Goal: Communication & Community: Answer question/provide support

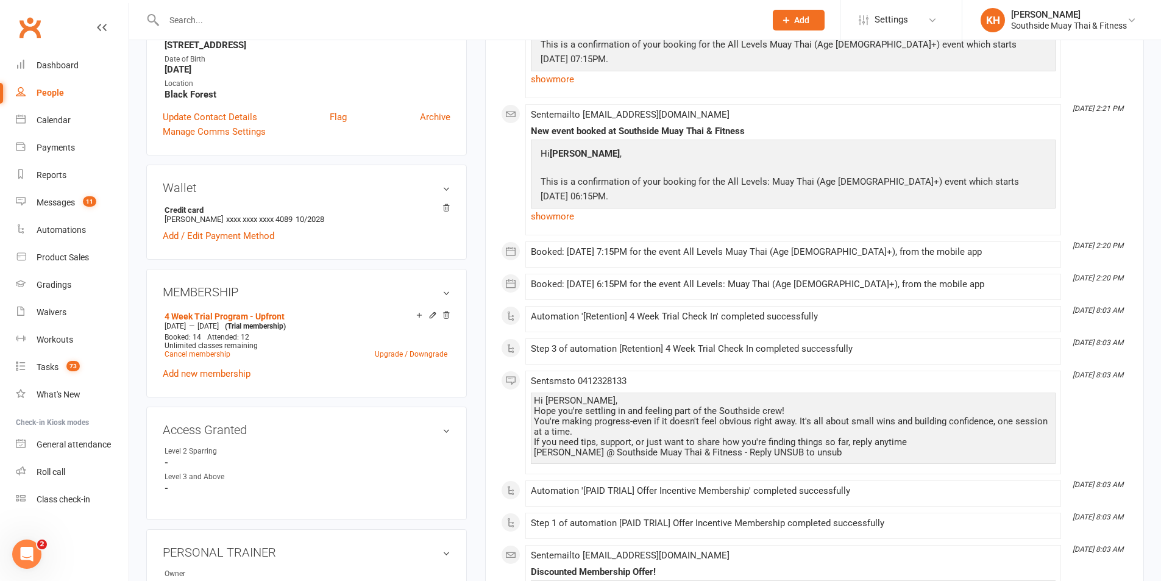
scroll to position [305, 0]
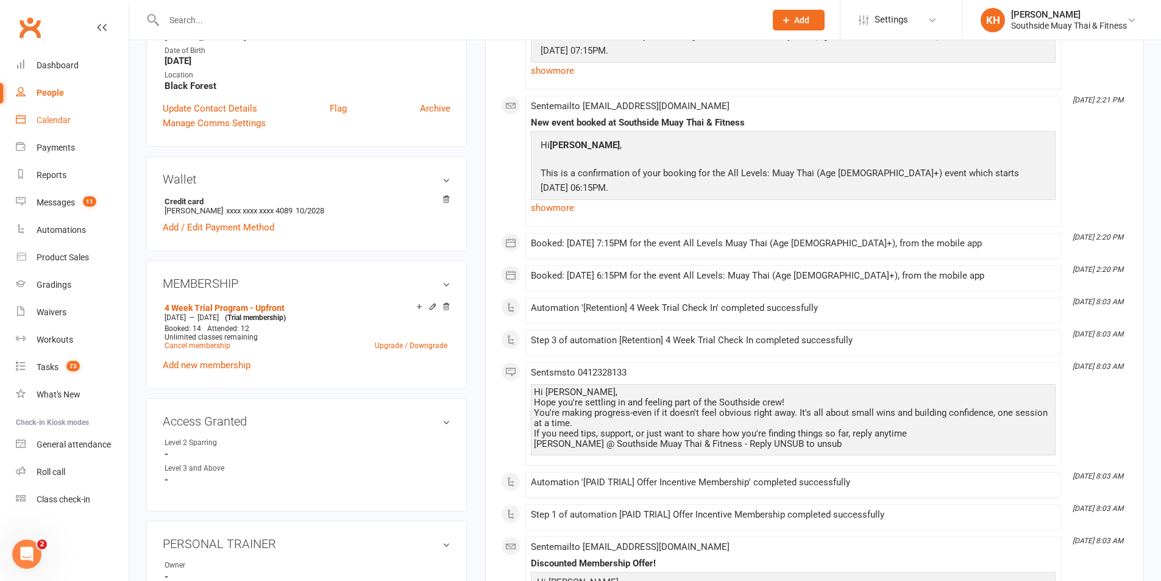
click at [43, 123] on div "Calendar" at bounding box center [54, 120] width 34 height 10
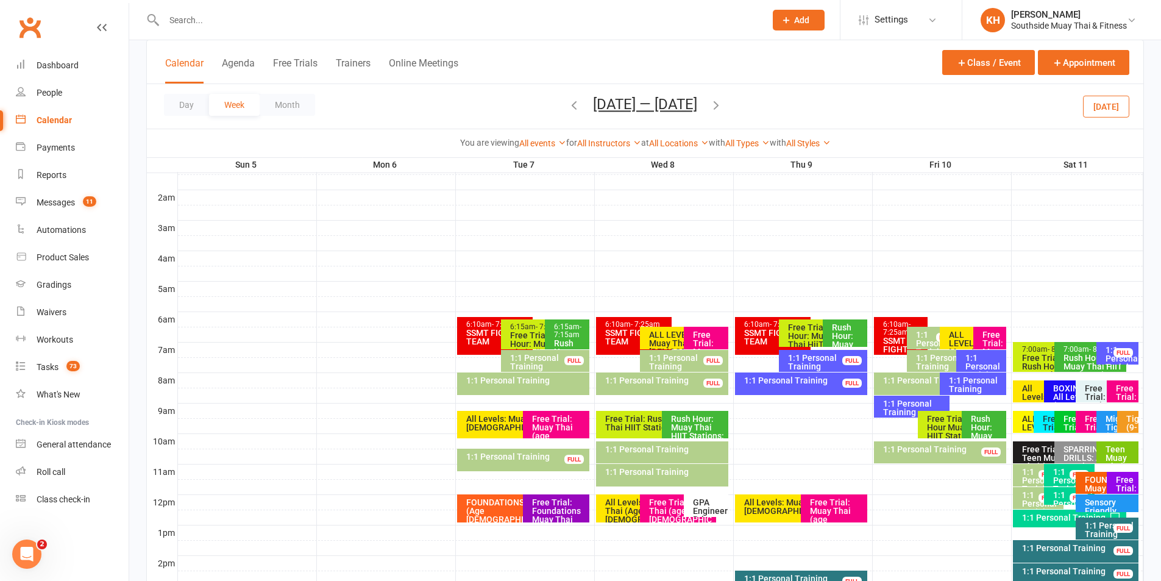
scroll to position [122, 0]
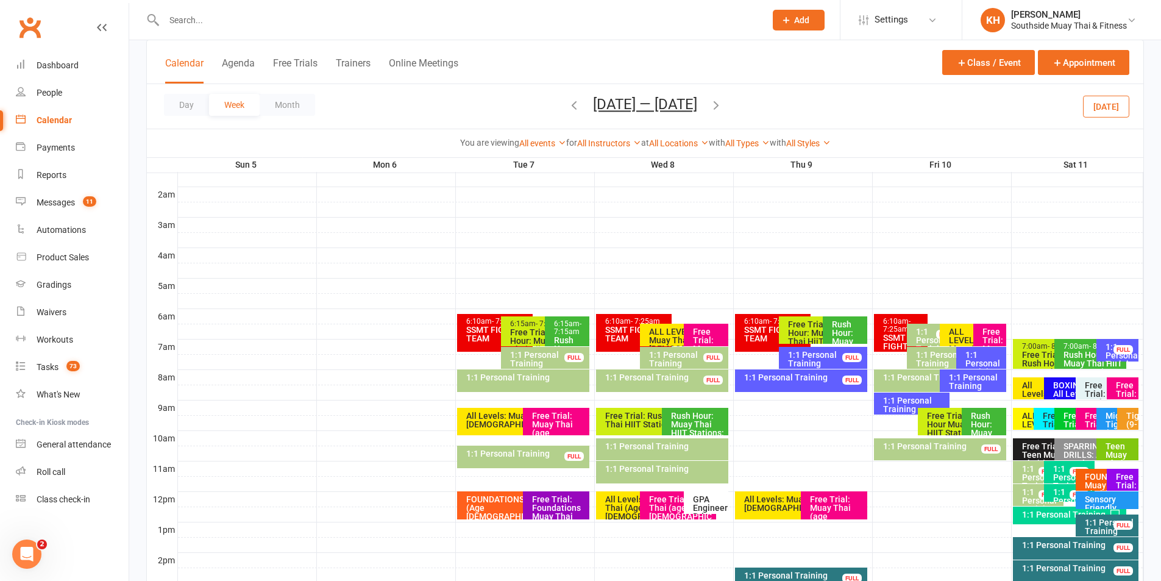
click at [1126, 107] on button "Today" at bounding box center [1106, 106] width 46 height 22
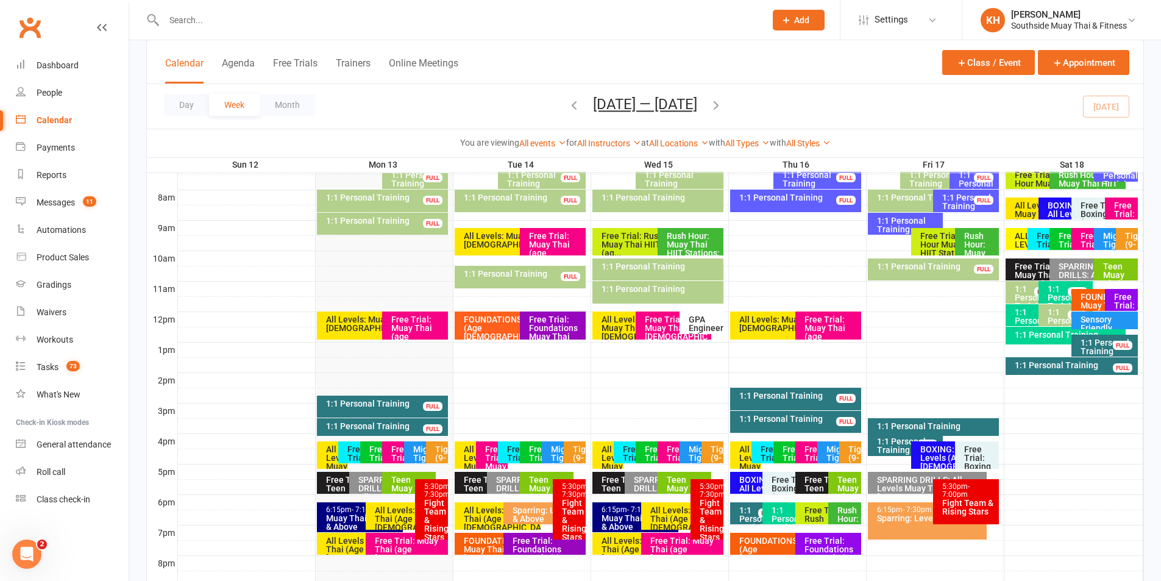
scroll to position [305, 0]
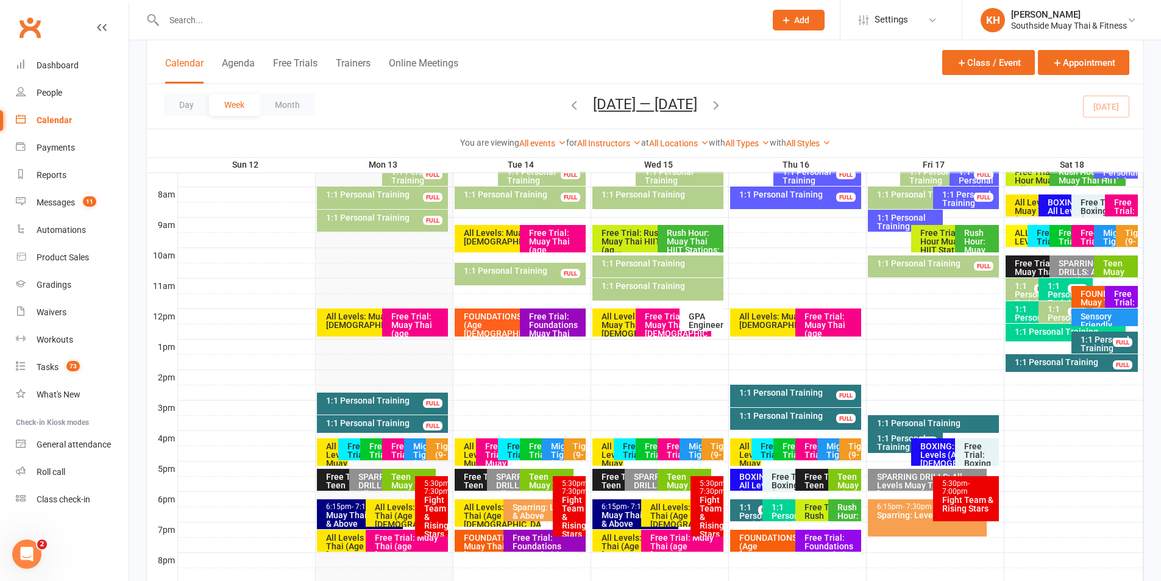
click at [285, 24] on input "text" at bounding box center [458, 20] width 597 height 17
paste input "0483863740"
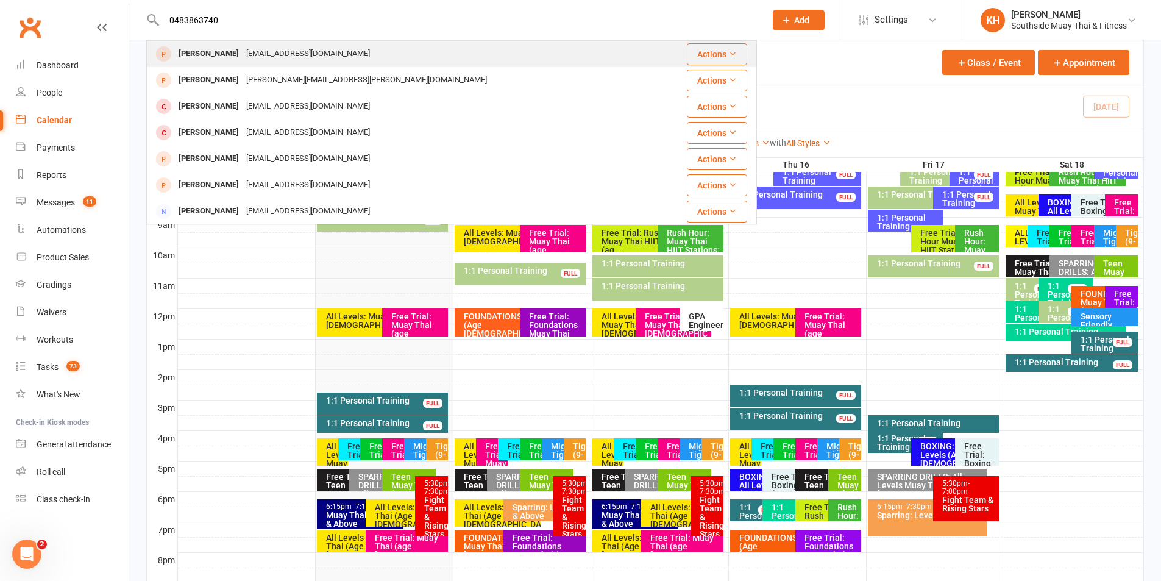
type input "0483863740"
click at [250, 49] on div "vsonsv1@gmail.com" at bounding box center [308, 54] width 131 height 18
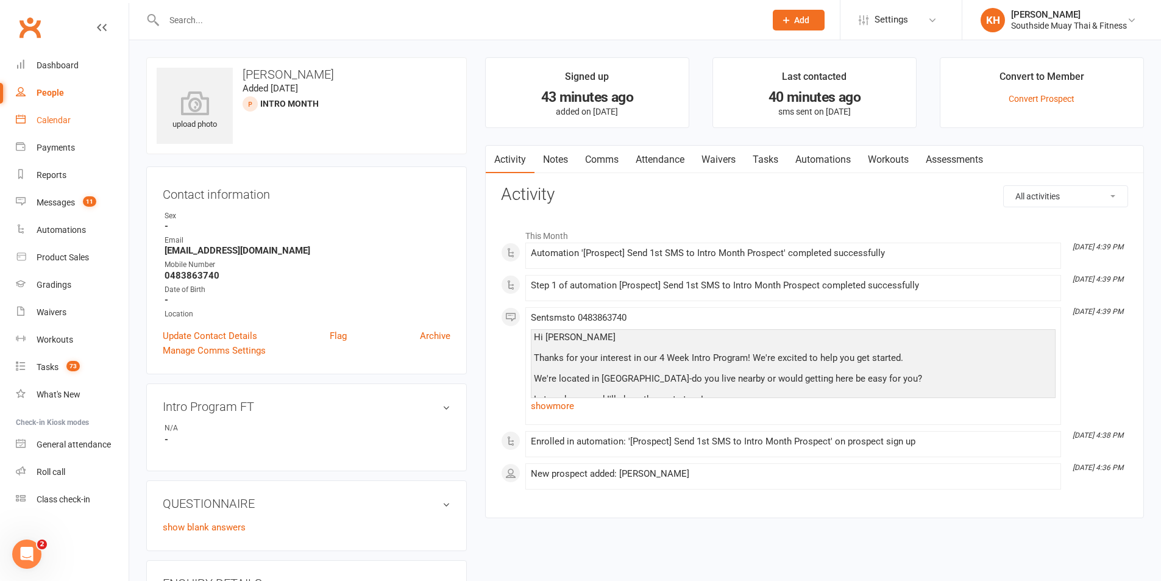
click at [52, 116] on div "Calendar" at bounding box center [54, 120] width 34 height 10
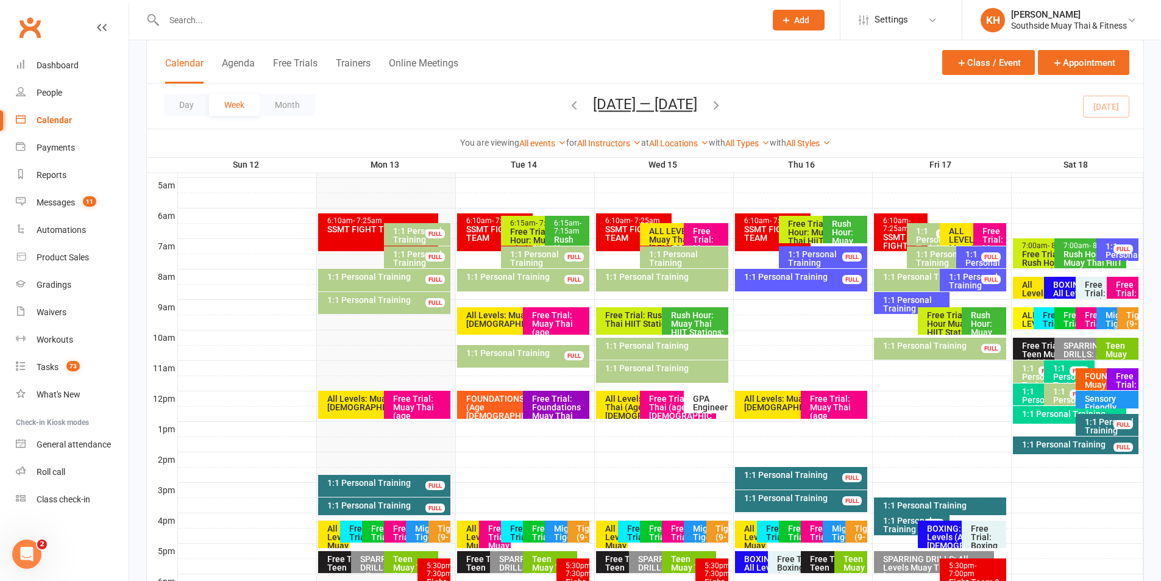
scroll to position [244, 0]
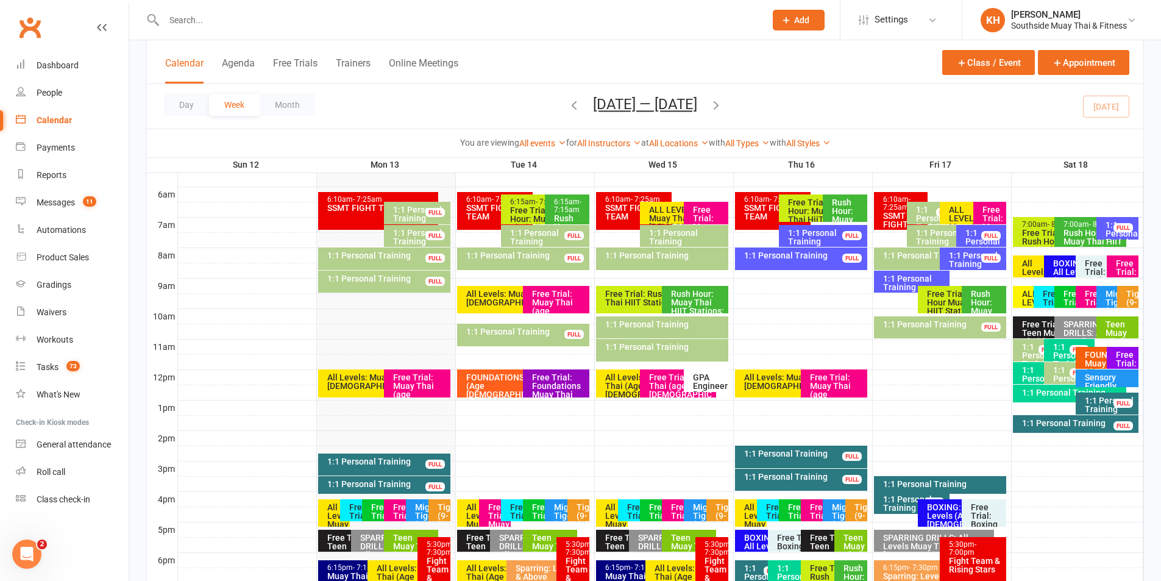
click at [902, 285] on div "1:1 Personal Training" at bounding box center [915, 282] width 65 height 17
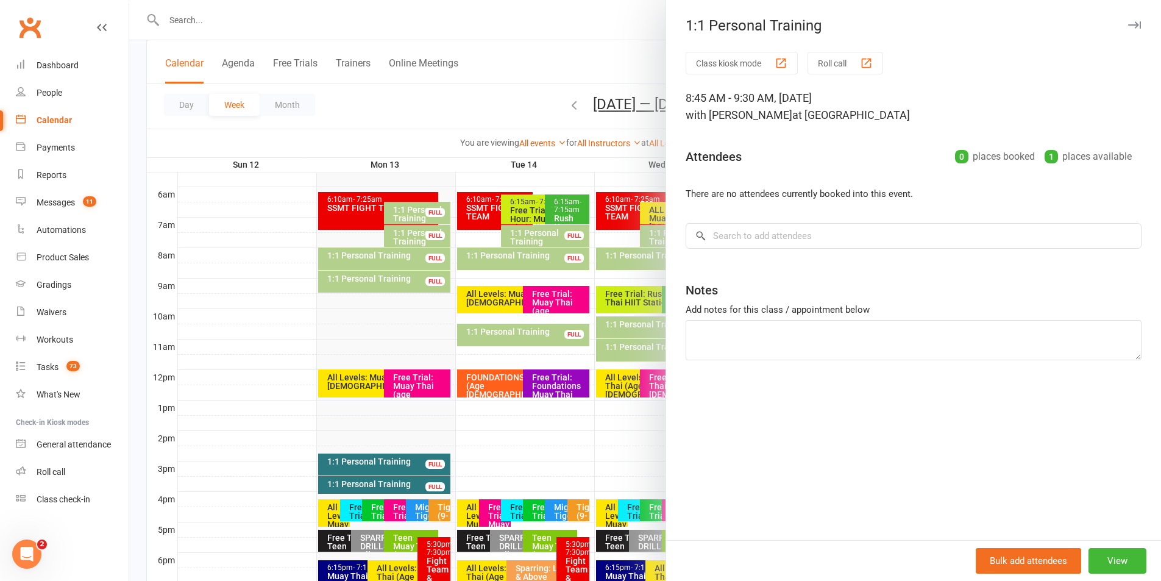
click at [1127, 18] on button "button" at bounding box center [1134, 25] width 15 height 15
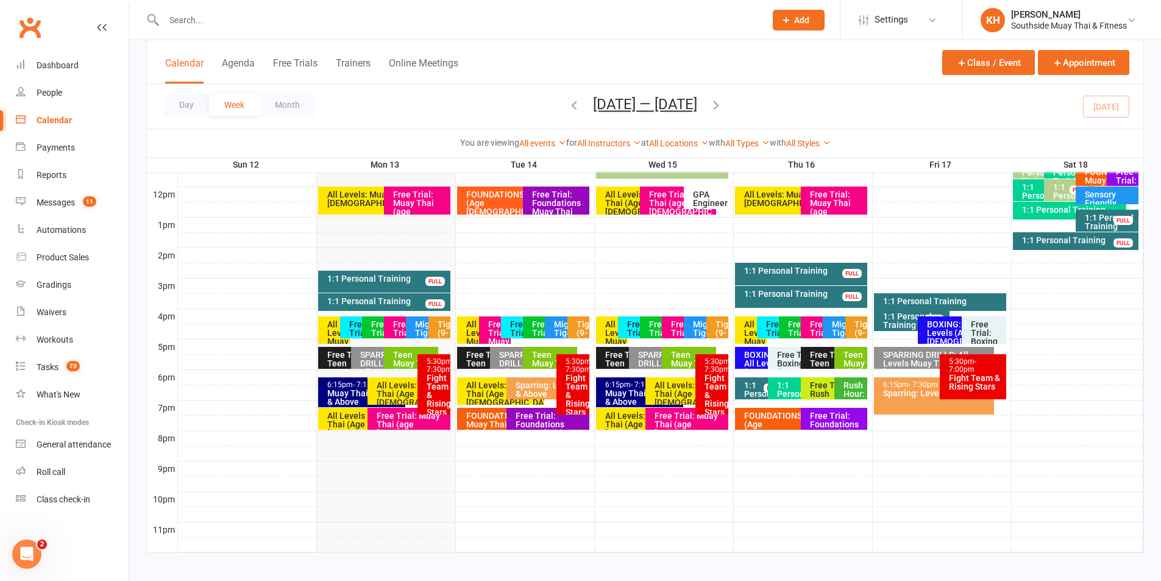
scroll to position [366, 0]
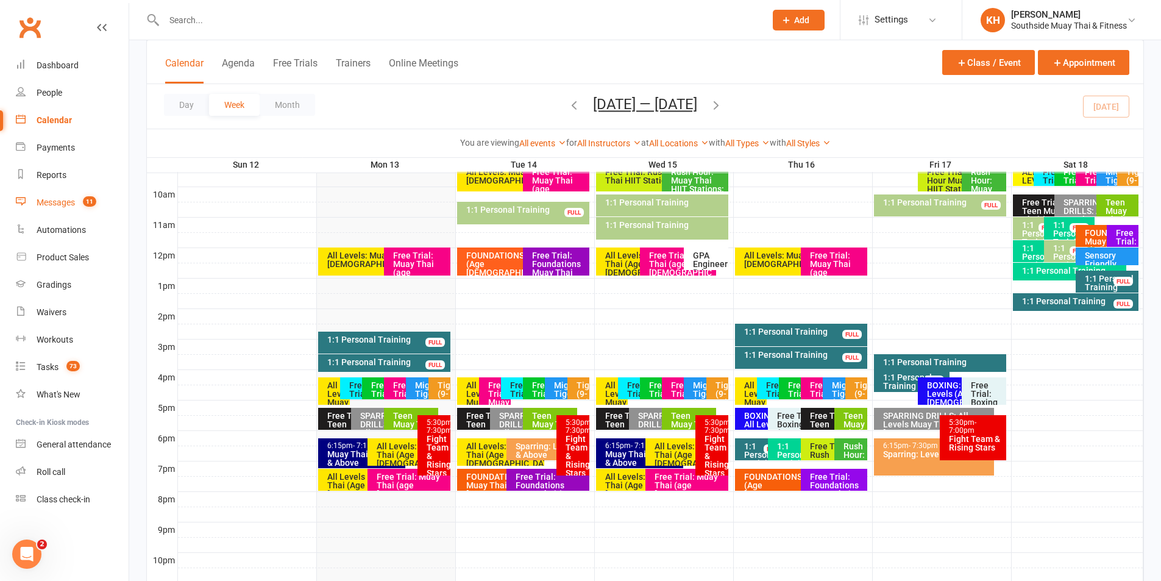
click at [60, 191] on link "Messages 11" at bounding box center [72, 202] width 113 height 27
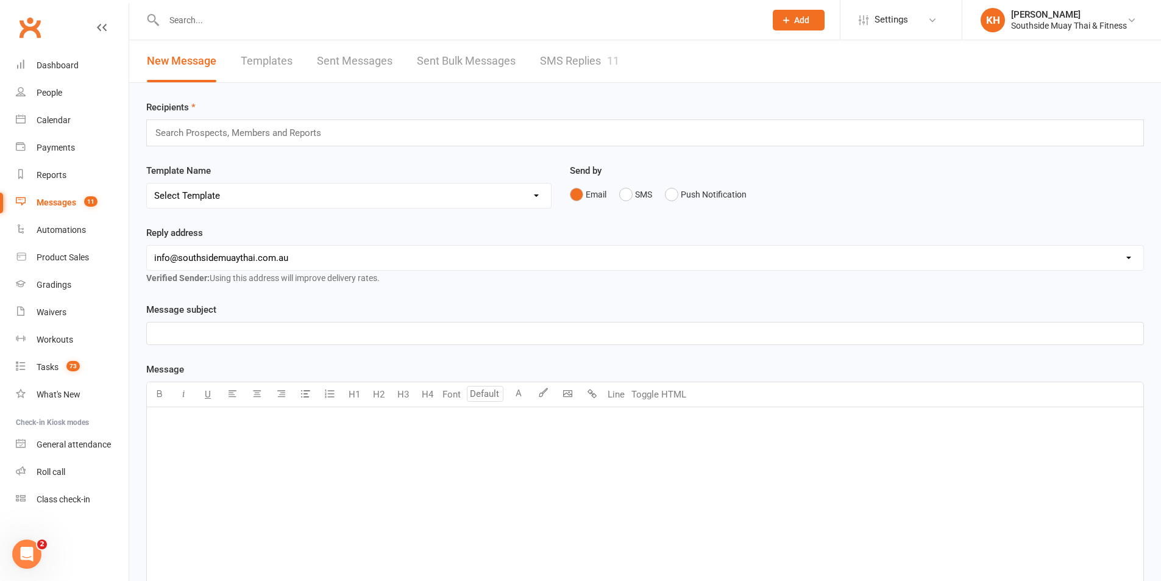
click at [586, 41] on link "SMS Replies 11" at bounding box center [579, 61] width 79 height 42
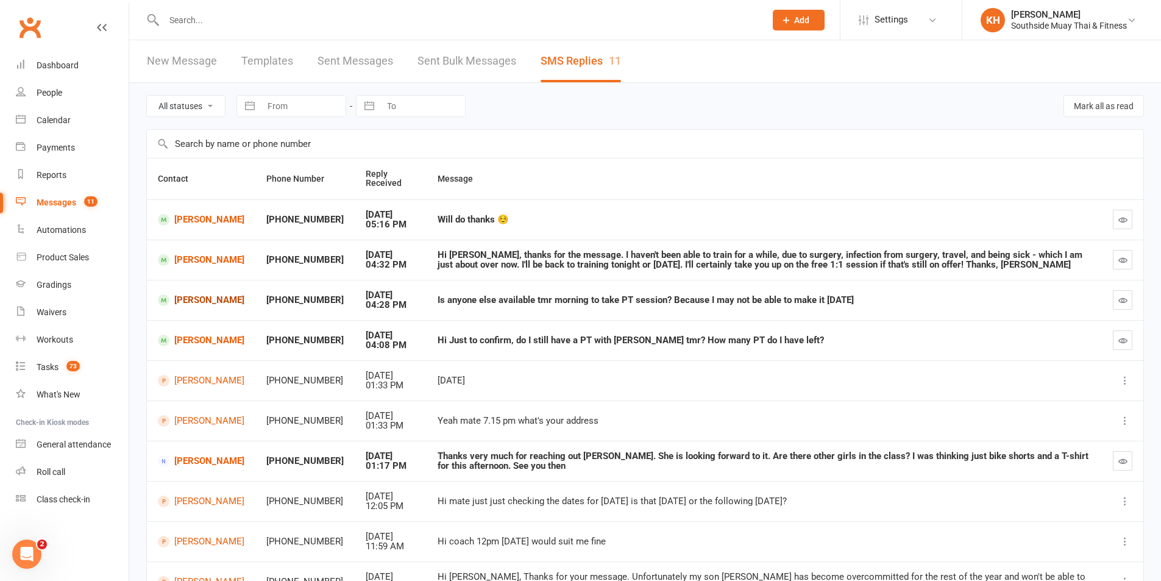
click at [186, 298] on link "Keqi Zhang" at bounding box center [201, 300] width 87 height 12
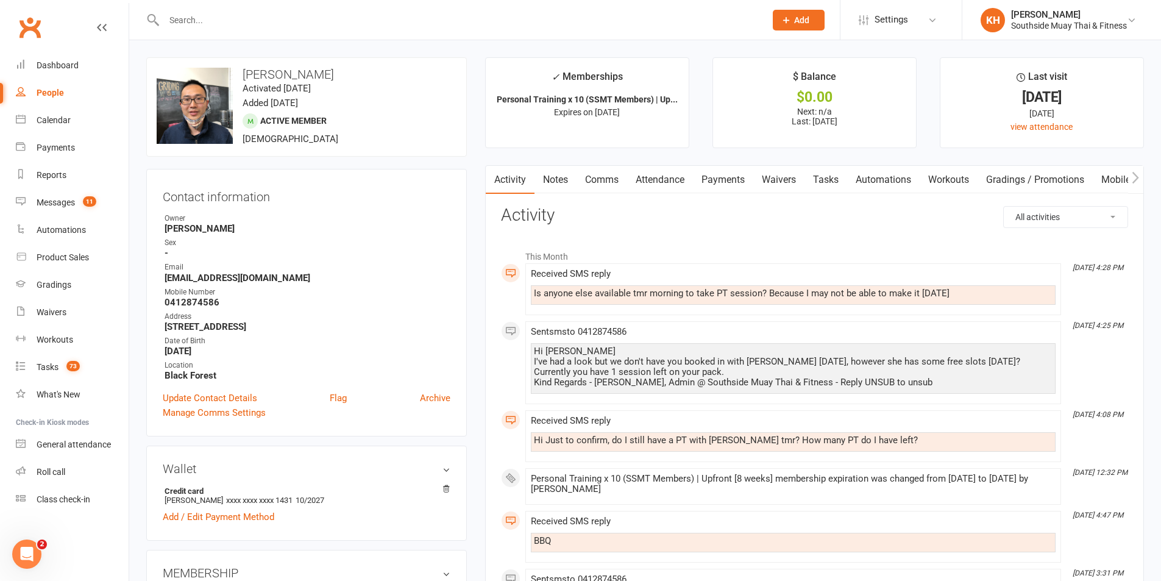
click at [592, 184] on link "Comms" at bounding box center [602, 180] width 51 height 28
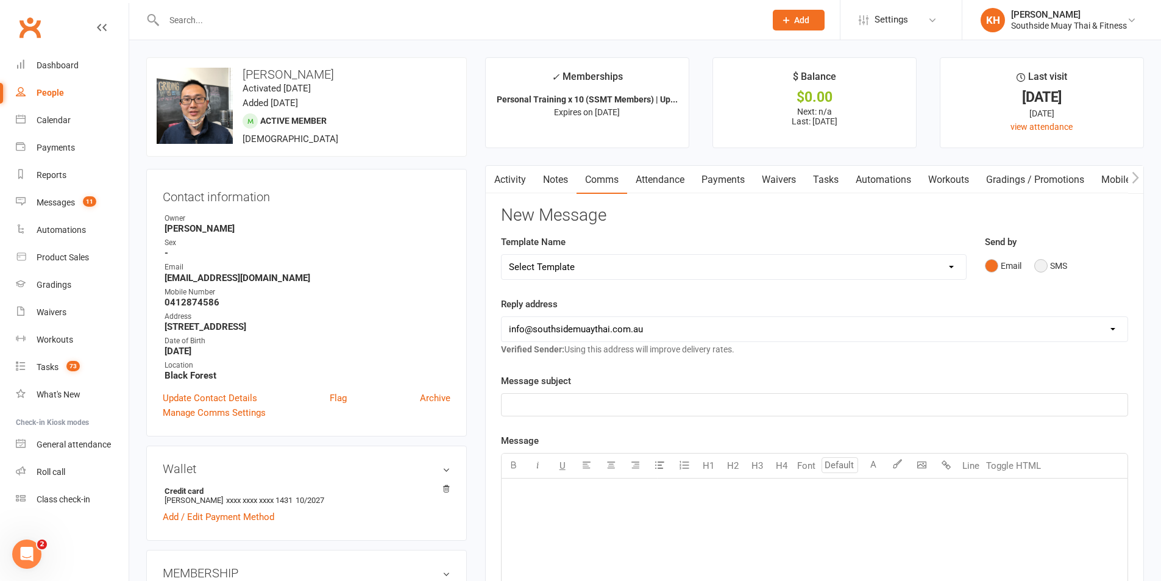
click at [1051, 270] on button "SMS" at bounding box center [1050, 265] width 33 height 23
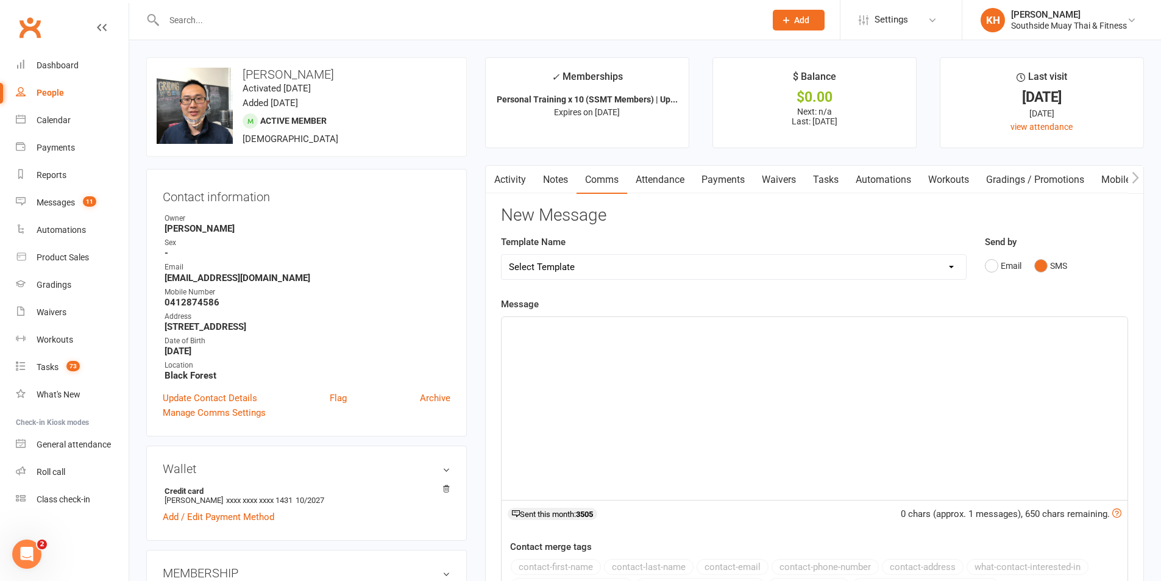
click at [1034, 254] on button "SMS" at bounding box center [1050, 265] width 33 height 23
click at [689, 396] on div "﻿" at bounding box center [815, 408] width 626 height 183
click at [580, 563] on button "contact-first-name" at bounding box center [556, 567] width 90 height 16
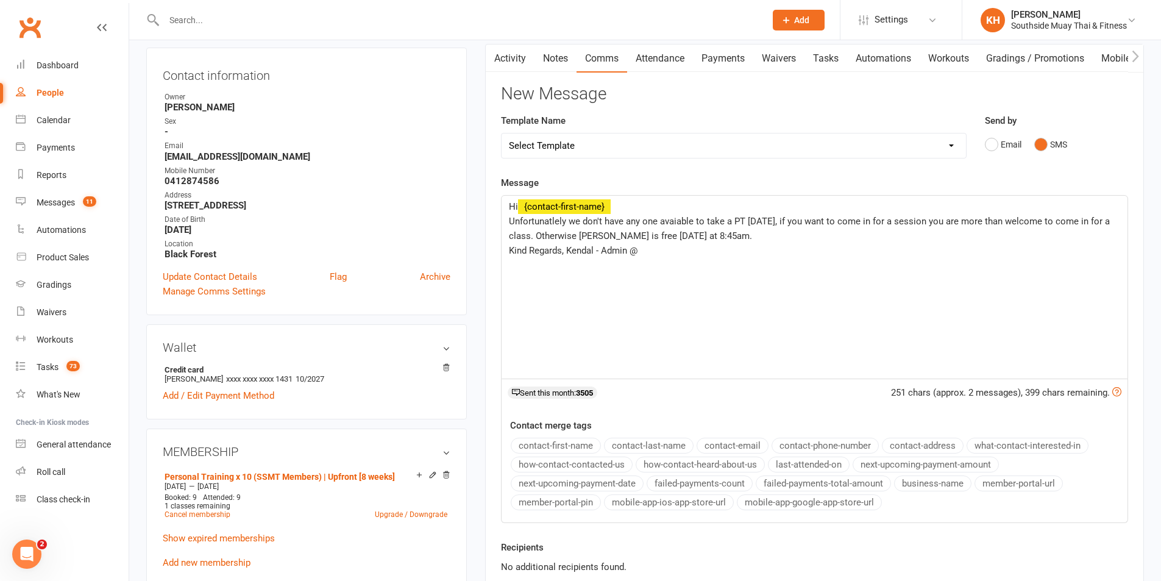
scroll to position [122, 0]
click at [945, 486] on button "business-name" at bounding box center [932, 483] width 77 height 16
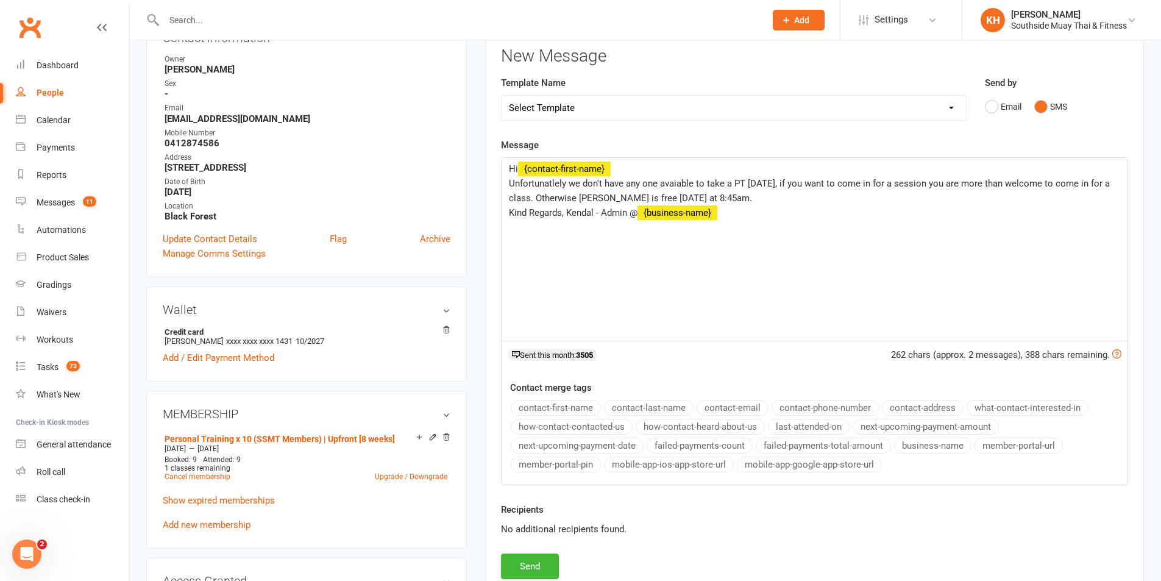
scroll to position [244, 0]
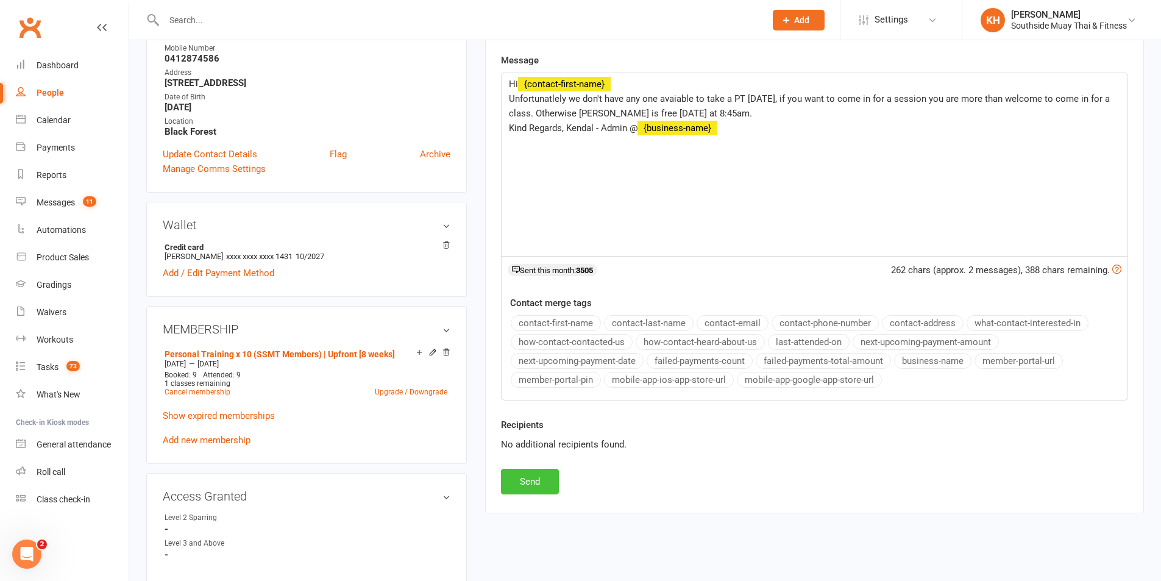
click at [515, 483] on button "Send" at bounding box center [530, 482] width 58 height 26
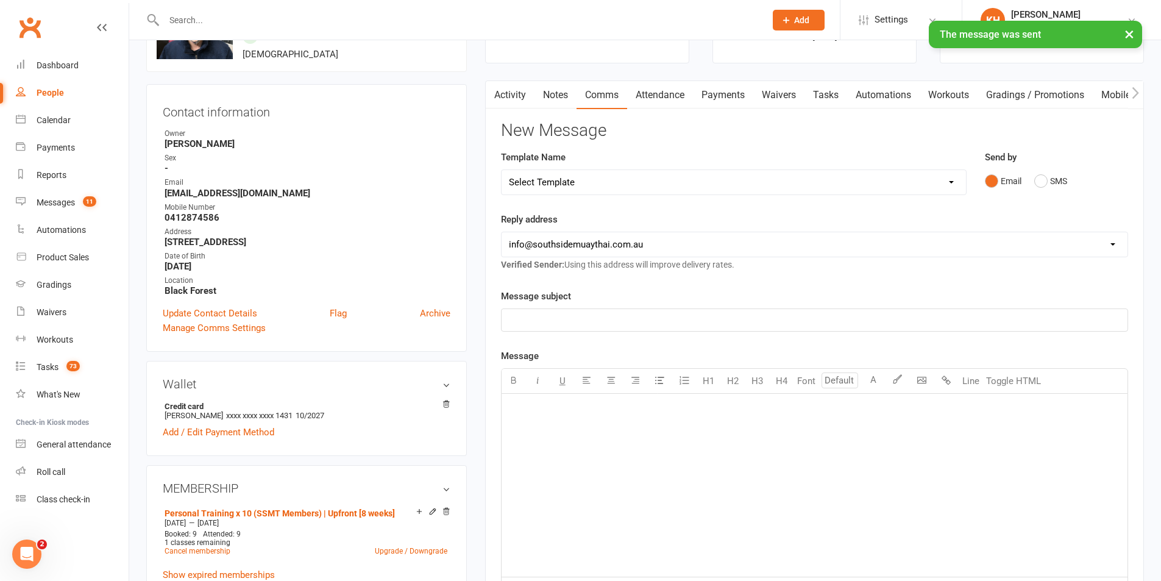
scroll to position [0, 0]
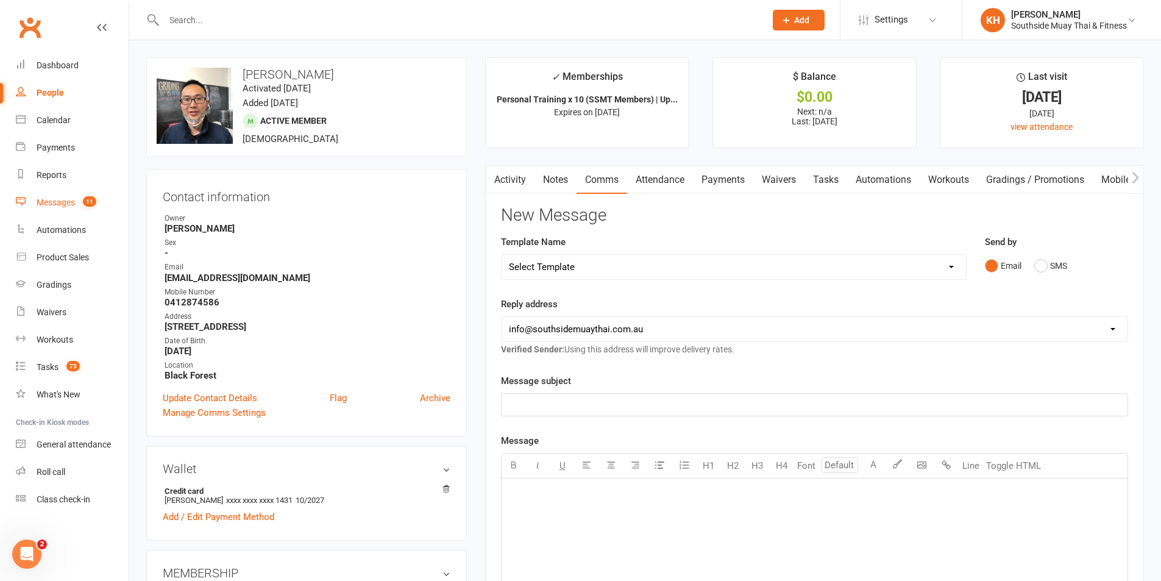
click at [66, 202] on div "Messages" at bounding box center [56, 202] width 38 height 10
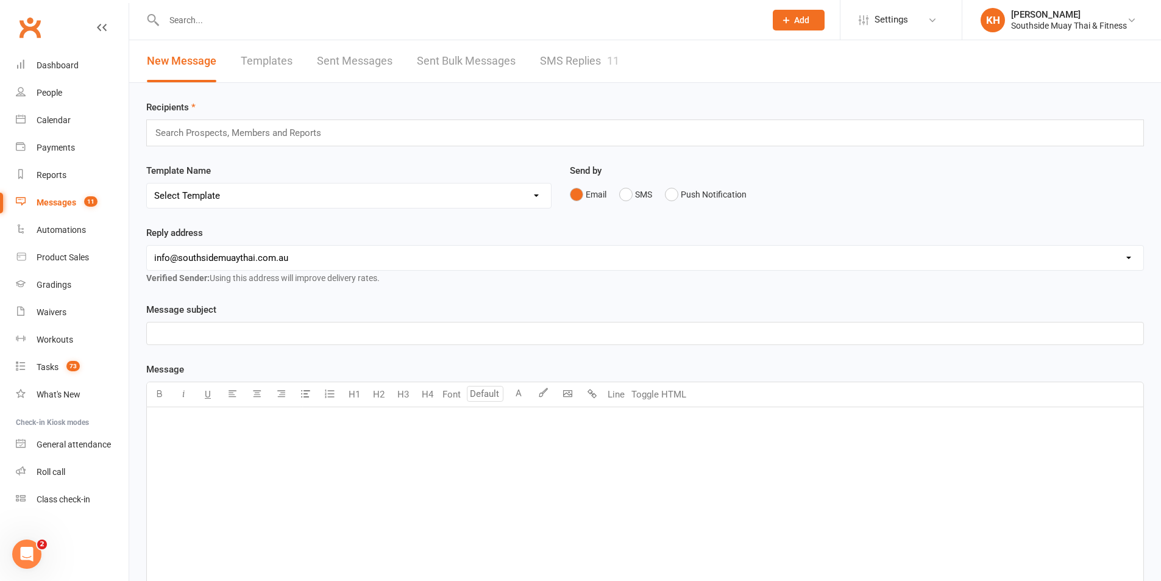
click at [550, 66] on link "SMS Replies 11" at bounding box center [579, 61] width 79 height 42
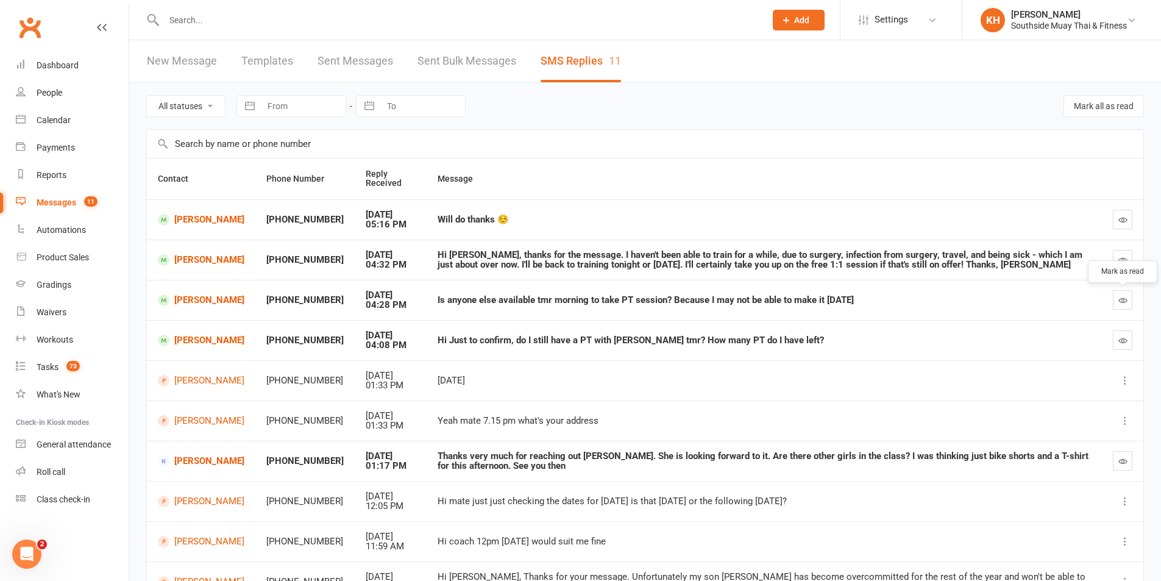
click at [1124, 301] on icon "button" at bounding box center [1122, 300] width 9 height 9
click at [1124, 344] on icon "button" at bounding box center [1122, 340] width 9 height 9
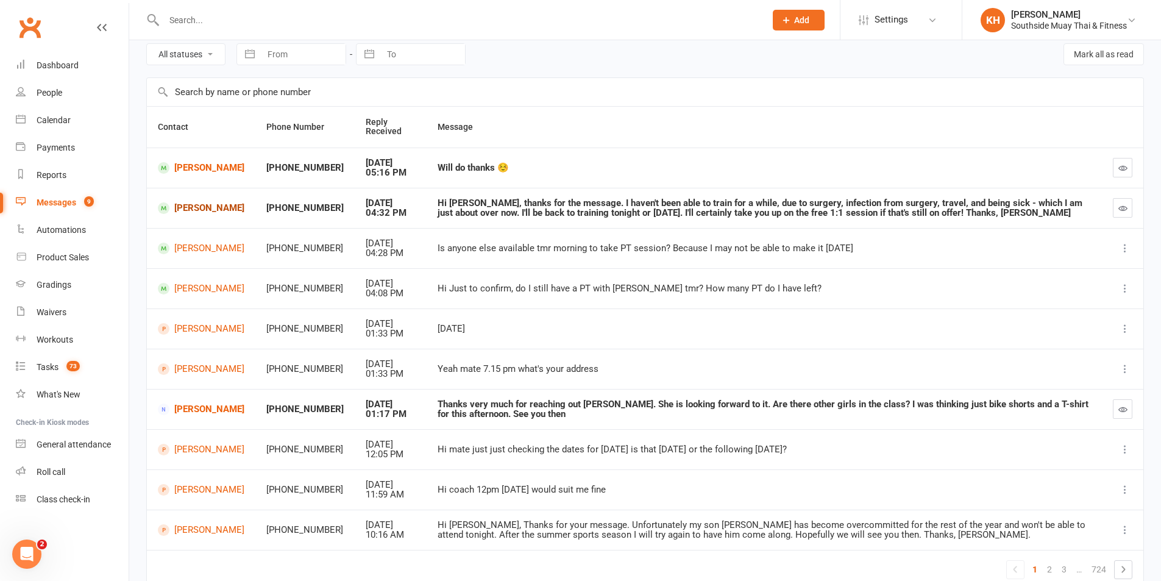
scroll to position [112, 0]
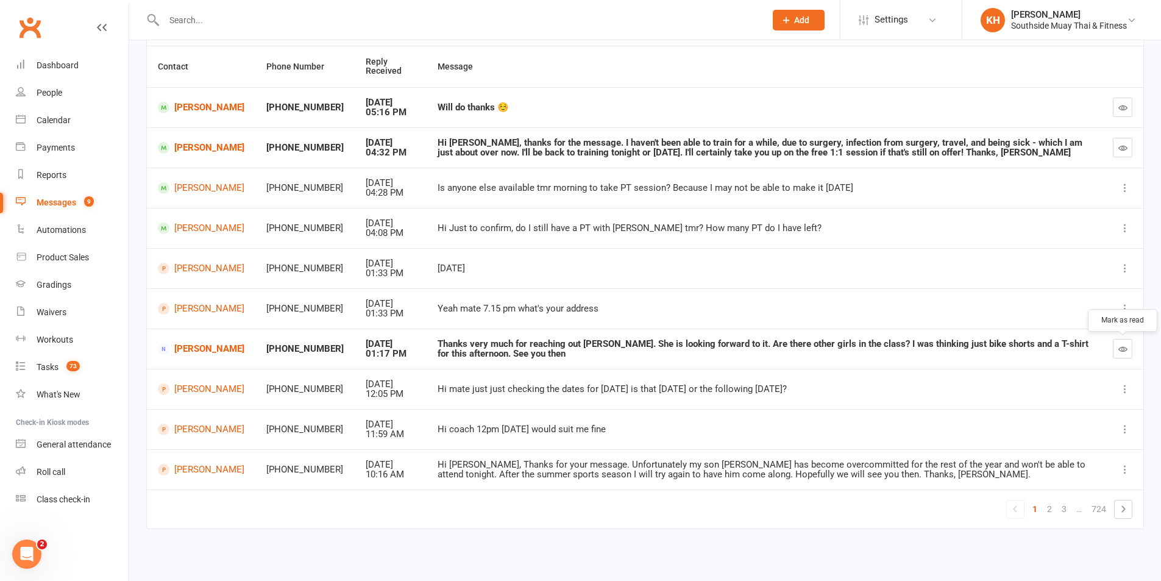
click at [1128, 341] on button "button" at bounding box center [1123, 349] width 20 height 20
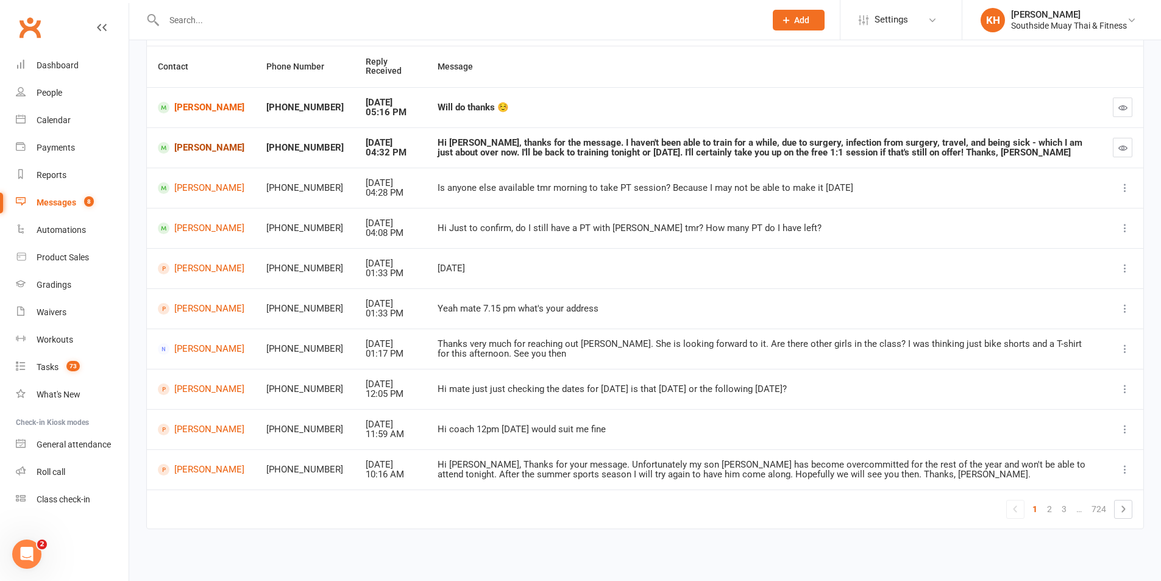
click at [210, 142] on link "Toby Sorokin" at bounding box center [201, 148] width 87 height 12
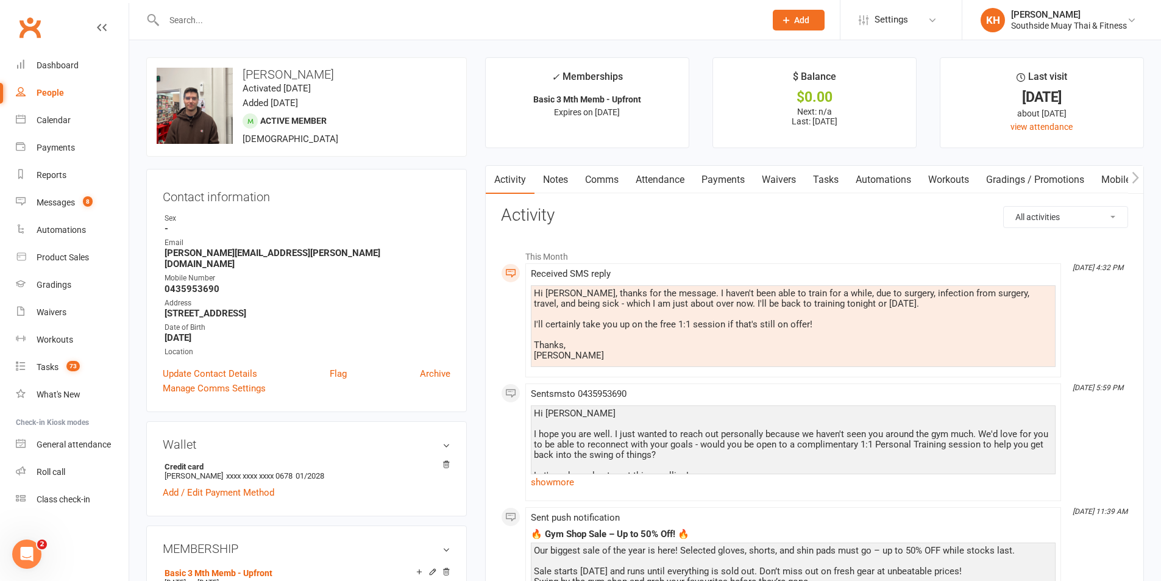
click at [595, 182] on link "Comms" at bounding box center [602, 180] width 51 height 28
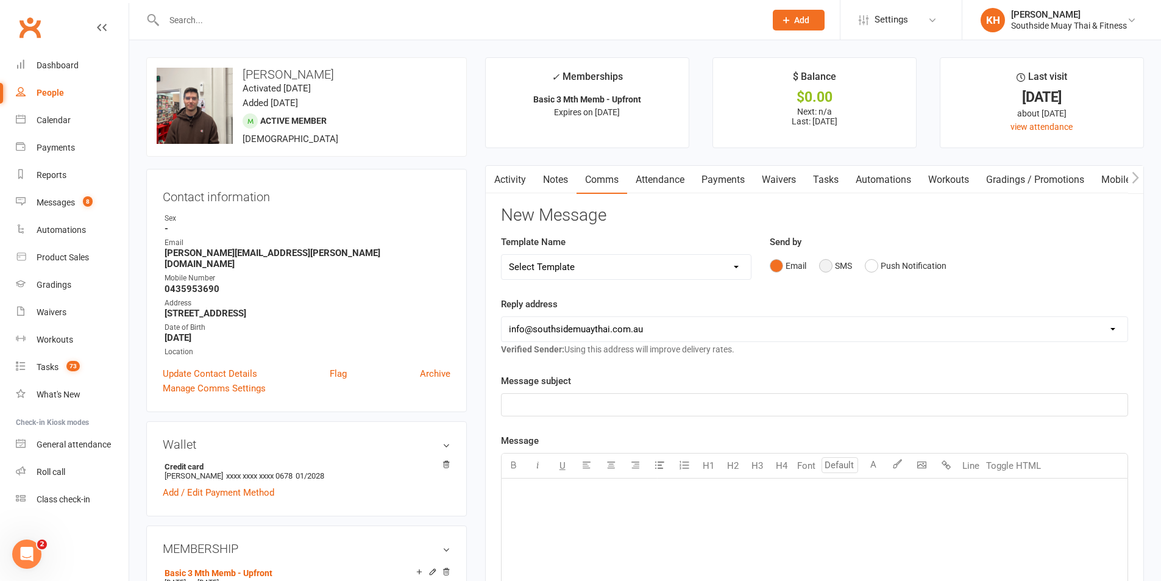
click at [820, 265] on button "SMS" at bounding box center [835, 265] width 33 height 23
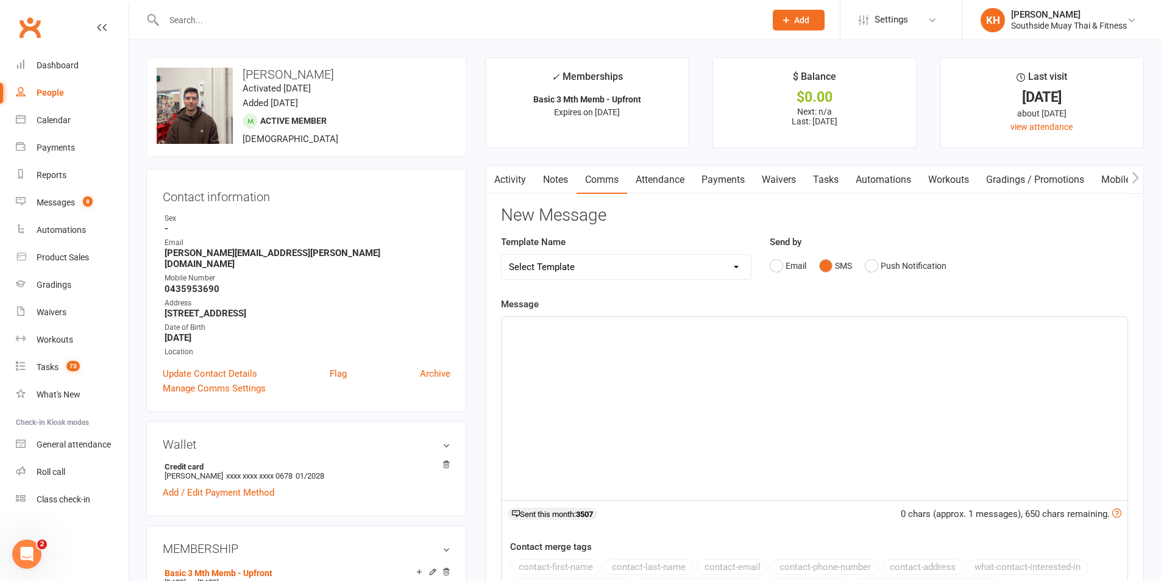
click at [714, 391] on div "﻿" at bounding box center [815, 408] width 626 height 183
paste div
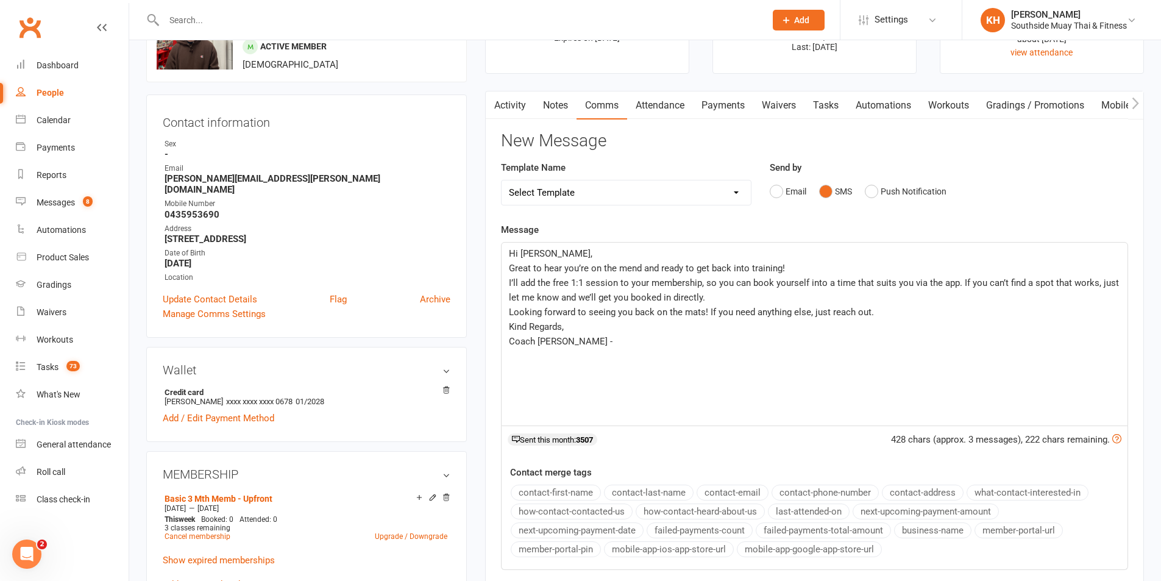
scroll to position [183, 0]
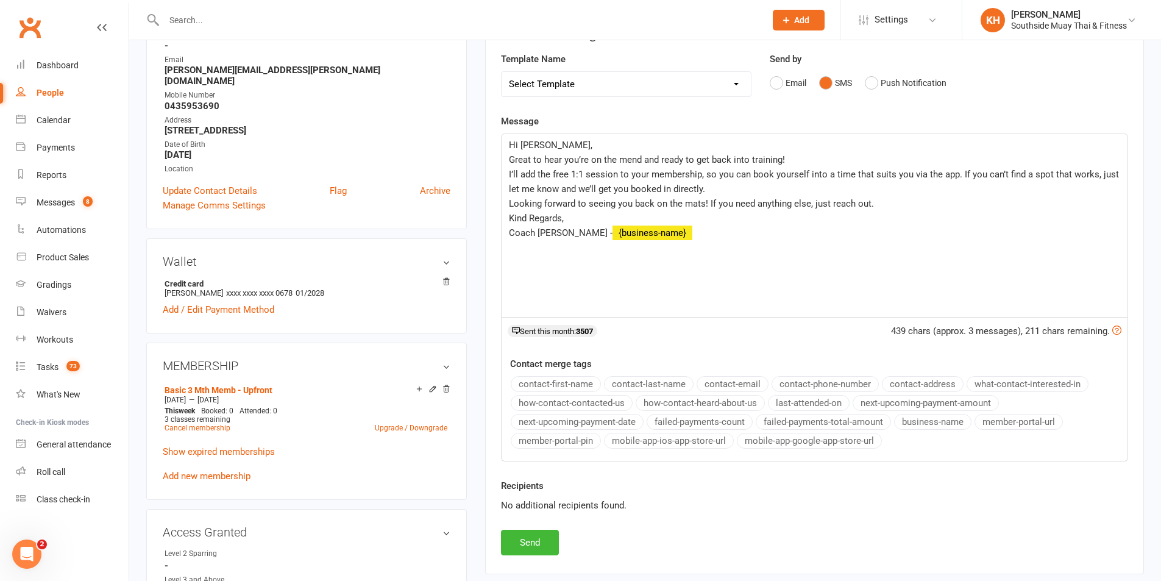
click at [916, 425] on button "business-name" at bounding box center [932, 422] width 77 height 16
click at [537, 545] on button "Send" at bounding box center [530, 543] width 58 height 26
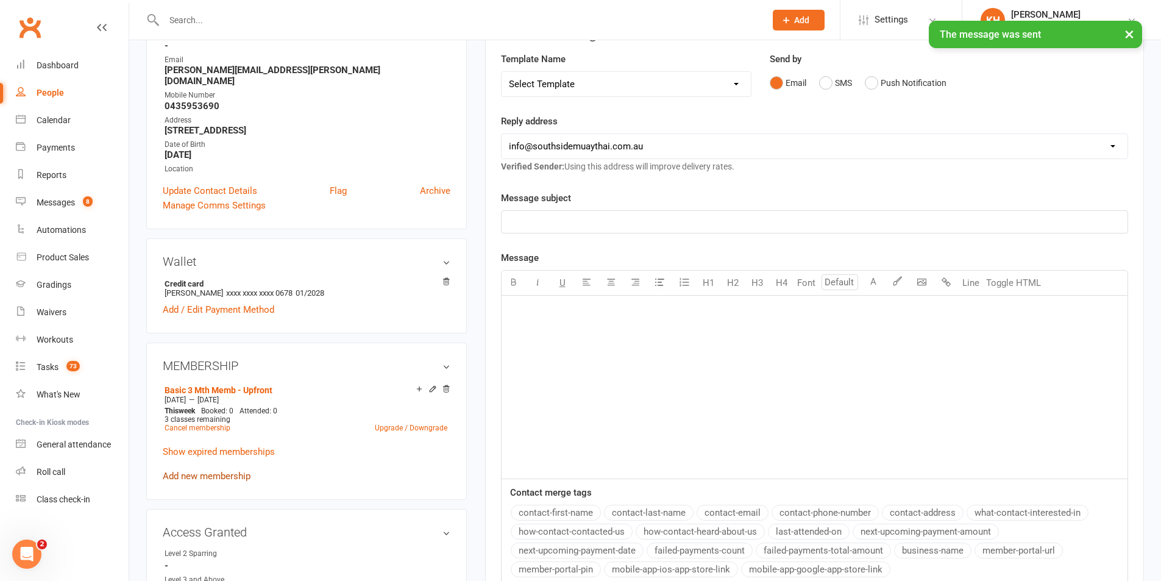
click at [204, 471] on link "Add new membership" at bounding box center [207, 476] width 88 height 11
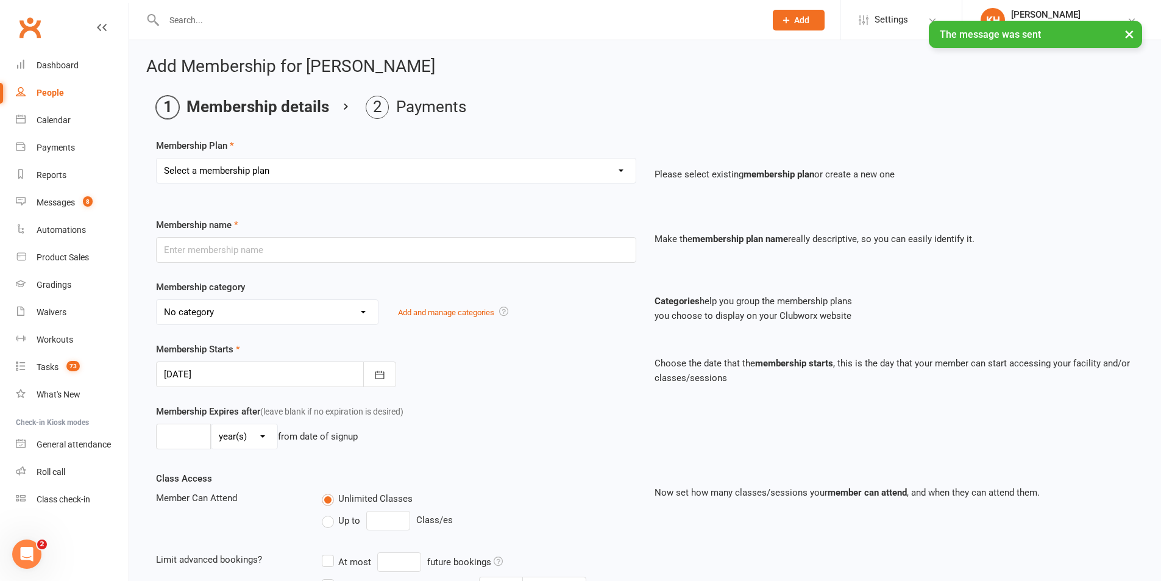
click at [299, 168] on select "Select a membership plan Create new Membership Plan 1 Class/Week | 6 Mth Memb -…" at bounding box center [396, 170] width 479 height 24
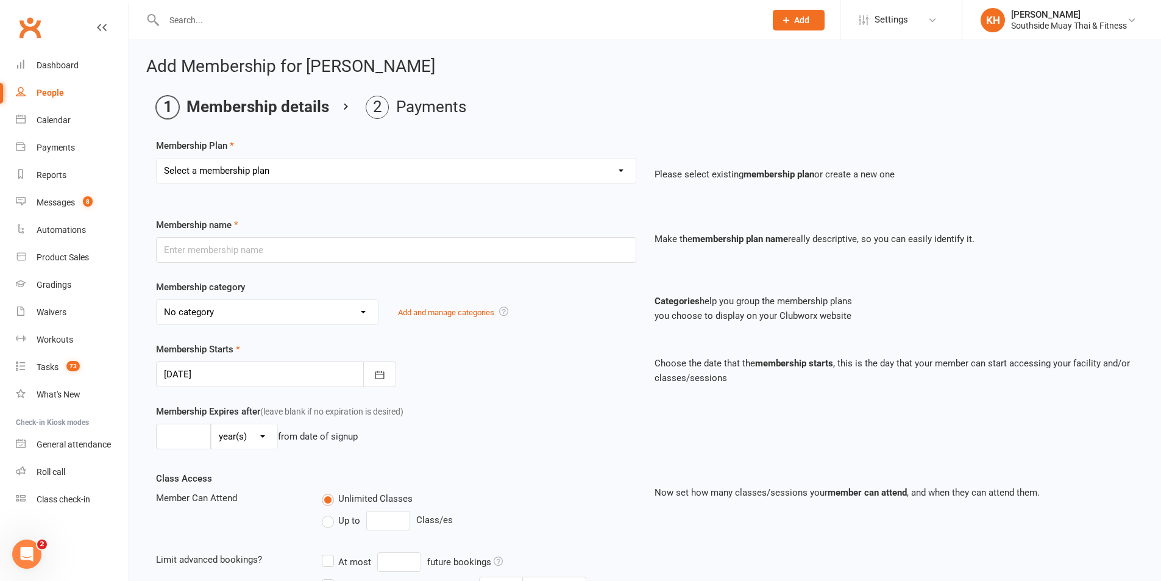
select select "48"
click at [157, 158] on select "Select a membership plan Create new Membership Plan 1 Class/Week | 6 Mth Memb -…" at bounding box center [396, 170] width 479 height 24
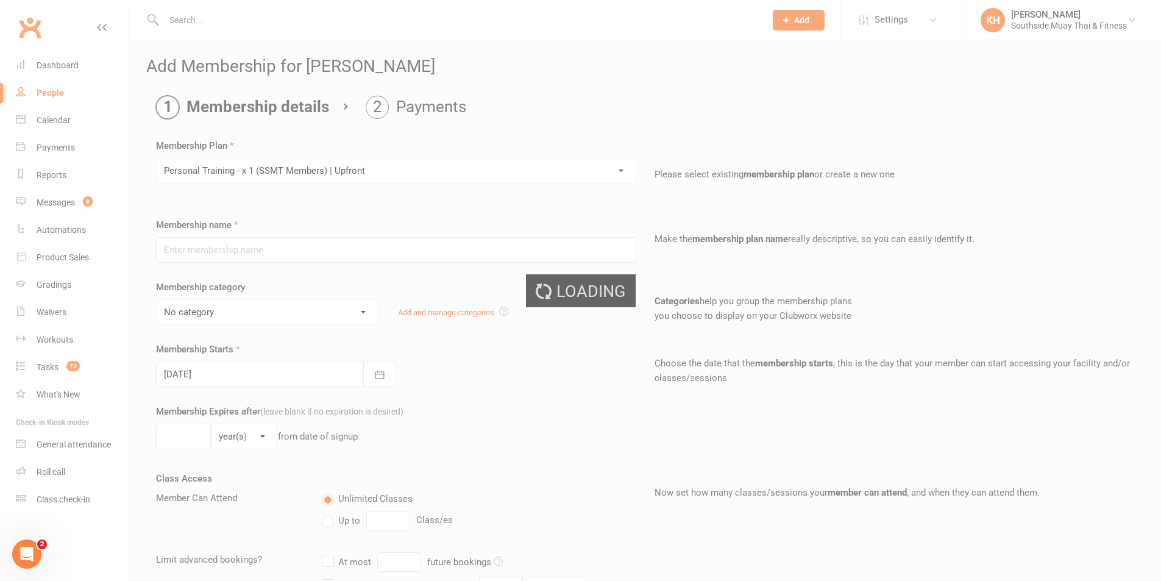
type input "Personal Training - x 1 (SSMT Members) | Upfront"
select select "14"
type input "1"
select select "1"
type input "1"
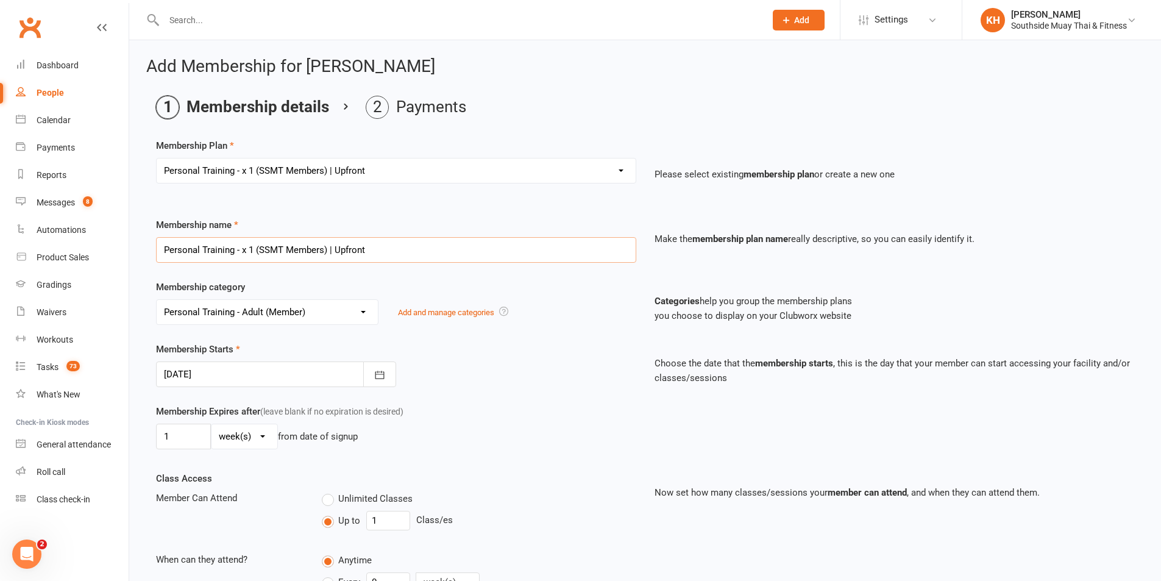
click at [163, 243] on input "Personal Training - x 1 (SSMT Members) | Upfront" at bounding box center [396, 250] width 480 height 26
type input "Refresher Personal Training - x 1 (SSMT Members) | Upfront"
drag, startPoint x: 222, startPoint y: 430, endPoint x: 224, endPoint y: 442, distance: 12.3
click at [222, 433] on select "day(s) week(s) month(s) year(s)" at bounding box center [244, 436] width 66 height 24
select select "2"
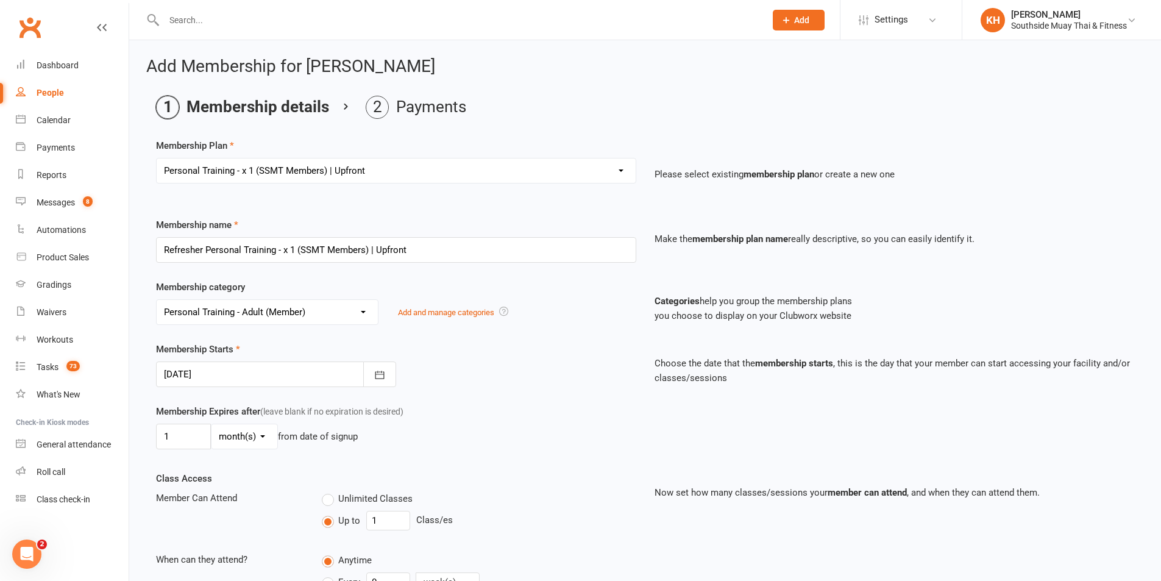
click at [211, 424] on select "day(s) week(s) month(s) year(s)" at bounding box center [244, 436] width 66 height 24
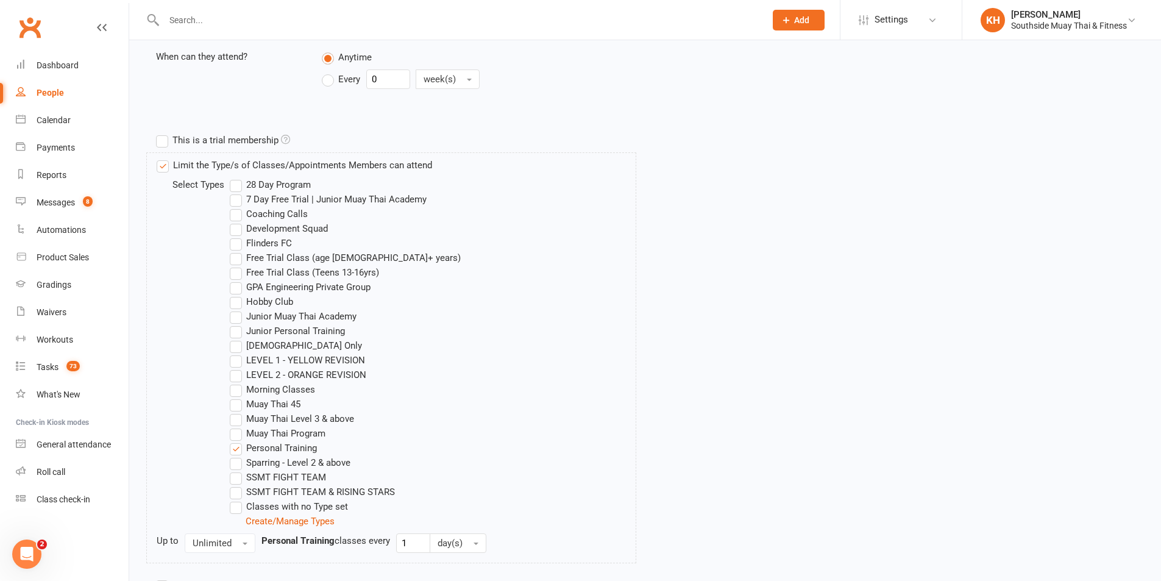
scroll to position [647, 0]
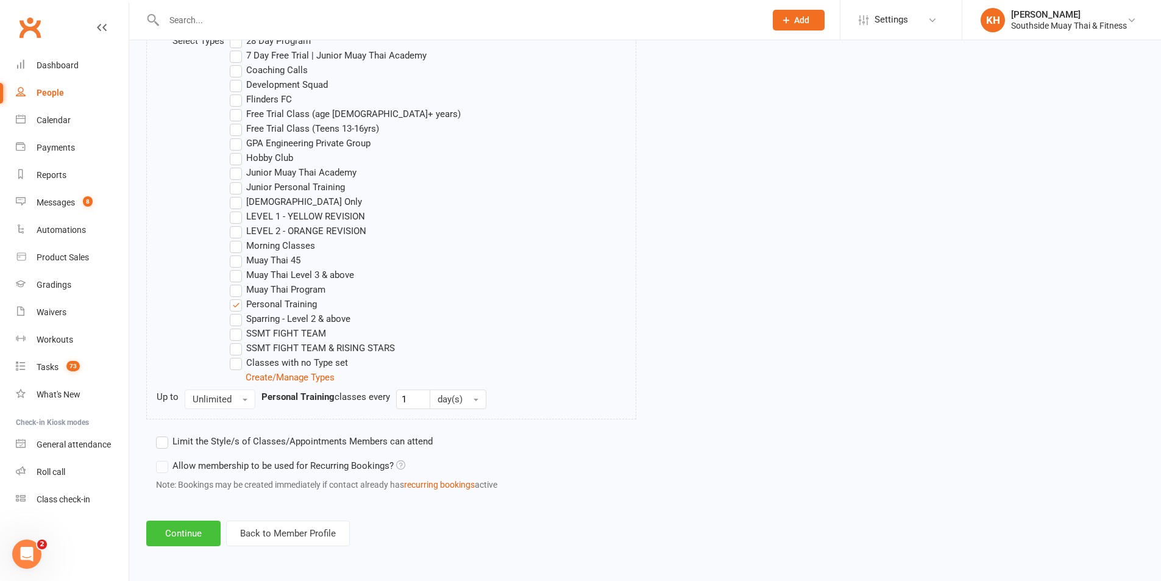
click at [168, 534] on button "Continue" at bounding box center [183, 533] width 74 height 26
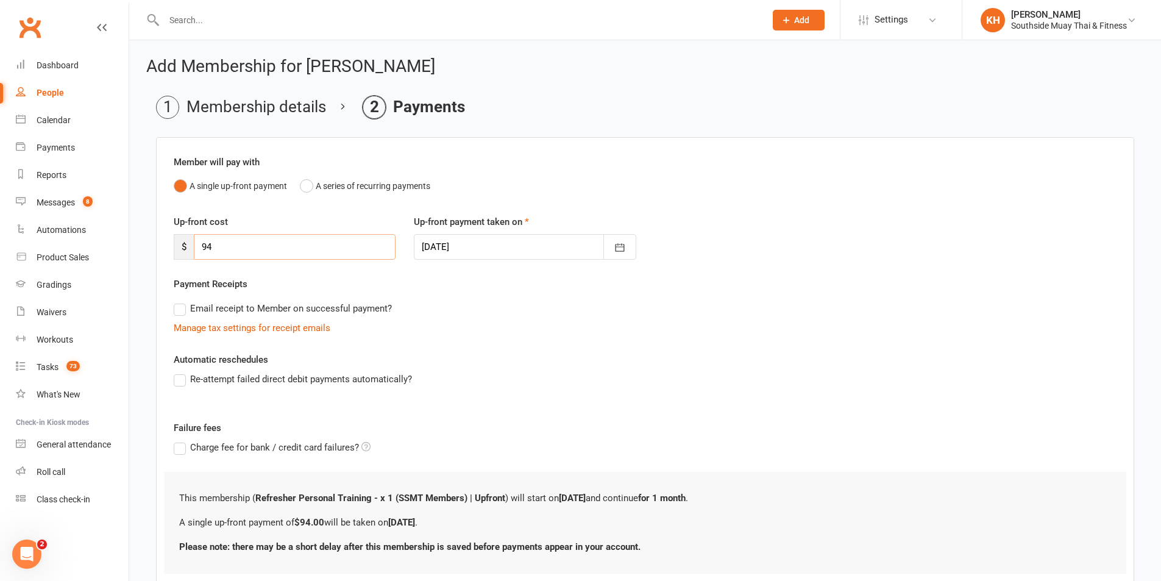
drag, startPoint x: 223, startPoint y: 244, endPoint x: 203, endPoint y: 246, distance: 20.1
click at [204, 246] on input "94" at bounding box center [295, 247] width 202 height 26
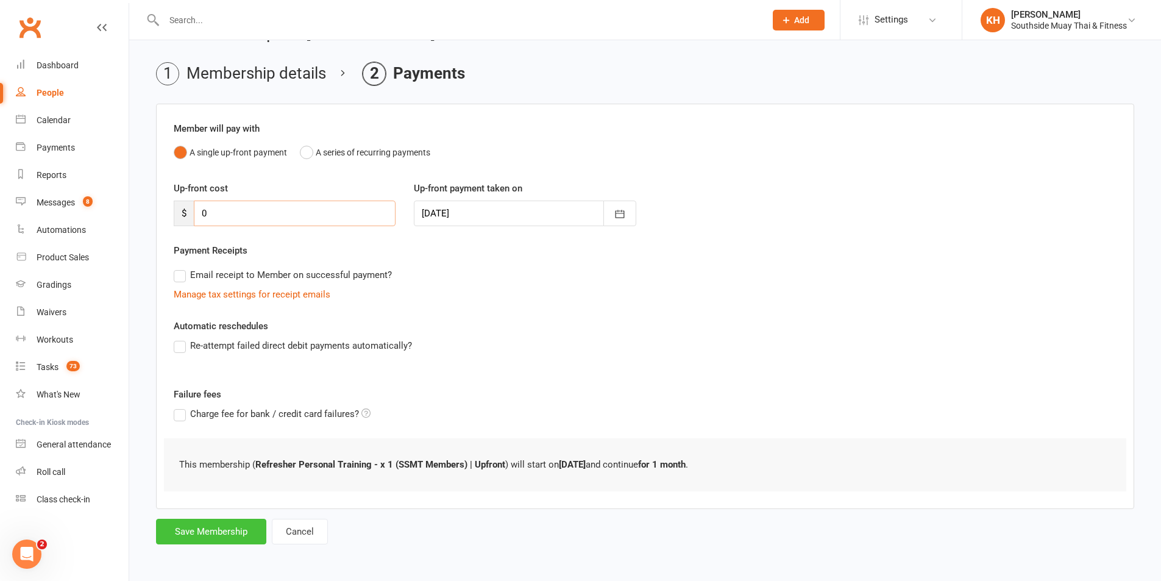
scroll to position [34, 0]
type input "0"
click at [222, 525] on button "Save Membership" at bounding box center [211, 531] width 110 height 26
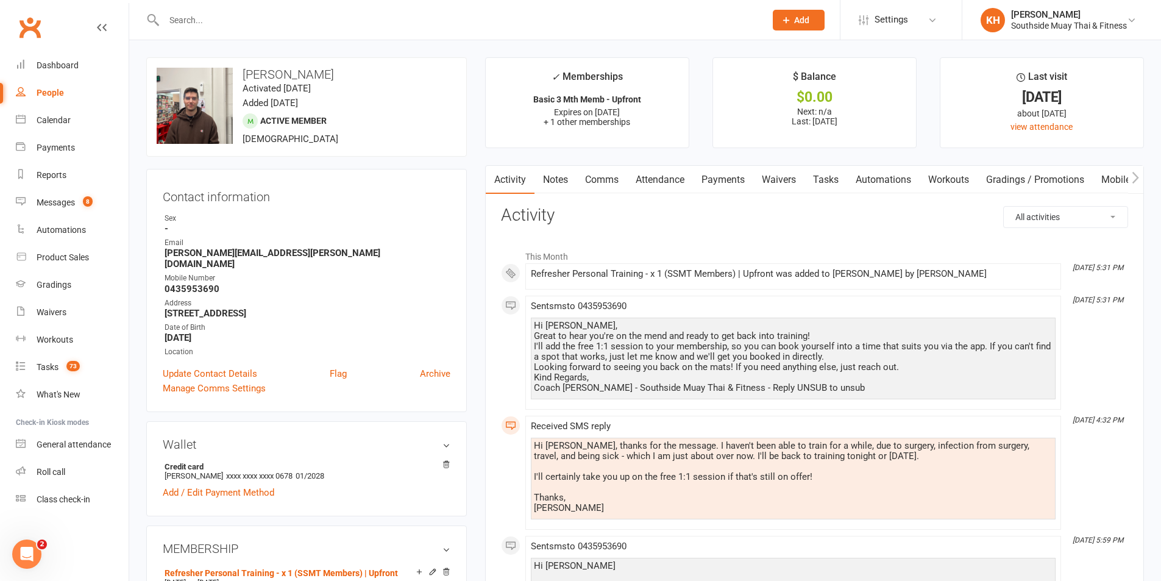
click at [735, 170] on link "Payments" at bounding box center [723, 180] width 60 height 28
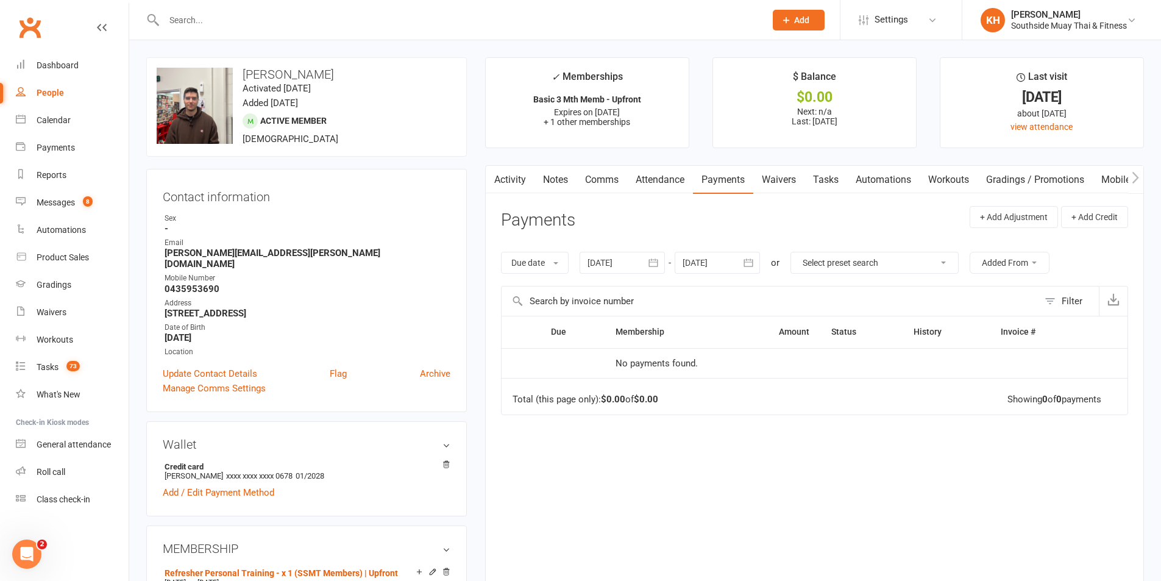
click at [739, 260] on div at bounding box center [717, 263] width 85 height 22
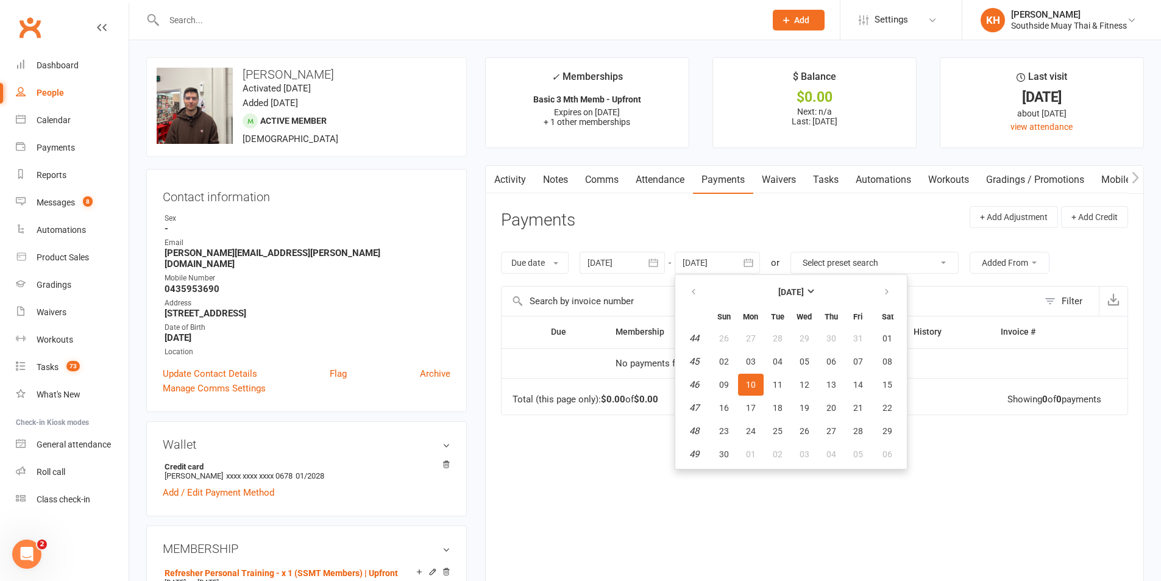
click at [739, 260] on div at bounding box center [717, 263] width 85 height 22
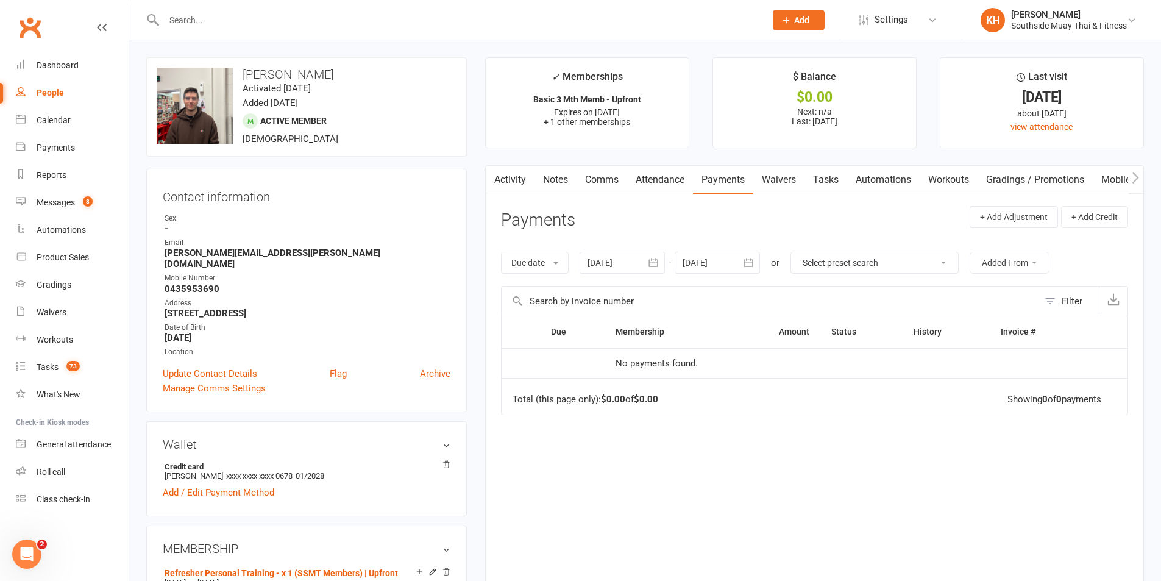
click at [697, 261] on div at bounding box center [717, 263] width 85 height 22
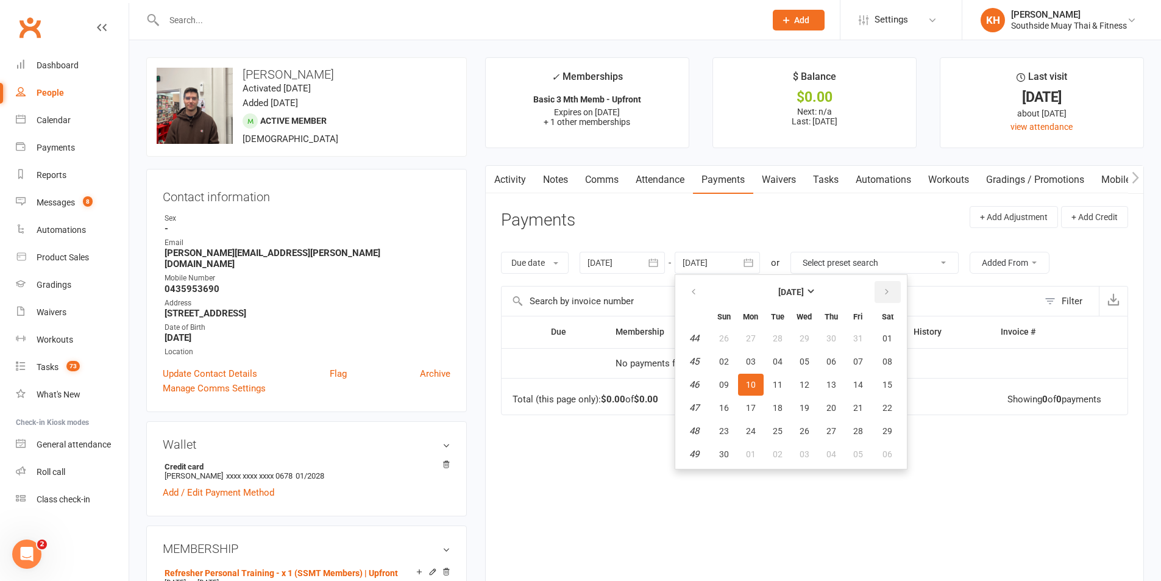
click at [887, 291] on icon "button" at bounding box center [887, 292] width 9 height 10
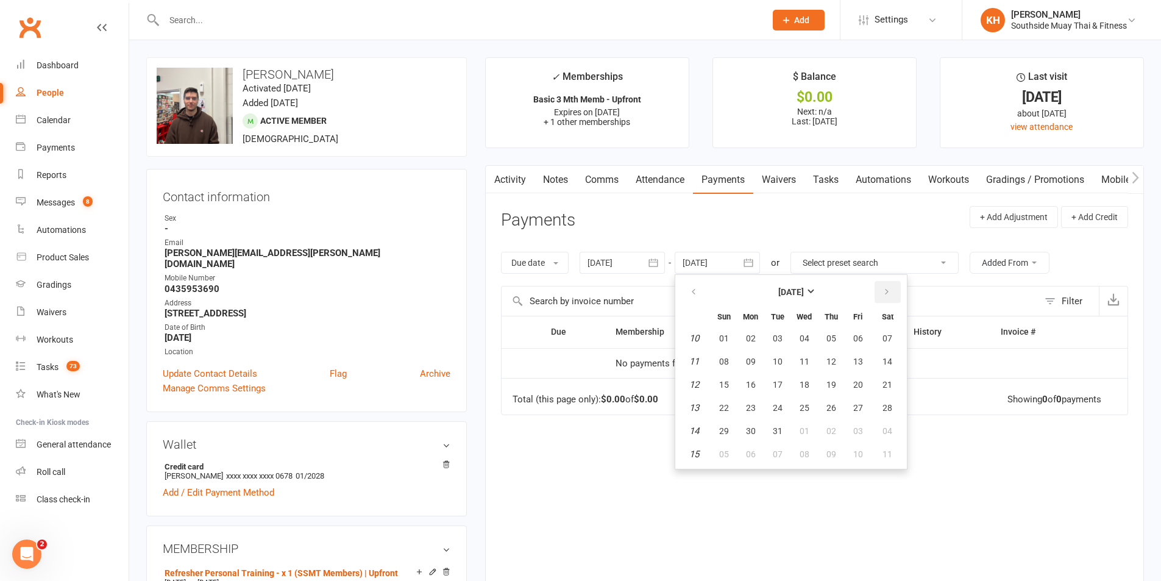
click at [887, 291] on icon "button" at bounding box center [887, 292] width 9 height 10
click at [775, 436] on button "30" at bounding box center [778, 431] width 26 height 22
type input "30 Jun 2026"
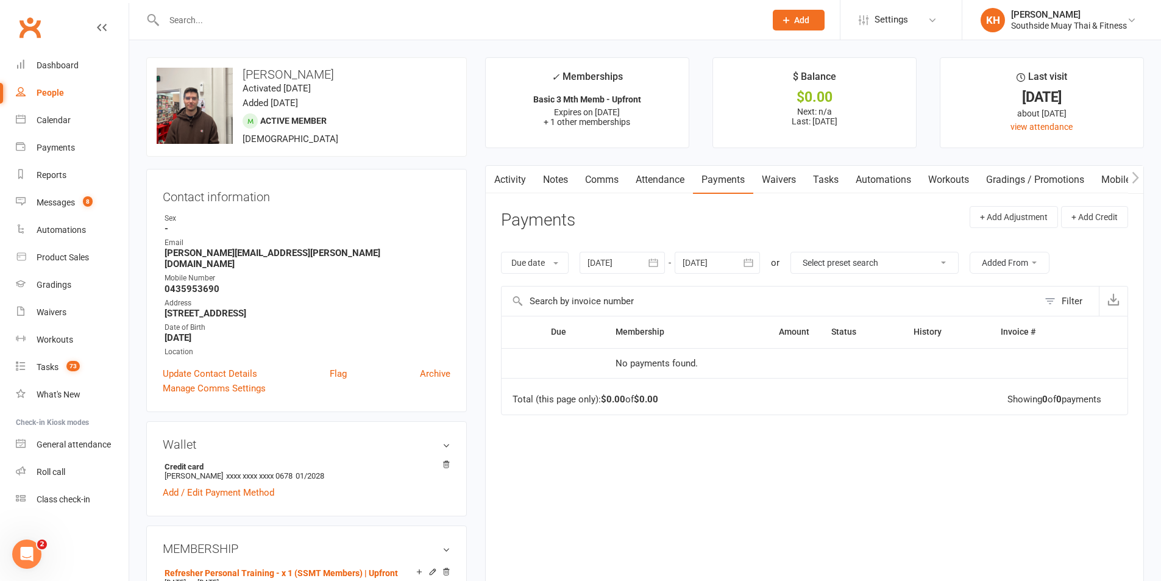
click at [229, 15] on input "text" at bounding box center [458, 20] width 597 height 17
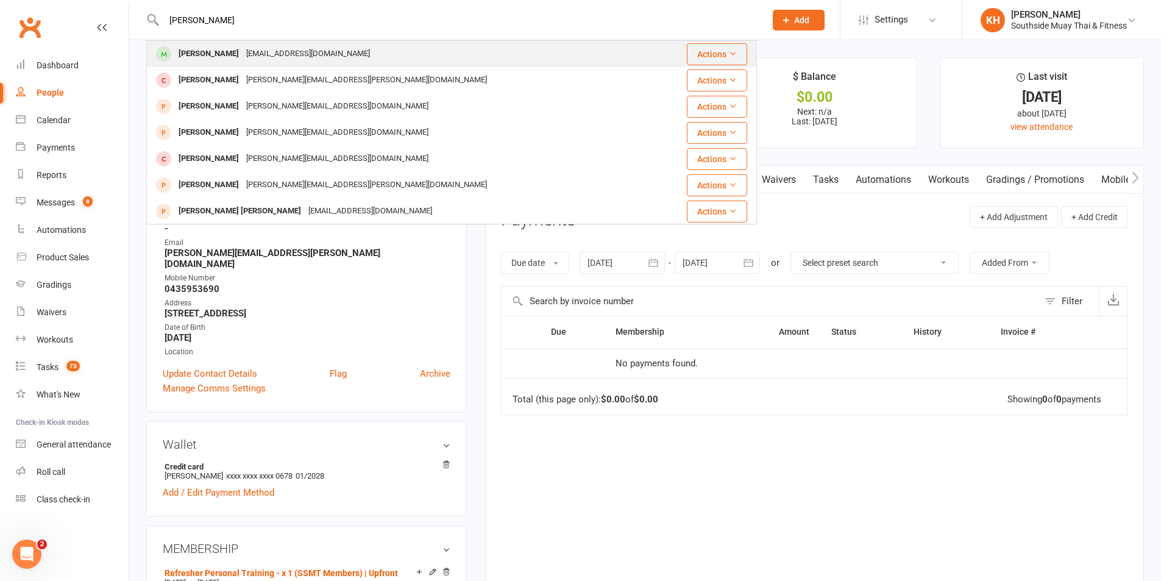
type input "taylor pau"
click at [210, 52] on div "Taylor Paulson" at bounding box center [209, 54] width 68 height 18
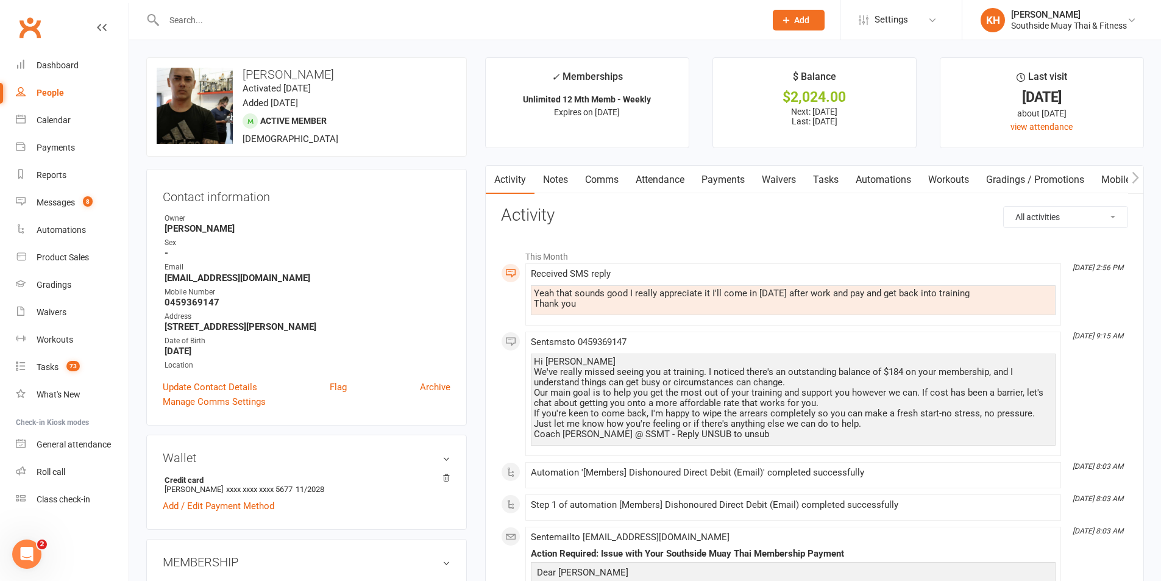
drag, startPoint x: 733, startPoint y: 174, endPoint x: 778, endPoint y: 230, distance: 71.1
click at [734, 176] on link "Payments" at bounding box center [723, 180] width 60 height 28
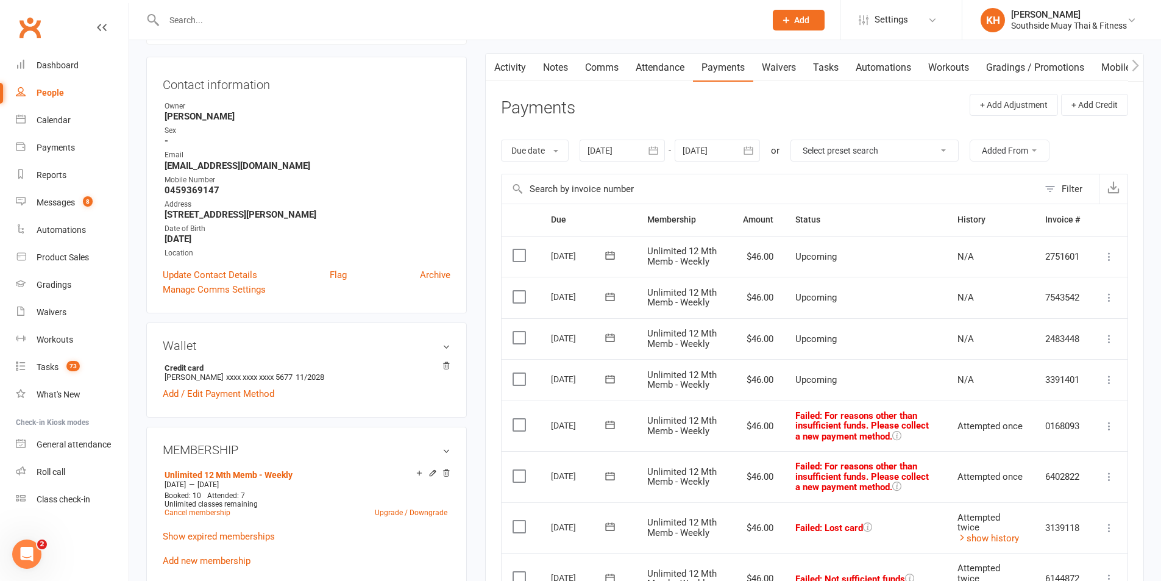
scroll to position [244, 0]
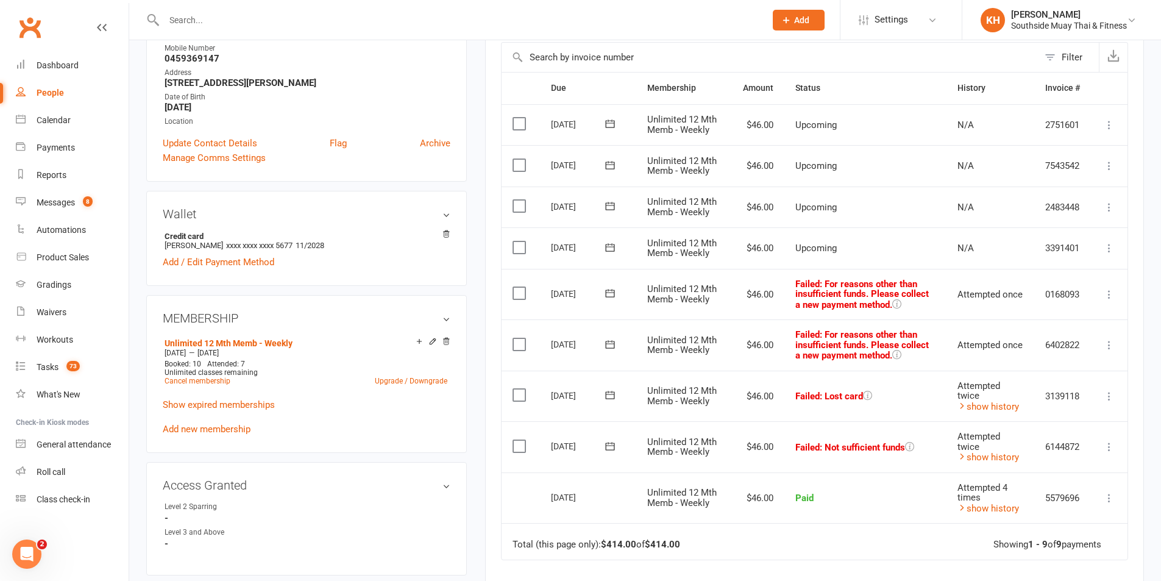
click at [1110, 295] on icon at bounding box center [1109, 294] width 12 height 12
click at [1067, 345] on link "Mark as Paid (POS)" at bounding box center [1055, 342] width 121 height 24
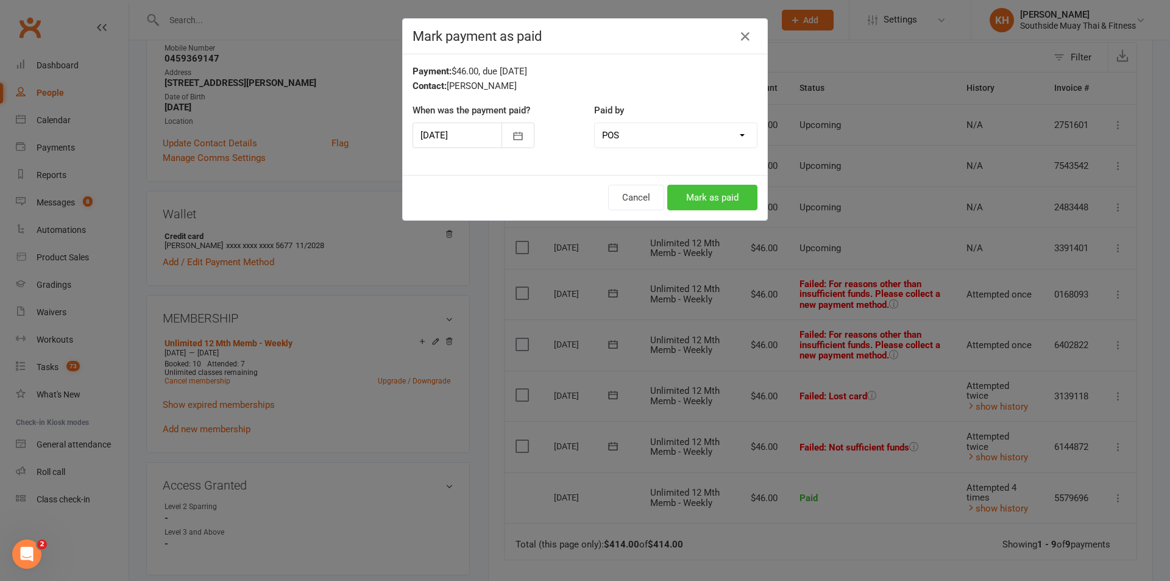
click at [689, 201] on button "Mark as paid" at bounding box center [712, 198] width 90 height 26
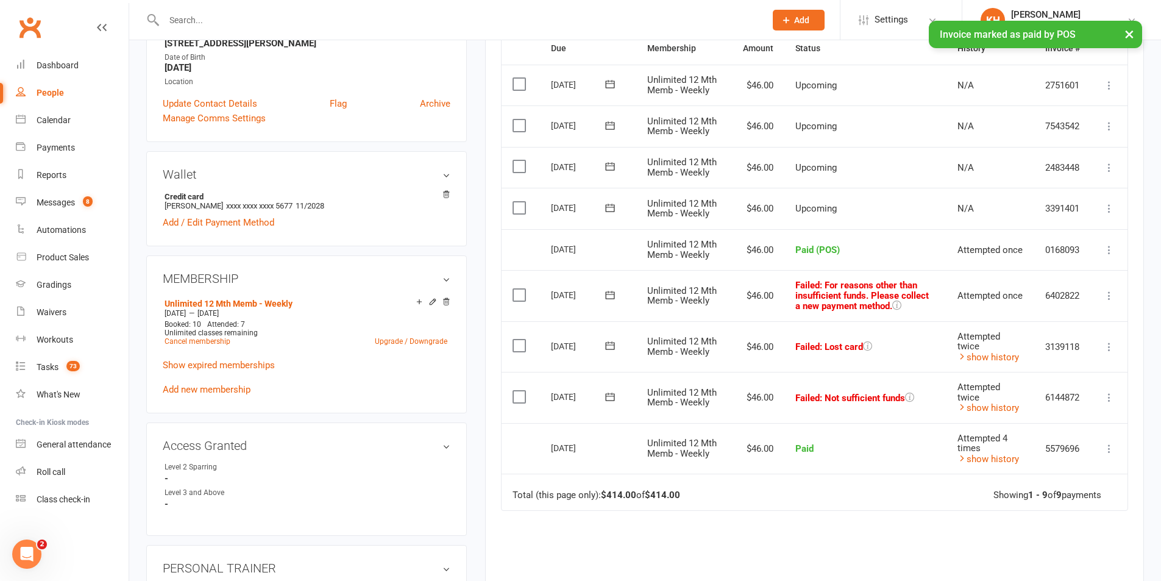
scroll to position [305, 0]
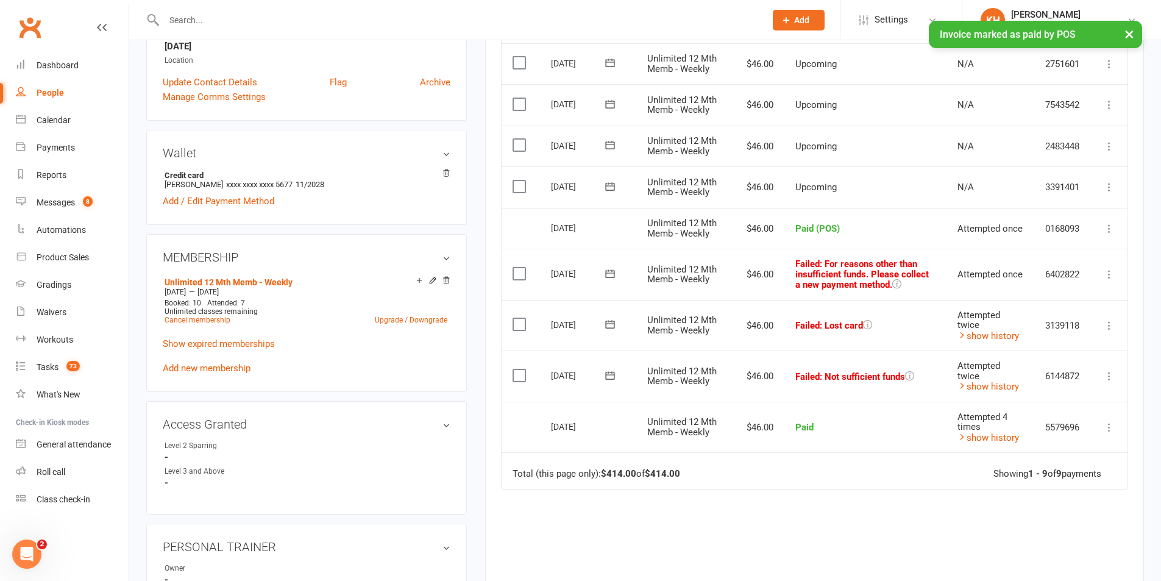
click at [519, 276] on label at bounding box center [521, 274] width 16 height 12
click at [519, 268] on input "checkbox" at bounding box center [517, 268] width 8 height 0
click at [513, 321] on label at bounding box center [521, 324] width 16 height 12
click at [513, 318] on input "checkbox" at bounding box center [517, 318] width 8 height 0
click at [519, 374] on label at bounding box center [521, 375] width 16 height 12
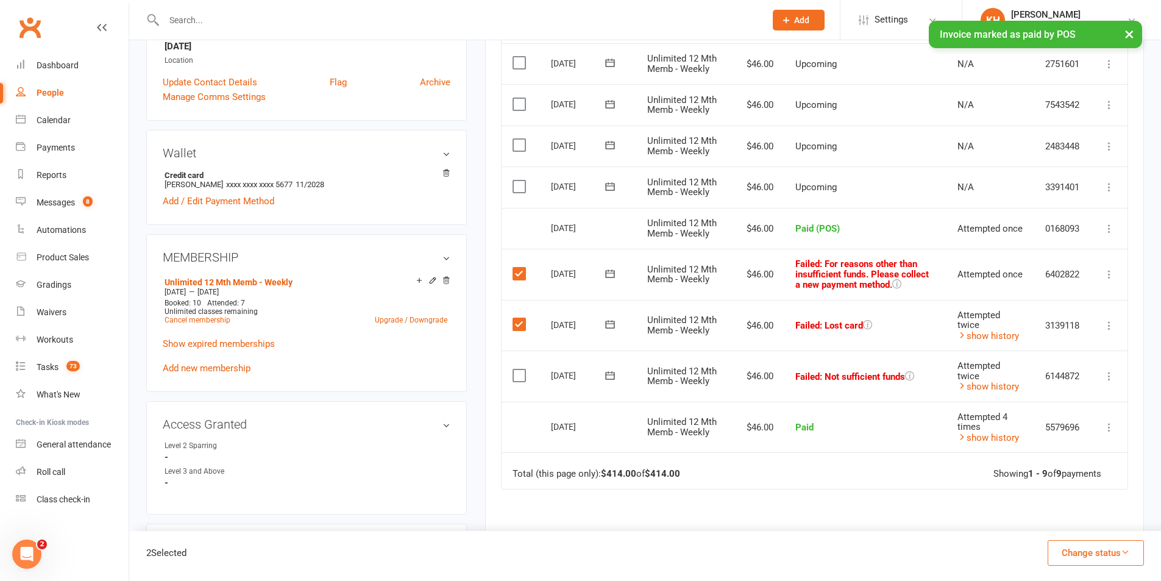
click at [519, 369] on input "checkbox" at bounding box center [517, 369] width 8 height 0
click at [1048, 551] on button "Change status" at bounding box center [1096, 553] width 96 height 26
click at [1047, 520] on link "Skipped" at bounding box center [1083, 520] width 121 height 24
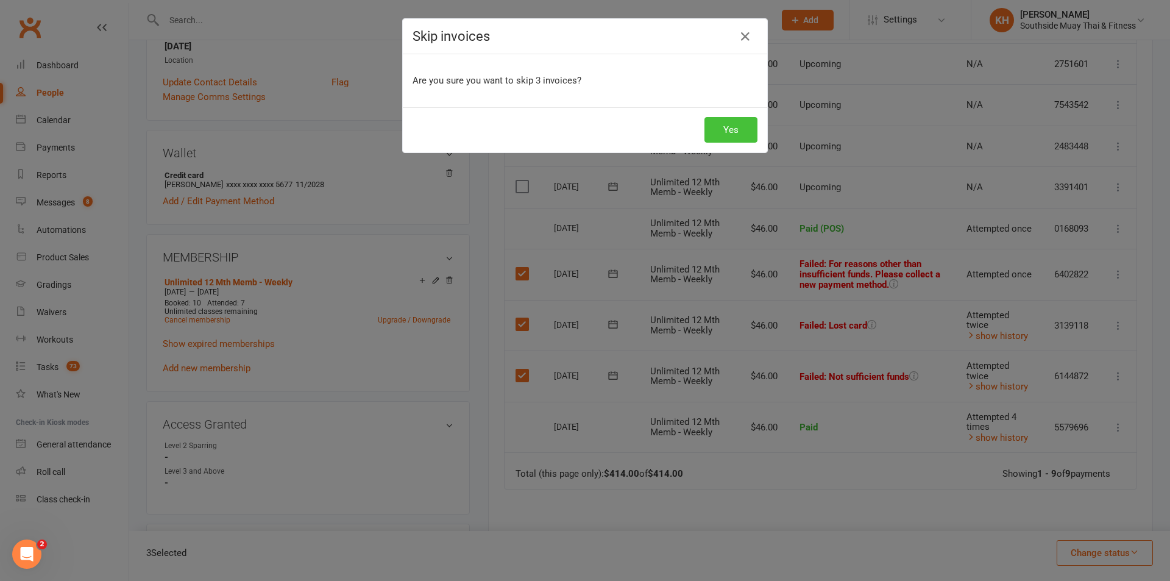
click at [731, 126] on button "Yes" at bounding box center [731, 130] width 53 height 26
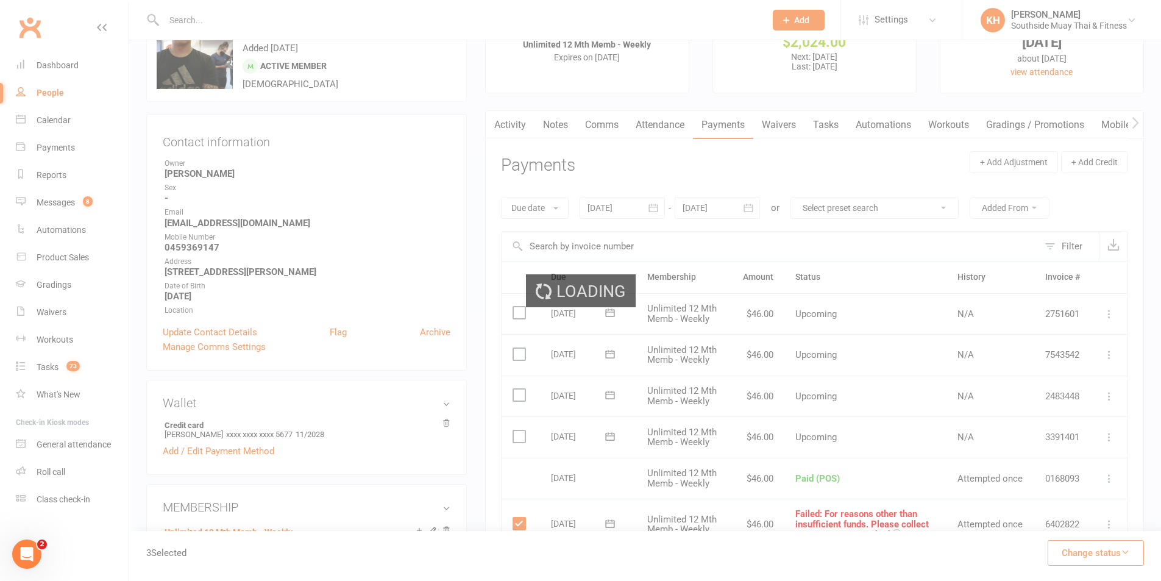
scroll to position [0, 0]
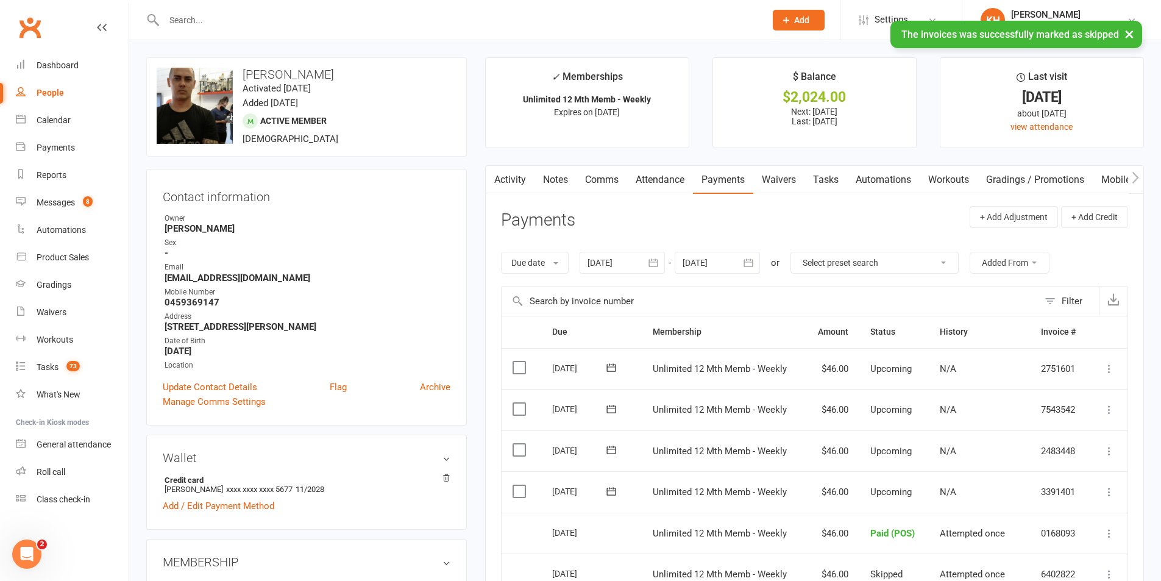
click at [669, 180] on link "Attendance" at bounding box center [660, 180] width 66 height 28
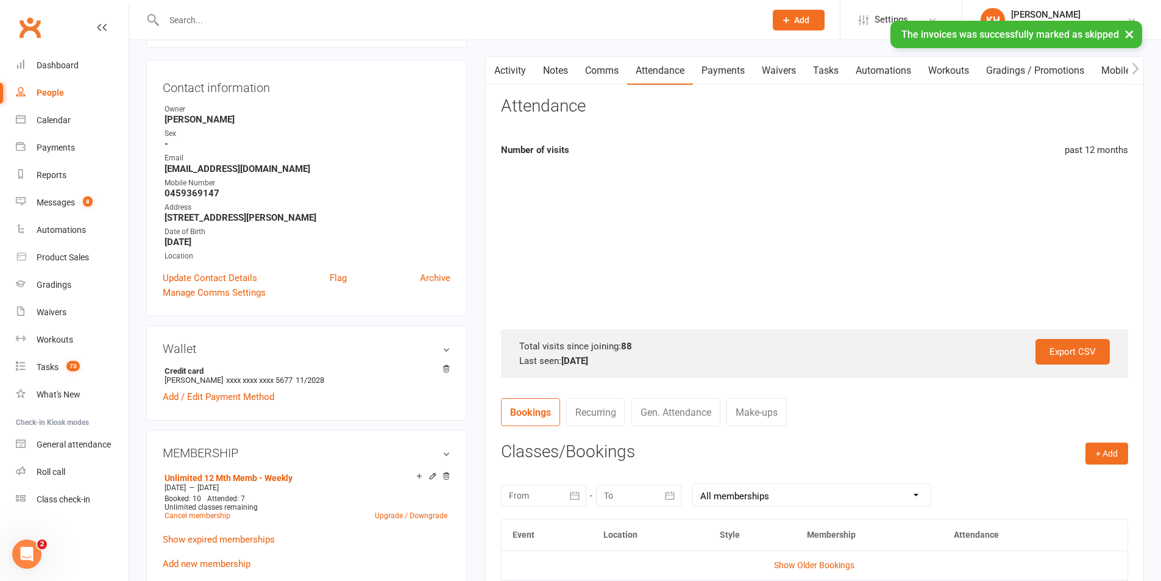
scroll to position [305, 0]
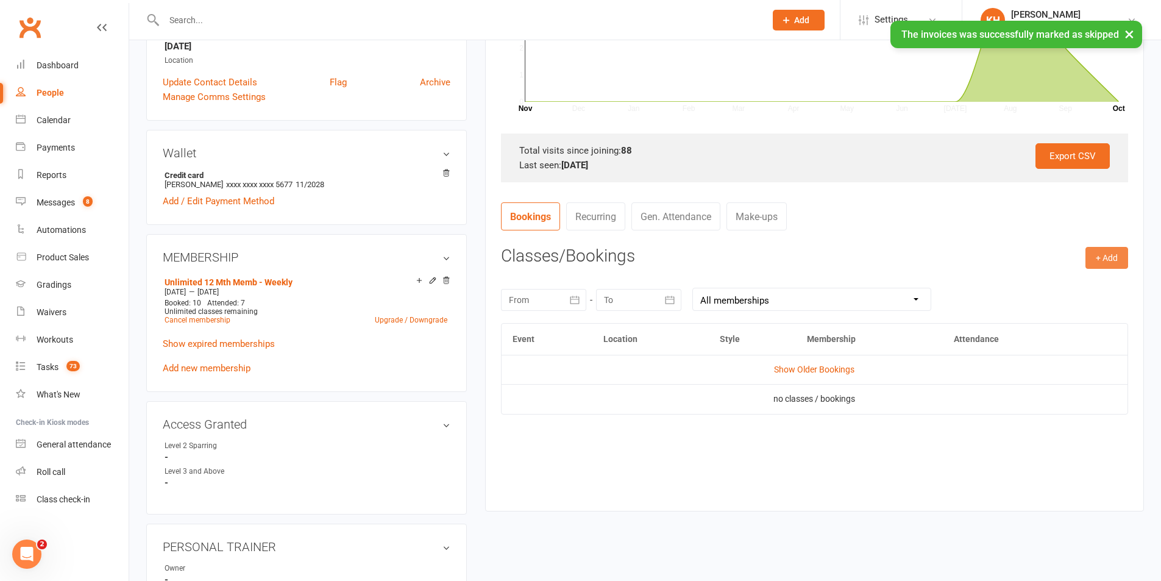
click at [1112, 255] on button "+ Add" at bounding box center [1106, 258] width 43 height 22
drag, startPoint x: 1069, startPoint y: 277, endPoint x: 1062, endPoint y: 278, distance: 6.7
click at [1068, 277] on link "Book Event" at bounding box center [1067, 285] width 121 height 24
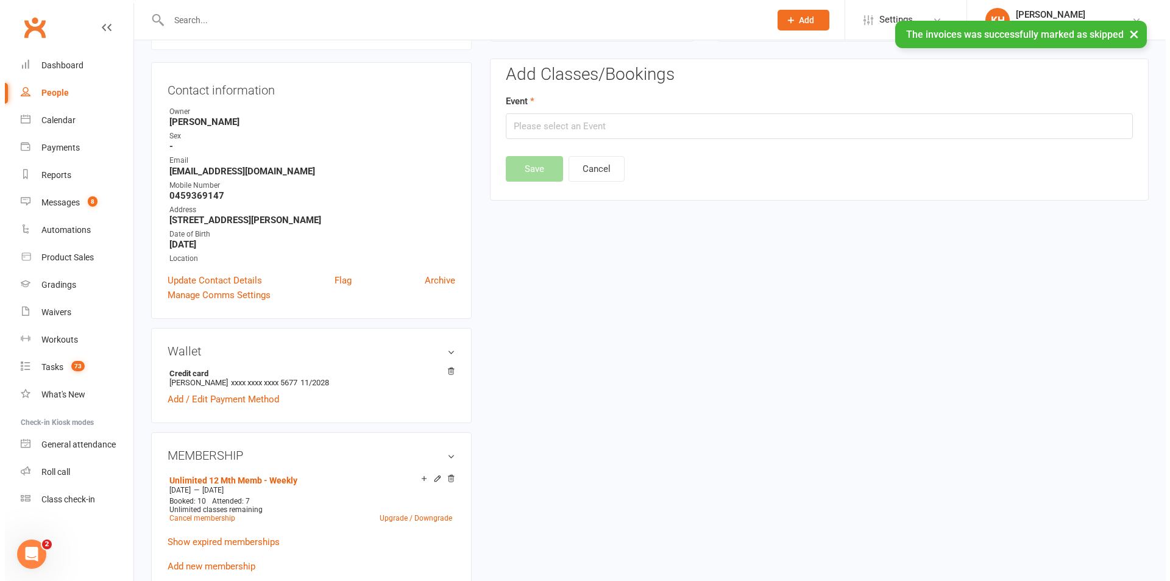
scroll to position [104, 0]
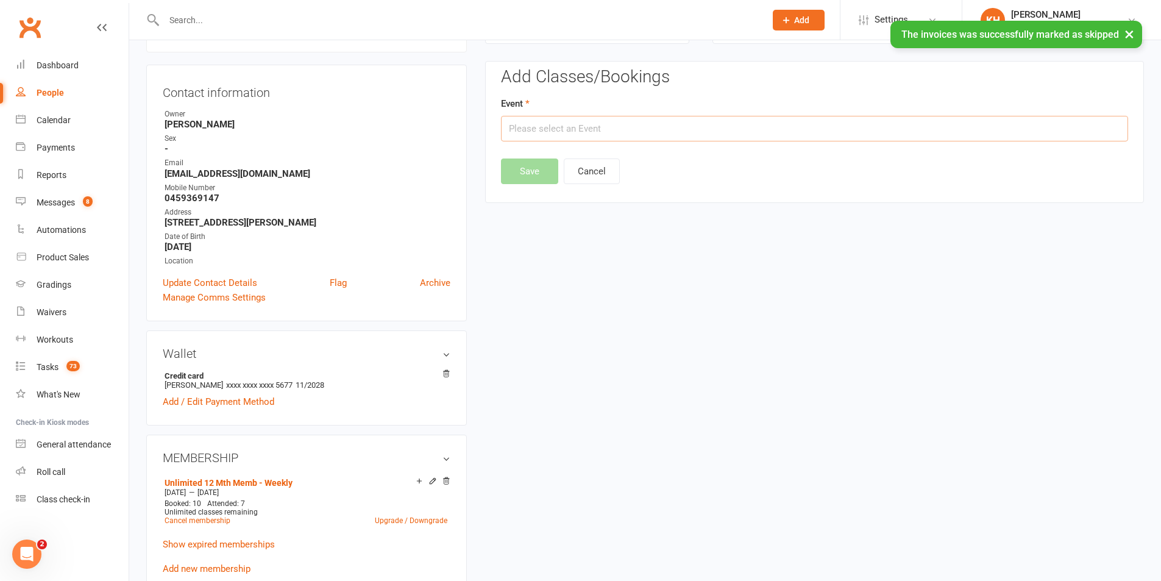
click at [734, 124] on input "text" at bounding box center [814, 129] width 627 height 26
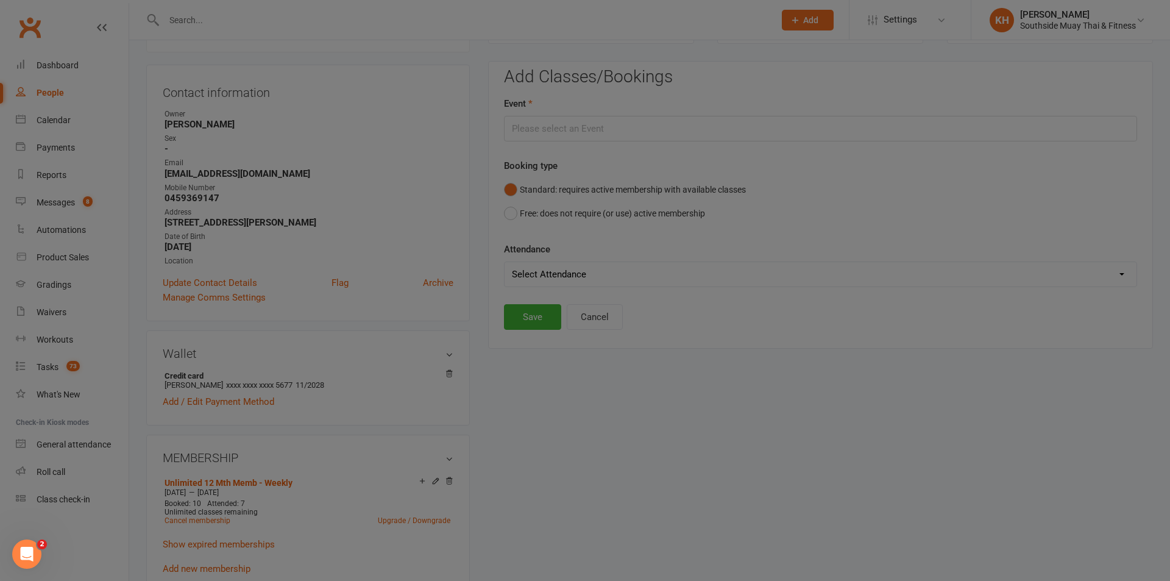
type input "All Levels: Muay Thai (Age 13+) - Oct 13, 2025 6:15:00 PM"
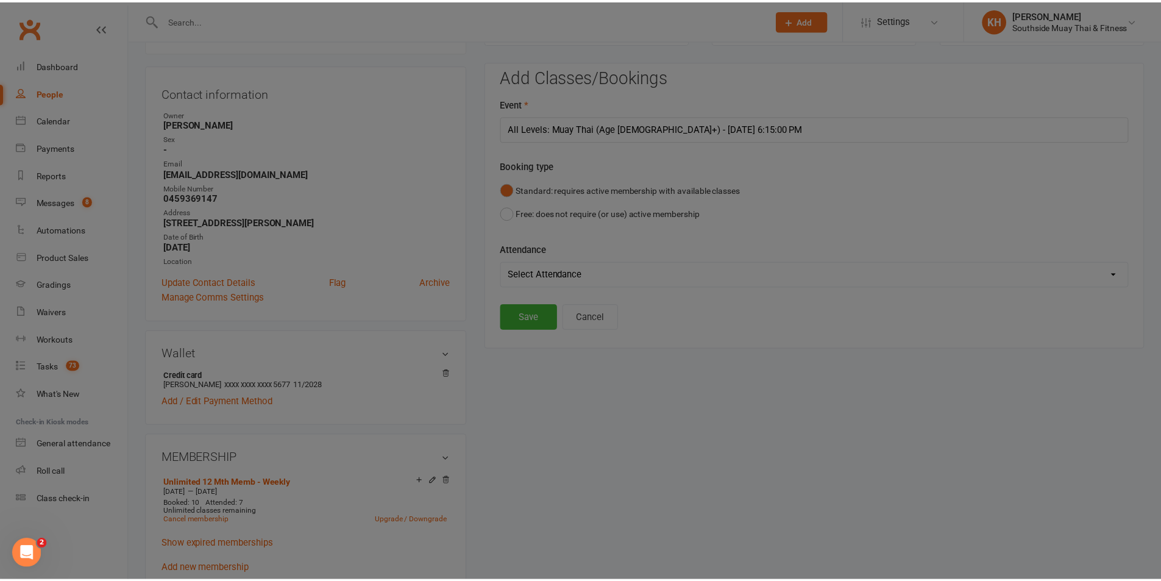
scroll to position [2133, 0]
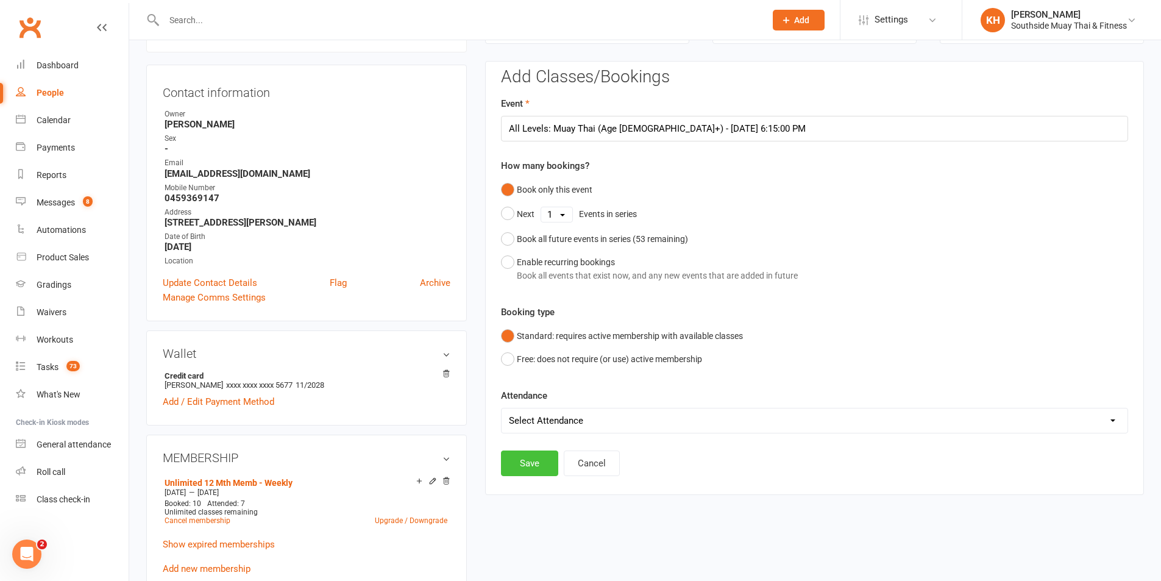
click at [524, 468] on button "Save" at bounding box center [529, 463] width 57 height 26
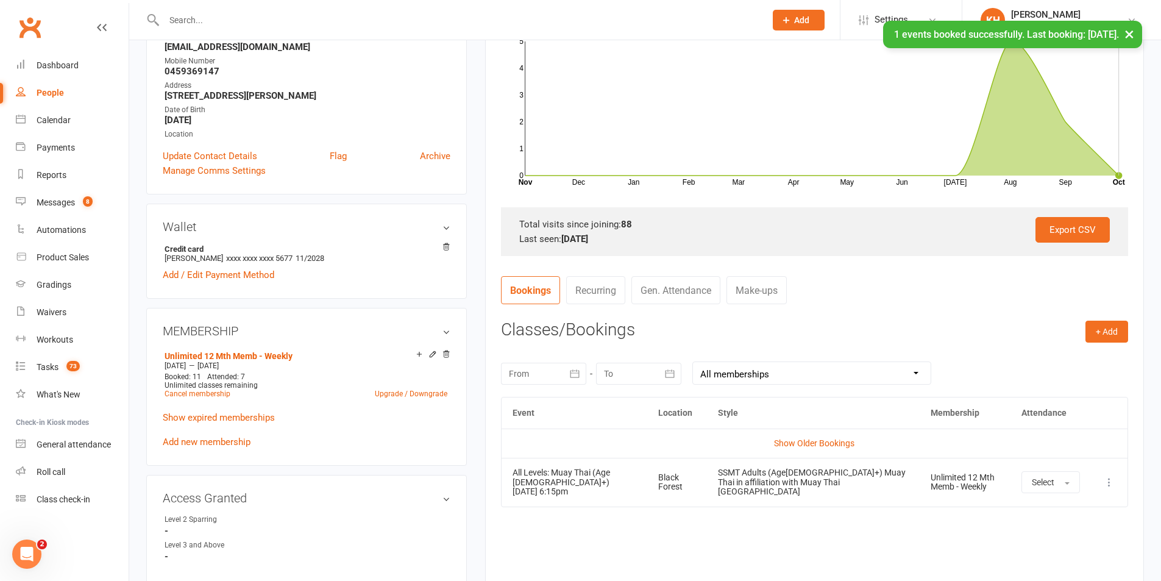
scroll to position [348, 0]
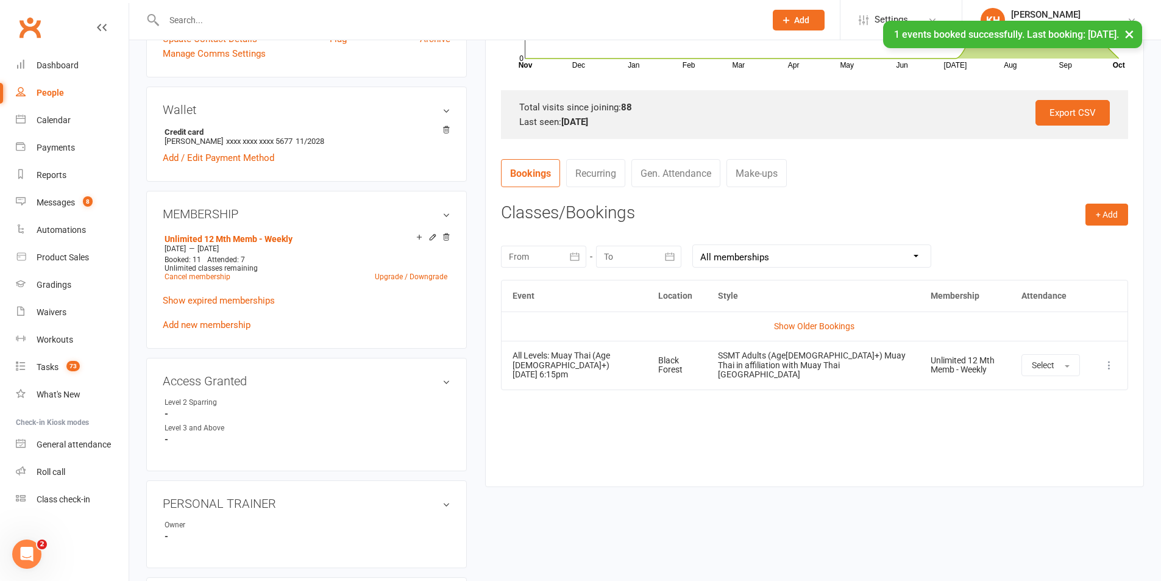
click at [1048, 377] on td "Select" at bounding box center [1050, 365] width 80 height 48
click at [1047, 375] on button "Select" at bounding box center [1050, 365] width 59 height 22
click at [1042, 391] on span "Attended" at bounding box center [1050, 392] width 37 height 11
click at [40, 118] on div "Calendar" at bounding box center [54, 120] width 34 height 10
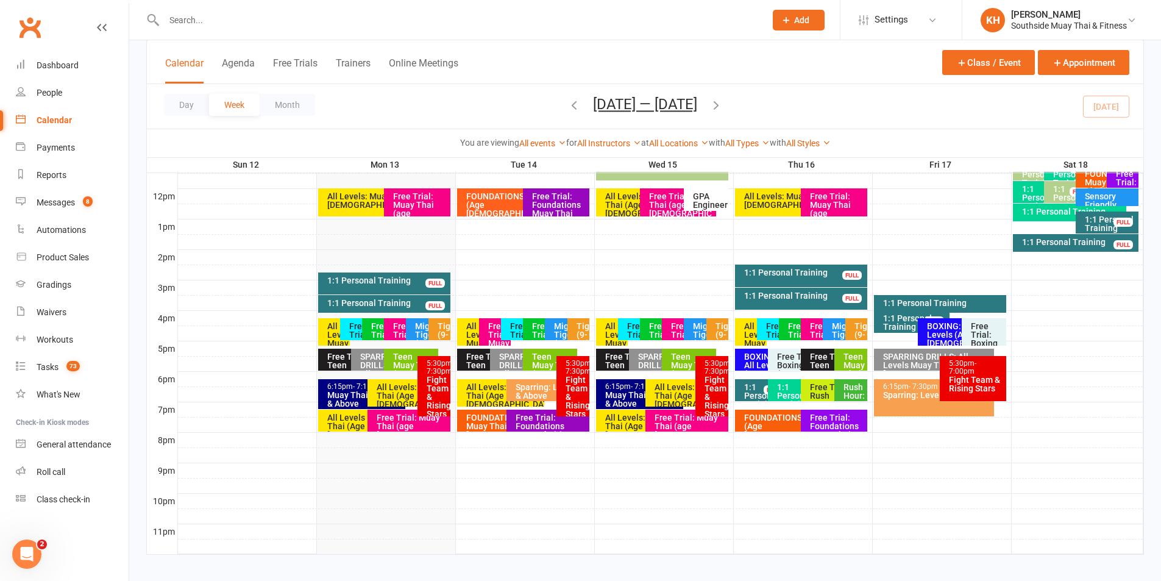
scroll to position [427, 0]
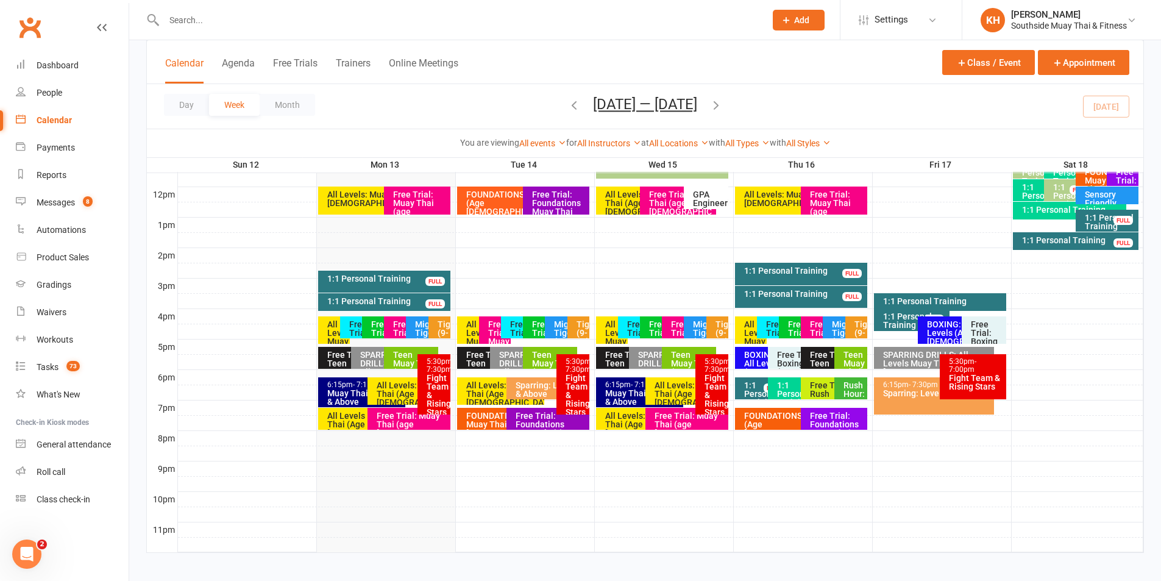
click at [386, 389] on div "All Levels: Muay Thai (Age 13+)" at bounding box center [412, 394] width 72 height 26
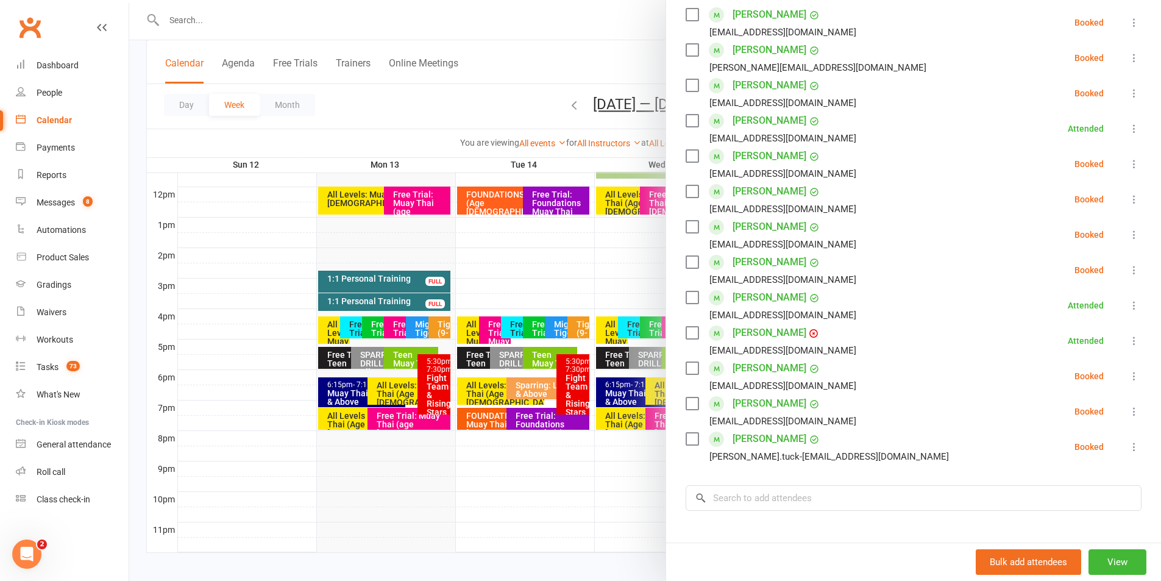
scroll to position [244, 0]
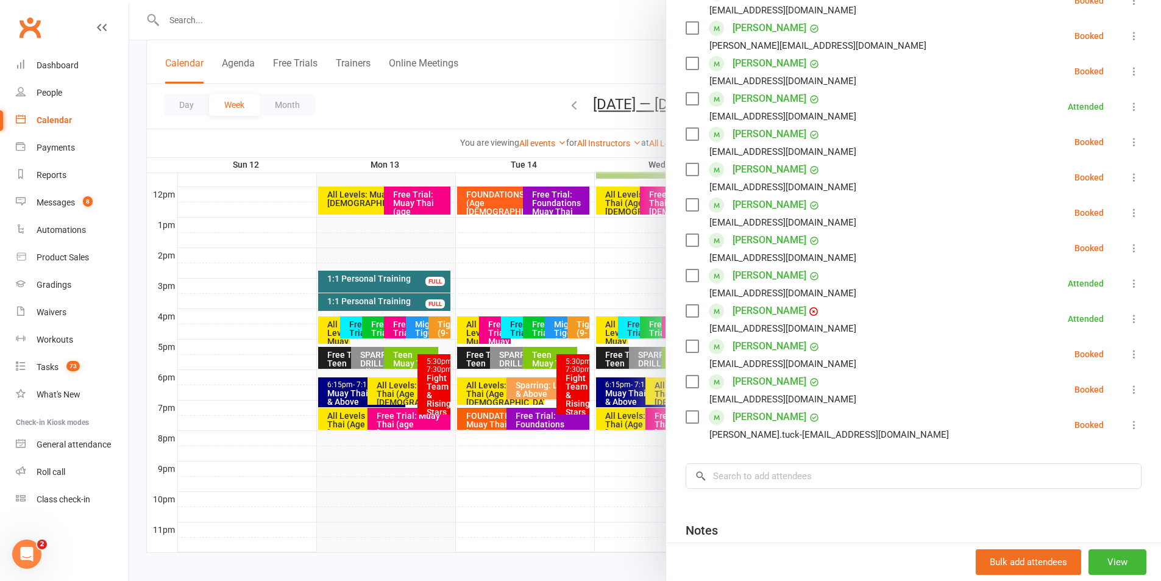
click at [752, 417] on link "Justus Tuck" at bounding box center [770, 417] width 74 height 20
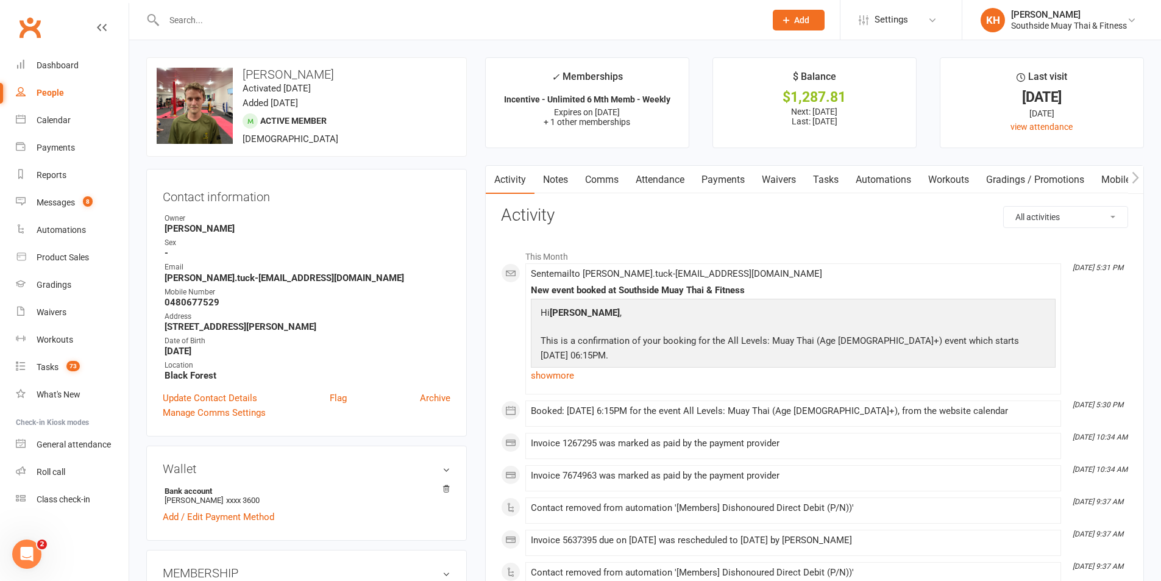
click at [727, 174] on link "Payments" at bounding box center [723, 180] width 60 height 28
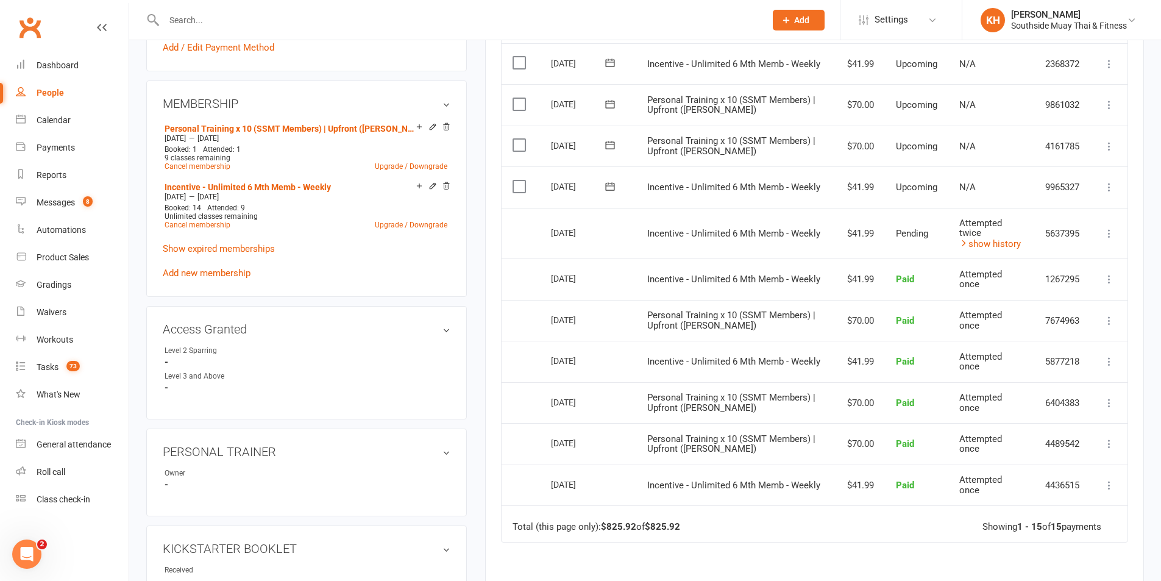
scroll to position [183, 0]
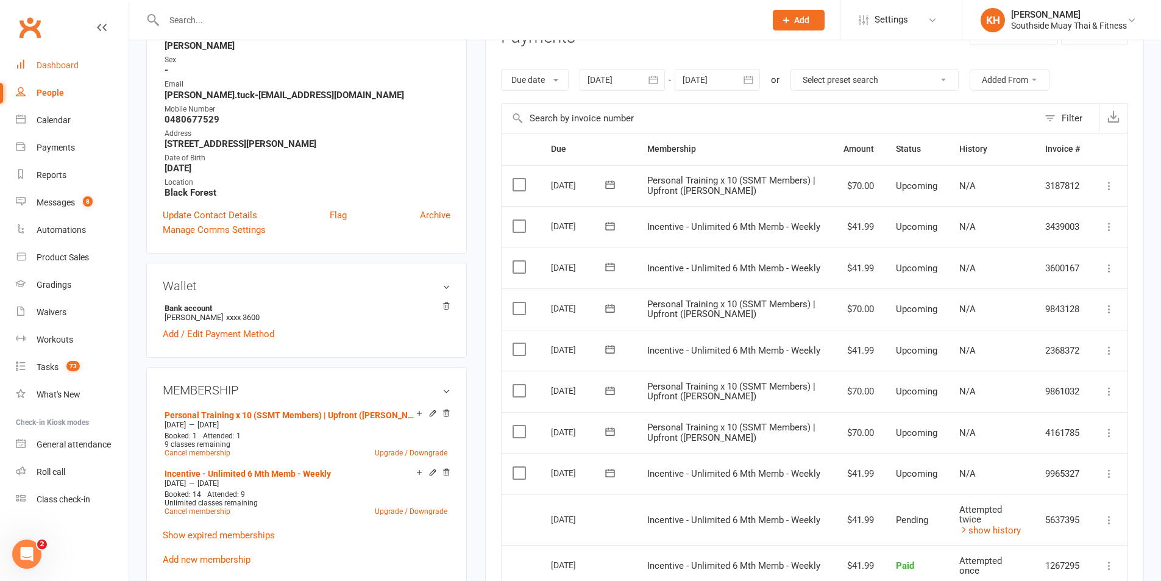
click at [56, 61] on div "Dashboard" at bounding box center [58, 65] width 42 height 10
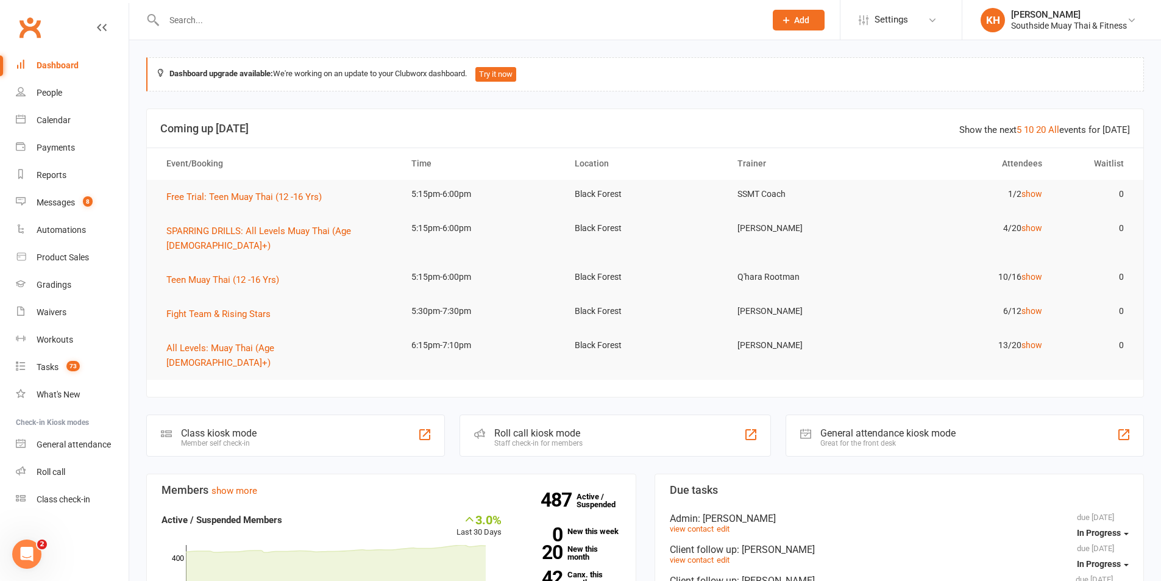
scroll to position [61, 0]
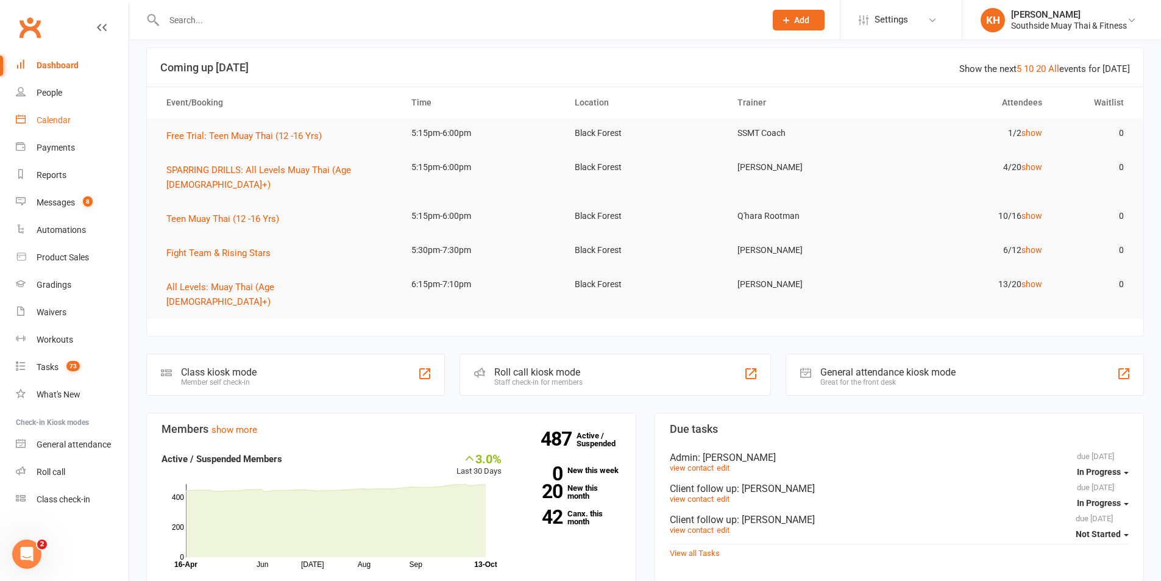
click at [55, 126] on link "Calendar" at bounding box center [72, 120] width 113 height 27
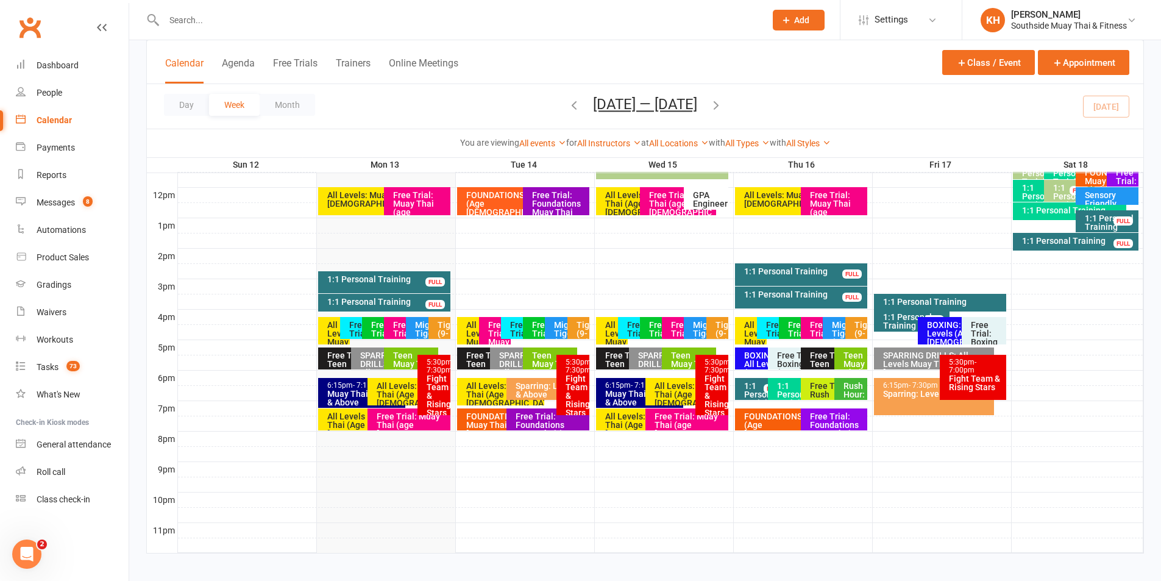
scroll to position [427, 0]
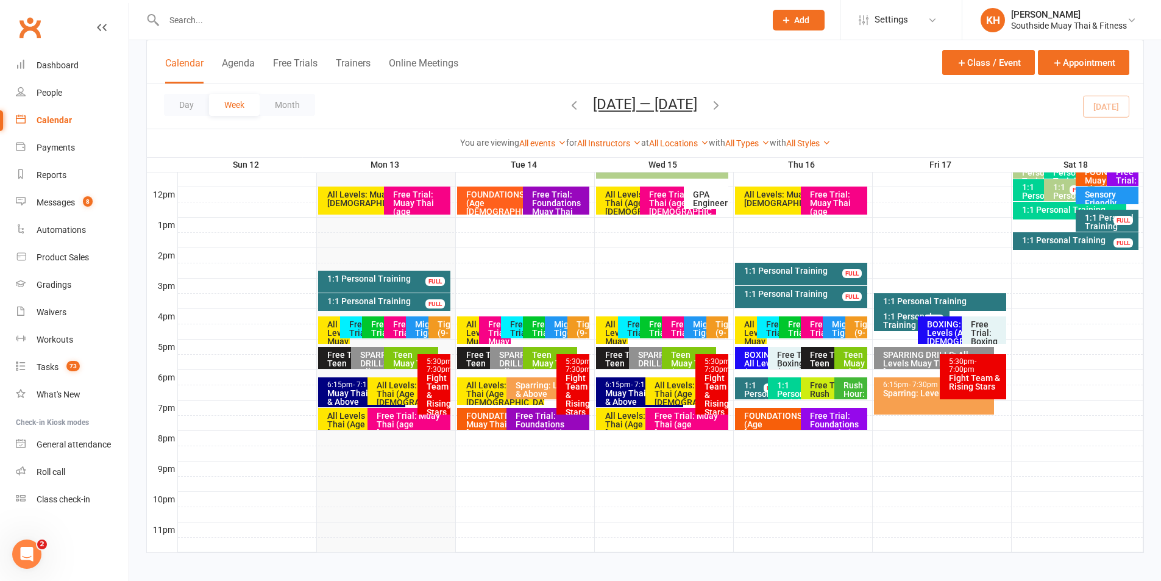
click at [349, 389] on div "Muay Thai Level 3 & Above" at bounding box center [365, 397] width 76 height 17
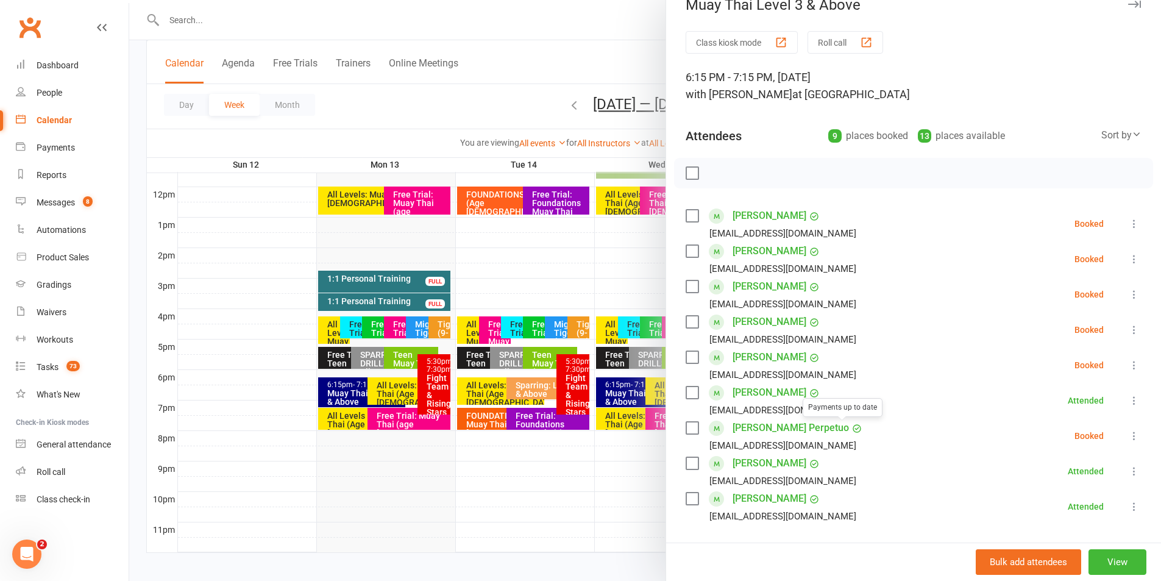
scroll to position [0, 0]
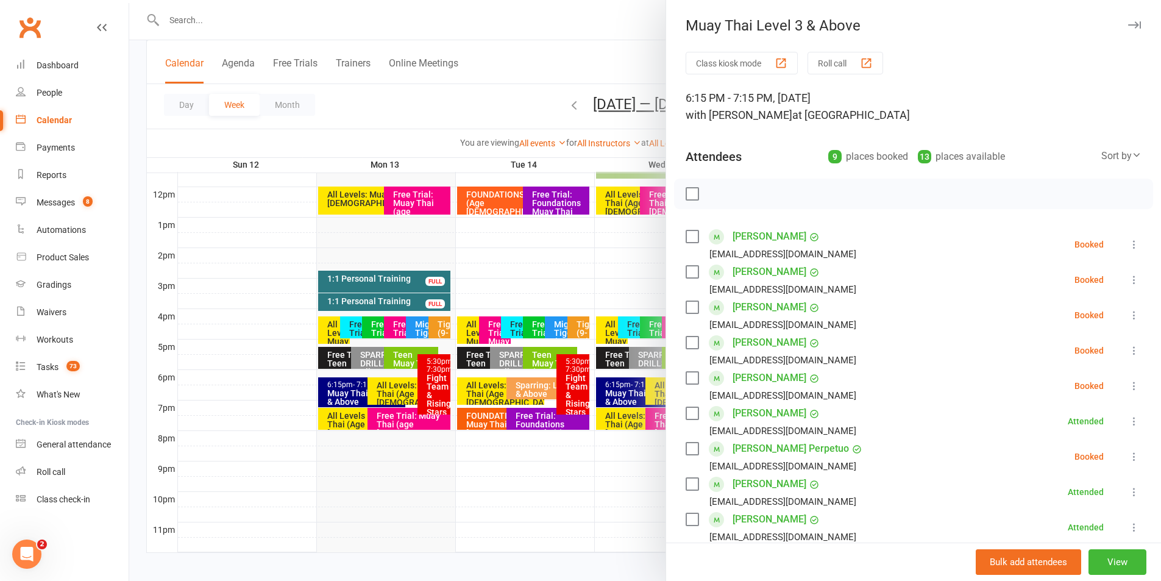
click at [1128, 28] on icon "button" at bounding box center [1134, 24] width 13 height 7
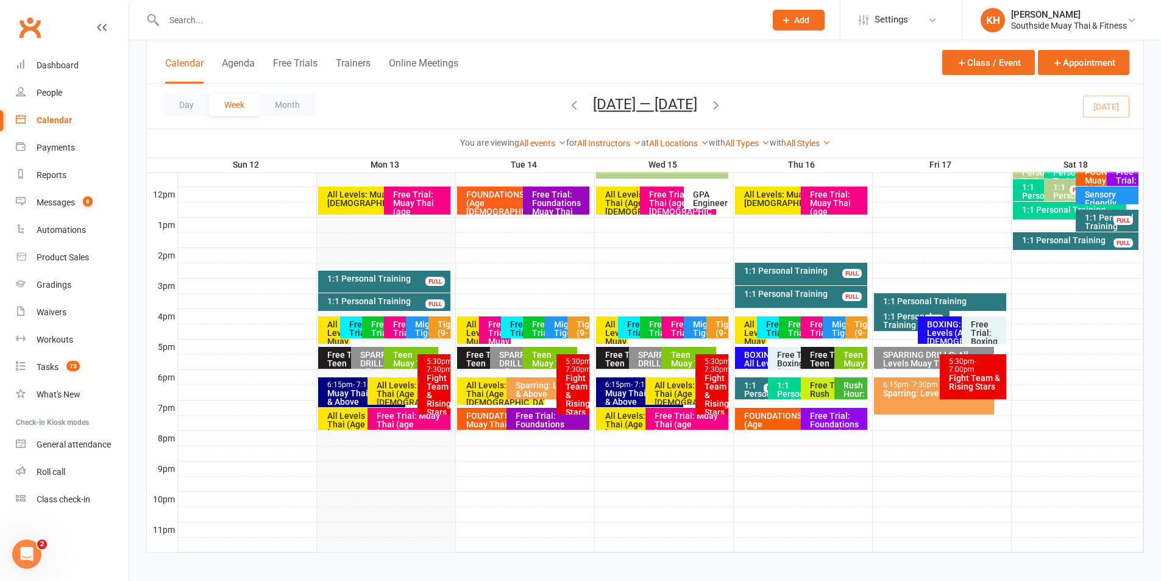
click at [430, 384] on div "Fight Team & Rising Stars" at bounding box center [437, 395] width 22 height 43
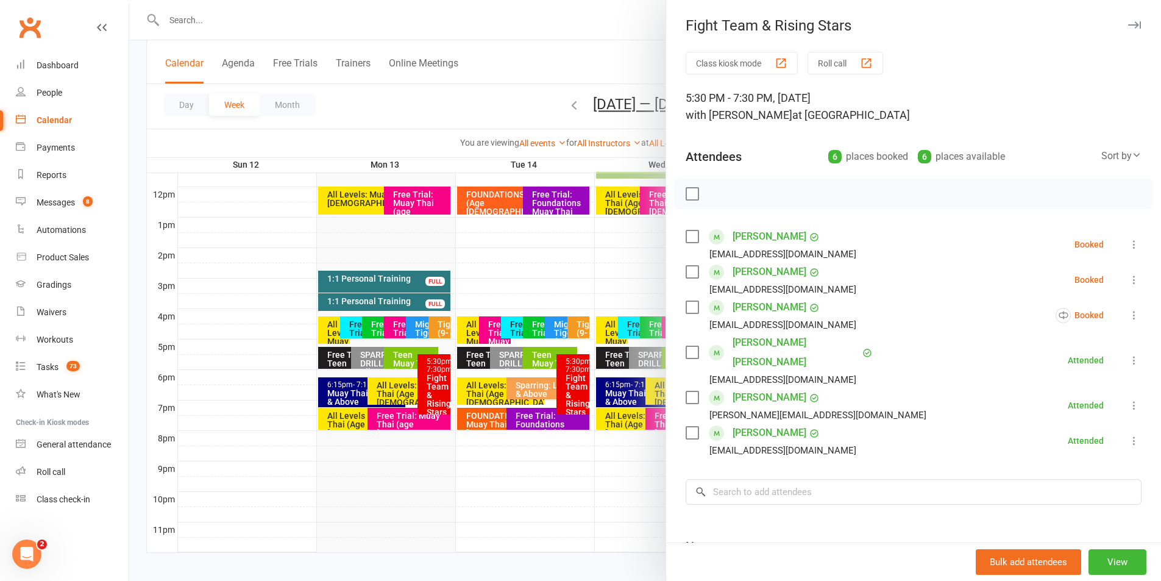
click at [1123, 23] on div "Fight Team & Rising Stars" at bounding box center [913, 25] width 495 height 17
click at [1128, 23] on icon "button" at bounding box center [1134, 24] width 13 height 7
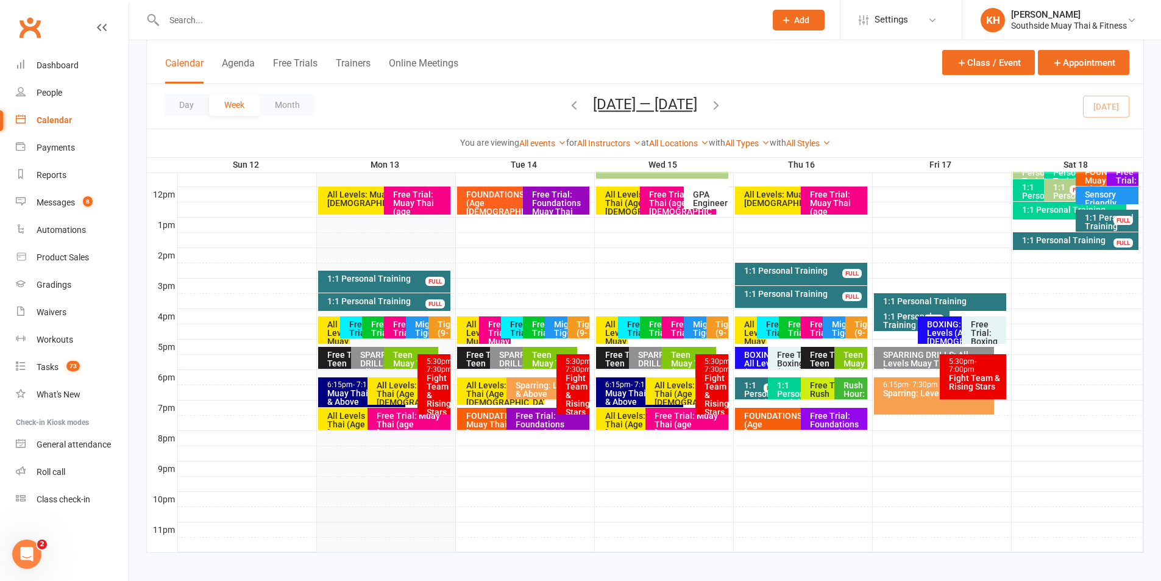
click at [380, 417] on div "Free Trial: Muay Thai (age 13+ years)" at bounding box center [412, 428] width 72 height 34
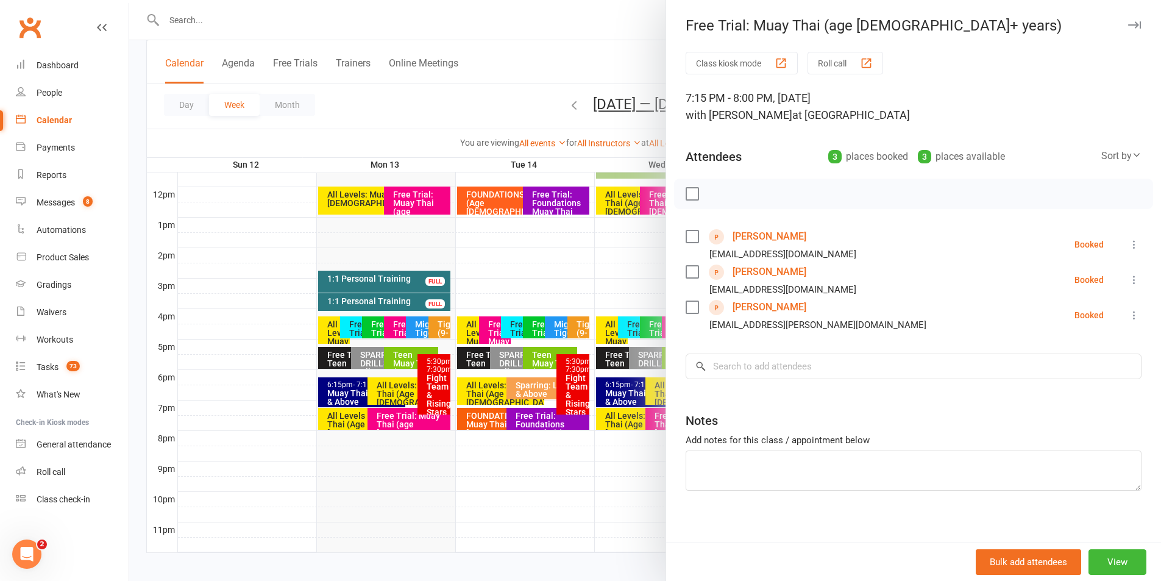
click at [770, 308] on link "Pauline Watremez" at bounding box center [770, 307] width 74 height 20
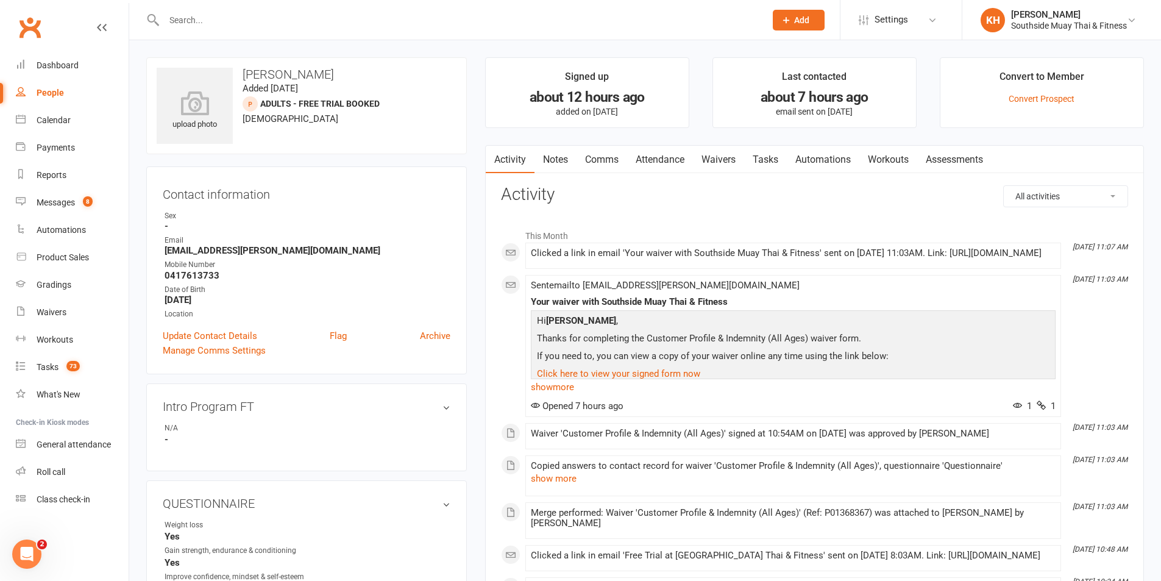
click at [742, 155] on link "Waivers" at bounding box center [718, 160] width 51 height 28
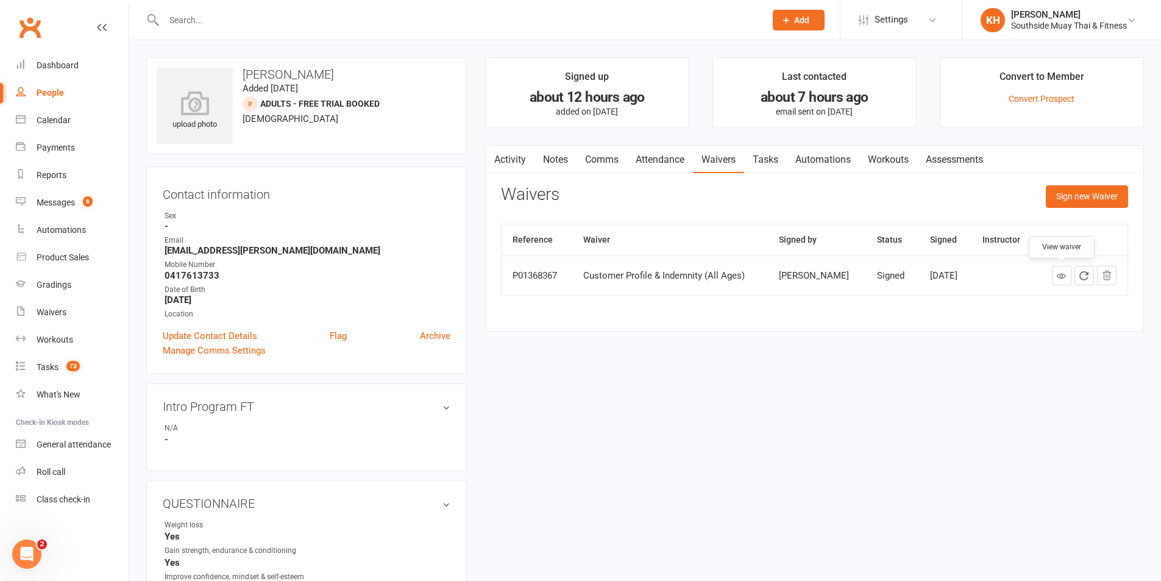
click at [1059, 272] on icon at bounding box center [1061, 275] width 9 height 9
click at [516, 155] on link "Activity" at bounding box center [510, 160] width 49 height 28
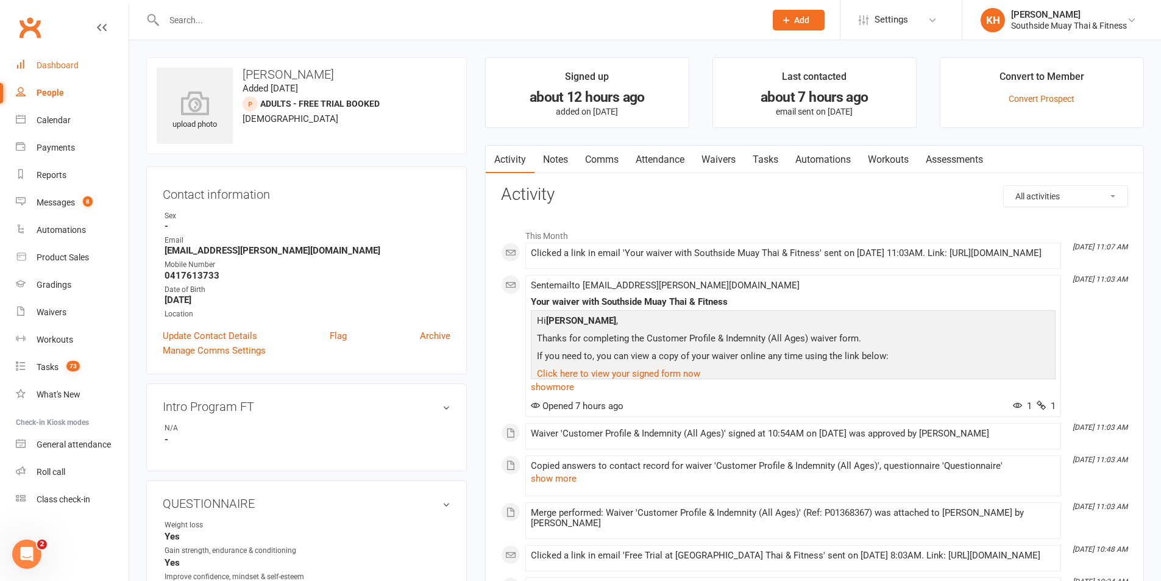
click at [42, 69] on div "Dashboard" at bounding box center [58, 65] width 42 height 10
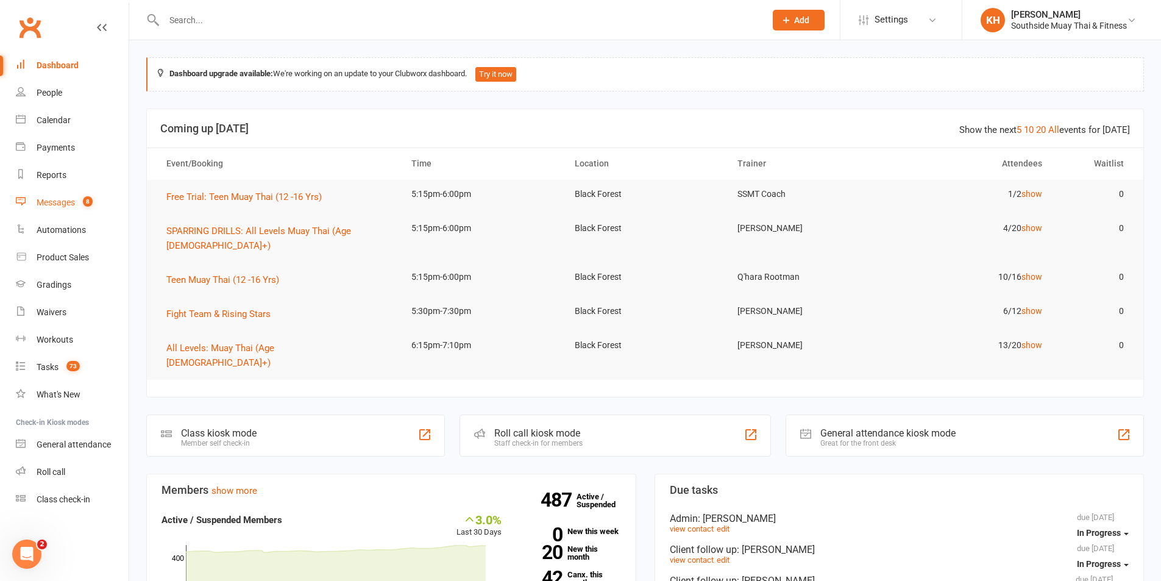
click at [41, 207] on div "Messages" at bounding box center [56, 202] width 38 height 10
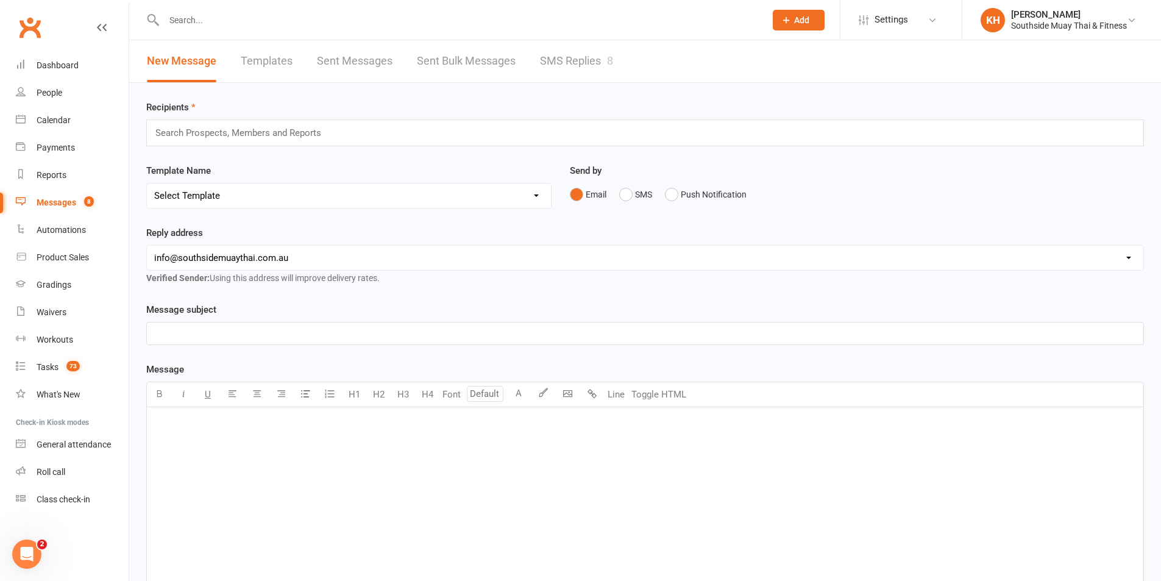
click at [575, 60] on link "SMS Replies 8" at bounding box center [576, 61] width 73 height 42
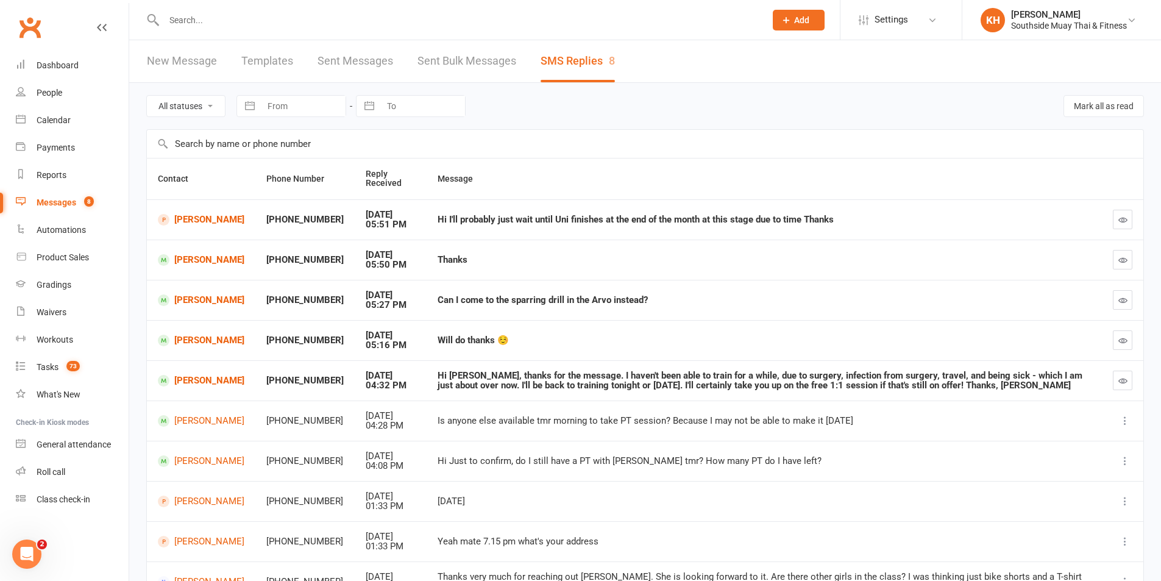
click at [1128, 221] on button "button" at bounding box center [1123, 220] width 20 height 20
click at [1119, 260] on icon "button" at bounding box center [1122, 259] width 9 height 9
click at [1124, 307] on button "button" at bounding box center [1123, 300] width 20 height 20
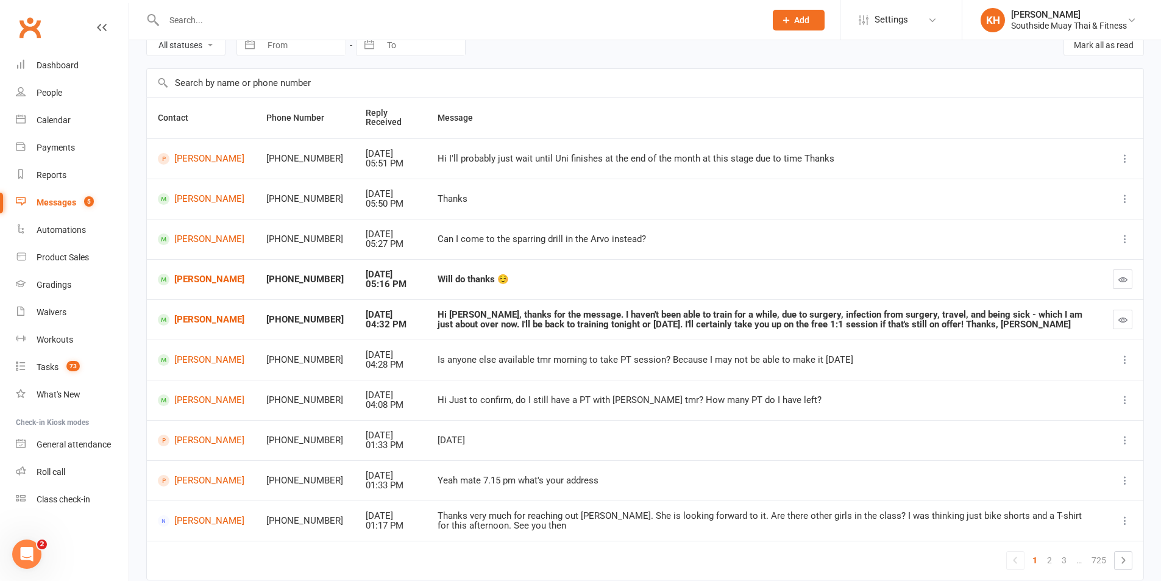
scroll to position [112, 0]
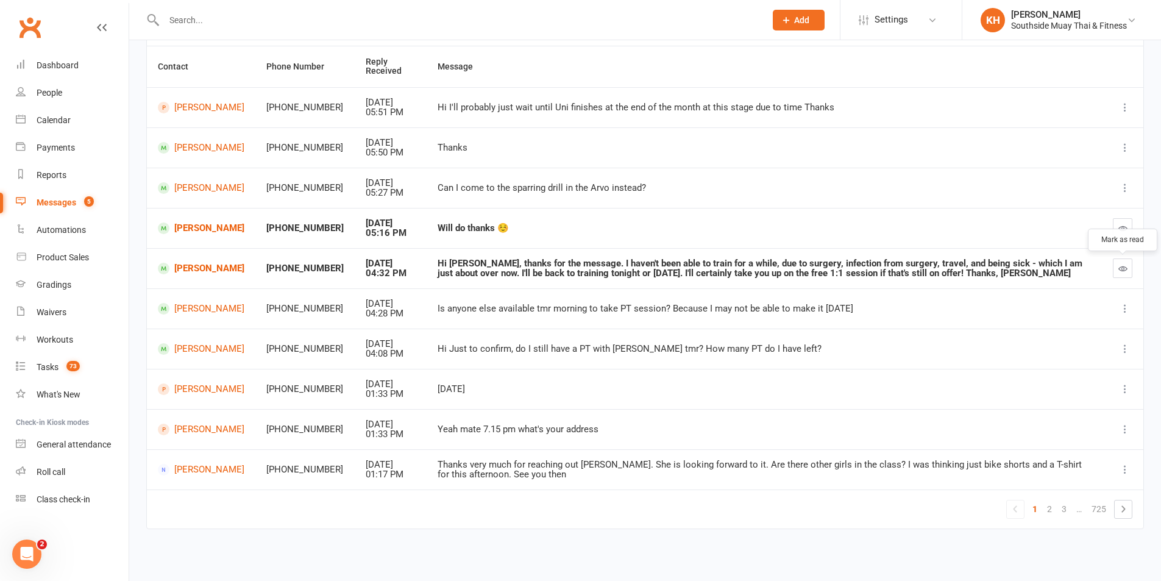
click at [1123, 269] on icon "button" at bounding box center [1122, 268] width 9 height 9
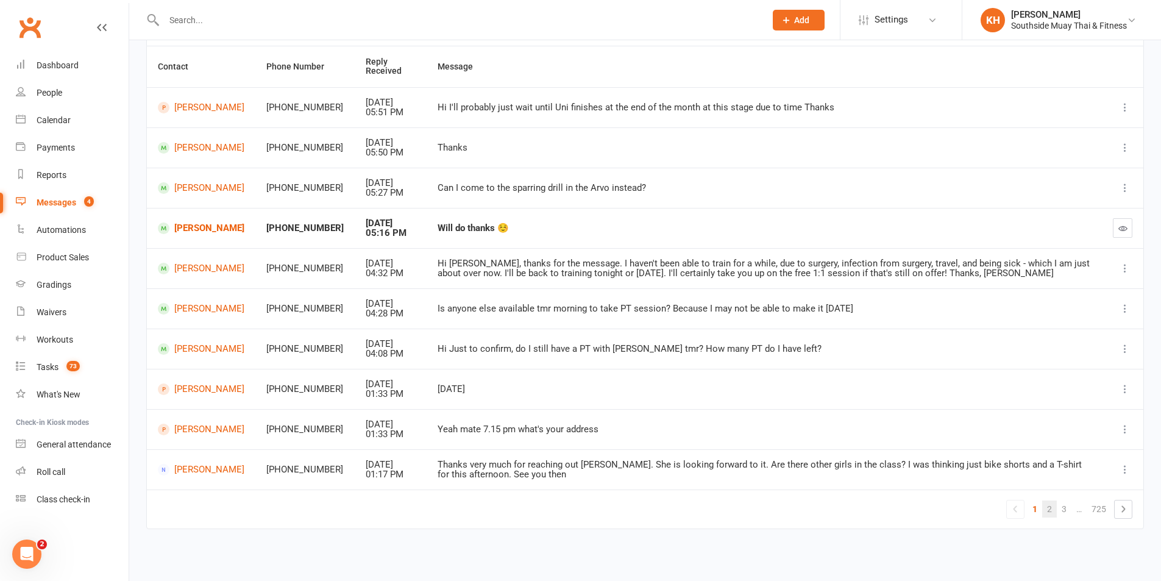
click at [1047, 506] on link "2" at bounding box center [1049, 508] width 15 height 17
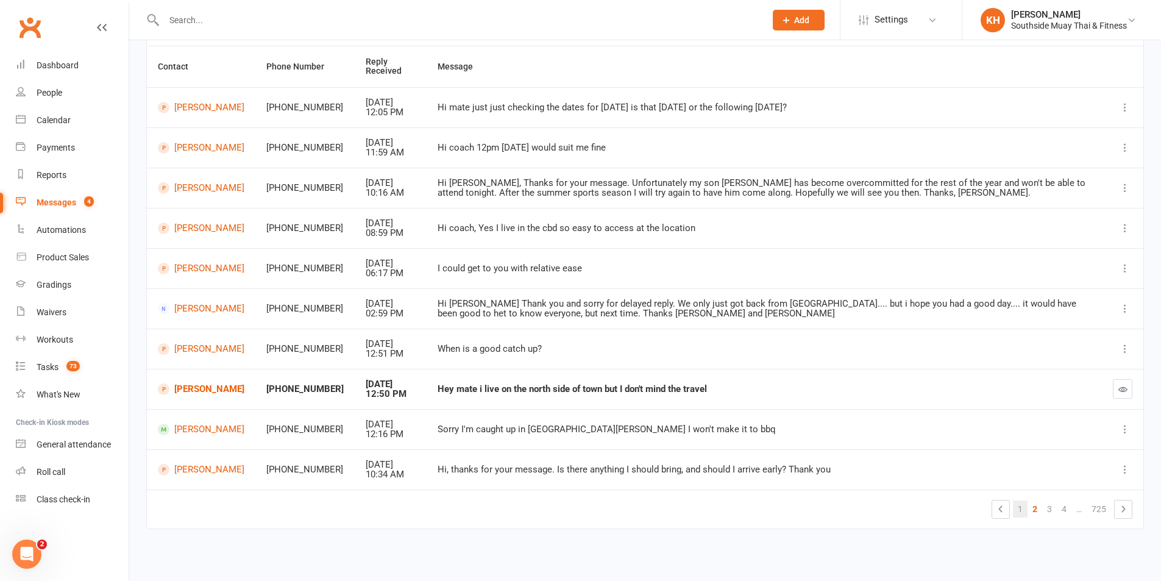
click at [1023, 509] on link "1" at bounding box center [1020, 508] width 15 height 17
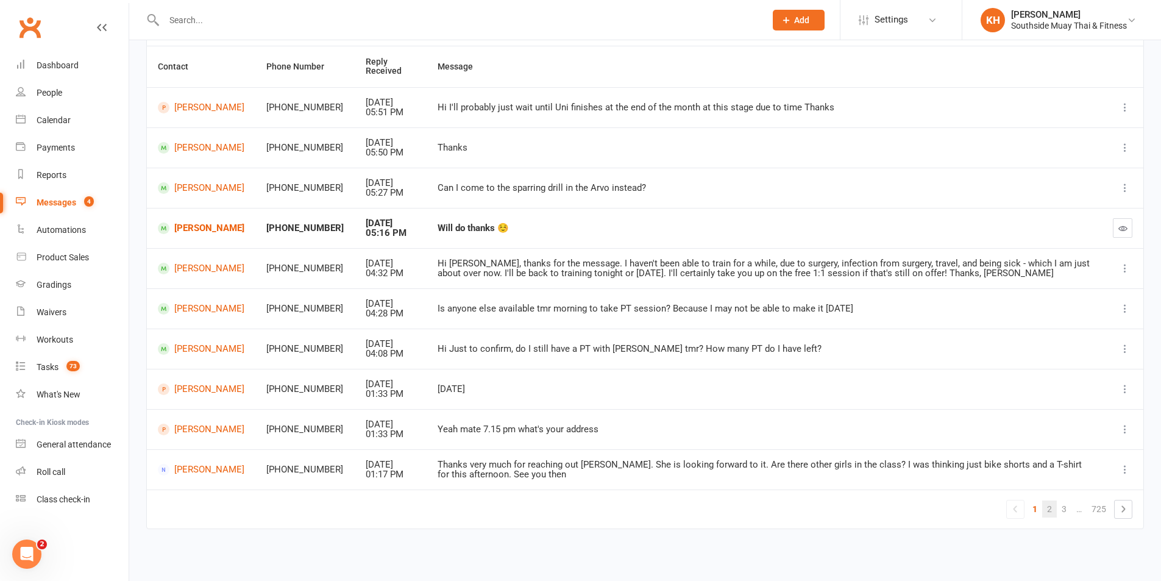
drag, startPoint x: 1052, startPoint y: 507, endPoint x: 1020, endPoint y: 498, distance: 33.6
click at [1052, 508] on link "2" at bounding box center [1049, 508] width 15 height 17
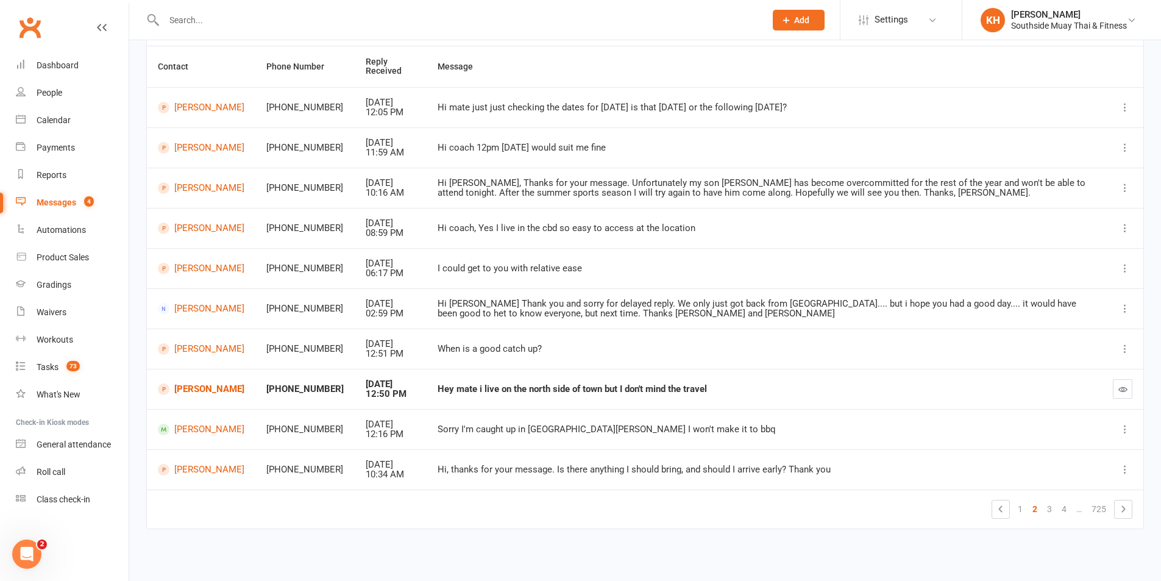
click at [1134, 382] on td at bounding box center [1122, 389] width 41 height 40
click at [1128, 387] on button "button" at bounding box center [1123, 389] width 20 height 20
click at [1052, 510] on link "3" at bounding box center [1049, 508] width 15 height 17
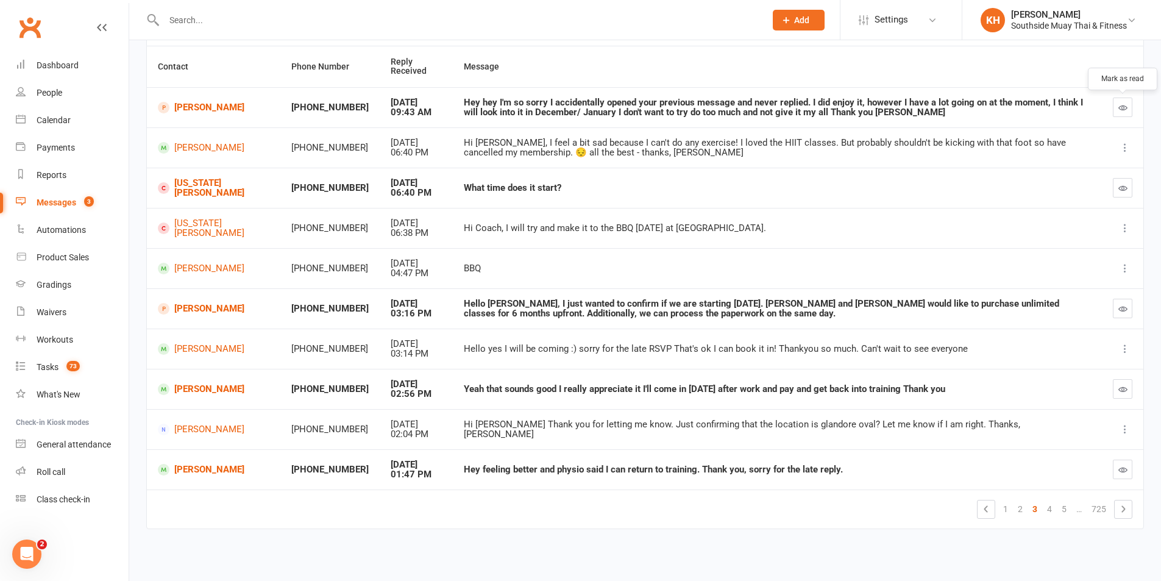
click at [1131, 108] on button "button" at bounding box center [1123, 108] width 20 height 20
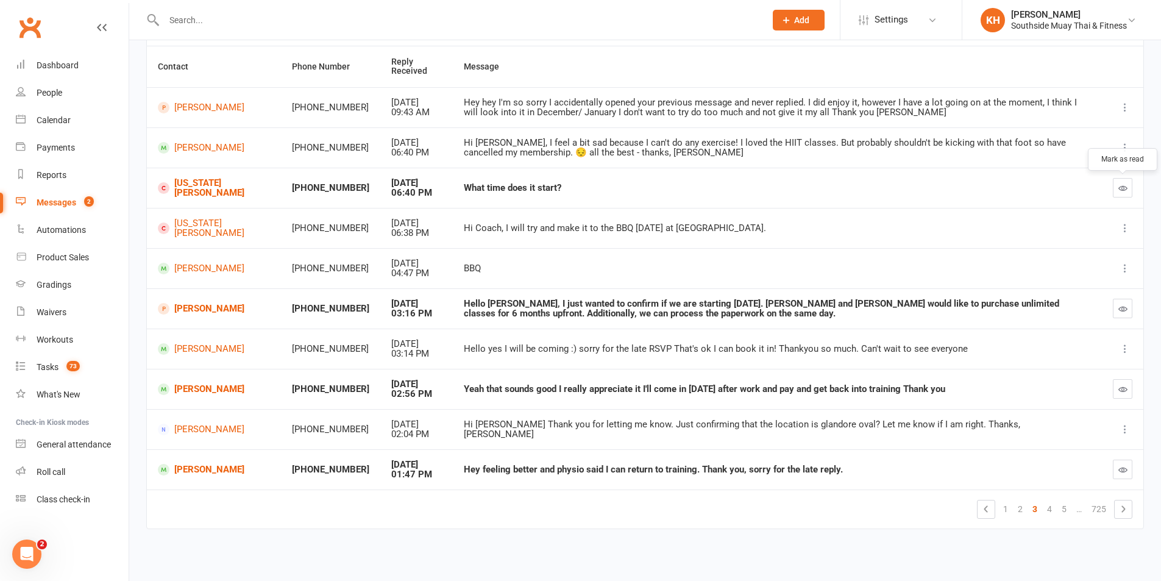
click at [1119, 187] on icon "button" at bounding box center [1122, 187] width 9 height 9
click at [1123, 302] on button "button" at bounding box center [1123, 309] width 20 height 20
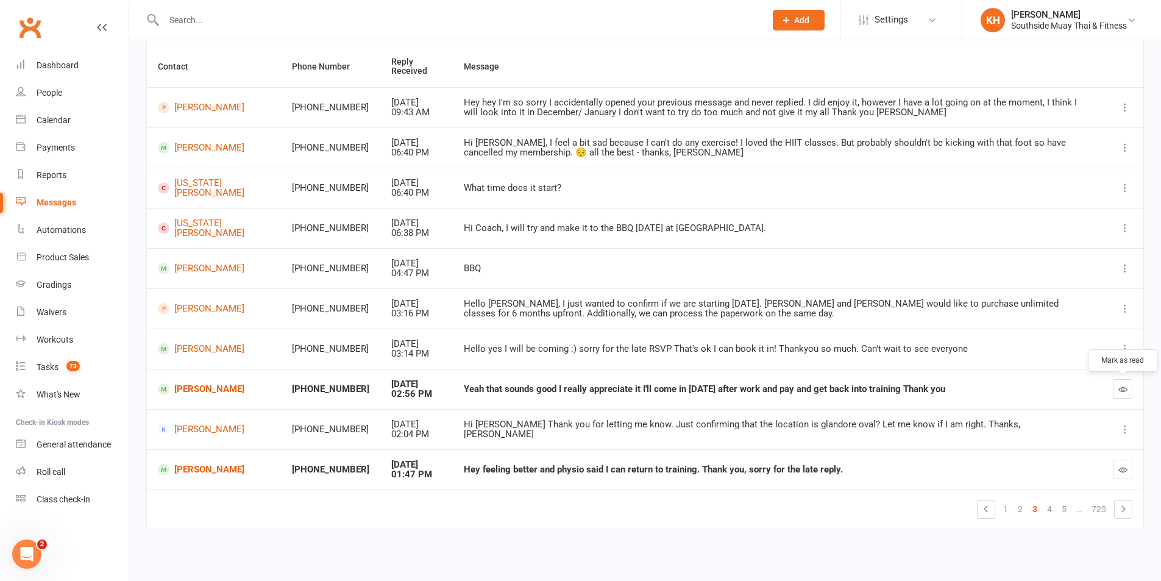
click at [1126, 388] on icon "button" at bounding box center [1122, 389] width 9 height 9
click at [1121, 469] on icon "button" at bounding box center [1122, 469] width 9 height 9
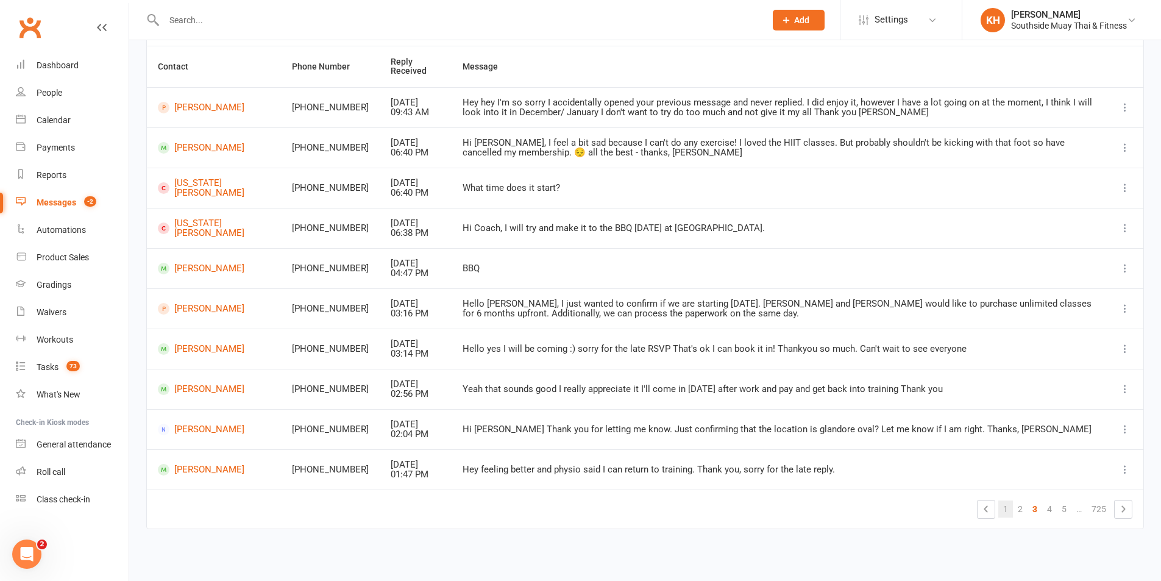
click at [1007, 507] on link "1" at bounding box center [1005, 508] width 15 height 17
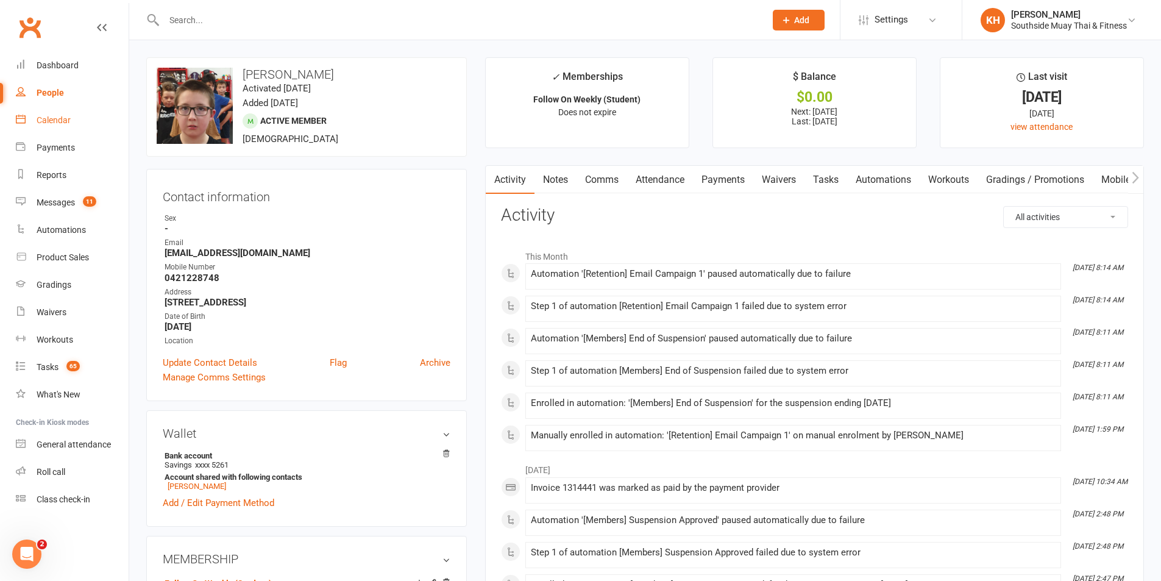
click at [54, 121] on div "Calendar" at bounding box center [54, 120] width 34 height 10
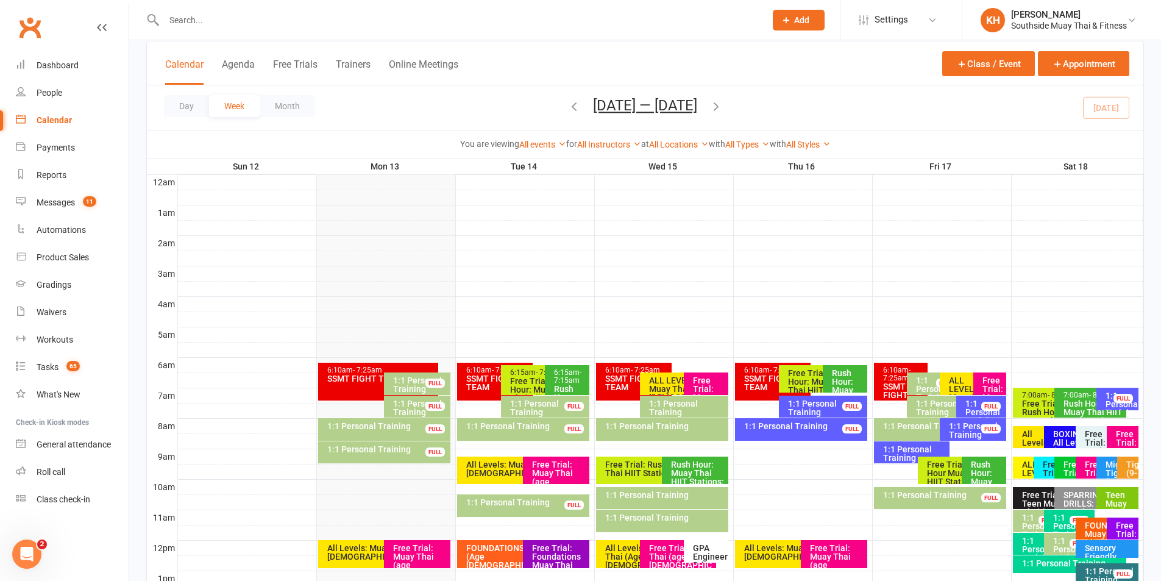
scroll to position [122, 0]
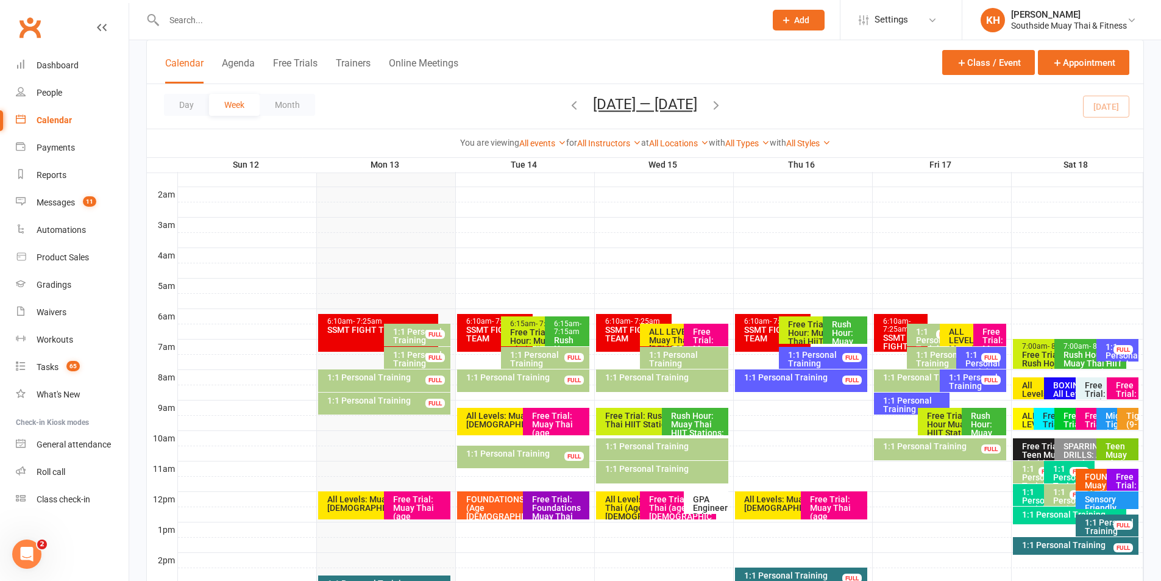
click at [909, 403] on div "1:1 Personal Training" at bounding box center [915, 404] width 65 height 17
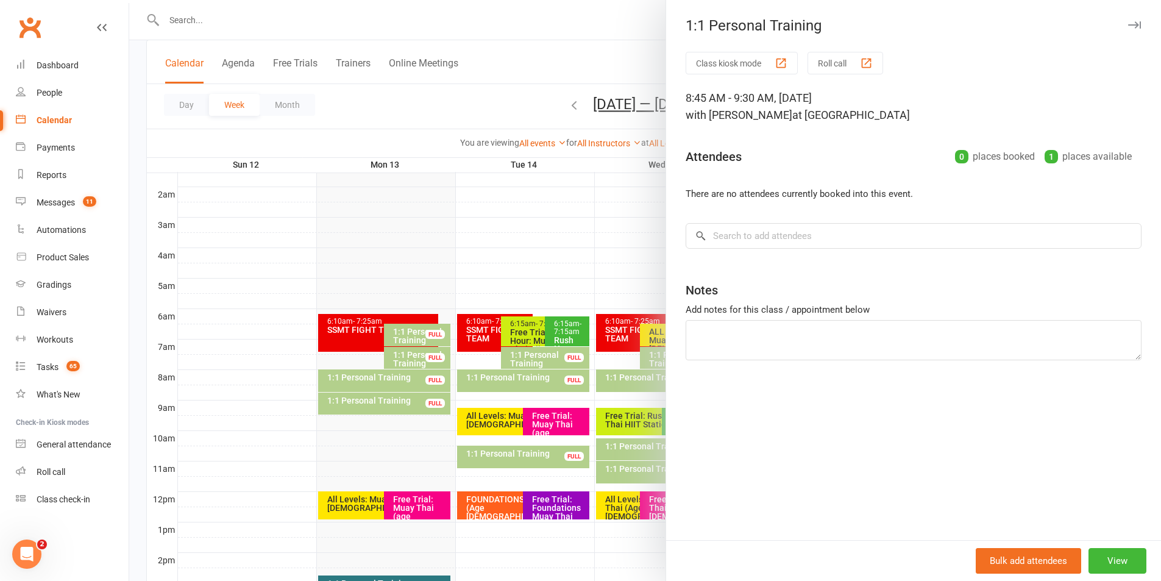
click at [222, 23] on div at bounding box center [645, 290] width 1032 height 581
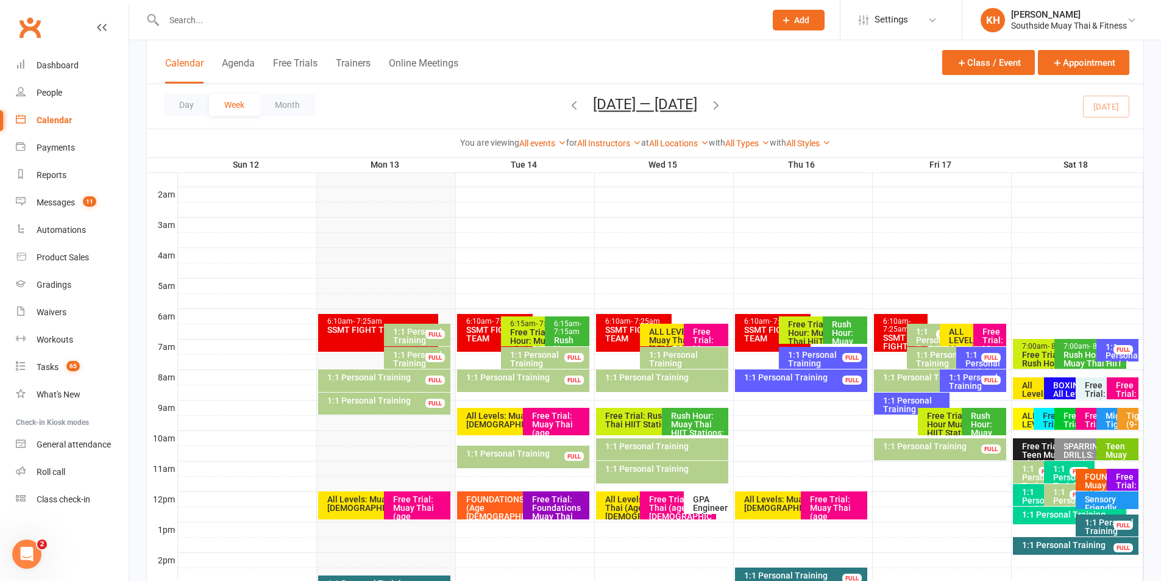
click at [183, 18] on input "text" at bounding box center [458, 20] width 597 height 17
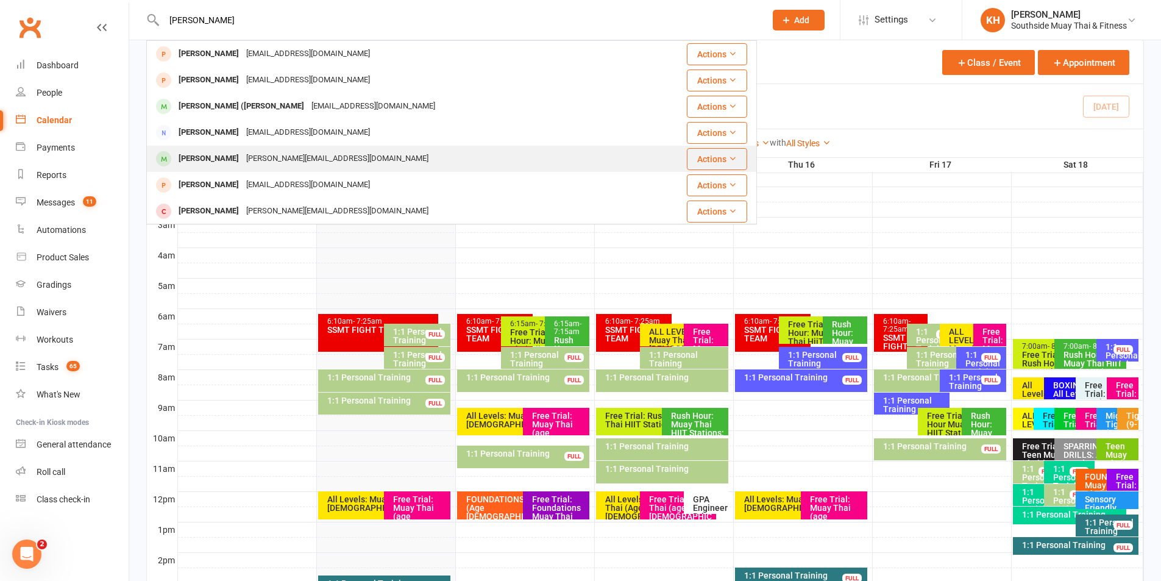
type input "sebastian l"
click at [236, 154] on div "Sebastian Lawson" at bounding box center [209, 159] width 68 height 18
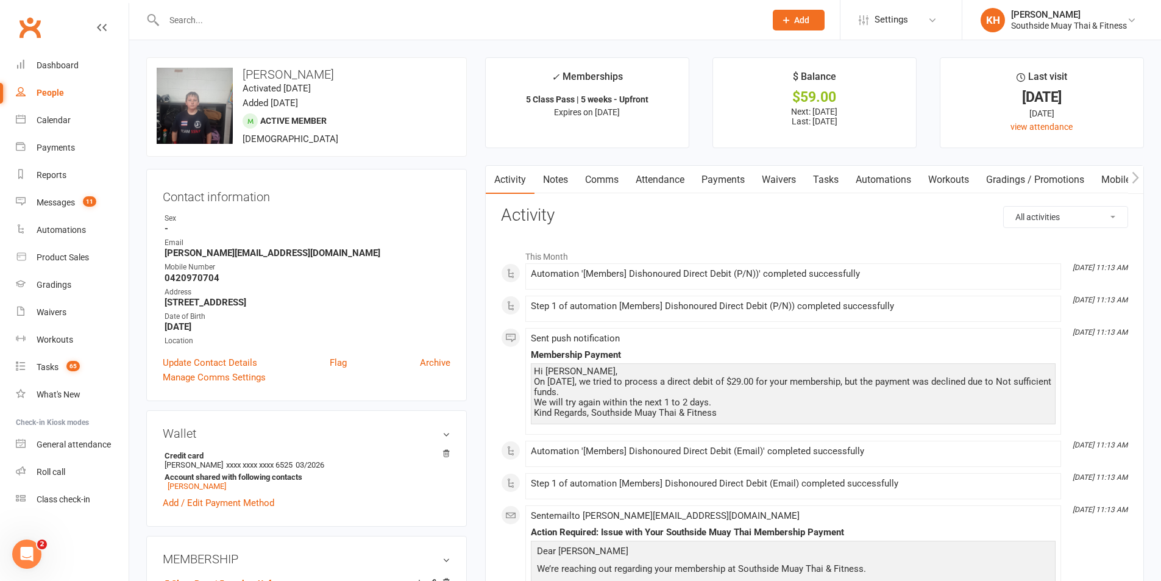
click at [716, 179] on link "Payments" at bounding box center [723, 180] width 60 height 28
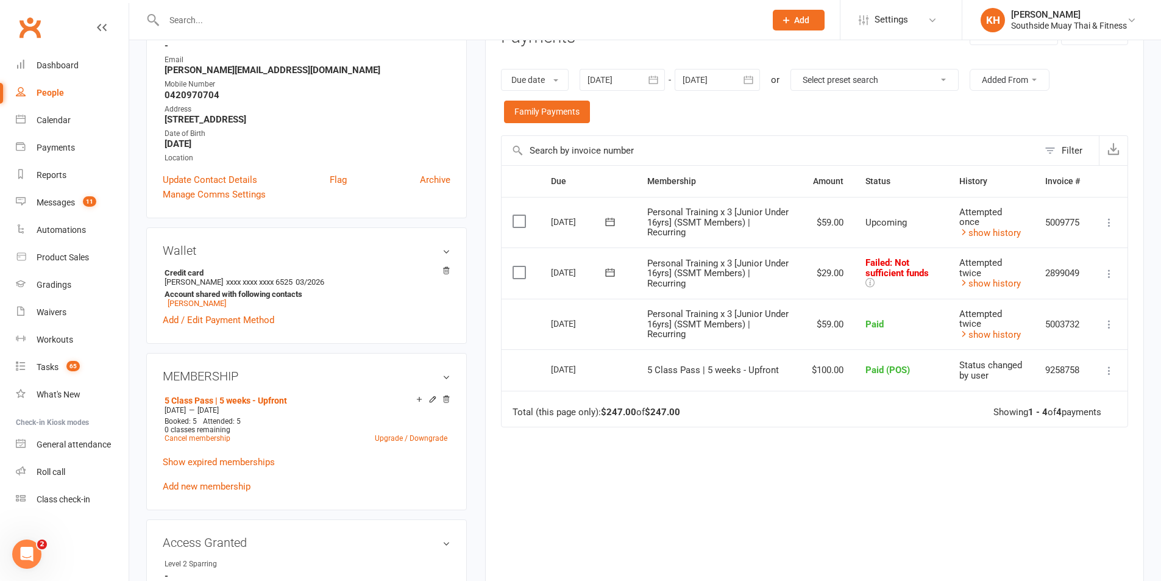
scroll to position [122, 0]
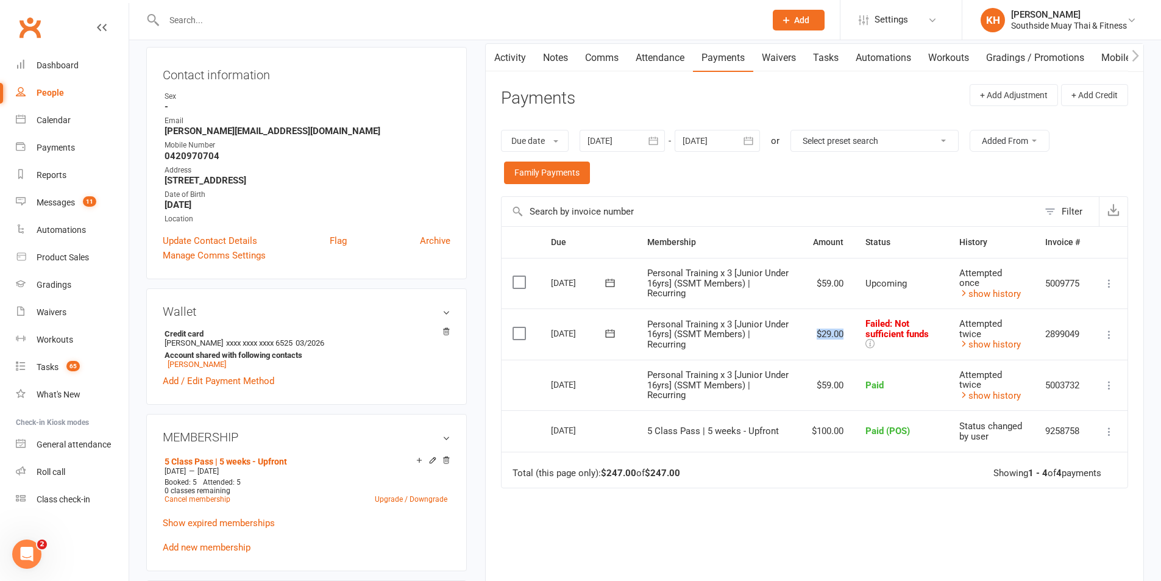
drag, startPoint x: 842, startPoint y: 332, endPoint x: 808, endPoint y: 333, distance: 34.7
click at [808, 333] on td "$29.00" at bounding box center [828, 333] width 54 height 51
click at [678, 53] on link "Attendance" at bounding box center [660, 58] width 66 height 28
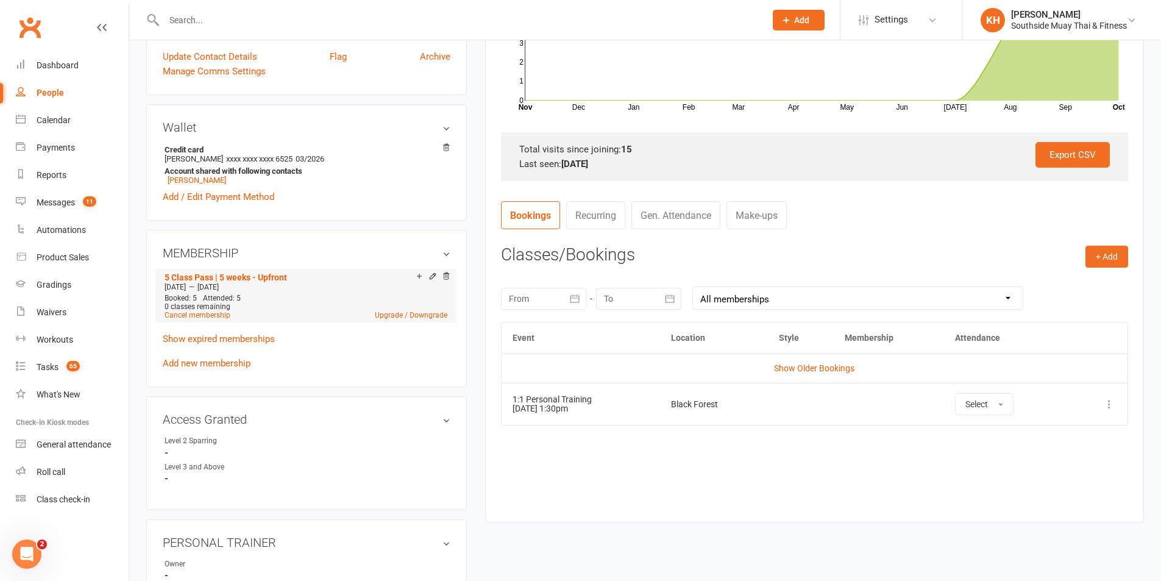
scroll to position [305, 0]
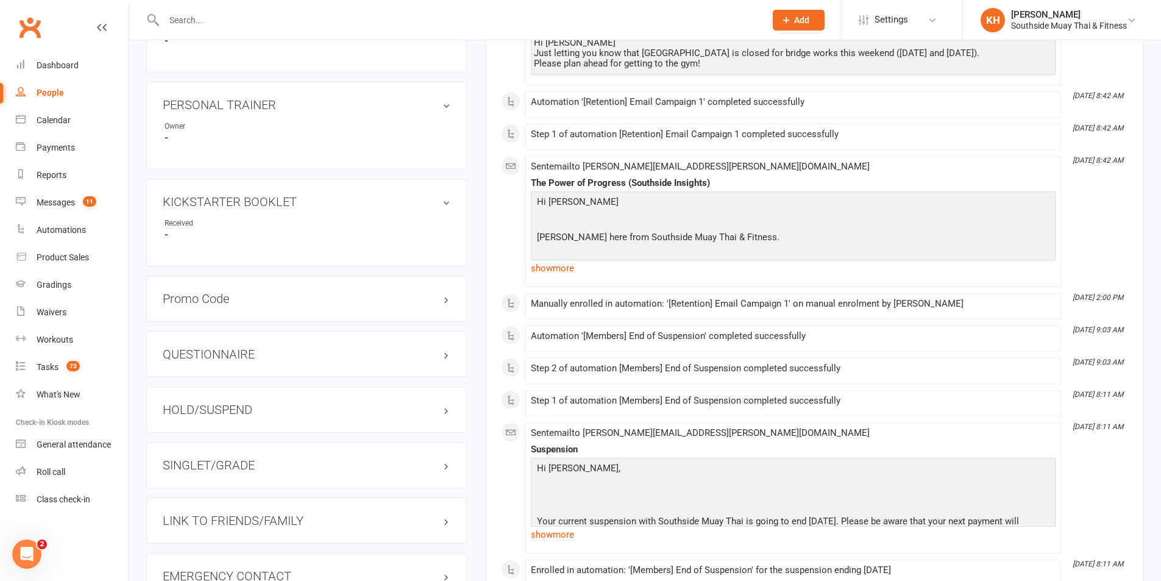
scroll to position [914, 0]
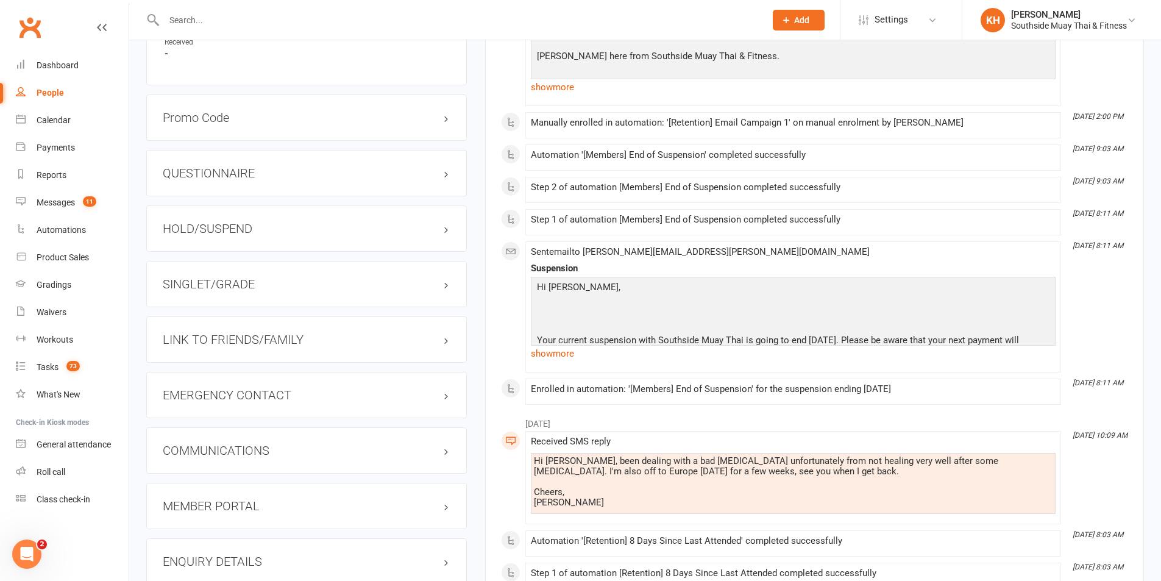
click at [242, 333] on h3 "LINK TO FRIENDS/FAMILY" at bounding box center [307, 339] width 288 height 13
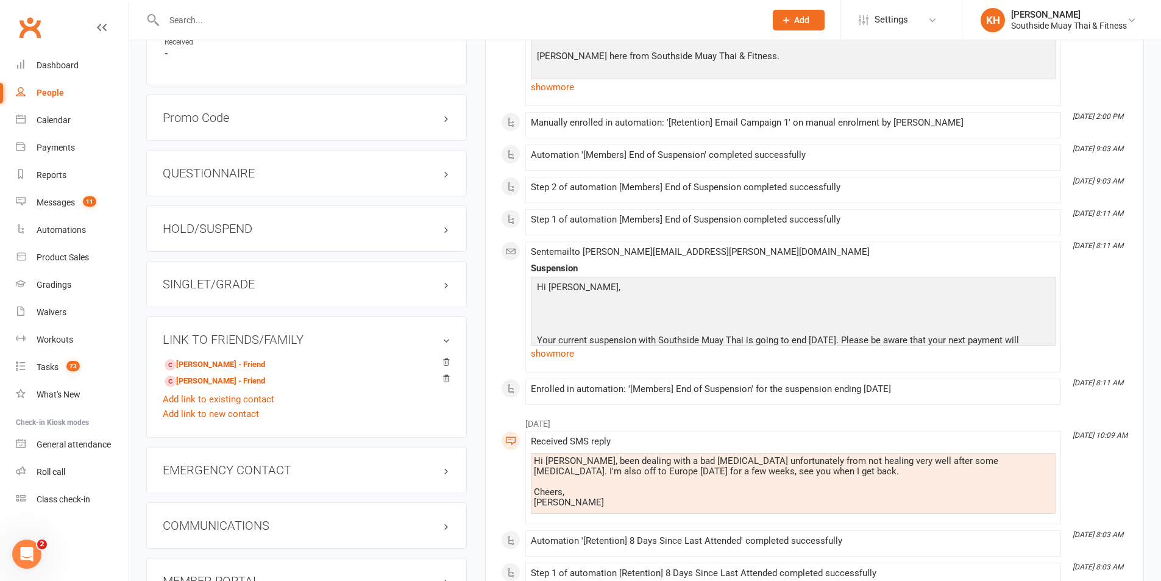
click at [242, 277] on h3 "SINGLET/GRADE" at bounding box center [307, 283] width 288 height 13
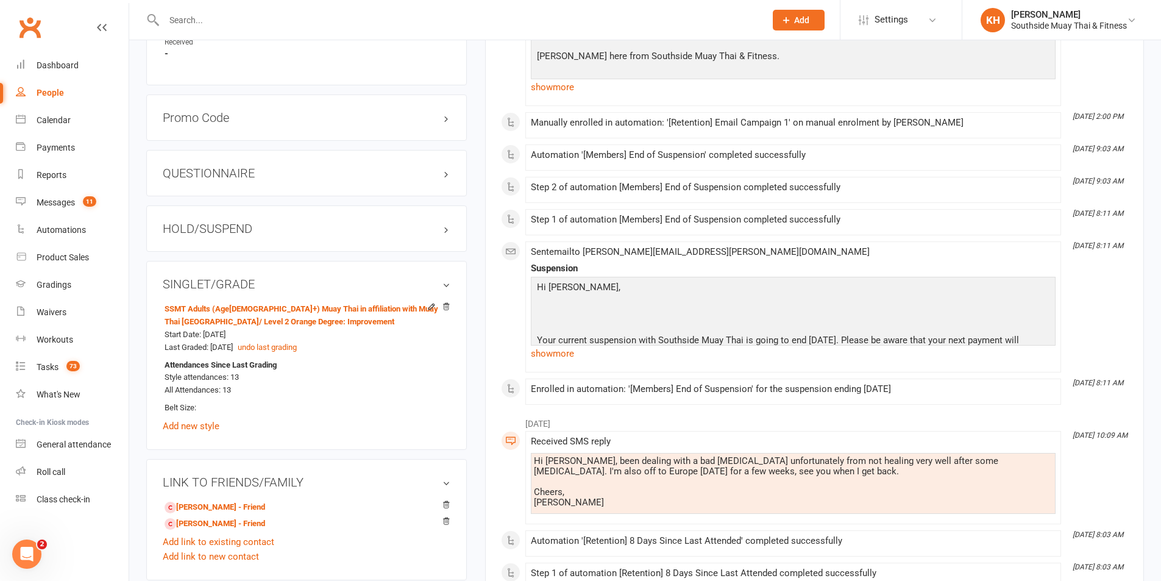
click at [244, 224] on div "HOLD/SUSPEND" at bounding box center [306, 228] width 321 height 46
click at [244, 222] on h3 "HOLD/SUSPEND" at bounding box center [307, 228] width 288 height 13
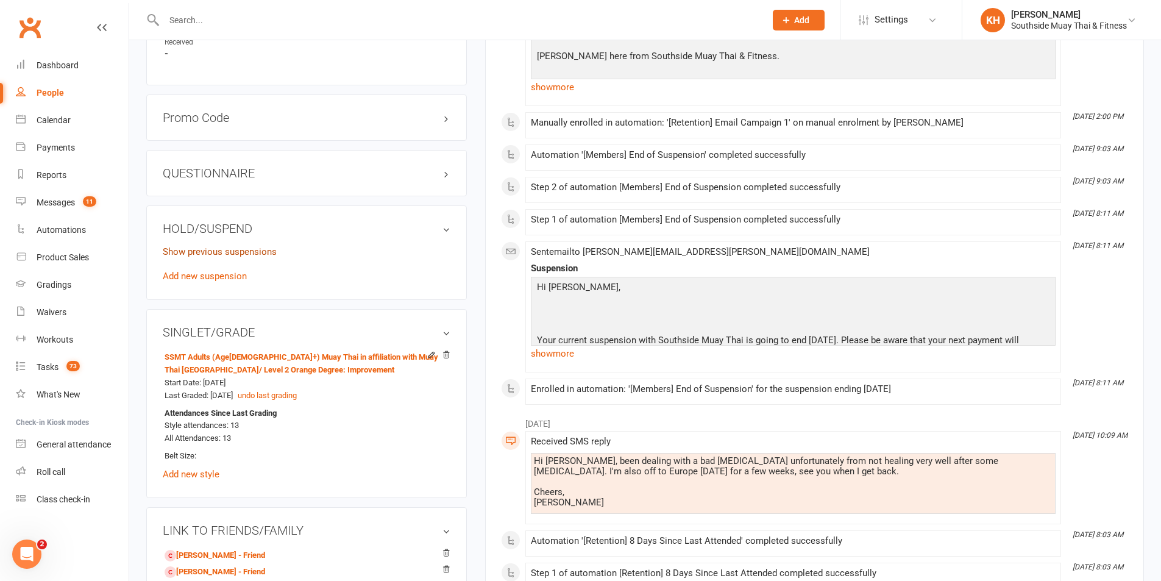
click at [236, 246] on link "Show previous suspensions" at bounding box center [220, 251] width 114 height 11
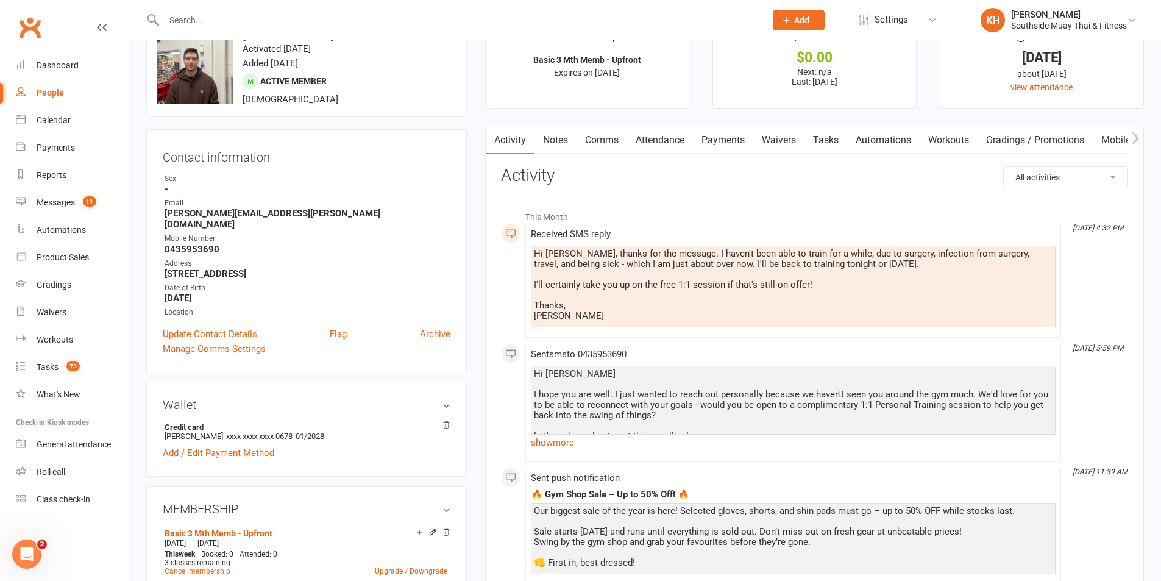
scroll to position [61, 0]
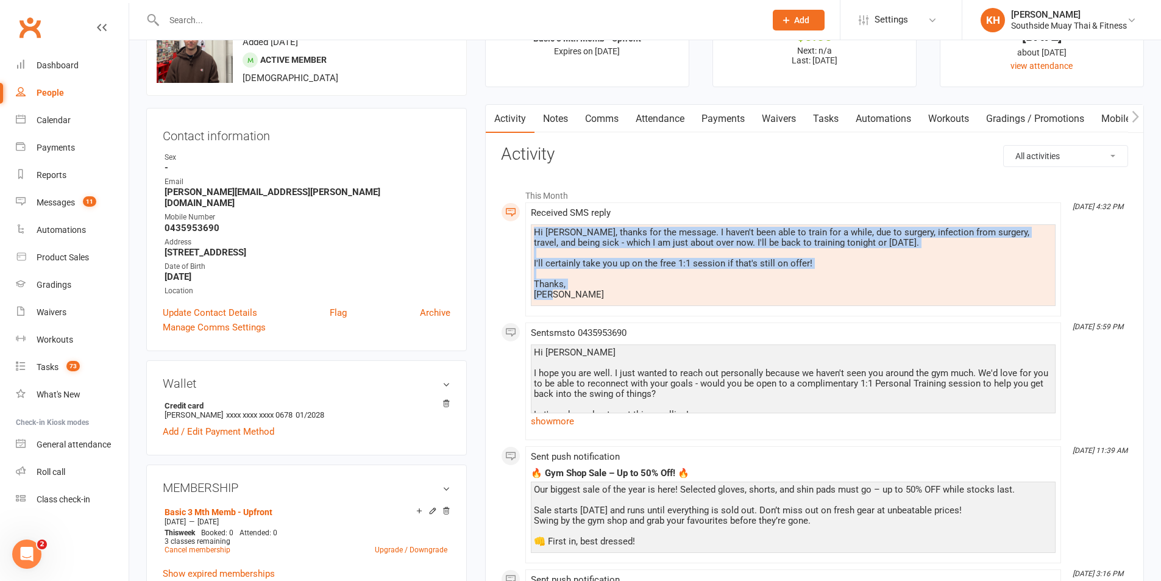
drag, startPoint x: 581, startPoint y: 299, endPoint x: 510, endPoint y: 232, distance: 97.9
copy div "Hi Amir, thanks for the message. I haven't been able to train for a while, due …"
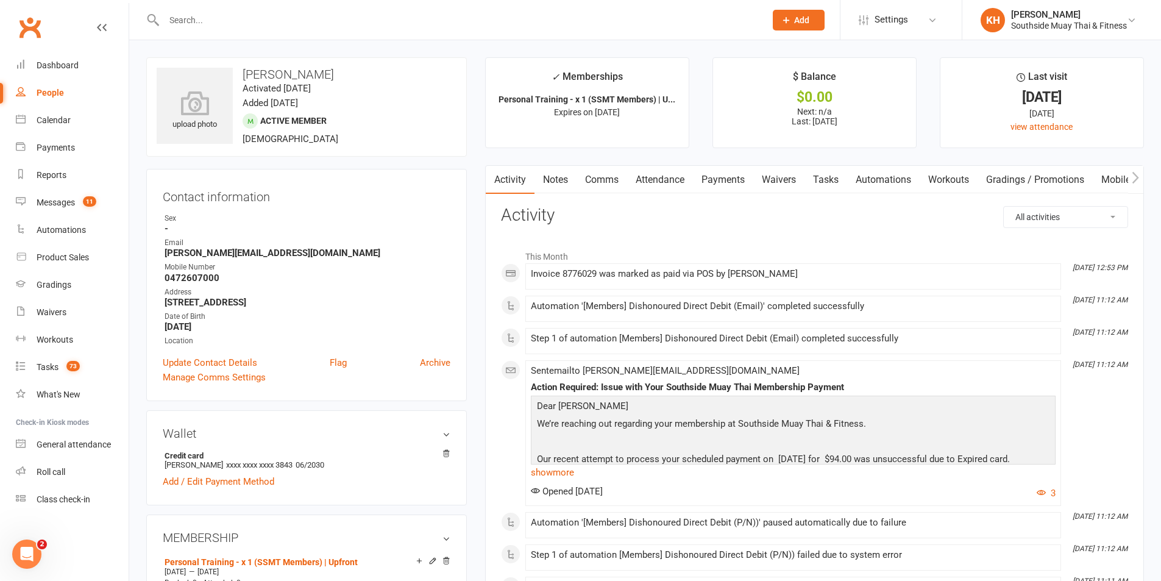
click at [672, 180] on link "Attendance" at bounding box center [660, 180] width 66 height 28
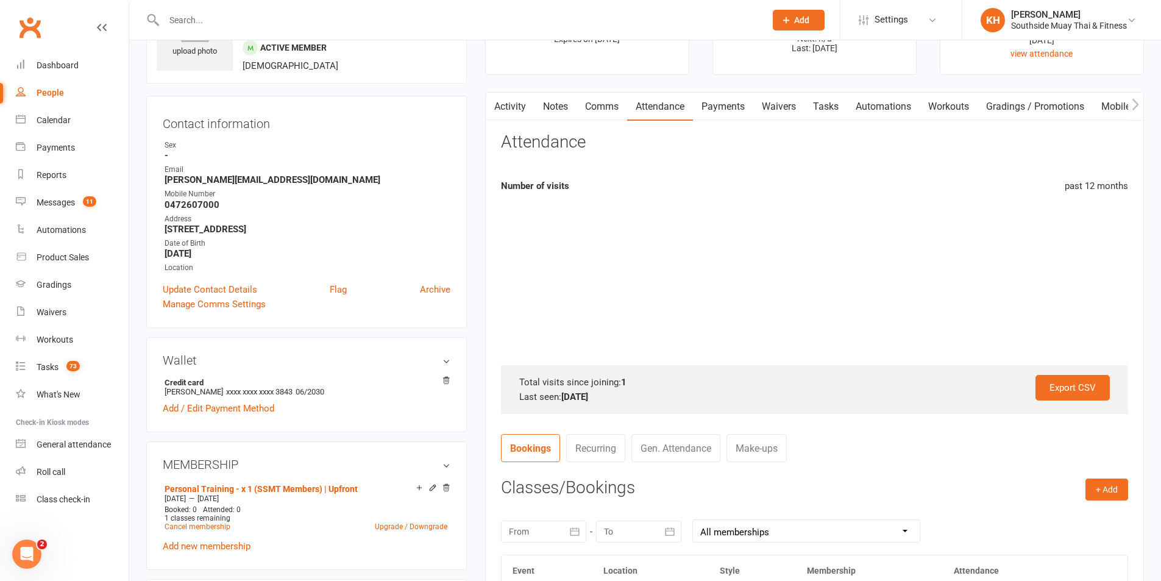
scroll to position [305, 0]
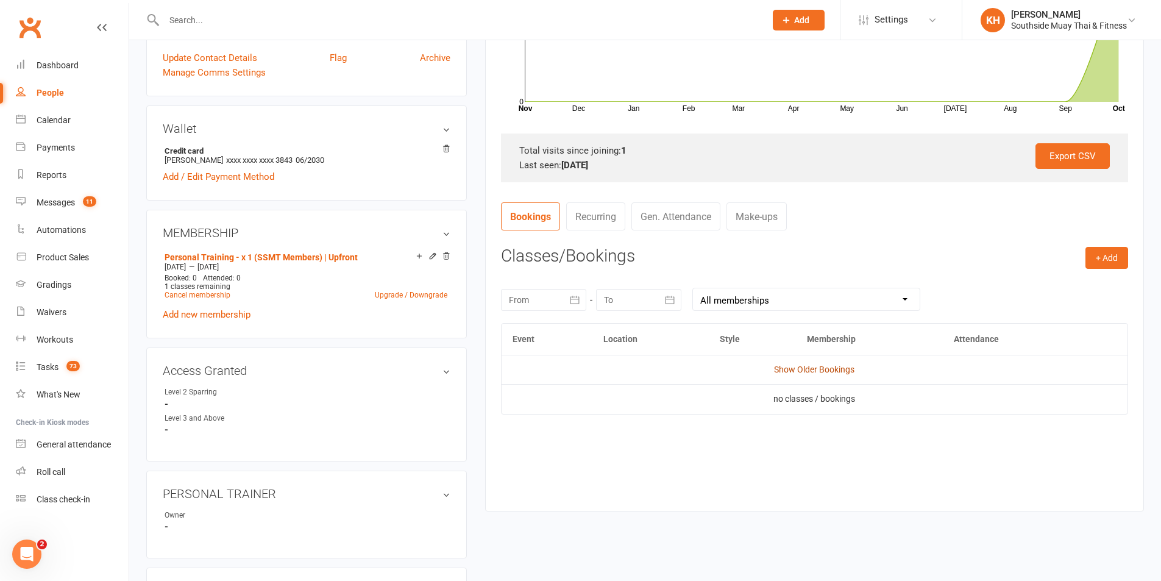
click at [819, 373] on link "Show Older Bookings" at bounding box center [814, 369] width 80 height 10
click at [432, 258] on icon at bounding box center [432, 255] width 5 height 5
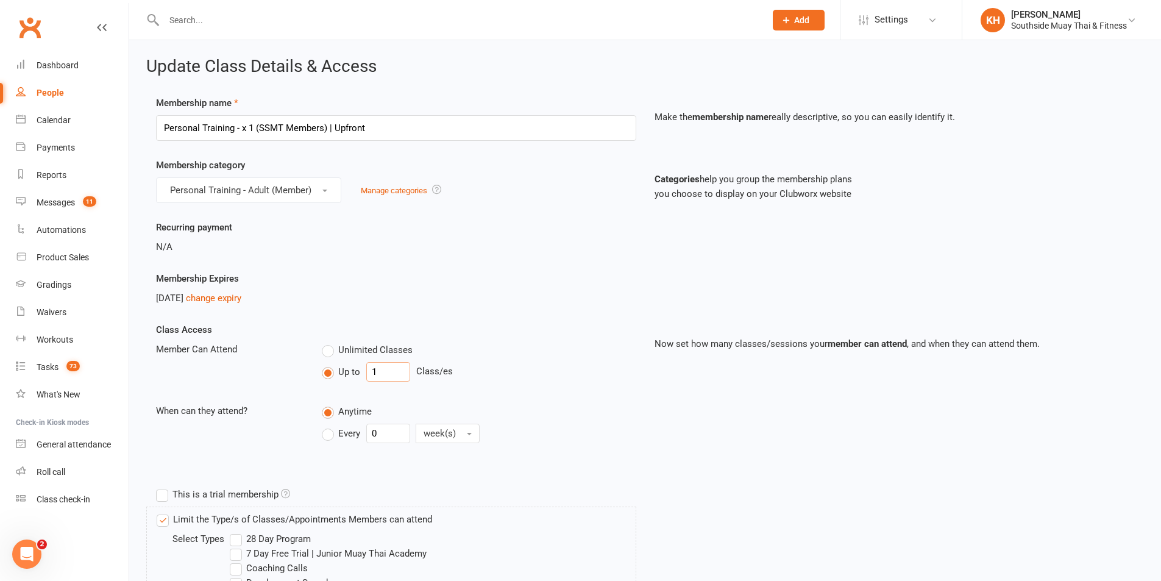
click at [373, 368] on input "1" at bounding box center [388, 372] width 44 height 20
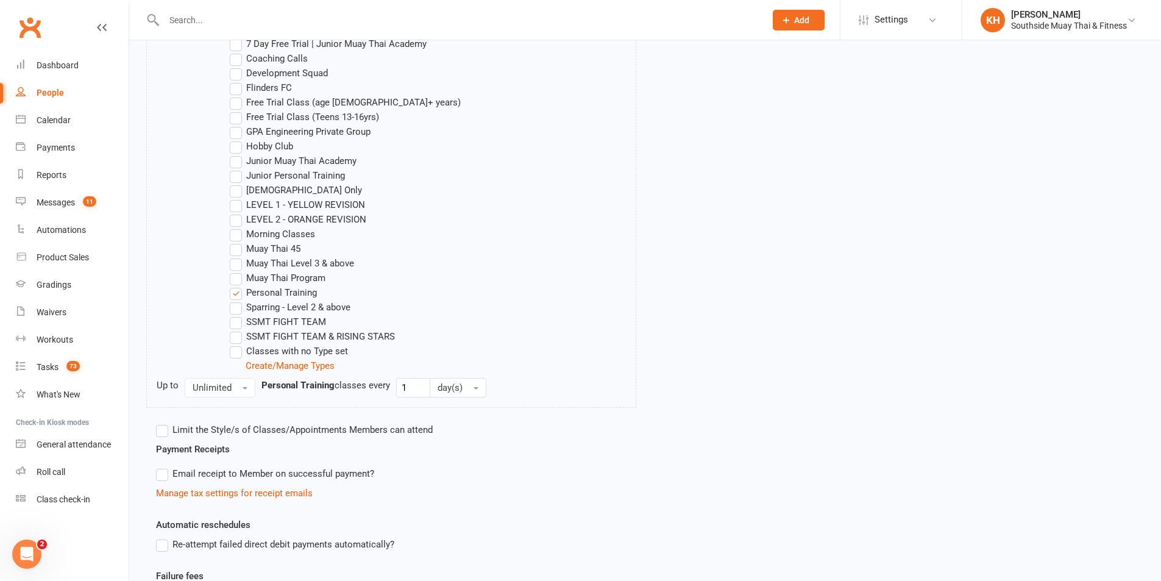
scroll to position [653, 0]
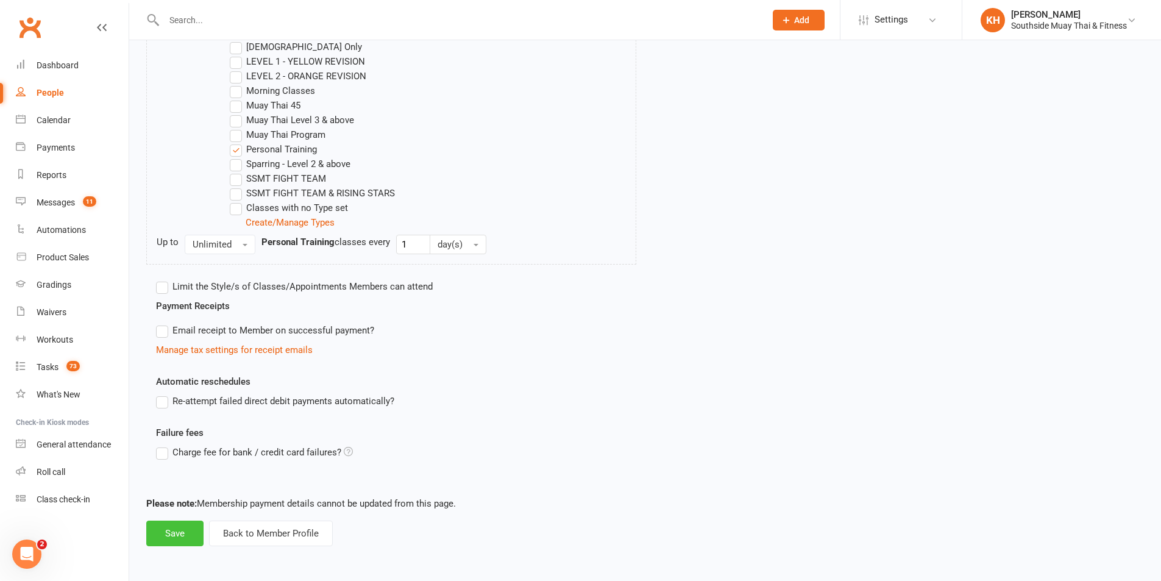
type input "0"
click at [180, 524] on button "Save" at bounding box center [174, 533] width 57 height 26
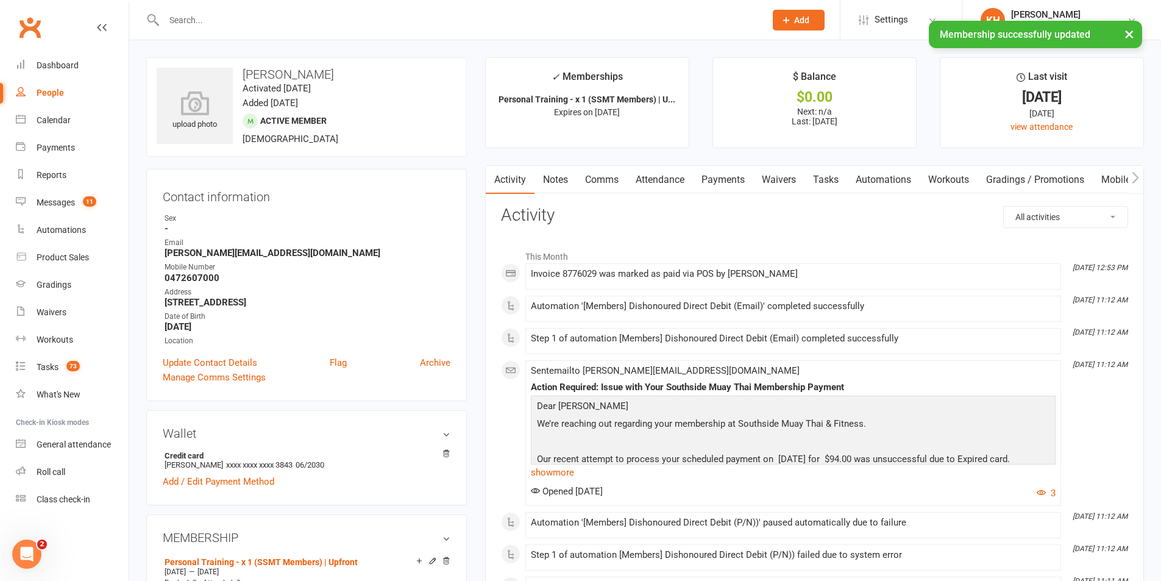
click at [618, 179] on link "Comms" at bounding box center [602, 180] width 51 height 28
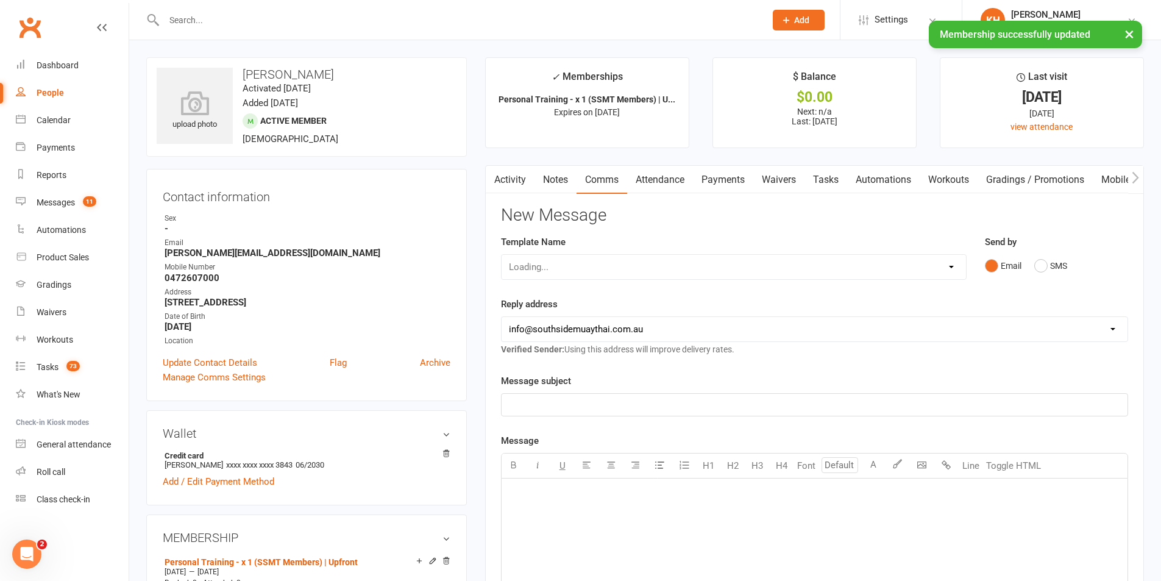
click at [594, 257] on select "Loading..." at bounding box center [734, 267] width 464 height 24
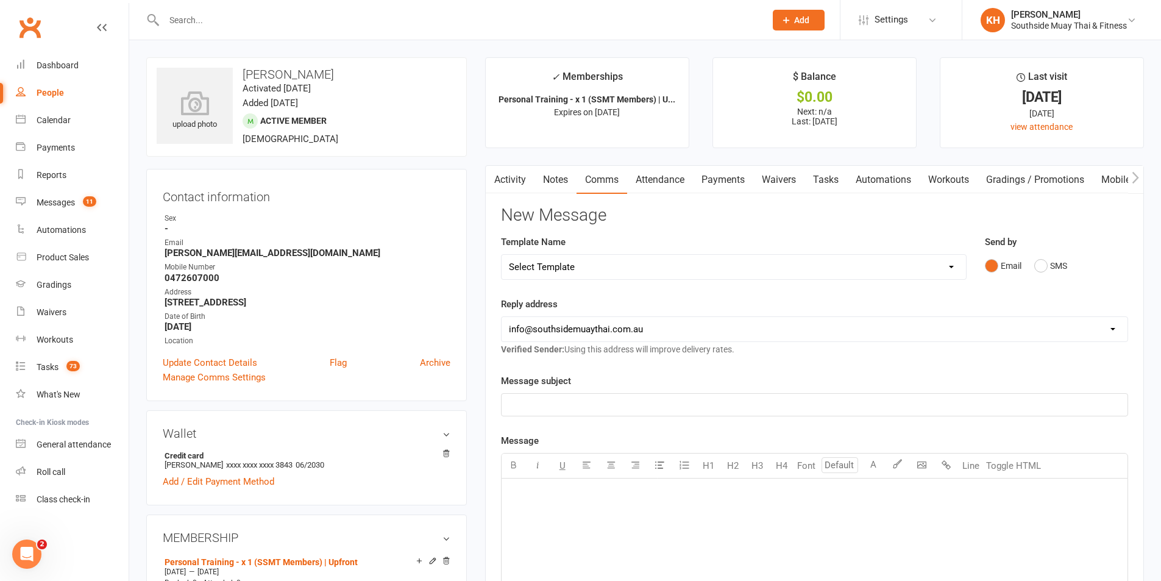
select select "287"
click at [502, 255] on select "Select Template [SMS] Outreach Message: High Risk – Personal From Trainer + Ree…" at bounding box center [734, 267] width 464 height 24
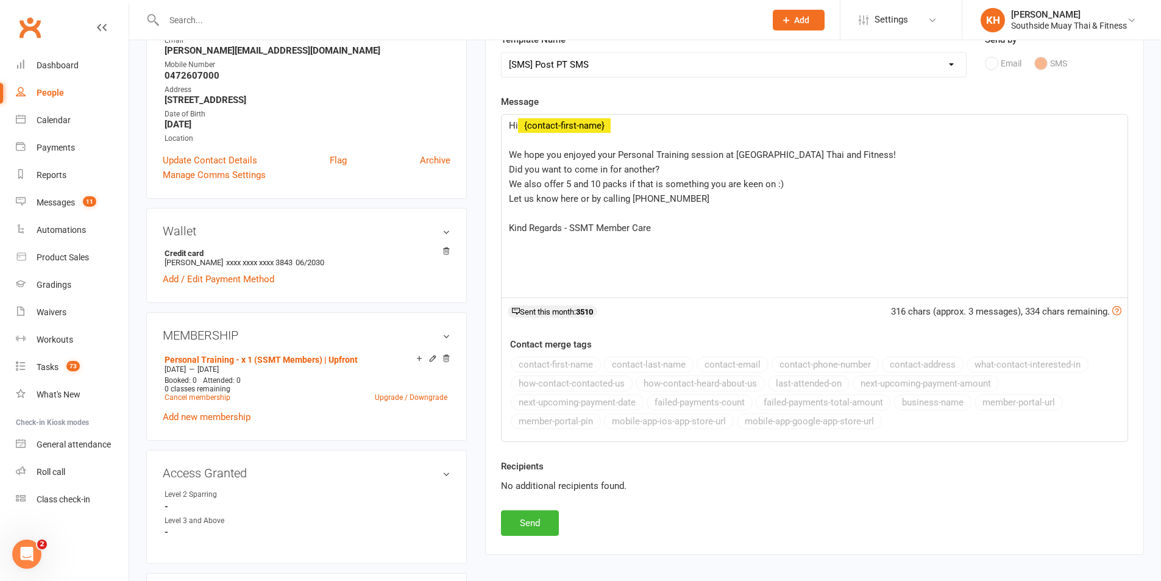
scroll to position [244, 0]
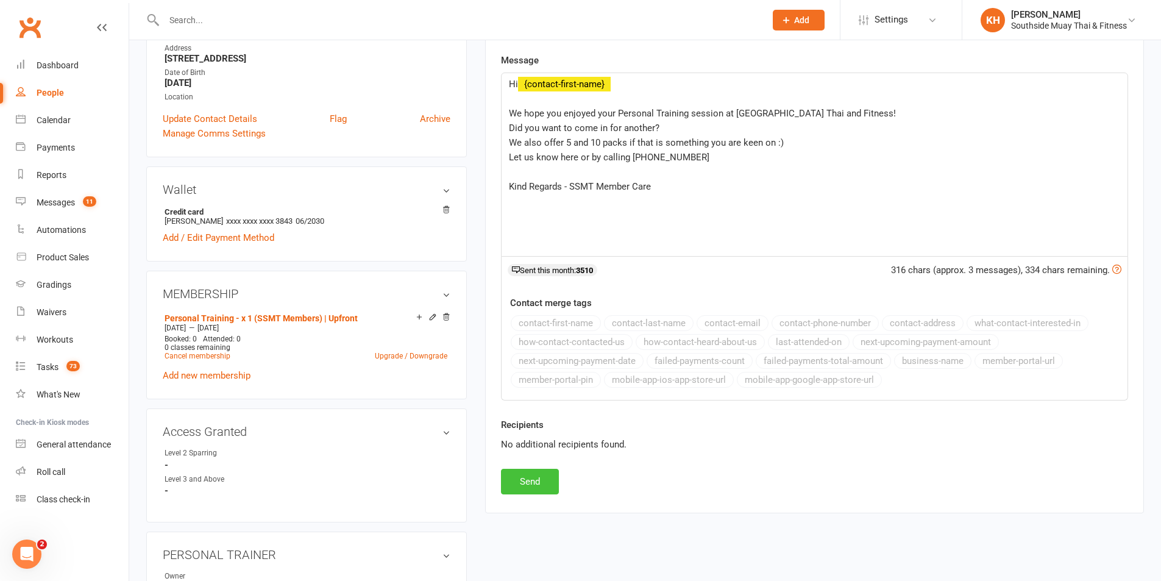
click at [549, 478] on button "Send" at bounding box center [530, 482] width 58 height 26
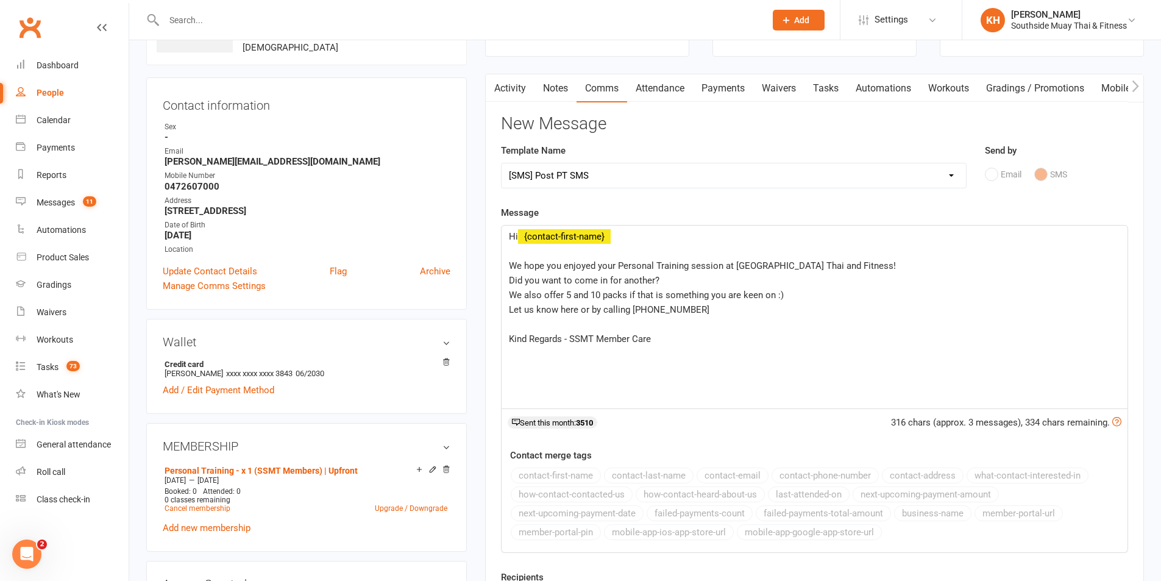
scroll to position [0, 0]
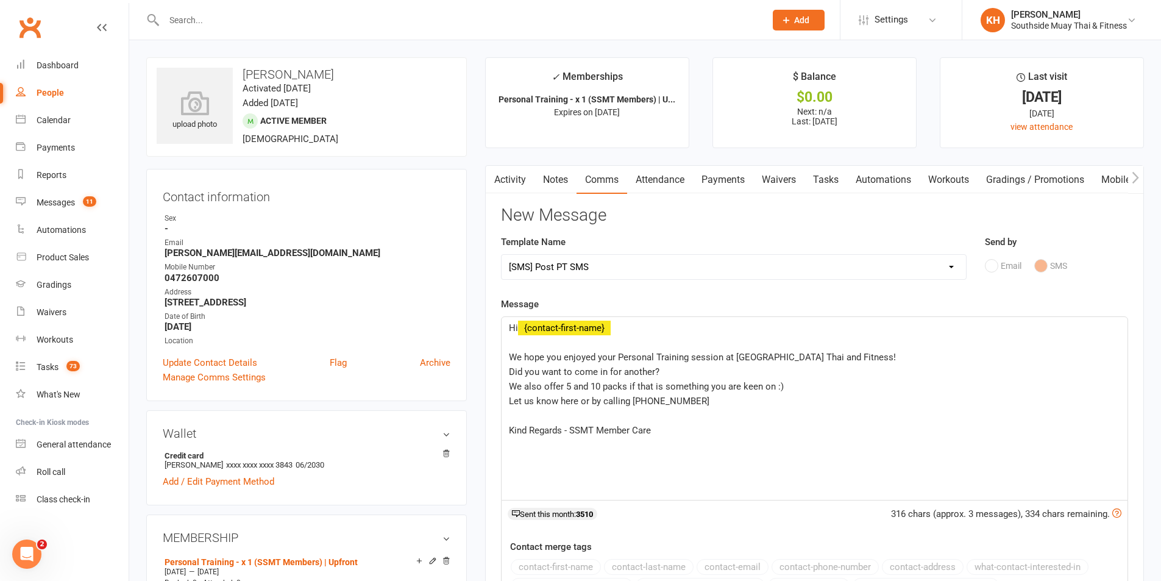
select select
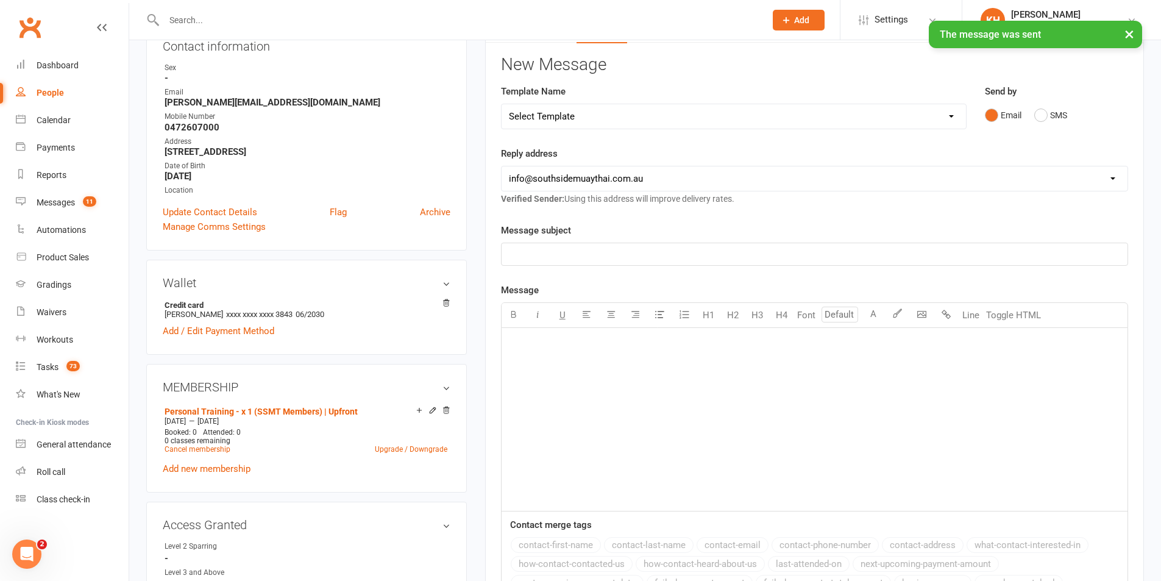
scroll to position [305, 0]
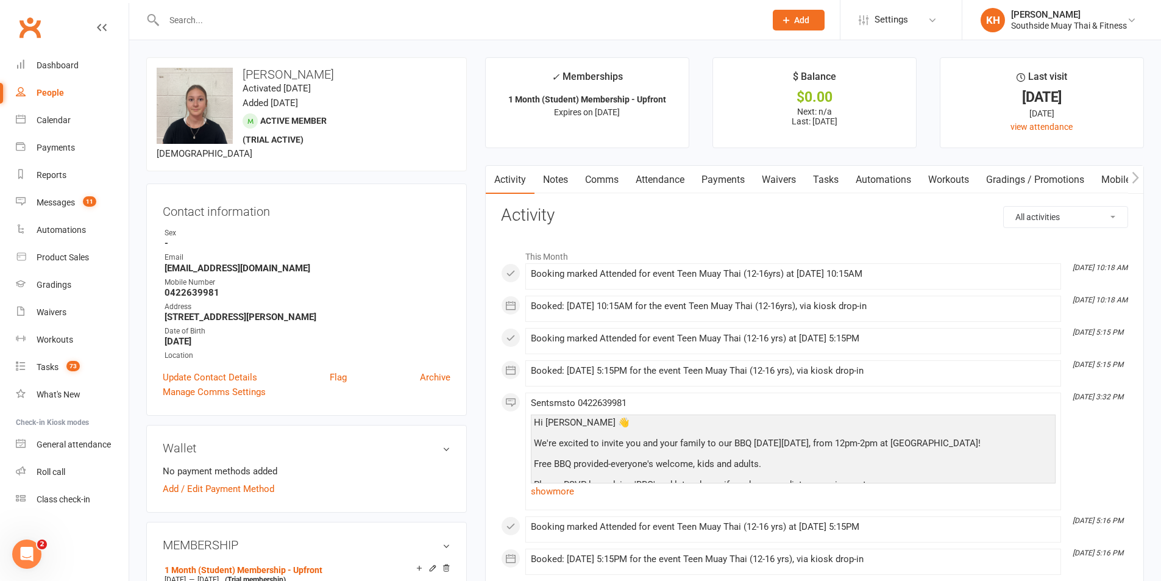
click at [645, 183] on link "Attendance" at bounding box center [660, 180] width 66 height 28
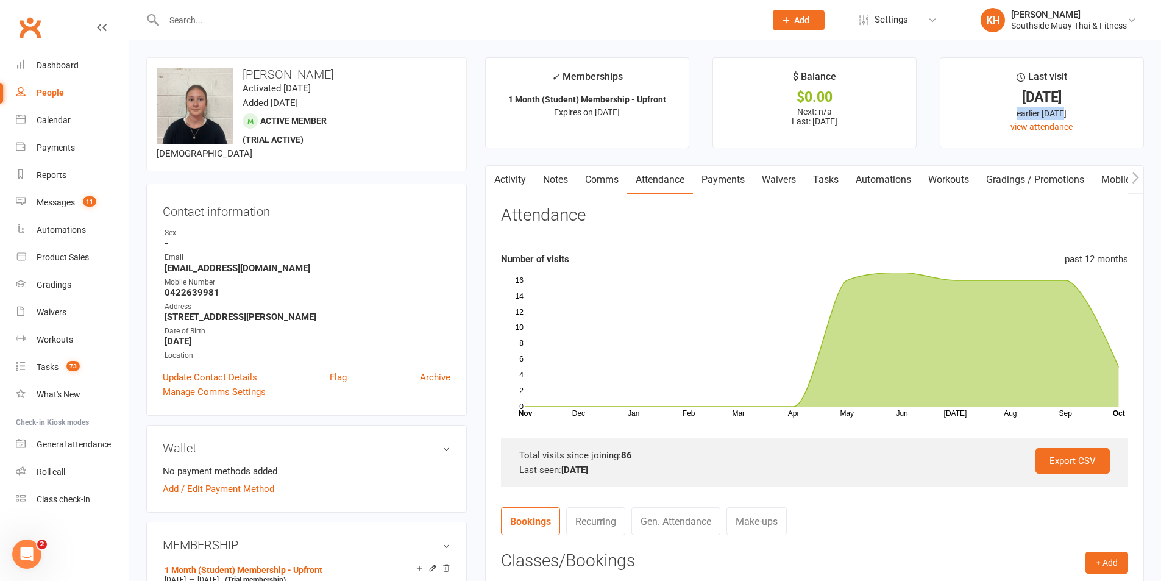
drag, startPoint x: 1073, startPoint y: 109, endPoint x: 1001, endPoint y: 114, distance: 72.1
click at [1001, 114] on div "earlier [DATE]" at bounding box center [1041, 113] width 181 height 13
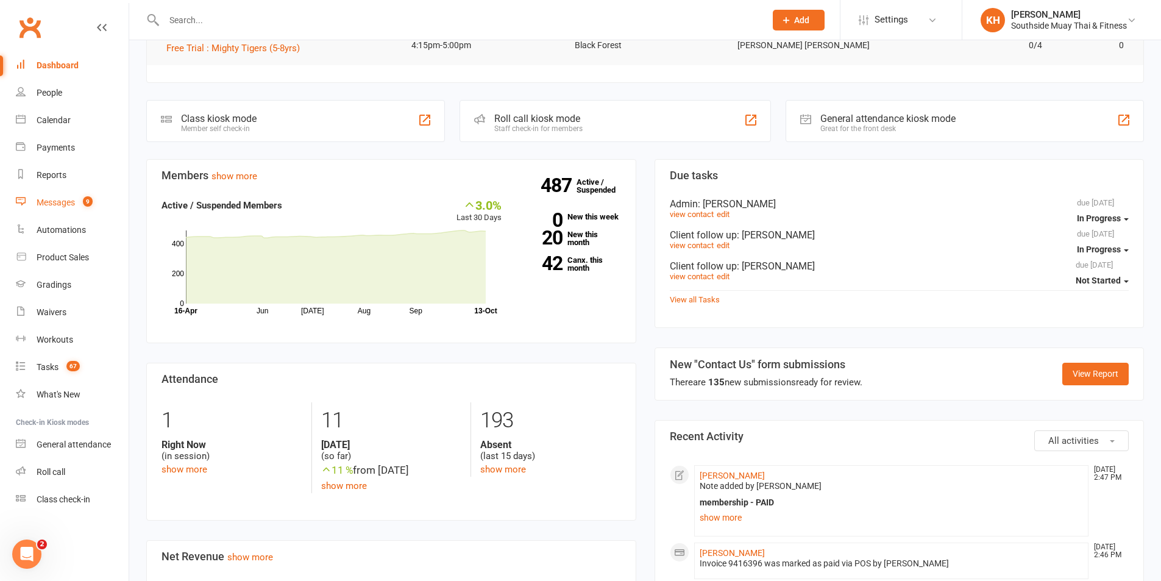
click at [49, 204] on div "Messages" at bounding box center [56, 202] width 38 height 10
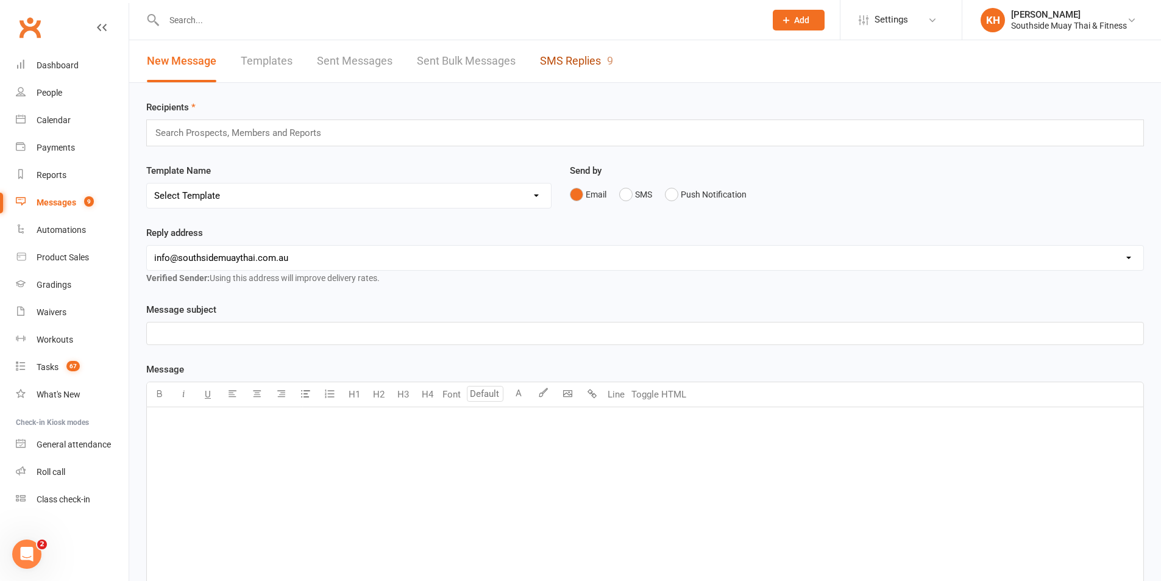
click at [578, 58] on link "SMS Replies 9" at bounding box center [576, 61] width 73 height 42
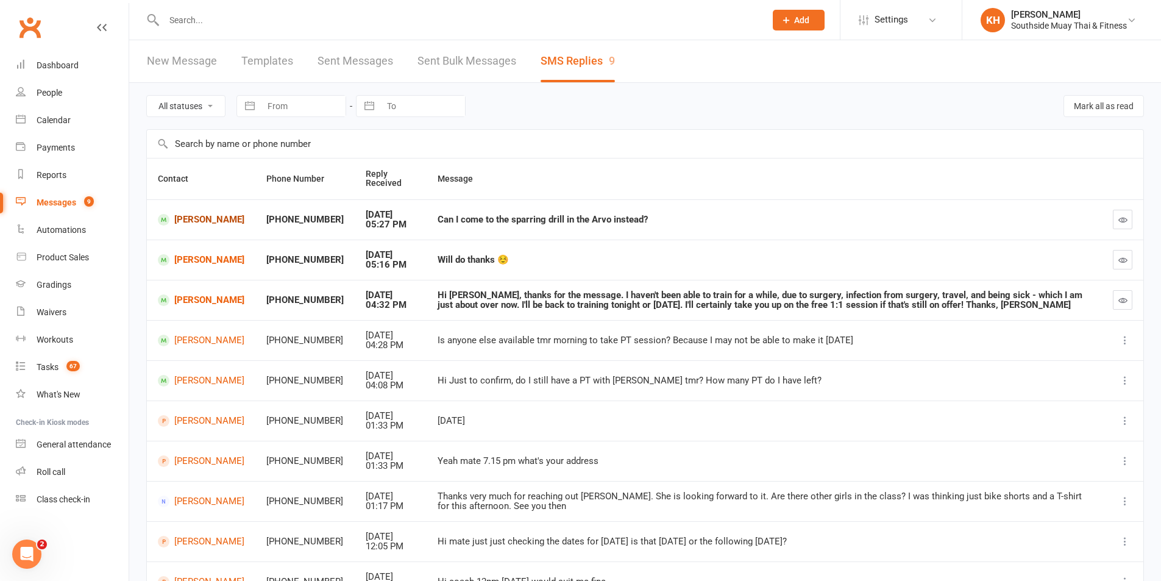
click at [199, 215] on link "Keqi Zhang" at bounding box center [201, 220] width 87 height 12
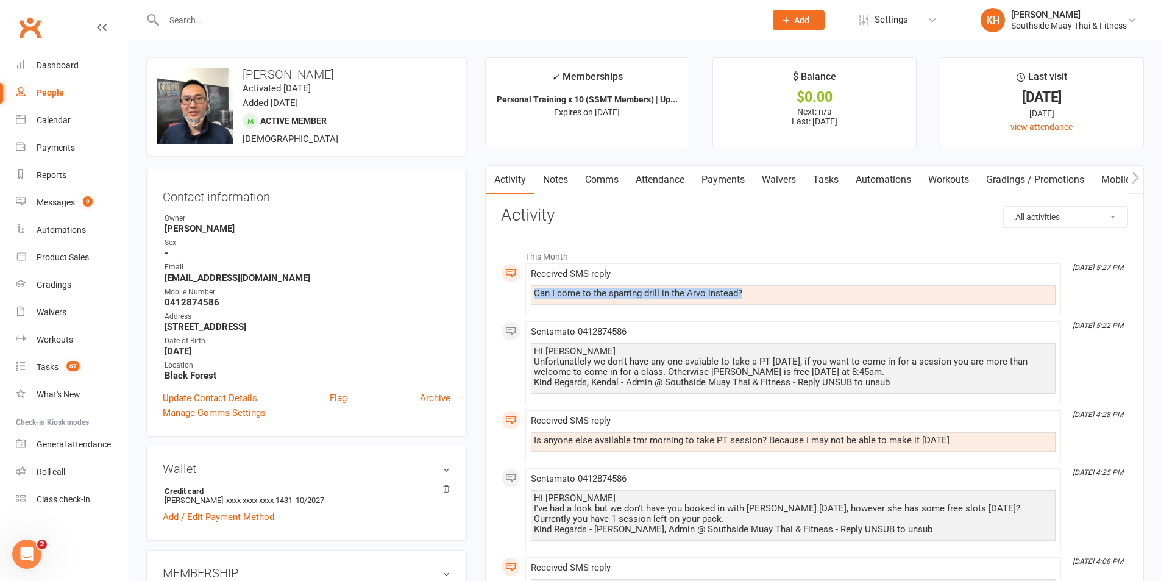
drag, startPoint x: 751, startPoint y: 291, endPoint x: 508, endPoint y: 295, distance: 243.2
click at [670, 181] on link "Attendance" at bounding box center [660, 180] width 66 height 28
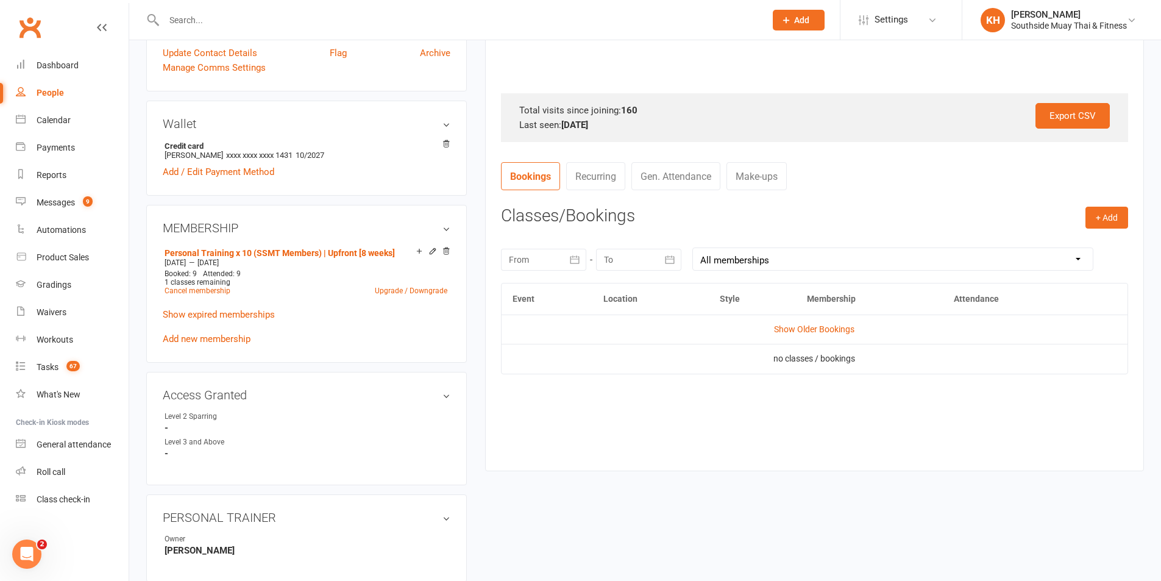
scroll to position [366, 0]
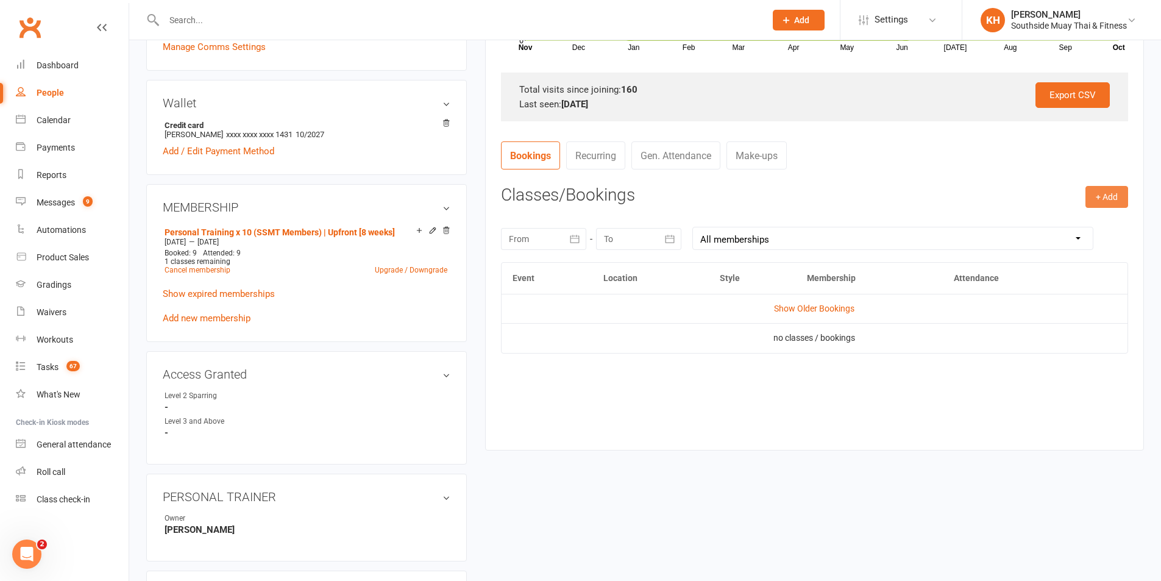
click at [1089, 197] on button "+ Add" at bounding box center [1106, 197] width 43 height 22
click at [1065, 213] on link "Book Event" at bounding box center [1067, 224] width 121 height 24
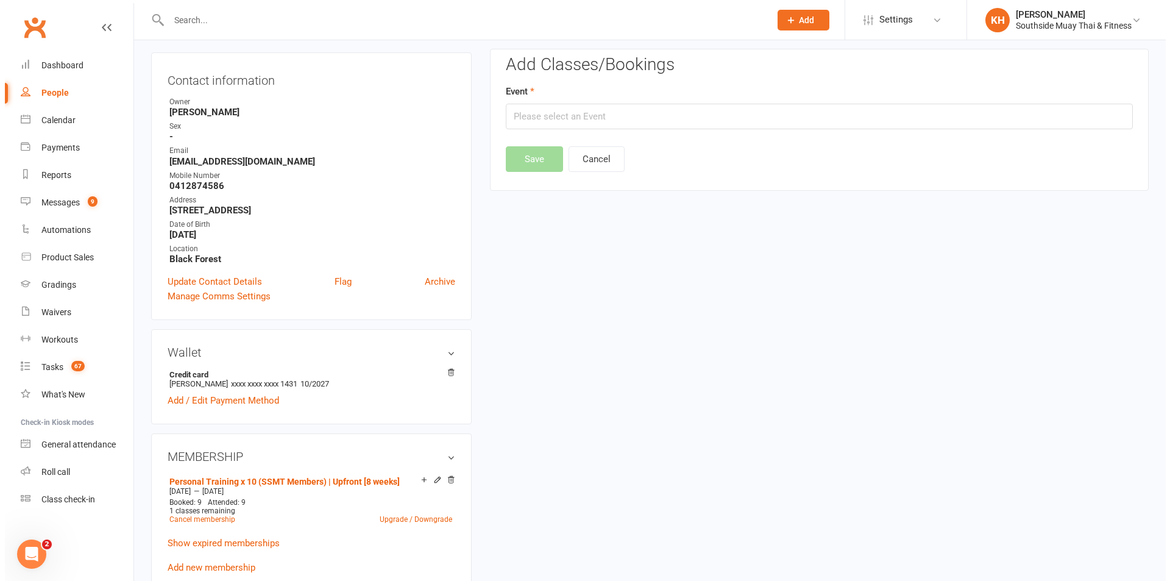
scroll to position [104, 0]
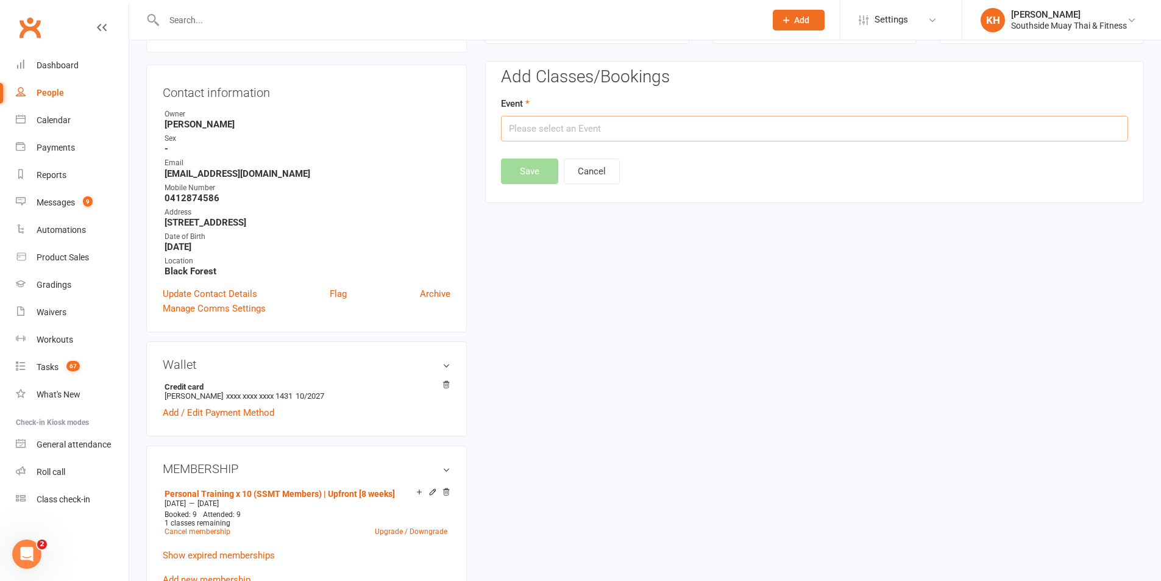
click at [577, 127] on input "text" at bounding box center [814, 129] width 627 height 26
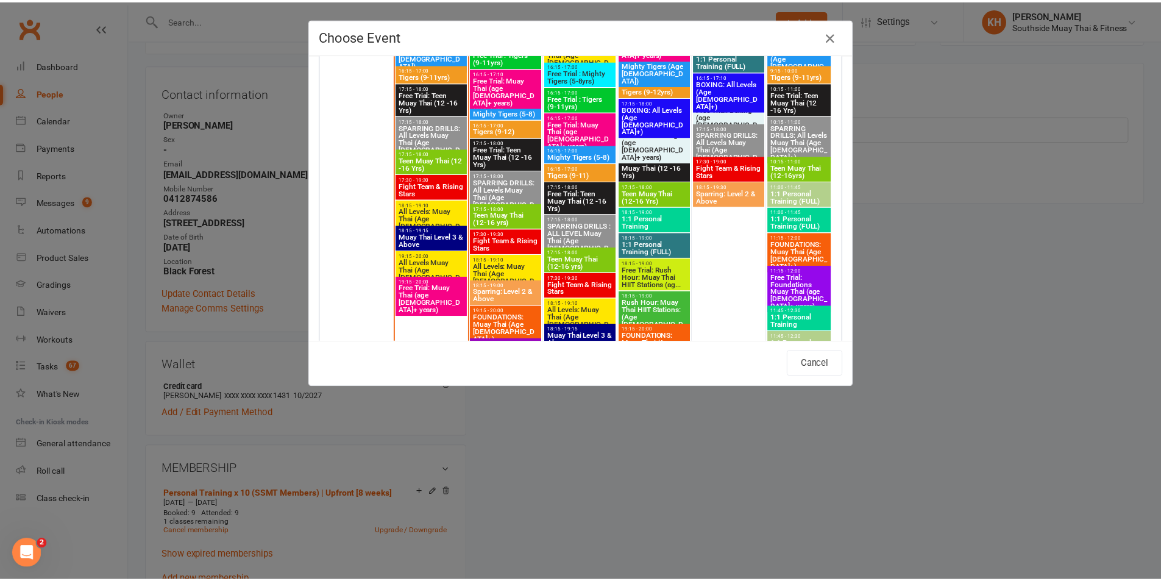
scroll to position [2072, 0]
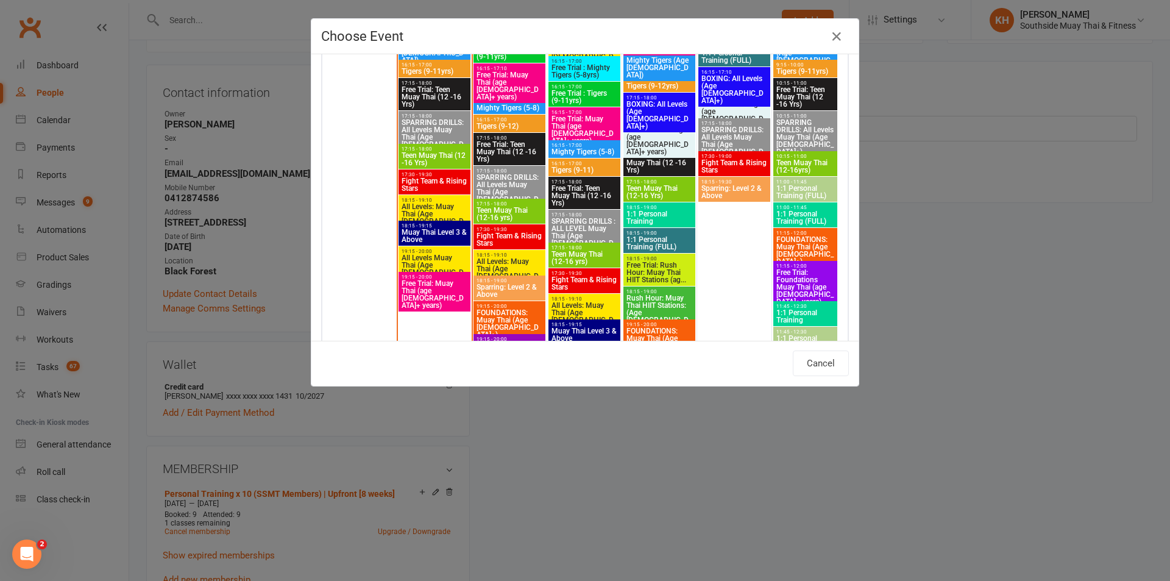
click at [492, 177] on span "SPARRING DRILLS: All Levels Muay Thai (Age 13+)" at bounding box center [509, 192] width 67 height 37
type input "SPARRING DRILLS: All Levels Muay Thai (Age 13+) - Oct 14, 2025 5:15:00 PM"
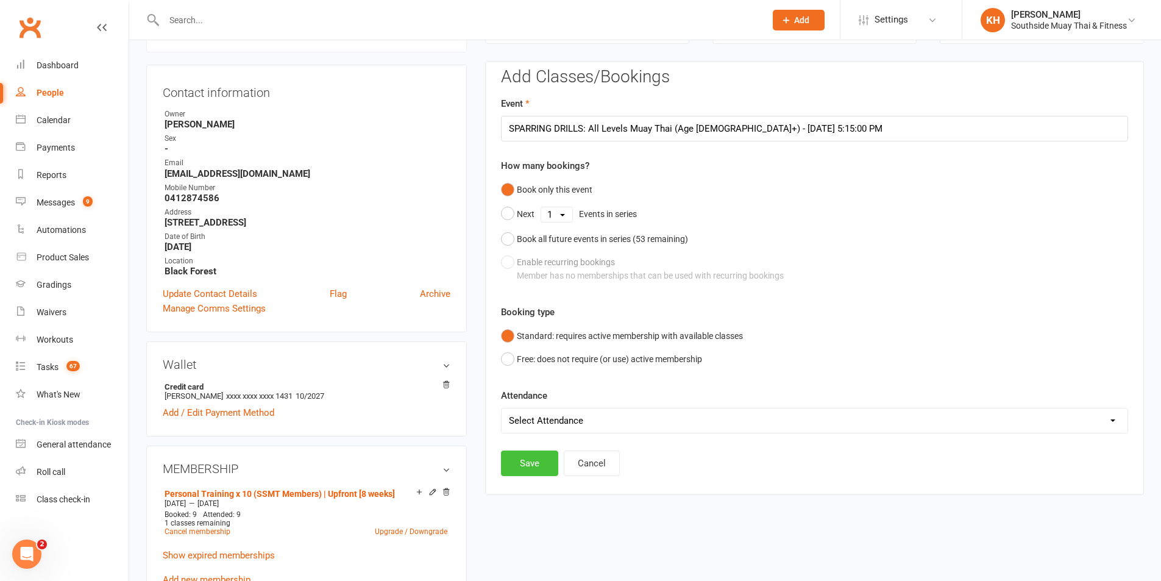
click at [524, 466] on button "Save" at bounding box center [529, 463] width 57 height 26
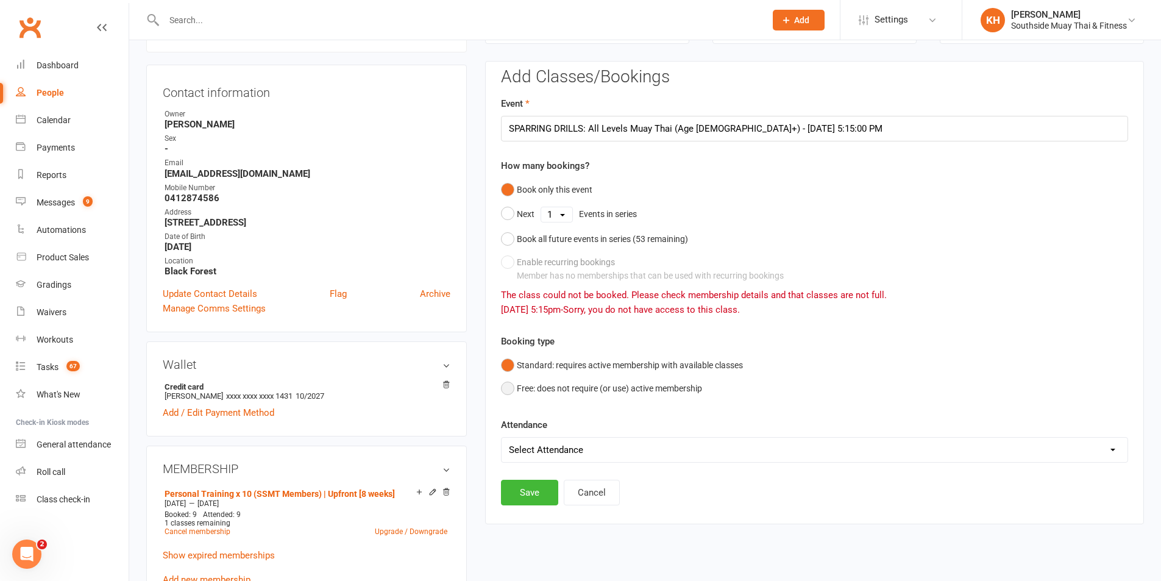
click at [503, 387] on button "Free: does not require (or use) active membership" at bounding box center [601, 388] width 201 height 23
drag, startPoint x: 543, startPoint y: 497, endPoint x: 550, endPoint y: 504, distance: 9.9
click at [543, 498] on button "Save" at bounding box center [529, 493] width 57 height 26
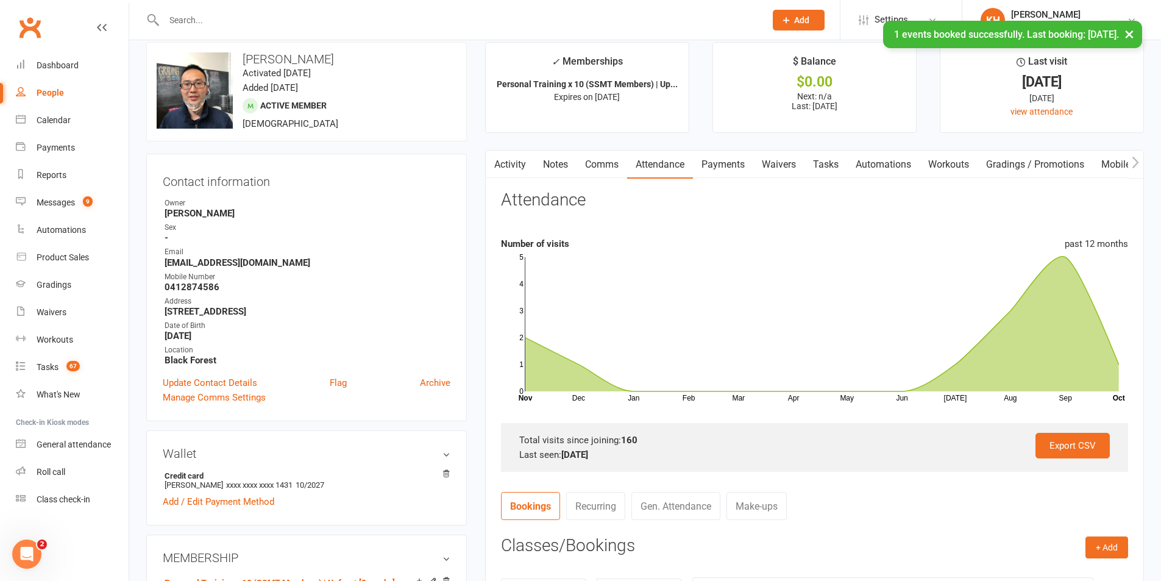
scroll to position [0, 0]
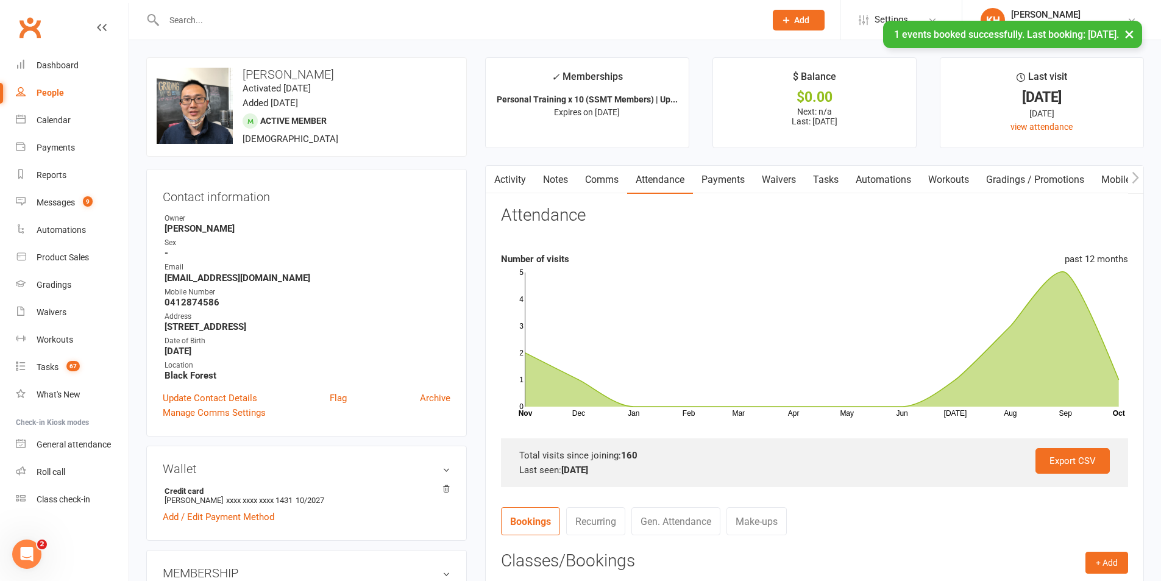
click at [608, 180] on link "Comms" at bounding box center [602, 180] width 51 height 28
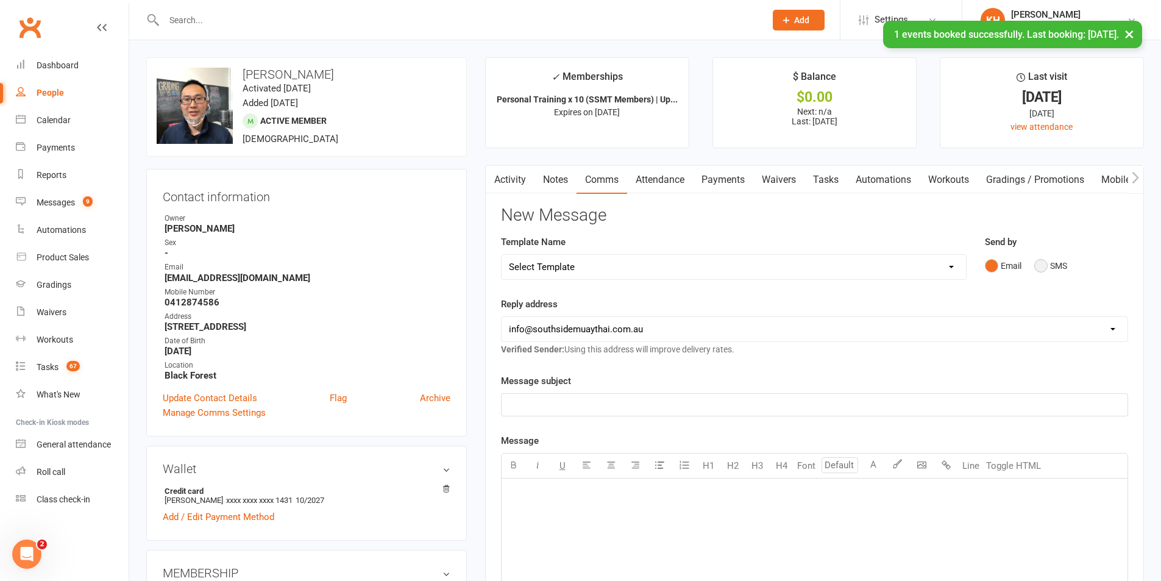
click at [1043, 263] on button "SMS" at bounding box center [1050, 265] width 33 height 23
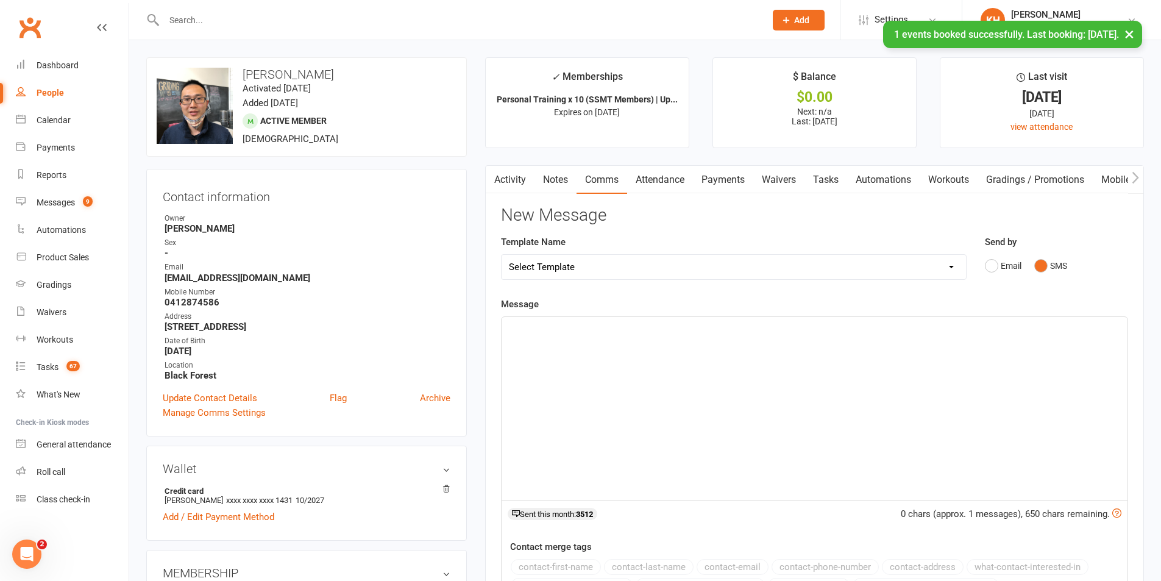
click at [885, 393] on div "﻿" at bounding box center [815, 408] width 626 height 183
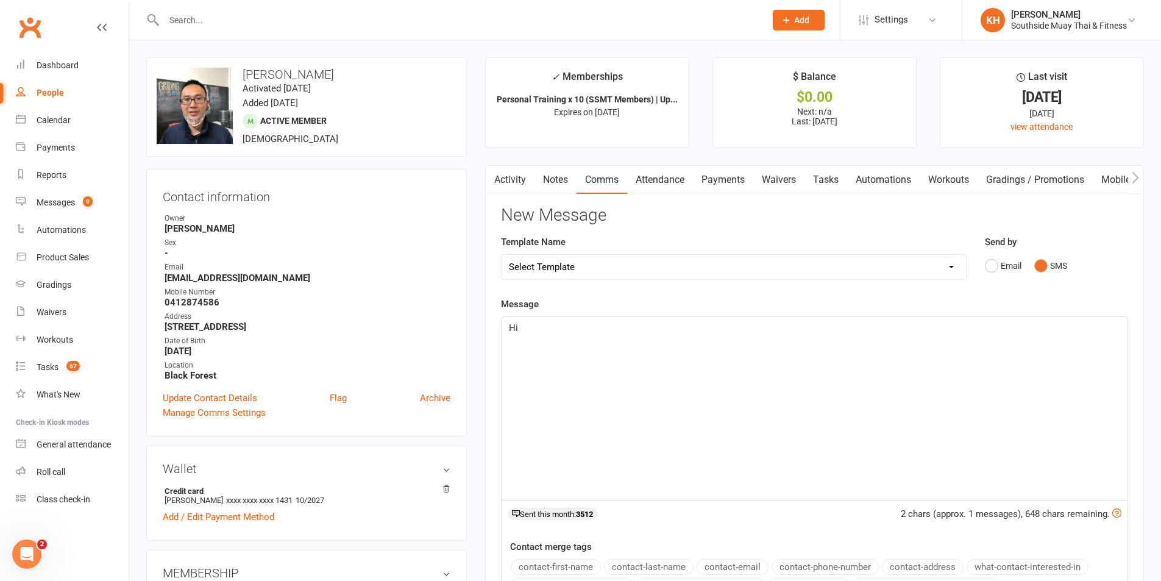
click at [531, 568] on button "contact-first-name" at bounding box center [556, 567] width 90 height 16
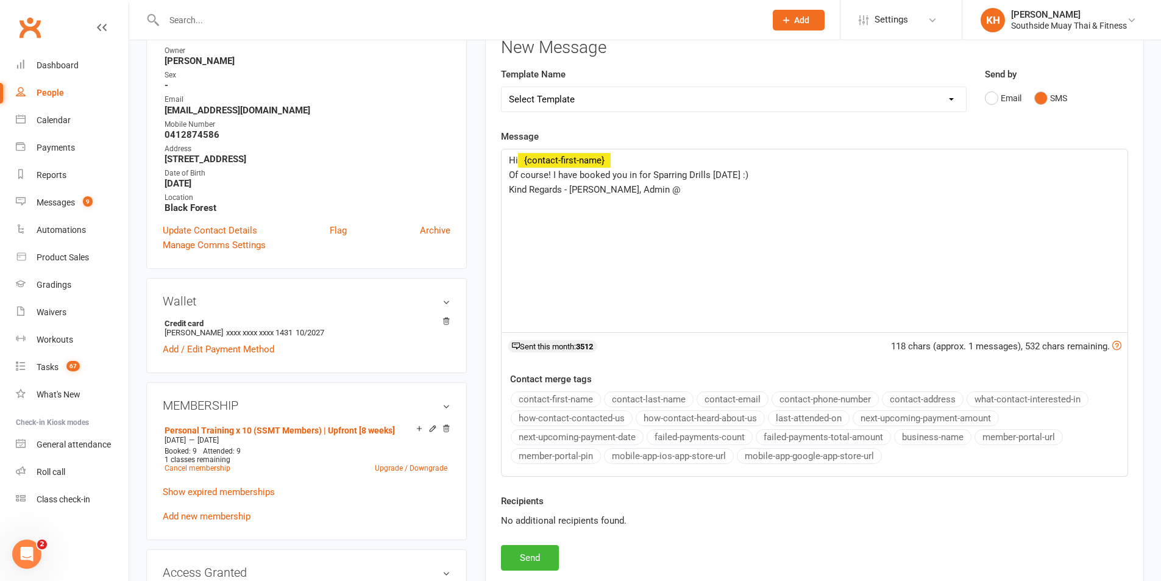
scroll to position [183, 0]
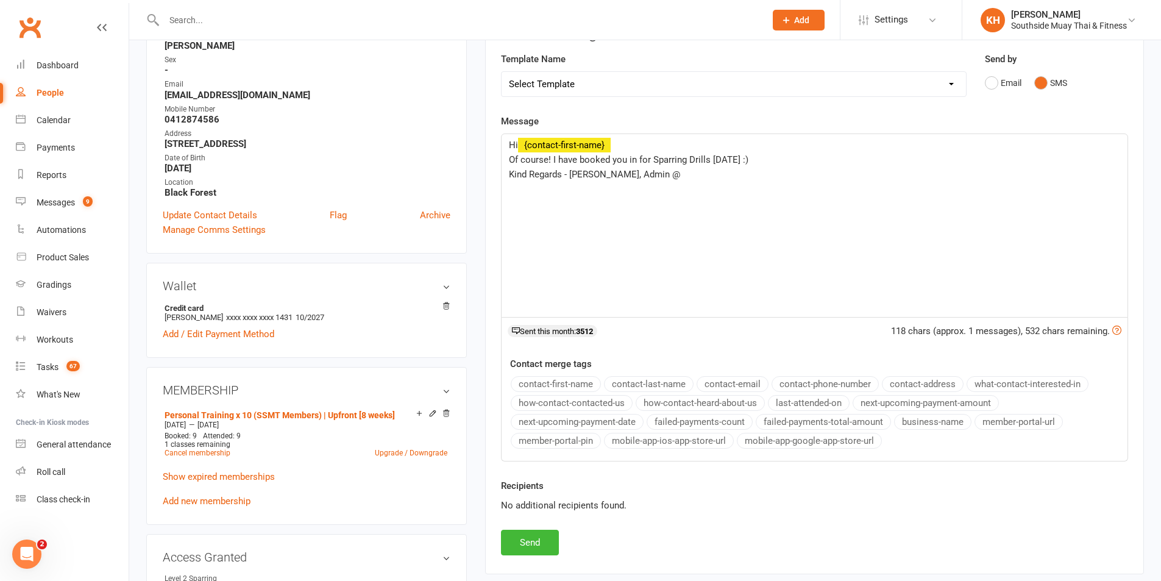
click at [929, 427] on button "business-name" at bounding box center [932, 422] width 77 height 16
click at [524, 547] on button "Send" at bounding box center [530, 543] width 58 height 26
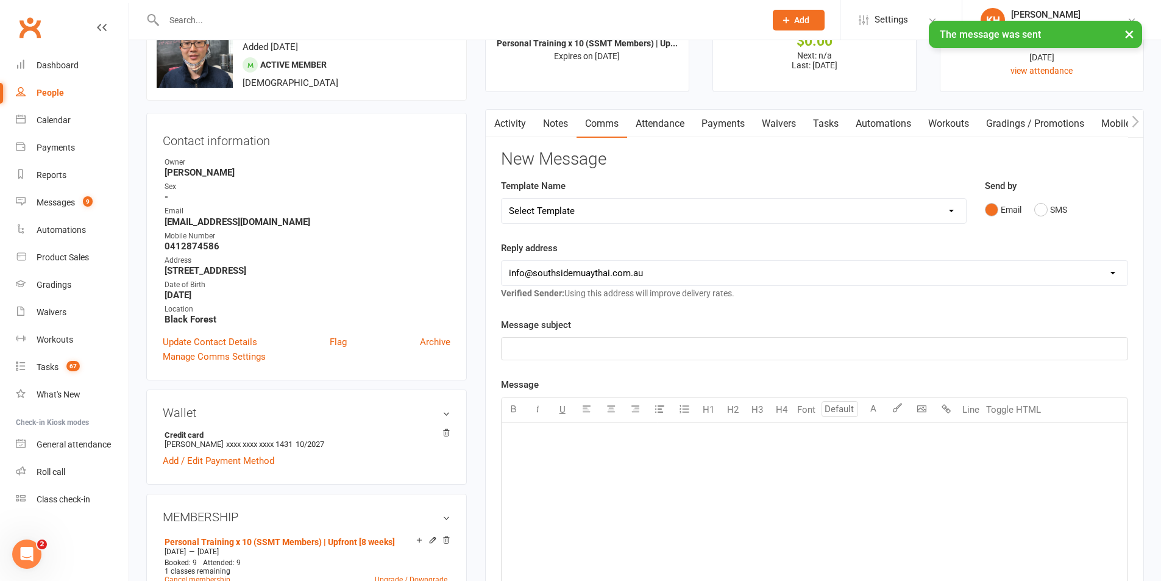
scroll to position [0, 0]
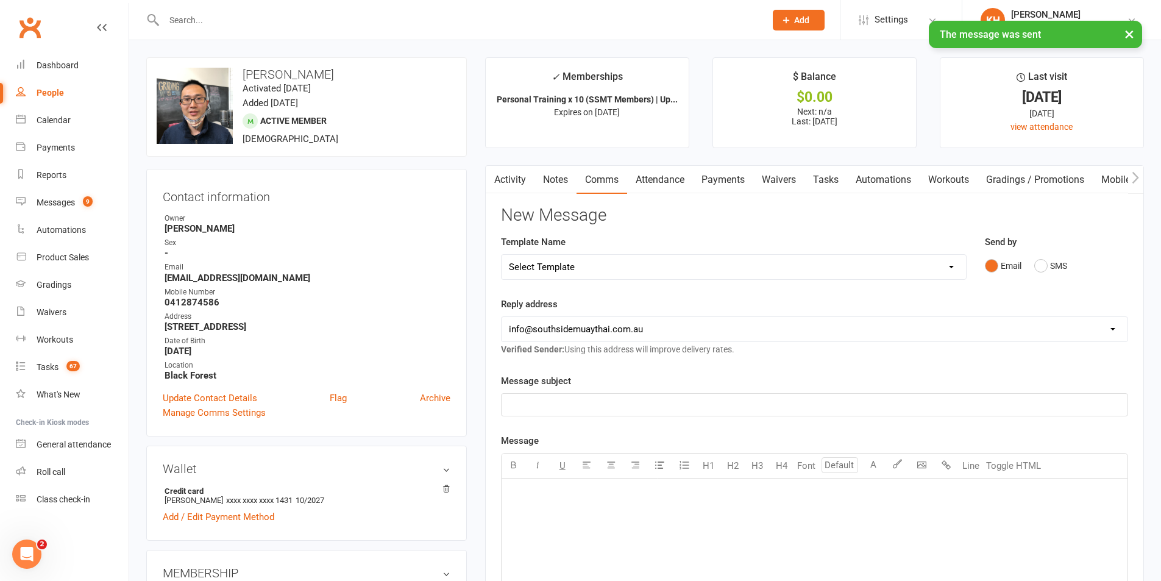
click at [514, 185] on link "Activity" at bounding box center [510, 180] width 49 height 28
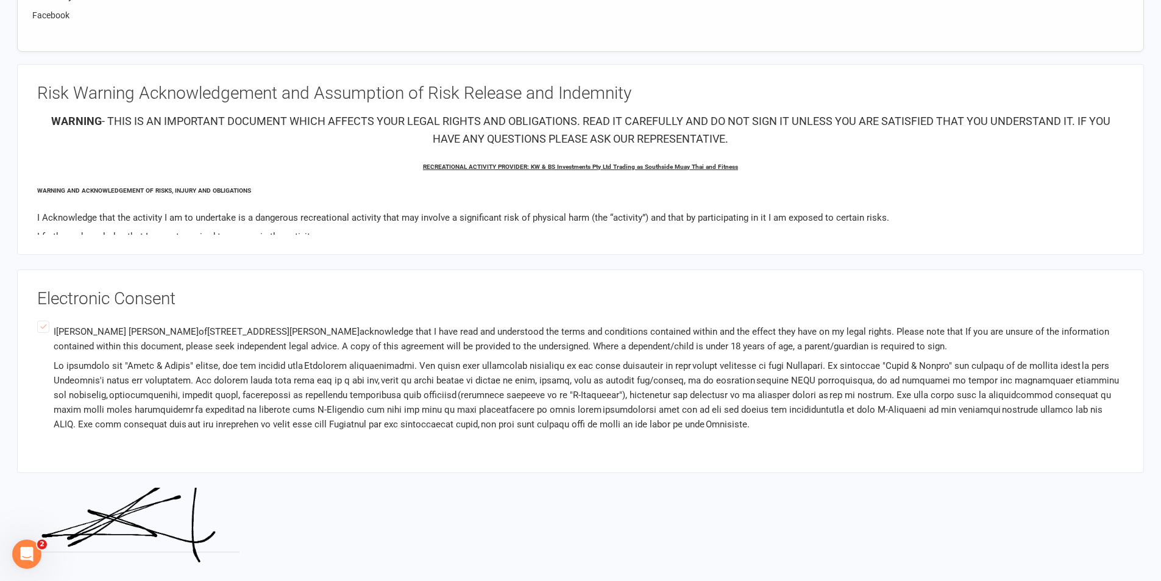
scroll to position [1611, 0]
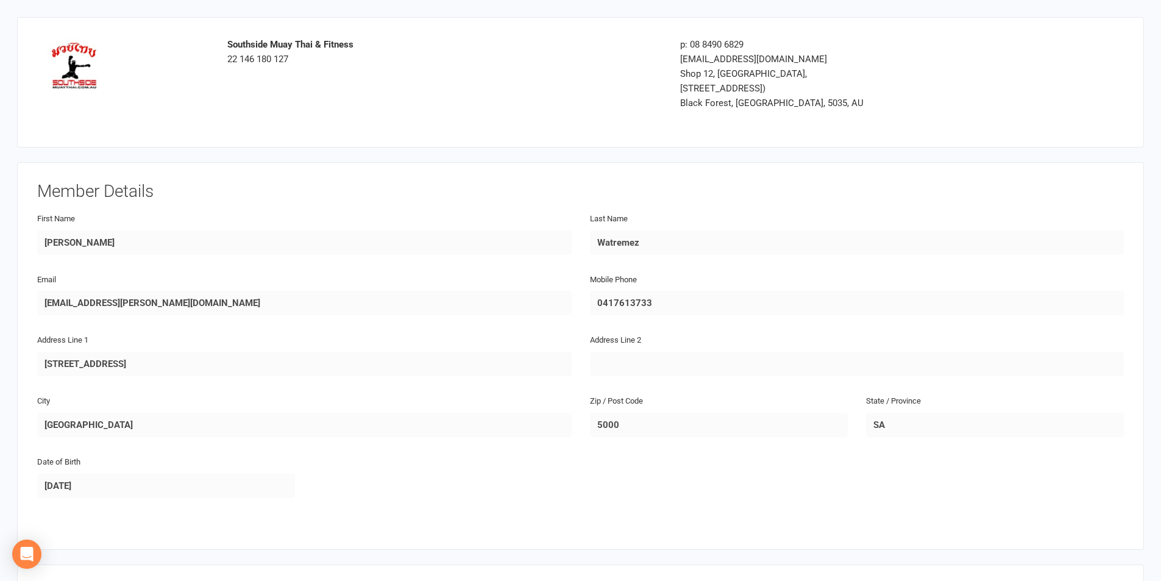
click at [32, 357] on div "Address Line 1 123 Waymouth st" at bounding box center [304, 362] width 553 height 61
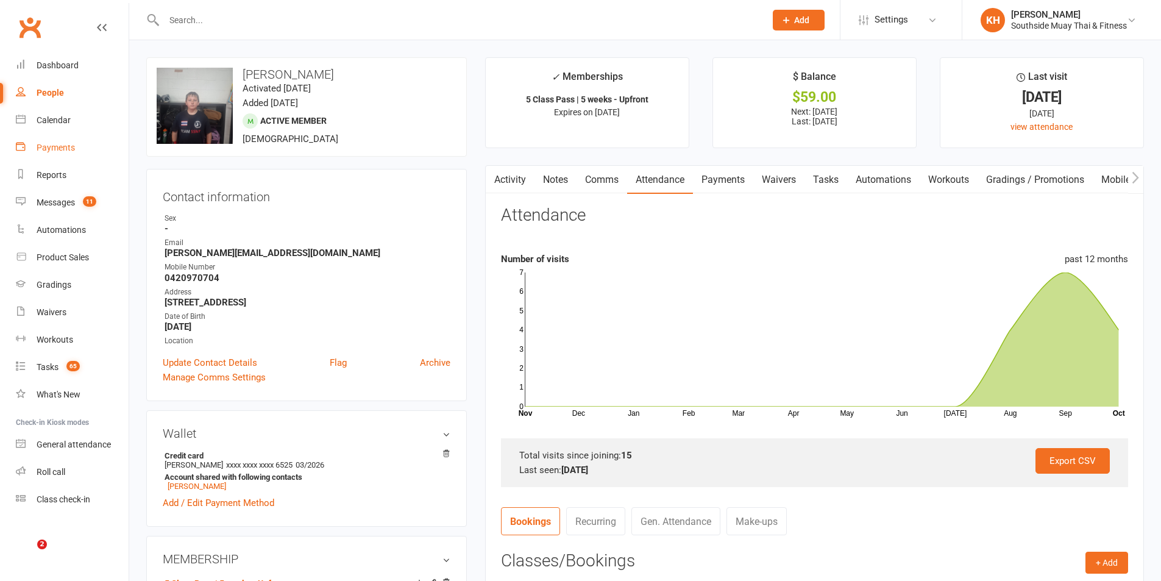
scroll to position [305, 0]
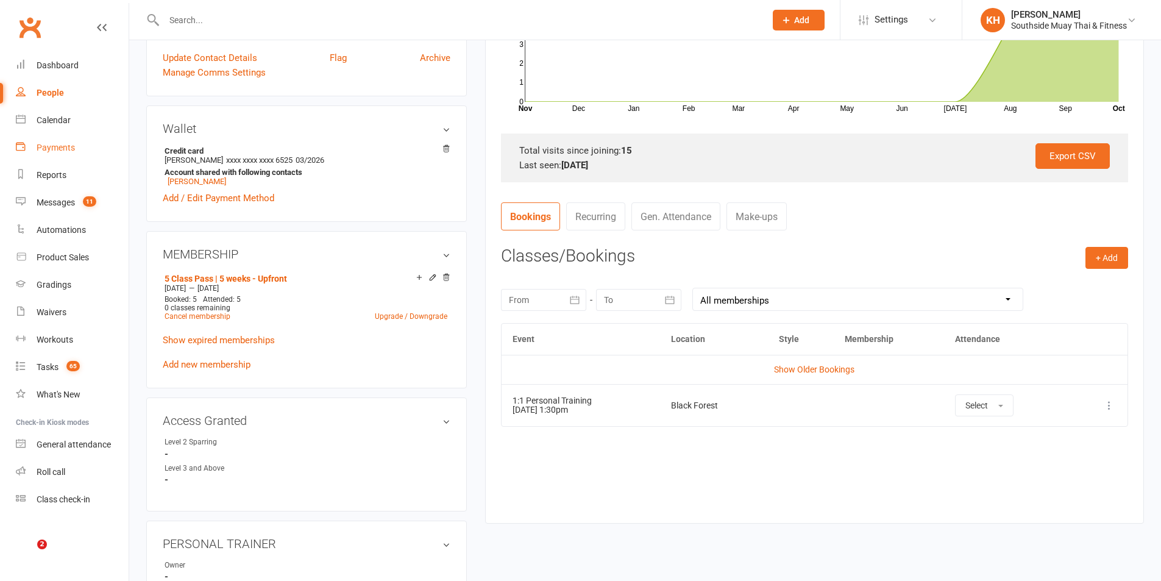
click at [27, 136] on link "Payments" at bounding box center [72, 147] width 113 height 27
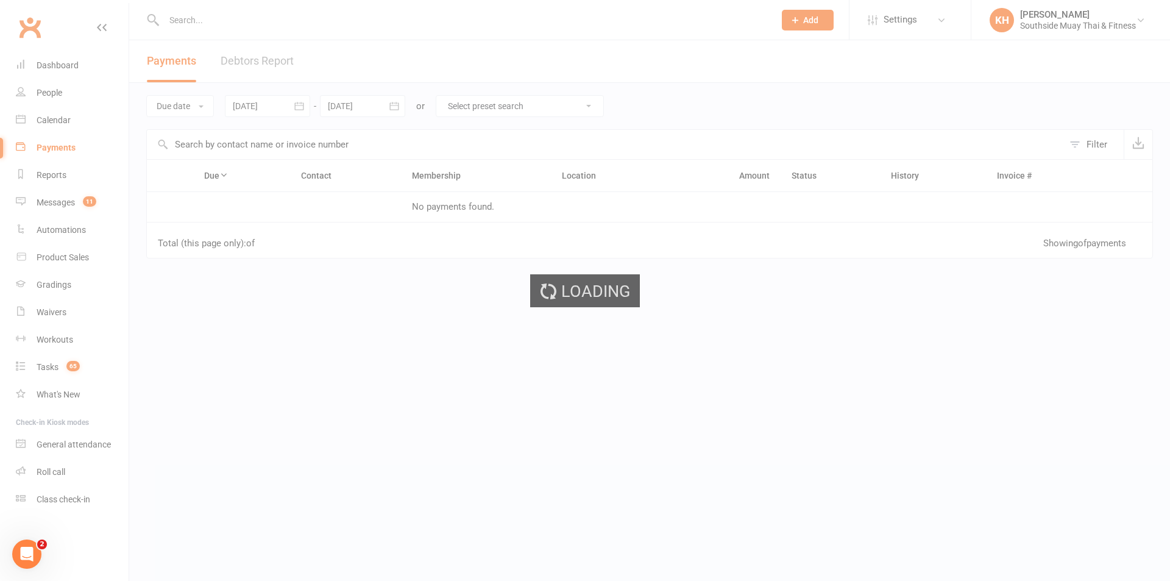
click at [47, 121] on div "Loading" at bounding box center [585, 290] width 1170 height 581
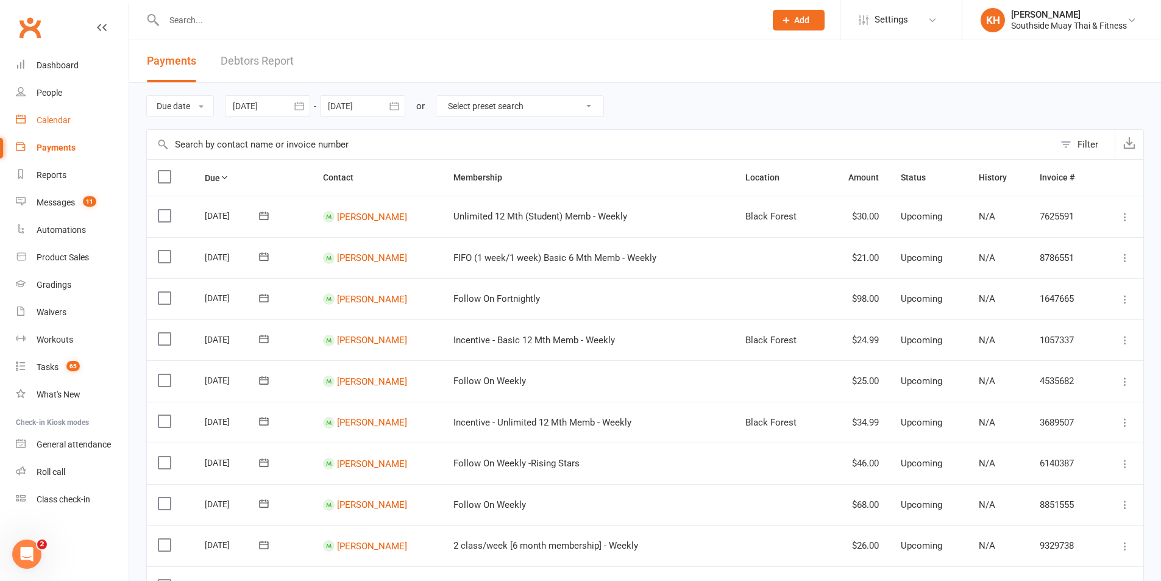
click at [65, 122] on div "Calendar" at bounding box center [54, 120] width 34 height 10
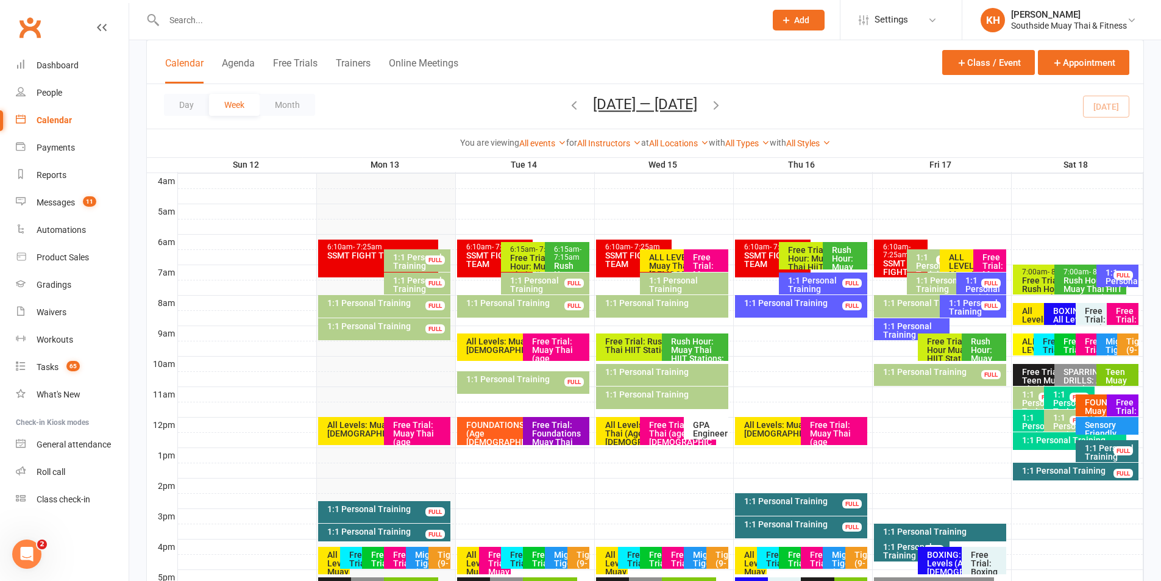
scroll to position [305, 0]
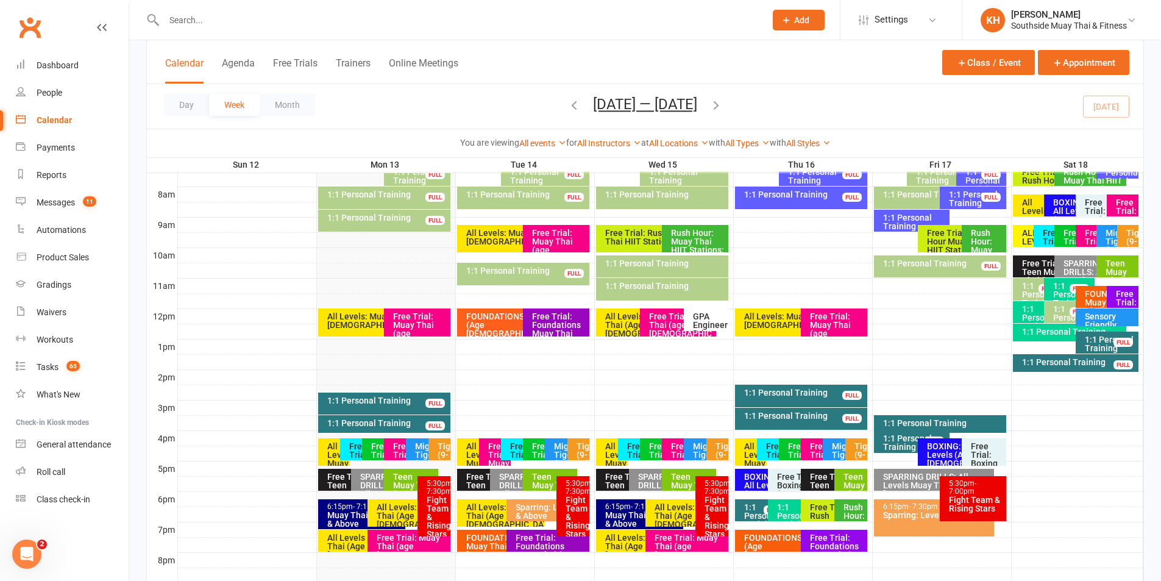
click at [544, 482] on div "Teen Muay Thai (12-16 yrs)" at bounding box center [552, 489] width 43 height 34
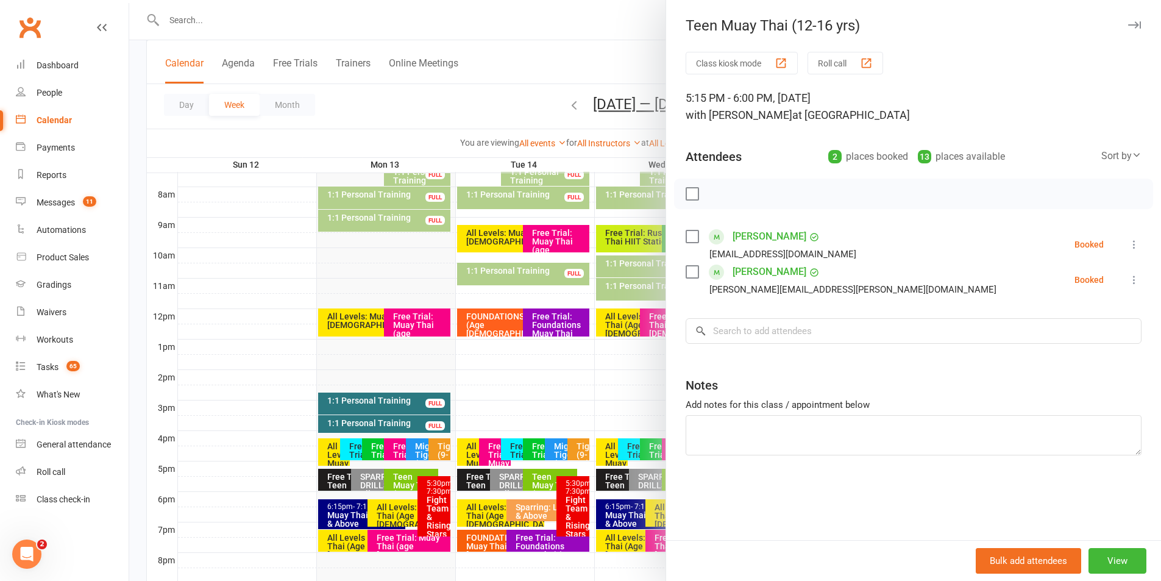
click at [1130, 21] on icon "button" at bounding box center [1134, 24] width 13 height 7
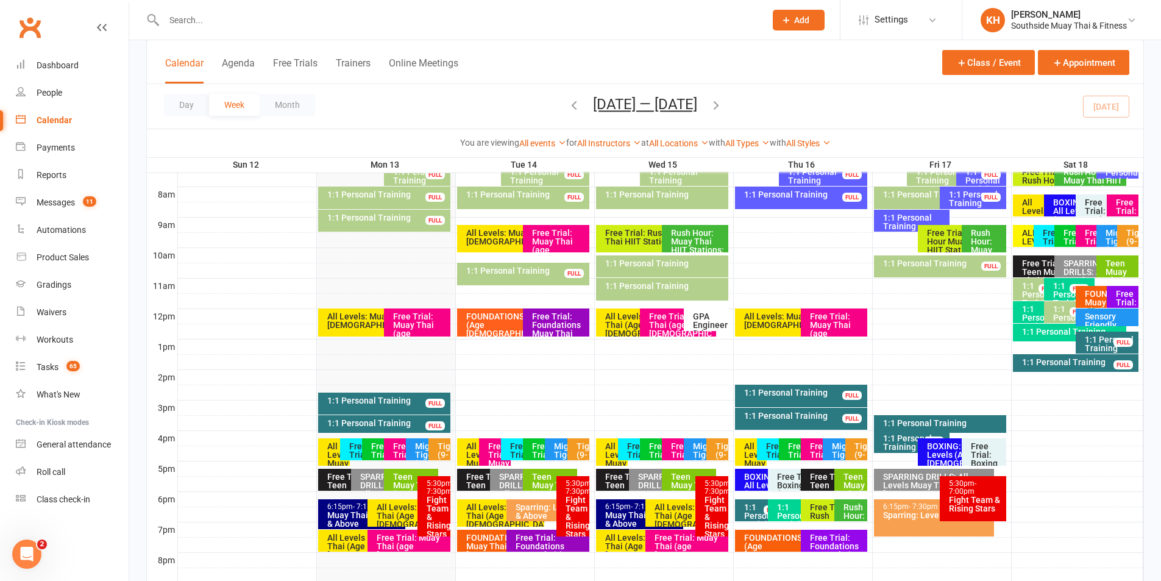
click at [391, 505] on div "All Levels: Muay Thai (Age 13+)" at bounding box center [412, 516] width 72 height 26
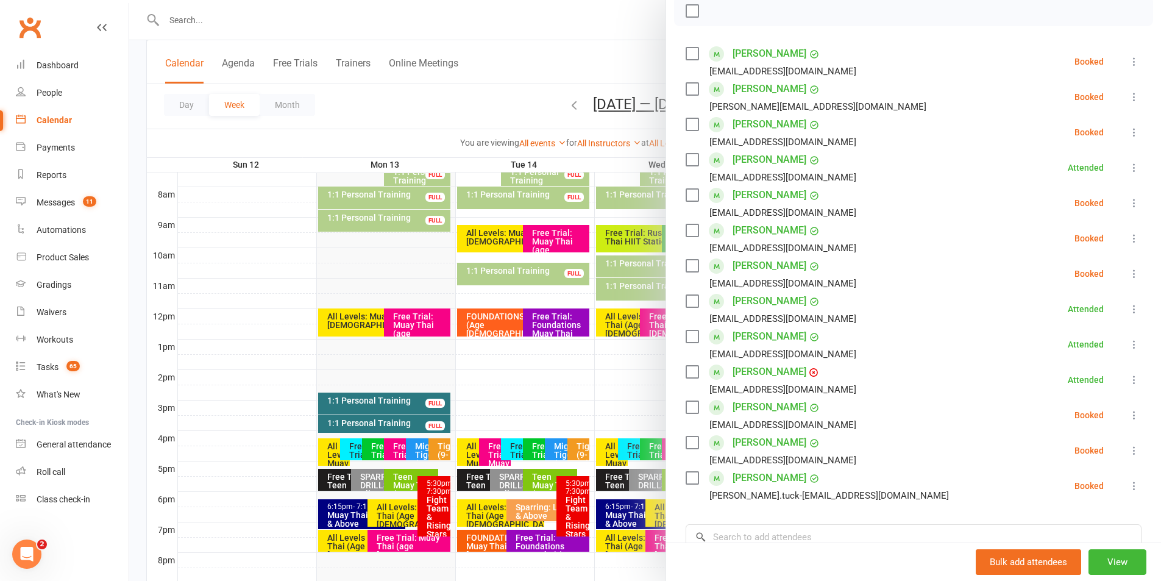
scroll to position [244, 0]
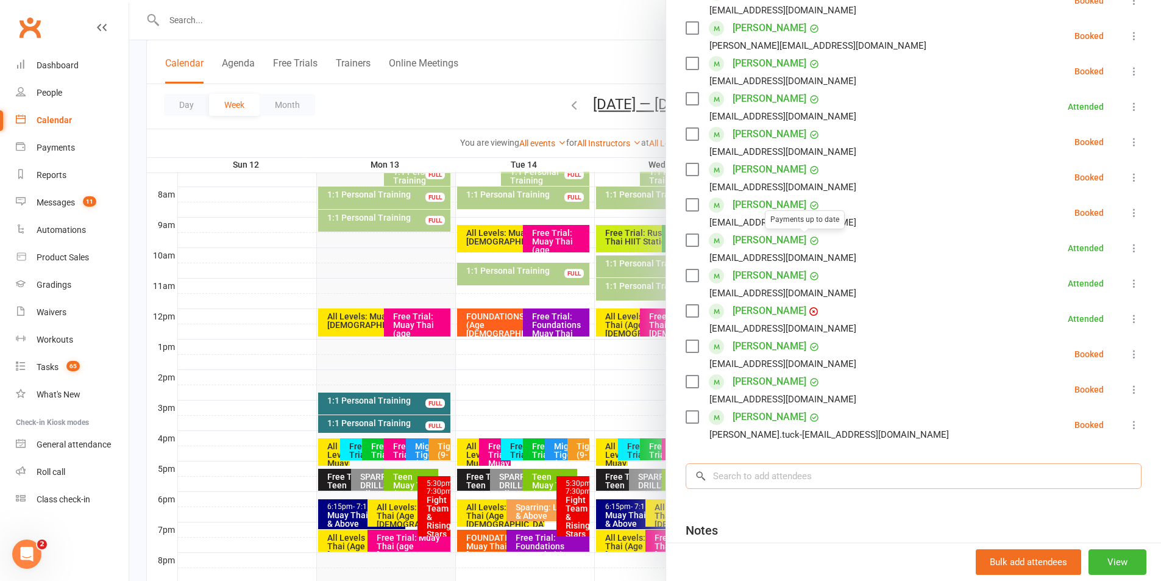
click at [829, 477] on input "search" at bounding box center [914, 476] width 456 height 26
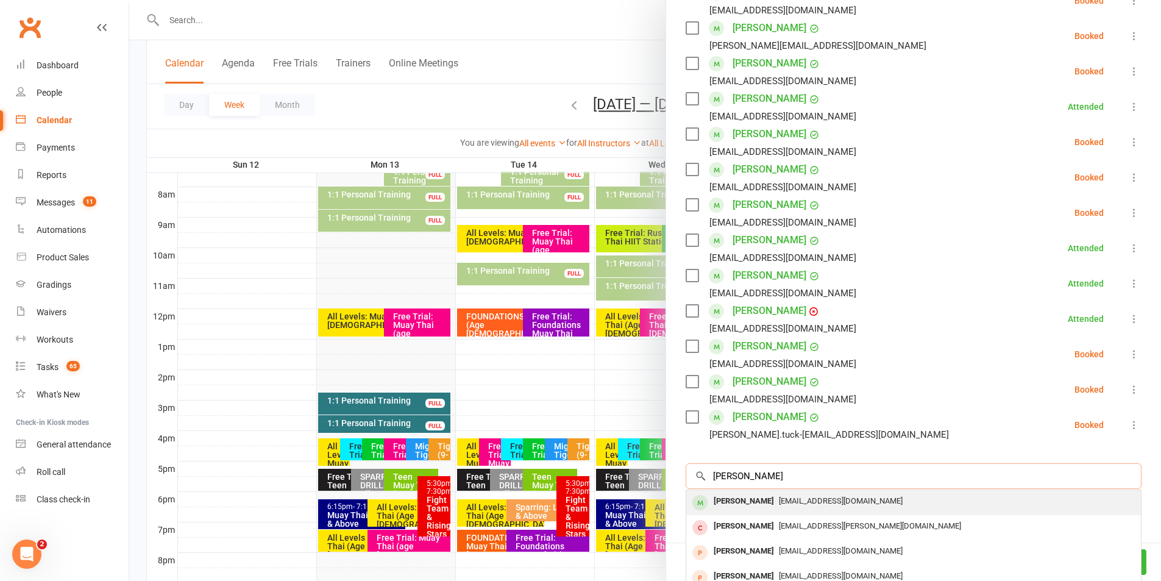
type input "scott john"
click at [773, 508] on div "sj2225075@gmail.com" at bounding box center [913, 501] width 445 height 18
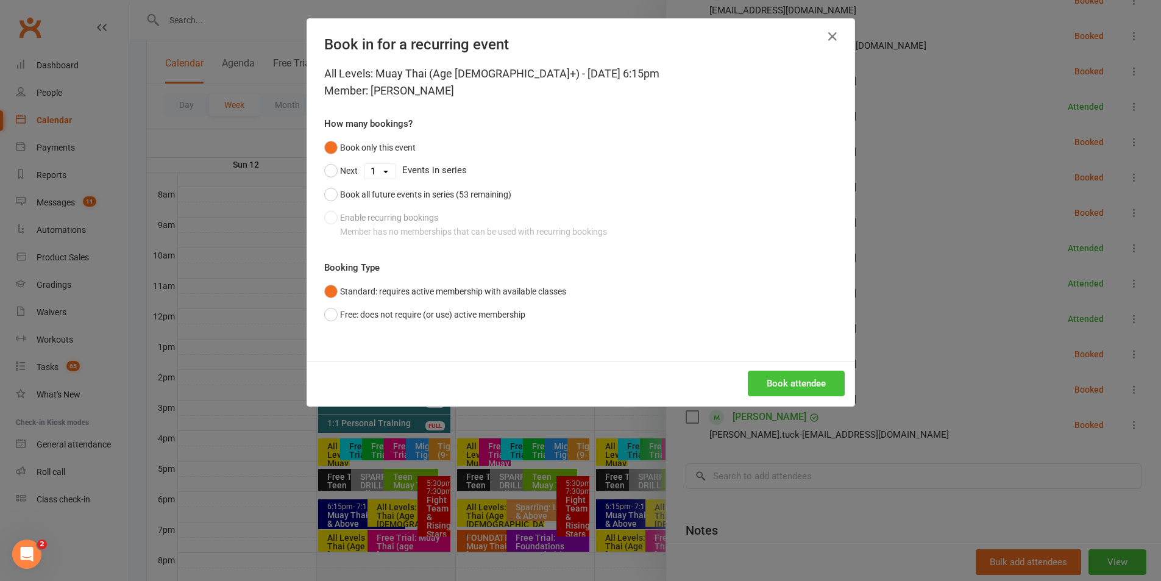
click at [820, 384] on button "Book attendee" at bounding box center [796, 384] width 97 height 26
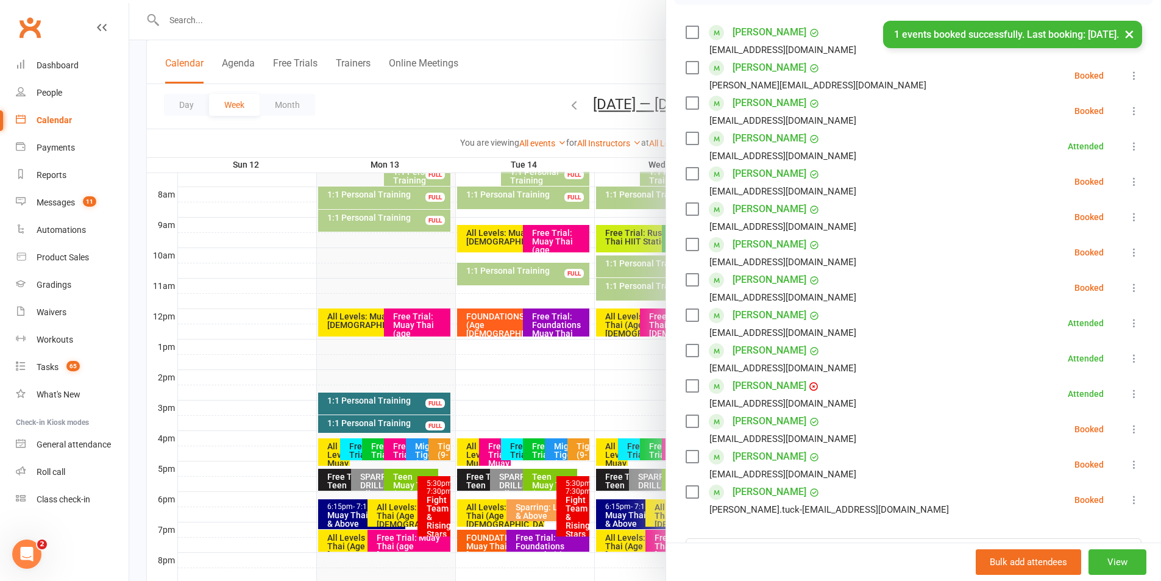
scroll to position [183, 0]
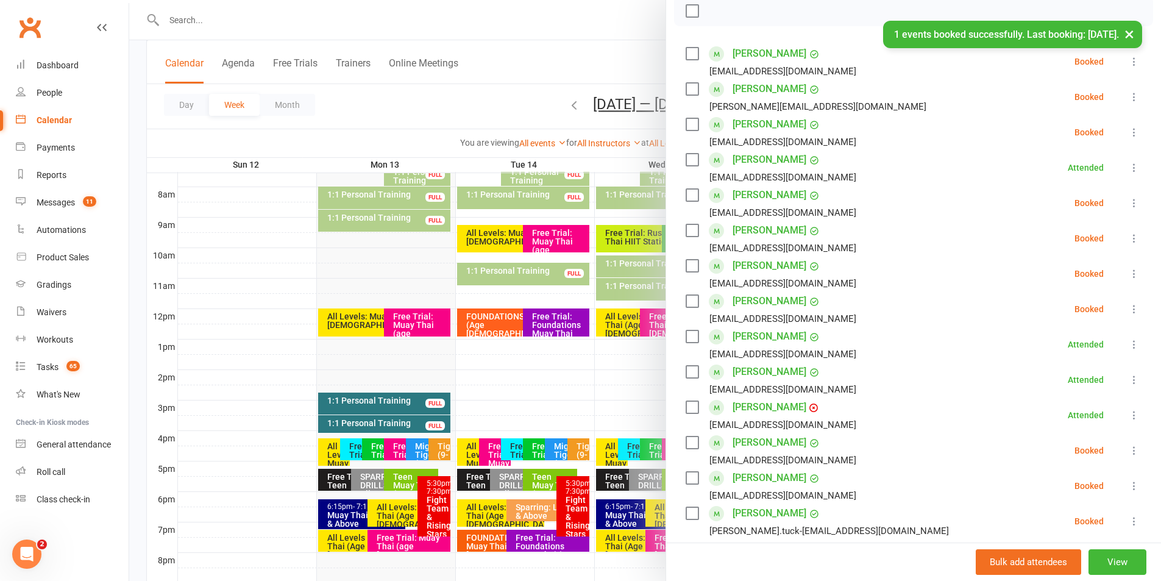
click at [1128, 269] on icon at bounding box center [1134, 274] width 12 height 12
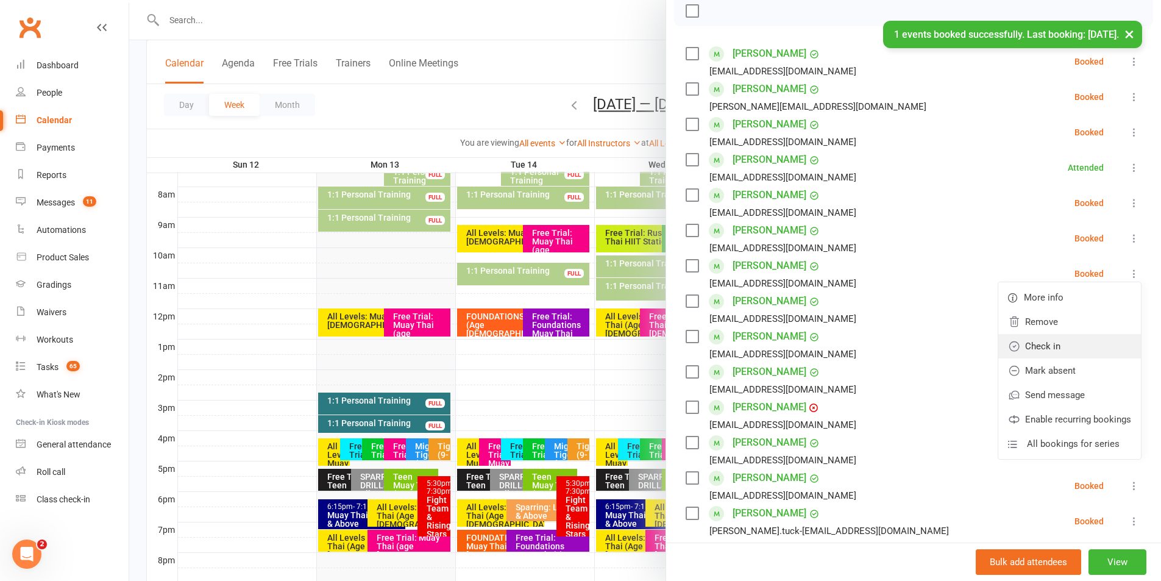
click at [1037, 350] on link "Check in" at bounding box center [1069, 346] width 143 height 24
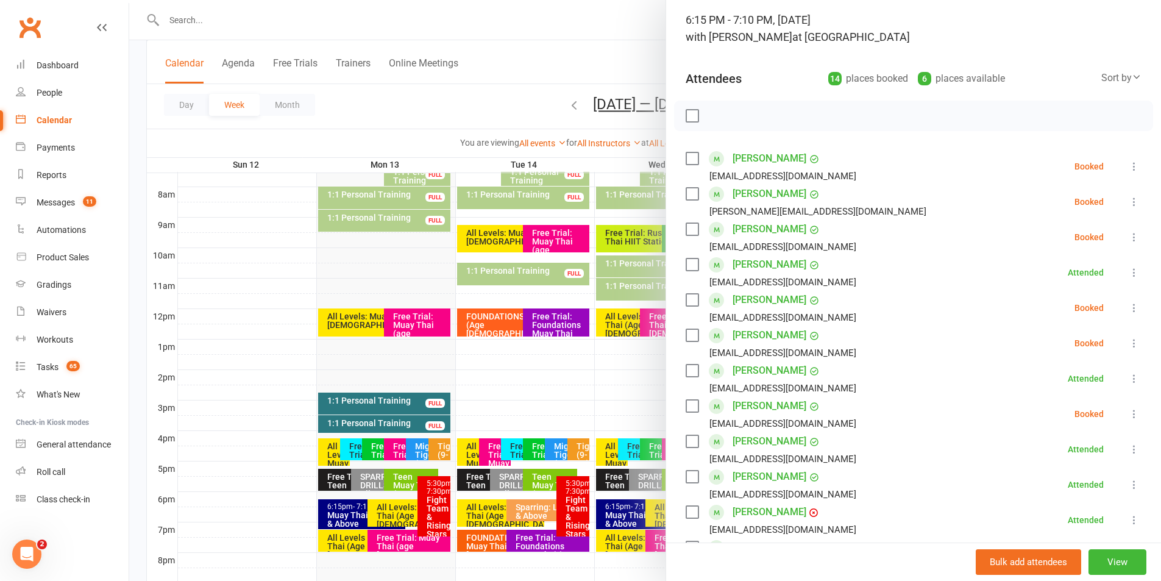
scroll to position [0, 0]
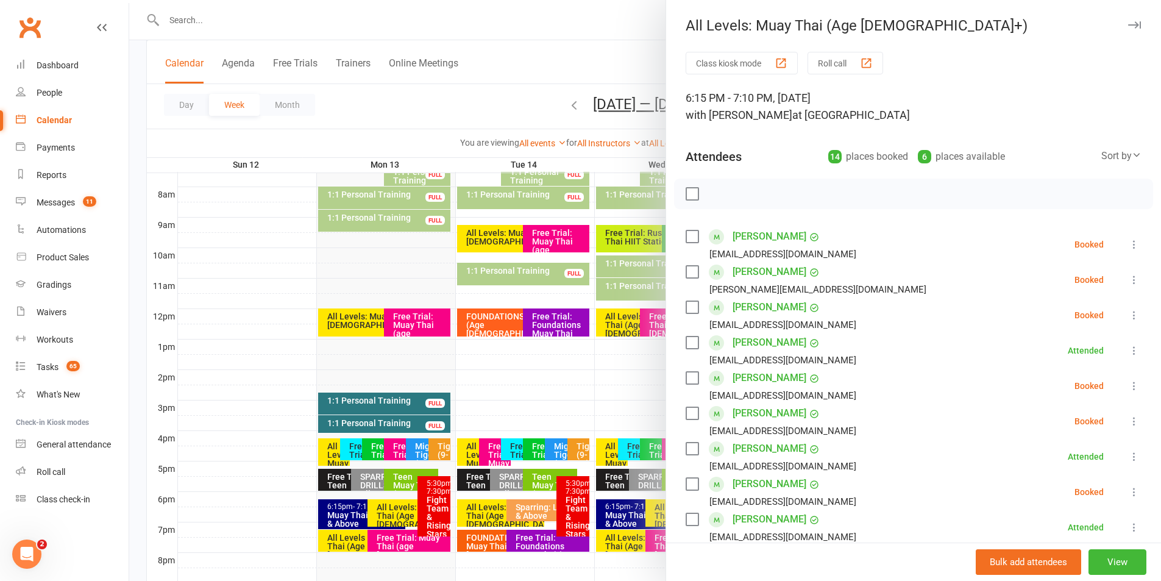
click at [1128, 27] on icon "button" at bounding box center [1134, 24] width 13 height 7
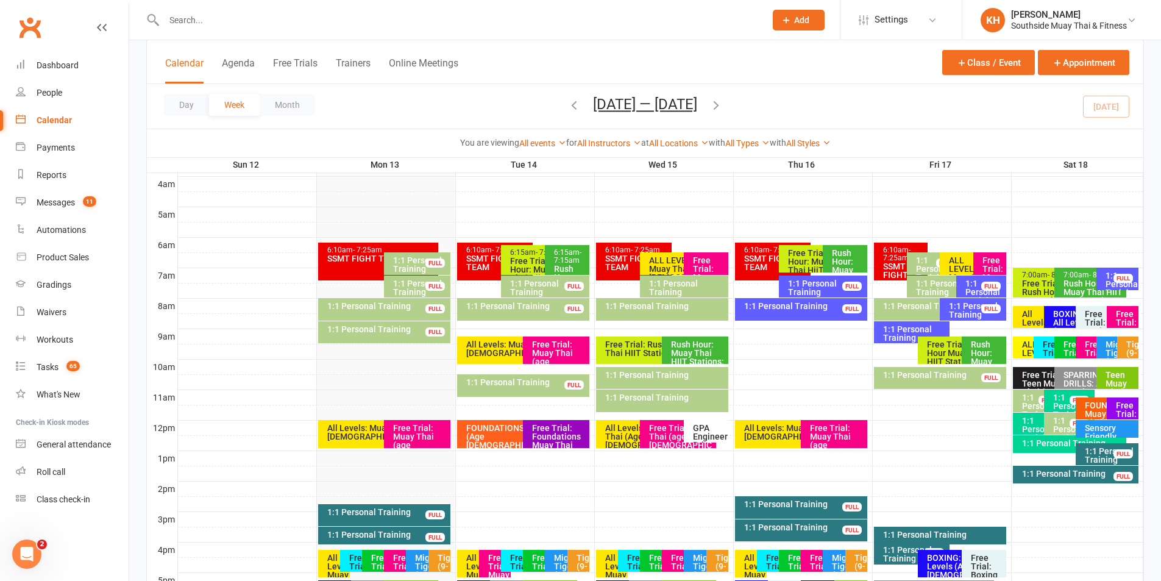
scroll to position [183, 0]
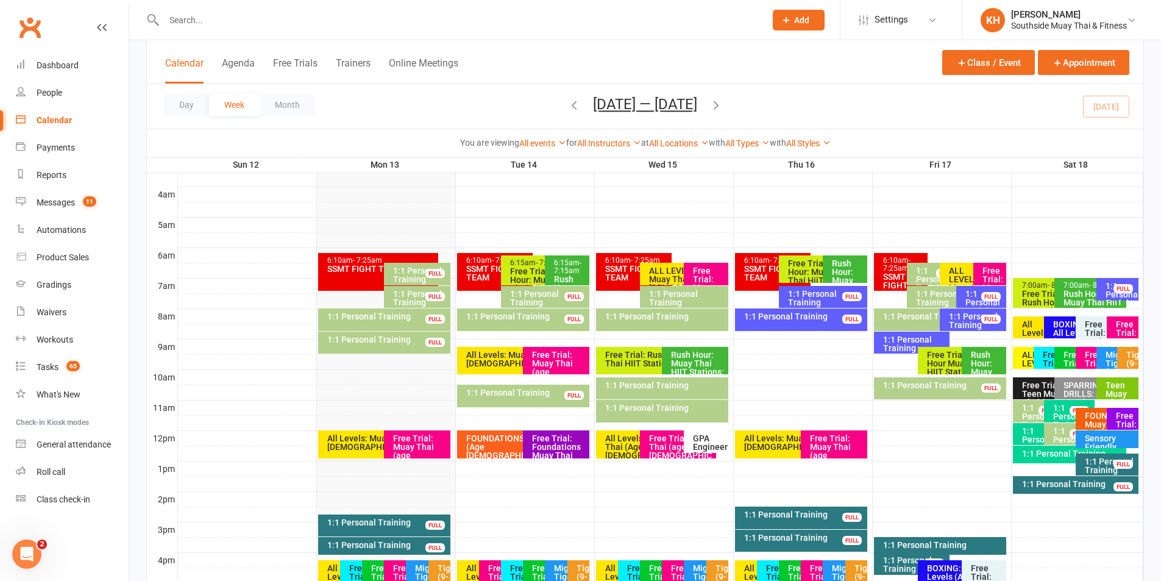
click at [721, 104] on icon "button" at bounding box center [715, 104] width 13 height 13
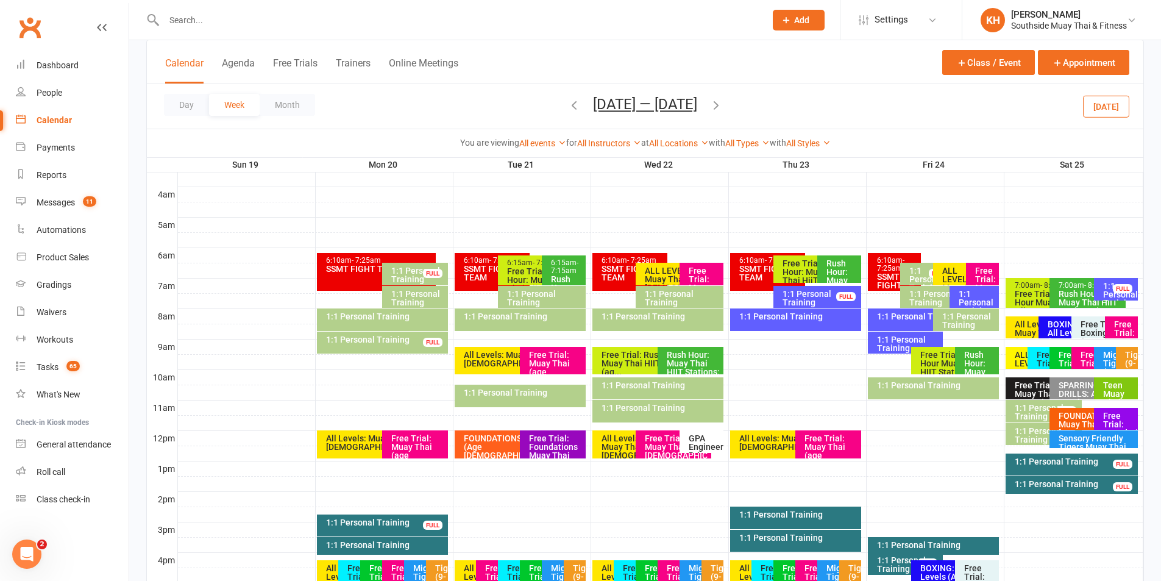
click at [921, 274] on div "1:1 Personal Training" at bounding box center [930, 279] width 43 height 26
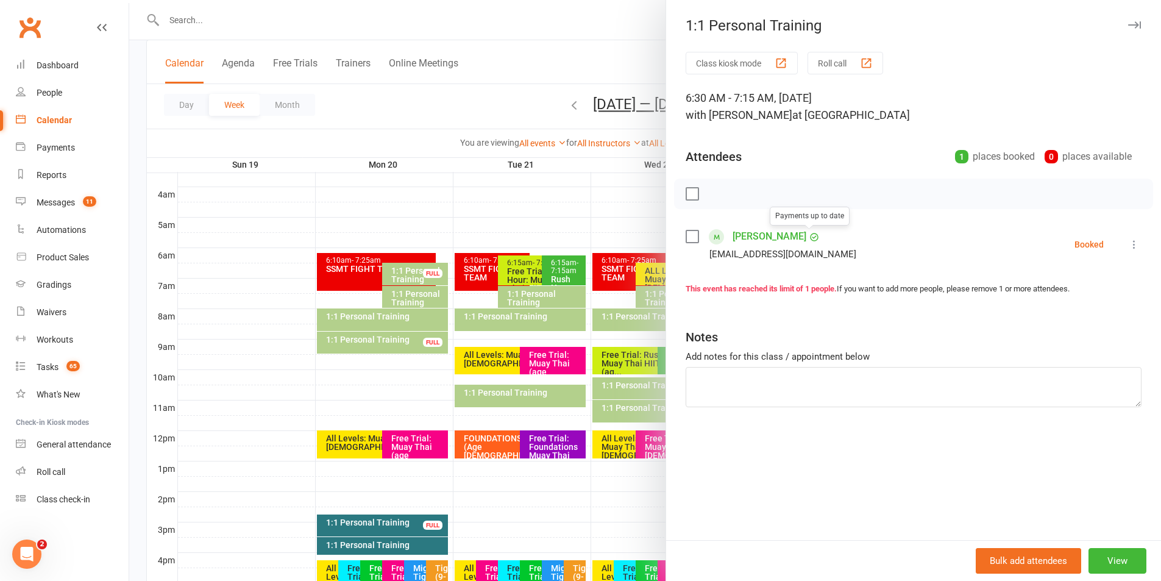
click at [1128, 25] on icon "button" at bounding box center [1134, 24] width 13 height 7
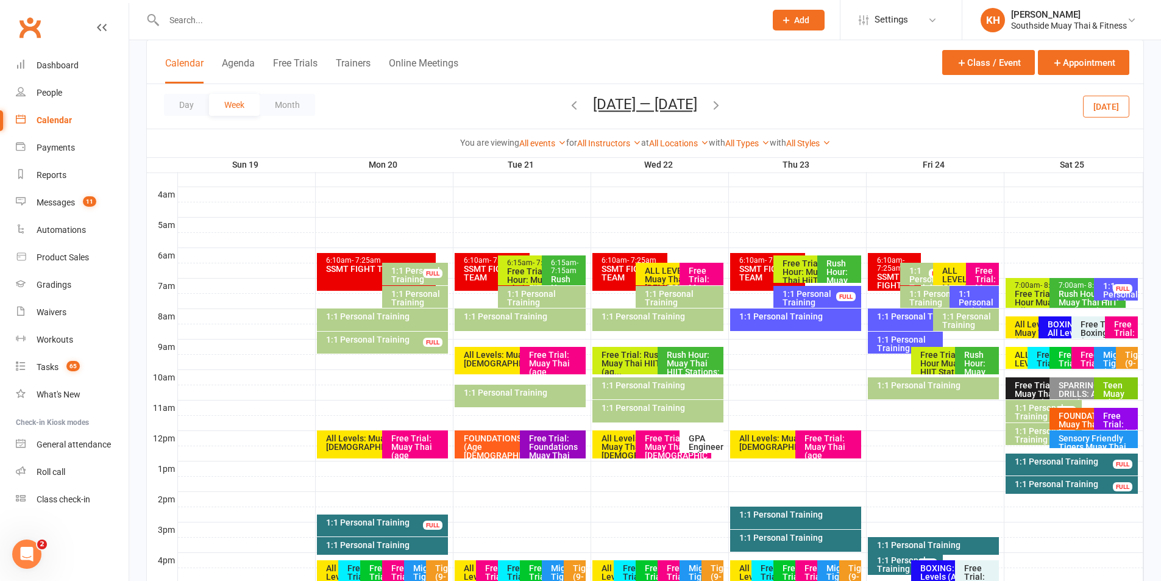
click at [431, 350] on div "1:1 Personal Training FULL" at bounding box center [382, 343] width 131 height 22
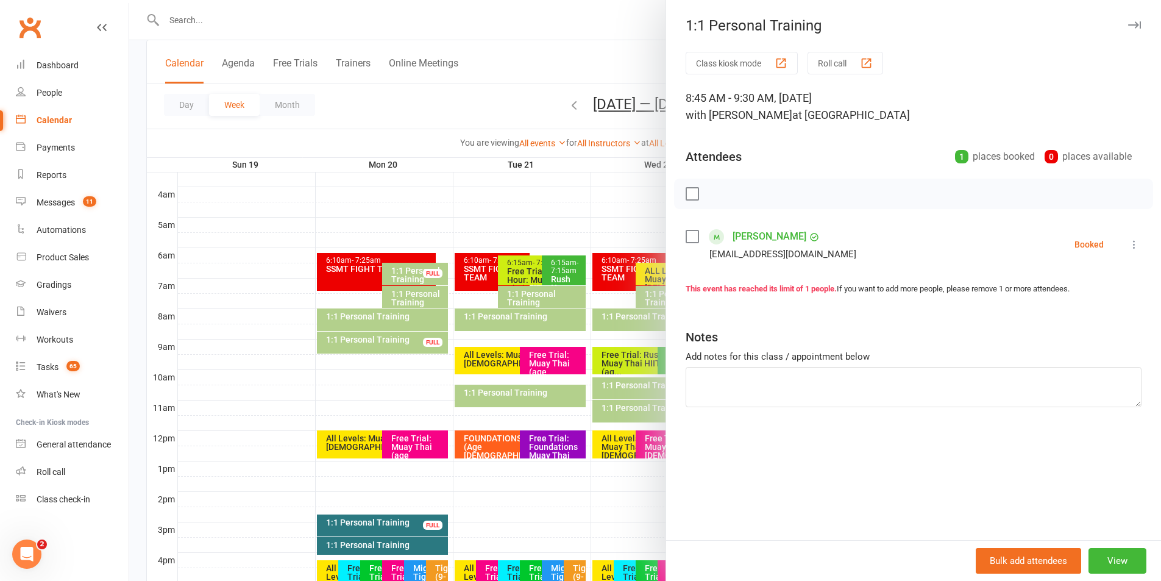
click at [1129, 23] on icon "button" at bounding box center [1134, 24] width 13 height 7
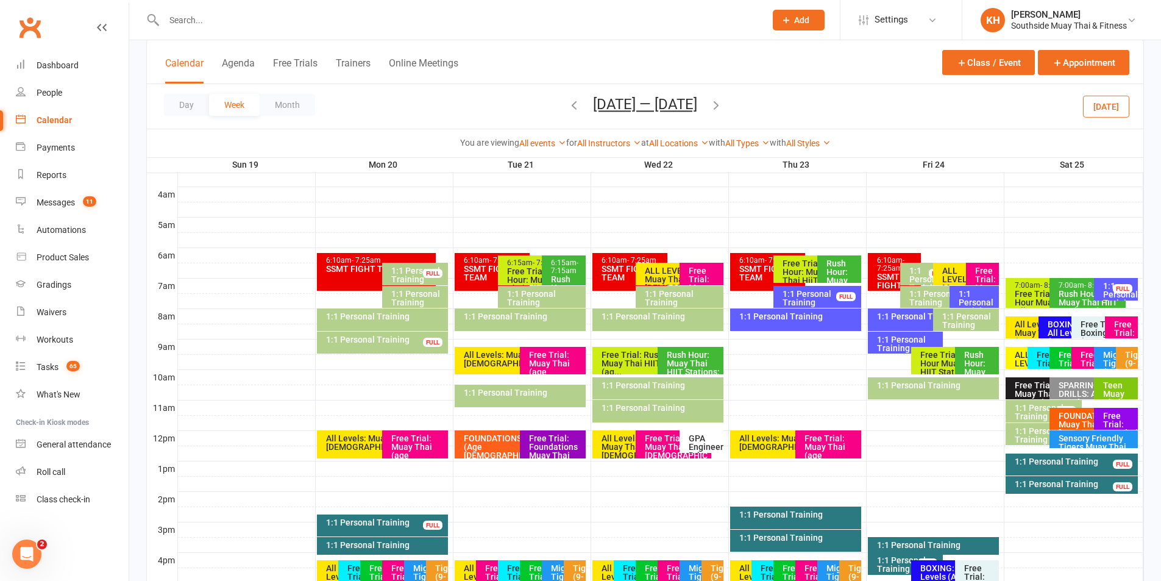
click at [433, 270] on div "FULL" at bounding box center [433, 273] width 20 height 9
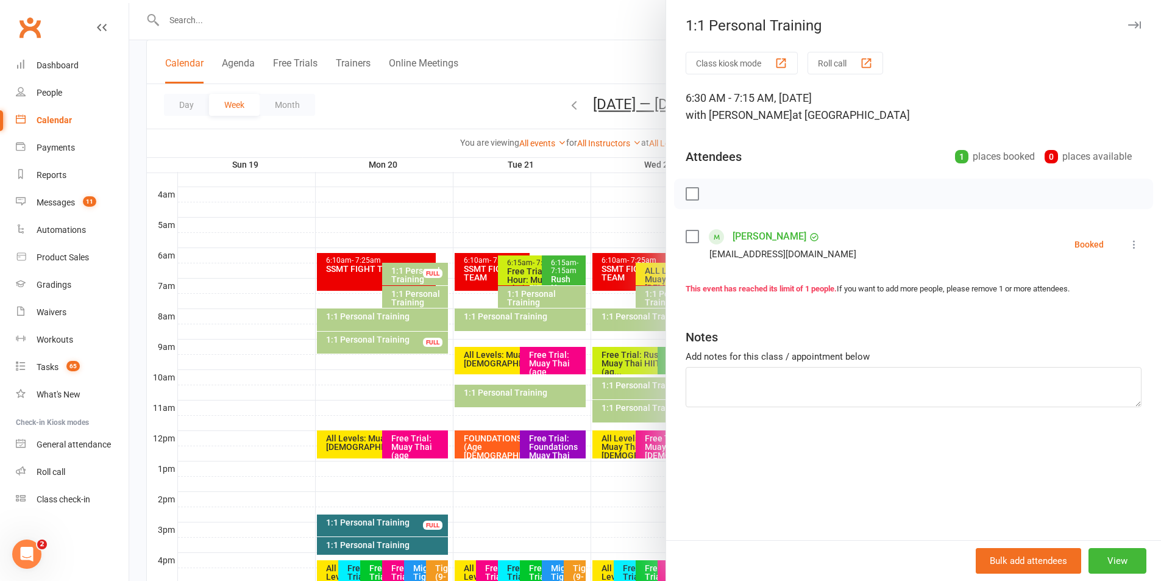
click at [1128, 24] on icon "button" at bounding box center [1134, 24] width 13 height 7
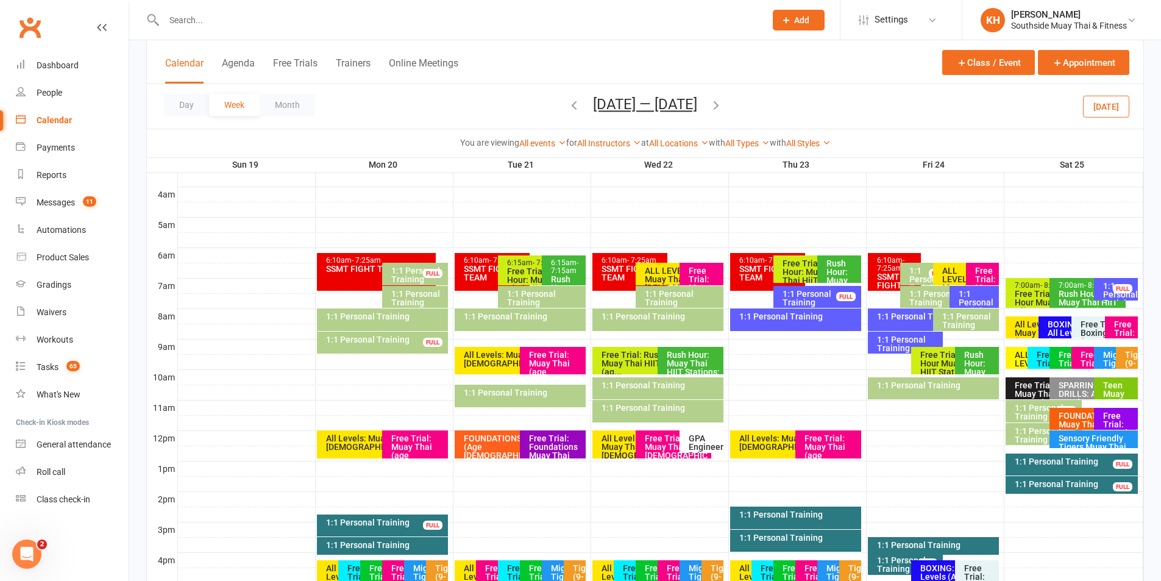
click at [569, 108] on icon "button" at bounding box center [573, 104] width 13 height 13
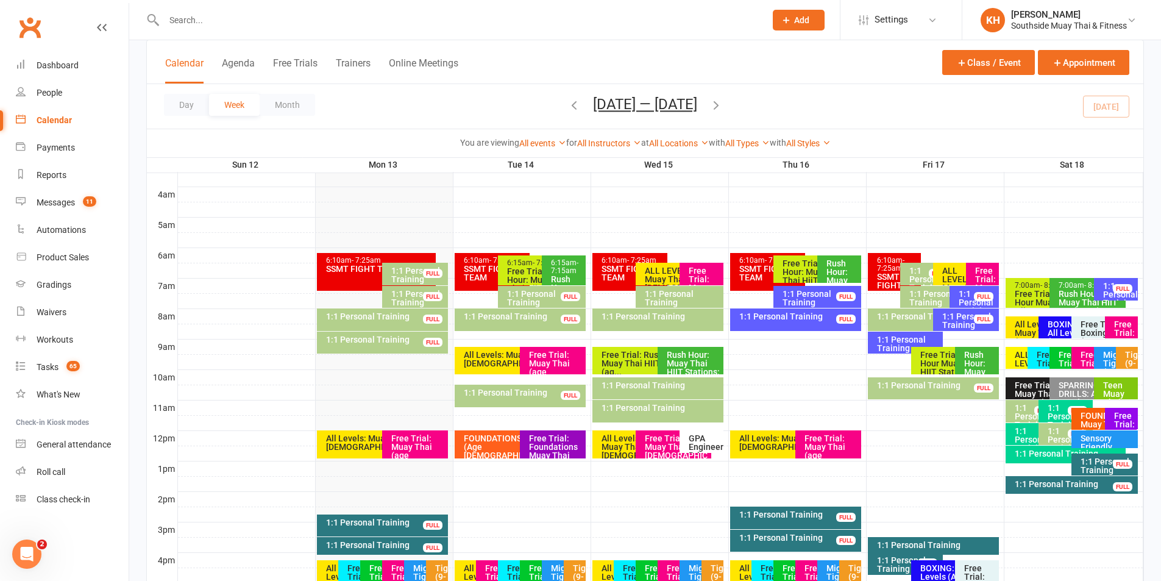
click at [252, 21] on input "text" at bounding box center [458, 20] width 597 height 17
paste input "Kym Kelly"
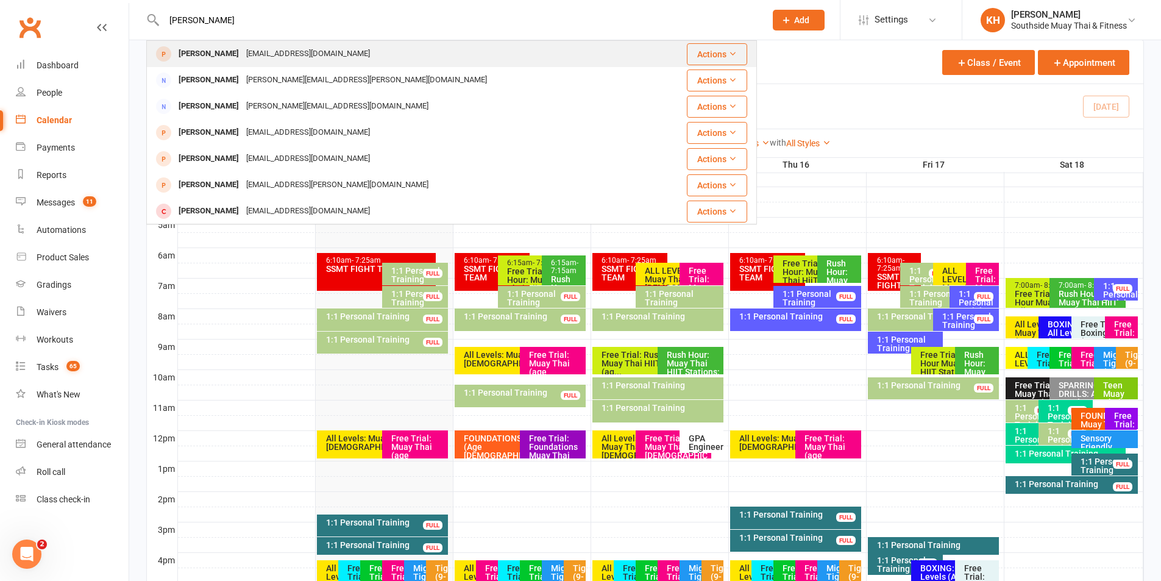
type input "Kym Kelly"
click at [243, 54] on div "kkelly3@bigpond.com" at bounding box center [308, 54] width 131 height 18
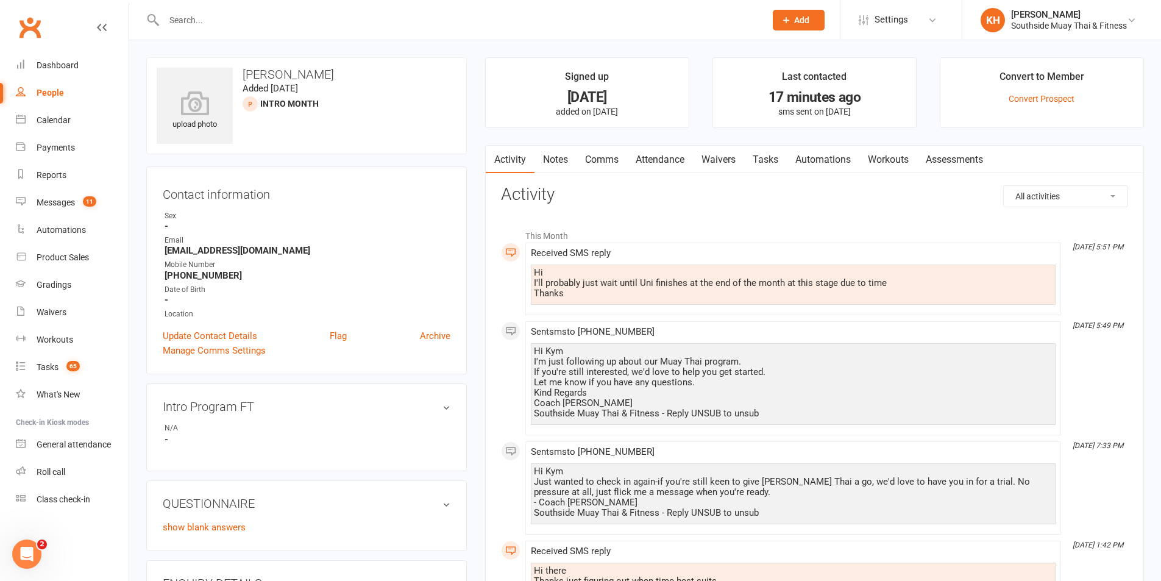
click at [235, 26] on input "text" at bounding box center [458, 20] width 597 height 17
click at [59, 112] on link "Calendar" at bounding box center [72, 120] width 113 height 27
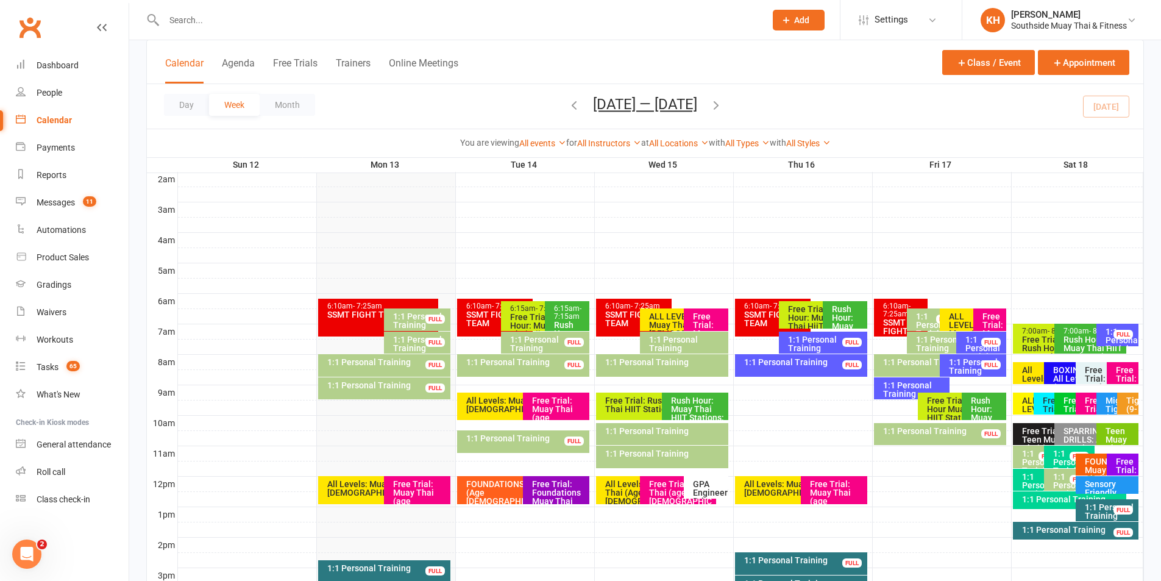
scroll to position [183, 0]
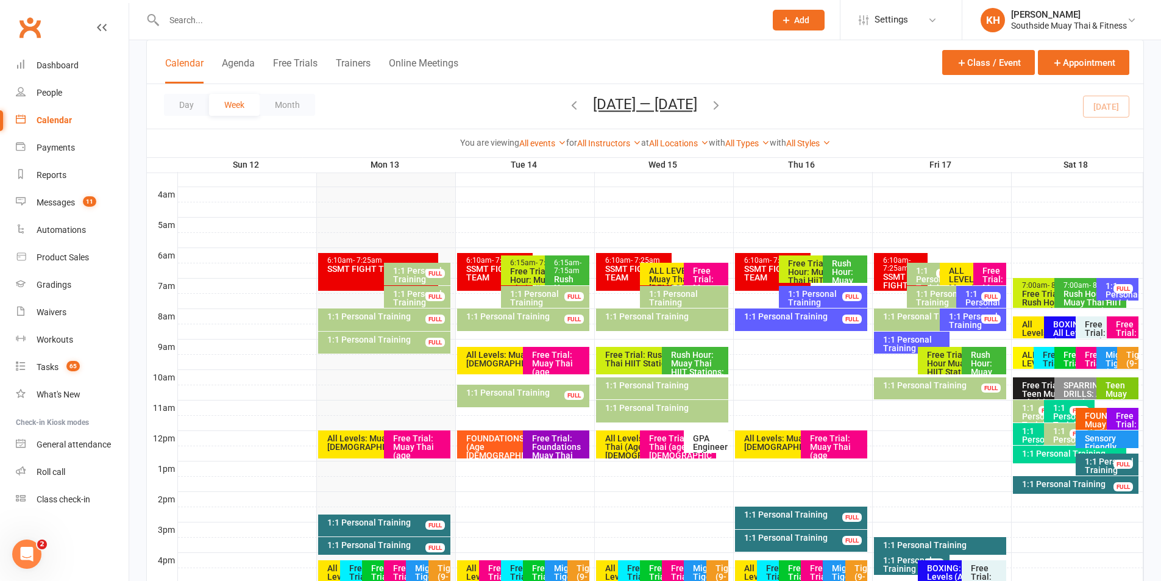
click at [720, 109] on icon "button" at bounding box center [715, 104] width 13 height 13
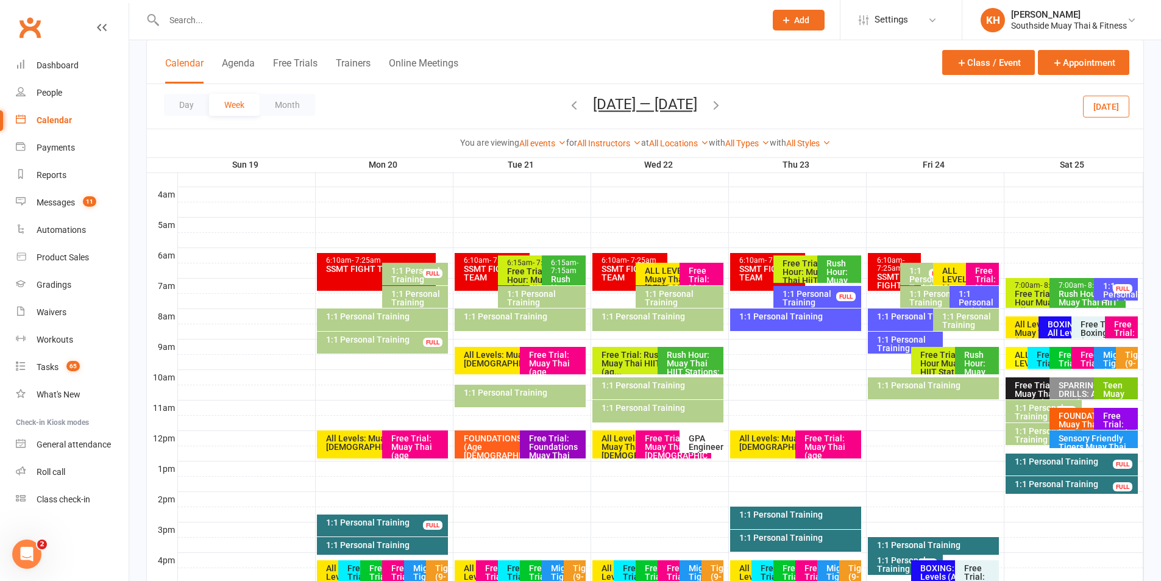
click at [1123, 288] on div "FULL" at bounding box center [1123, 288] width 20 height 9
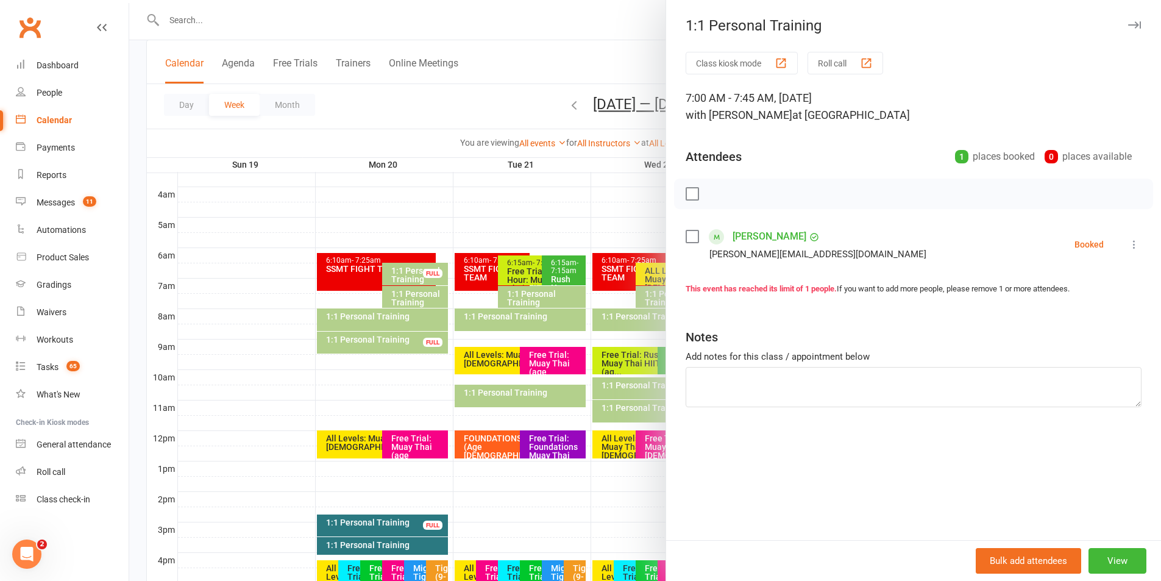
click at [1127, 18] on button "button" at bounding box center [1134, 25] width 15 height 15
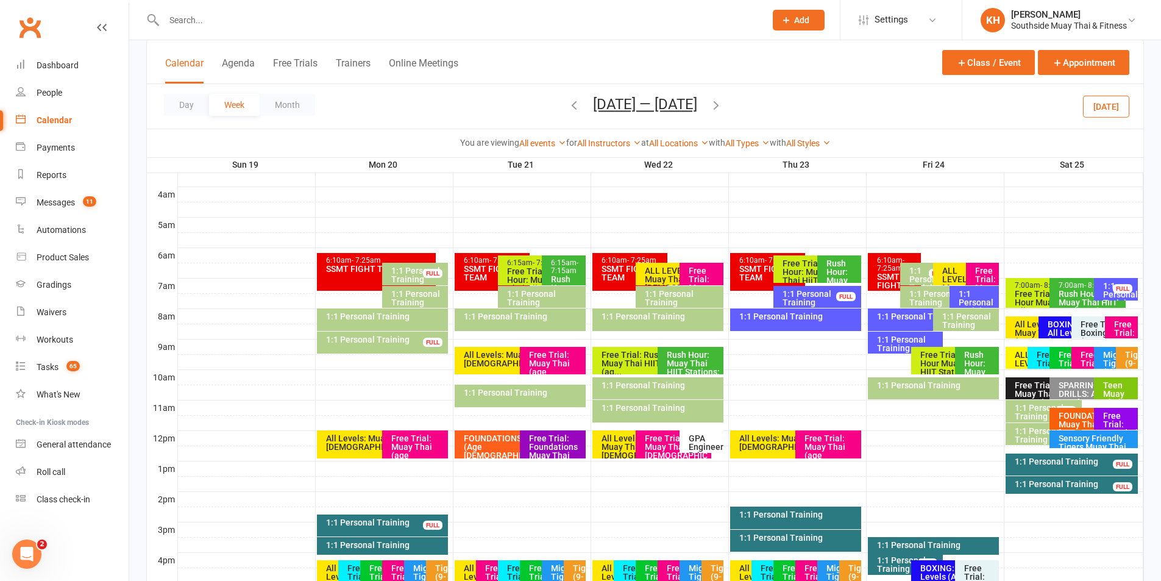
click at [723, 101] on icon "button" at bounding box center [715, 104] width 13 height 13
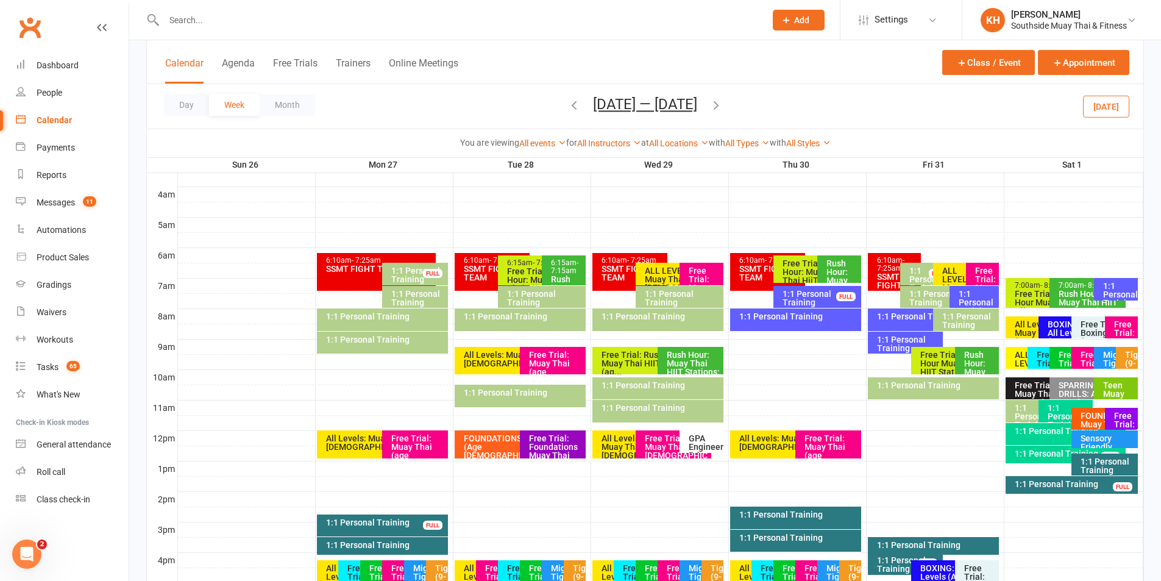
click at [567, 102] on icon "button" at bounding box center [573, 104] width 13 height 13
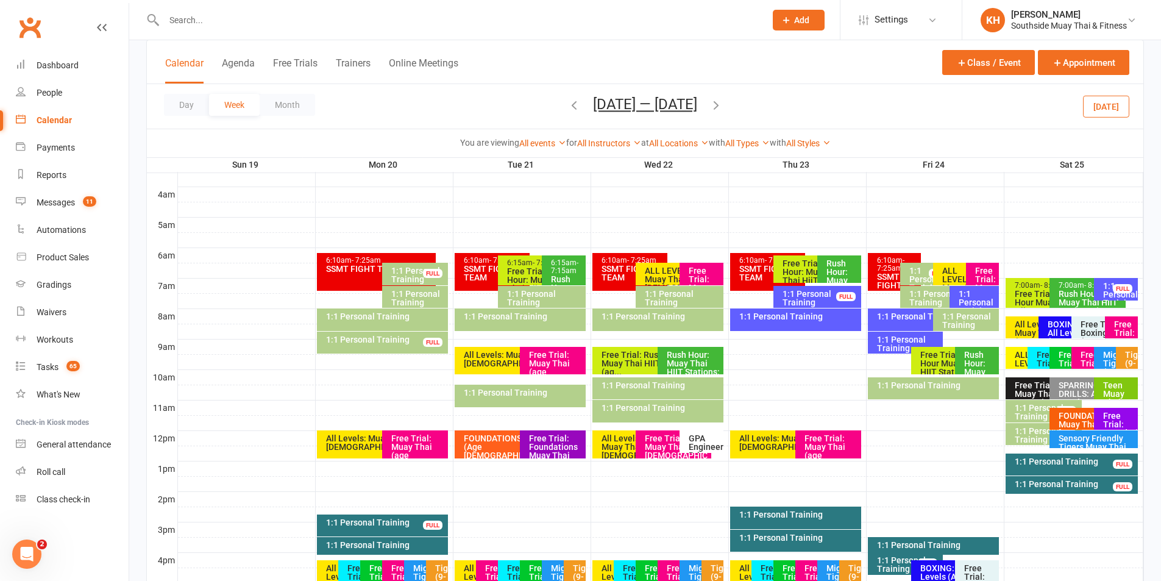
click at [1025, 438] on div "1:1 Personal Training" at bounding box center [1046, 435] width 65 height 17
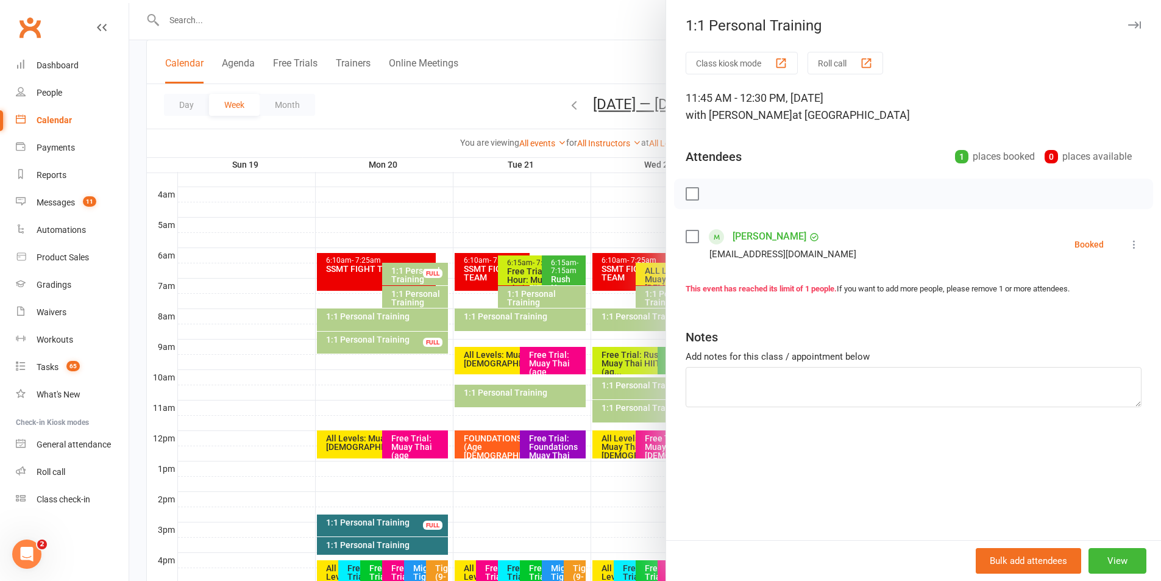
click at [1134, 21] on div "1:1 Personal Training" at bounding box center [913, 25] width 495 height 17
click at [1130, 23] on icon "button" at bounding box center [1134, 24] width 13 height 7
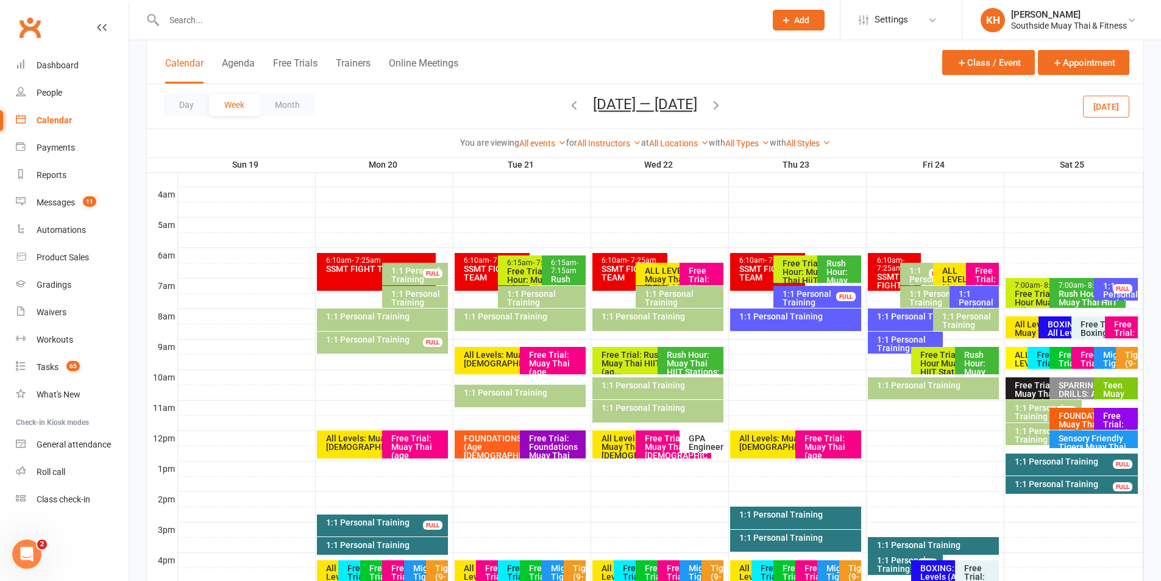
click at [723, 103] on icon "button" at bounding box center [715, 104] width 13 height 13
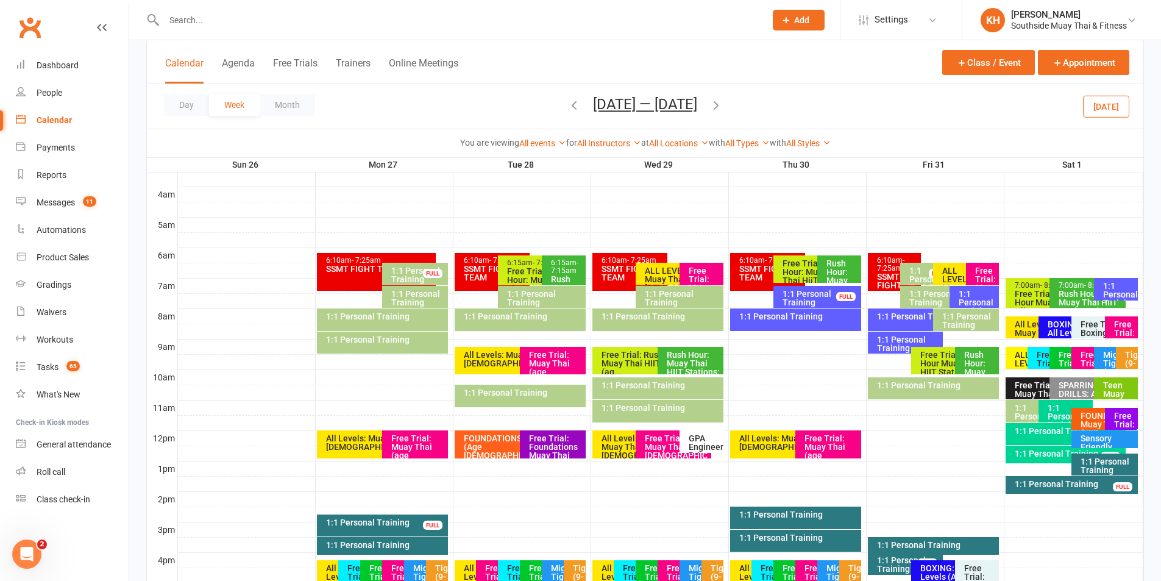
click at [581, 105] on span "Oct 26 — Nov 1 2025 October 2025 Sun Mon Tue Wed Thu Fri Sat 28 29 30 01 02 03 …" at bounding box center [645, 106] width 129 height 21
click at [567, 107] on icon "button" at bounding box center [573, 104] width 13 height 13
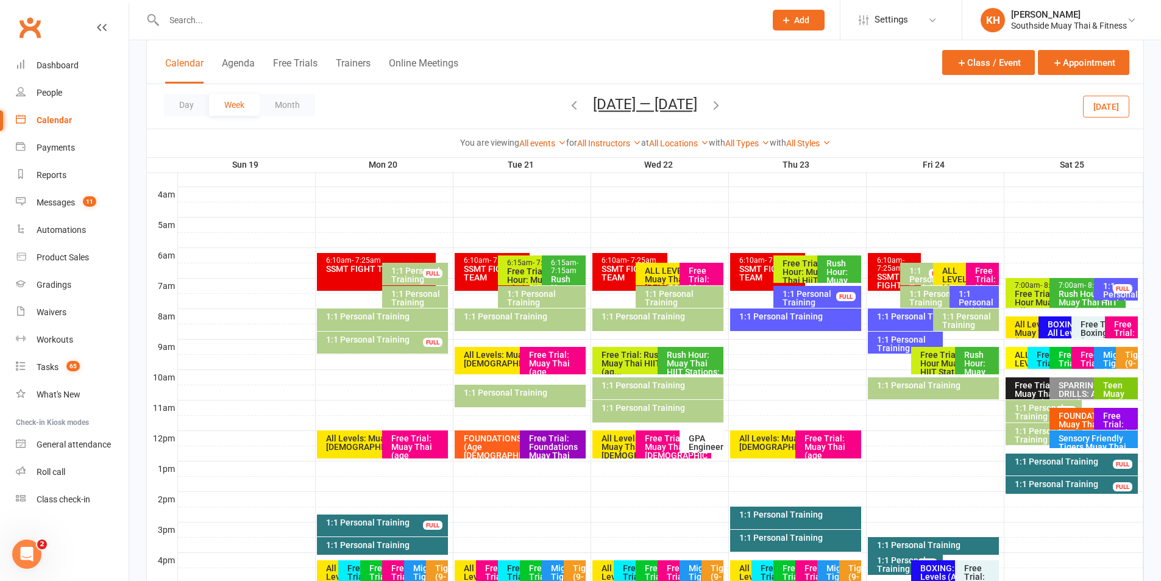
click at [567, 107] on icon "button" at bounding box center [573, 104] width 13 height 13
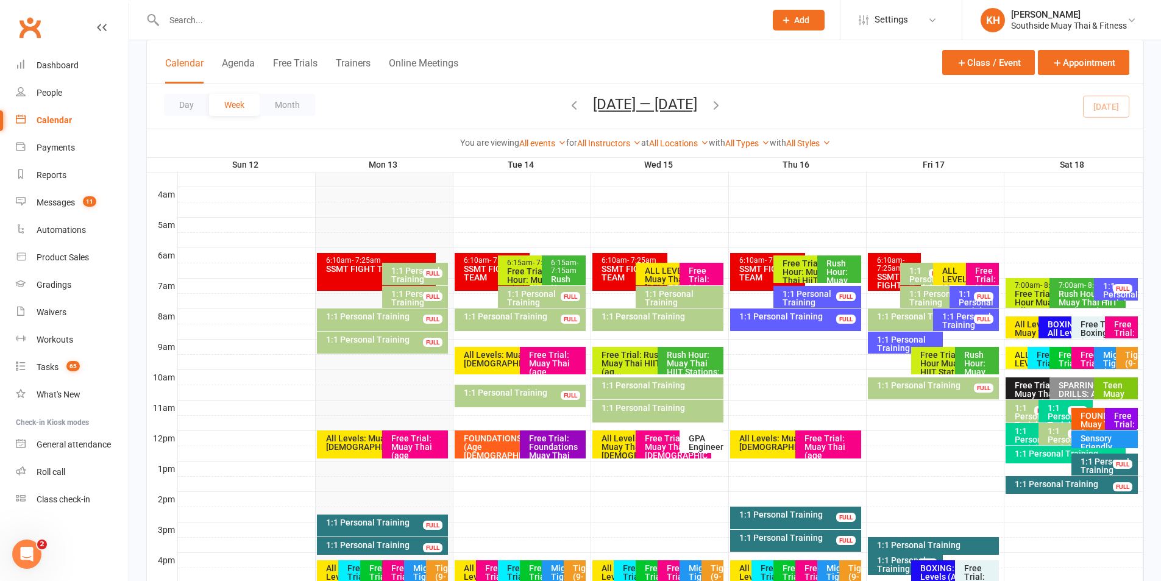
click at [715, 109] on div "Oct 12 — 18 2025 October 2025 Sun Mon Tue Wed Thu Fri Sat 28 29 30 01 02 03 04 …" at bounding box center [644, 106] width 155 height 21
click at [717, 107] on icon "button" at bounding box center [715, 104] width 13 height 13
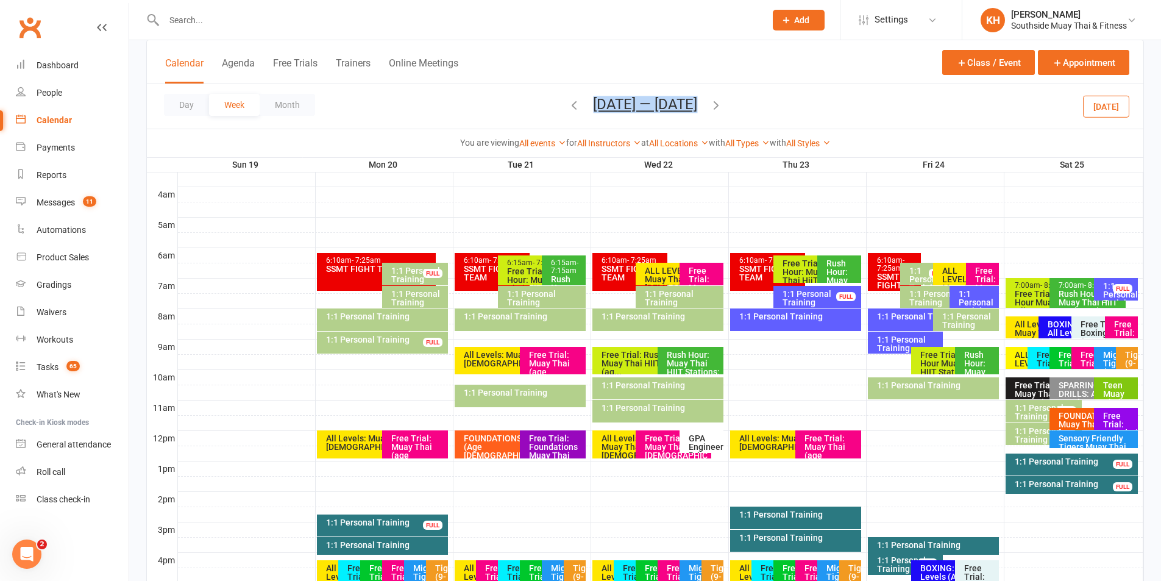
click at [718, 107] on icon "button" at bounding box center [715, 104] width 13 height 13
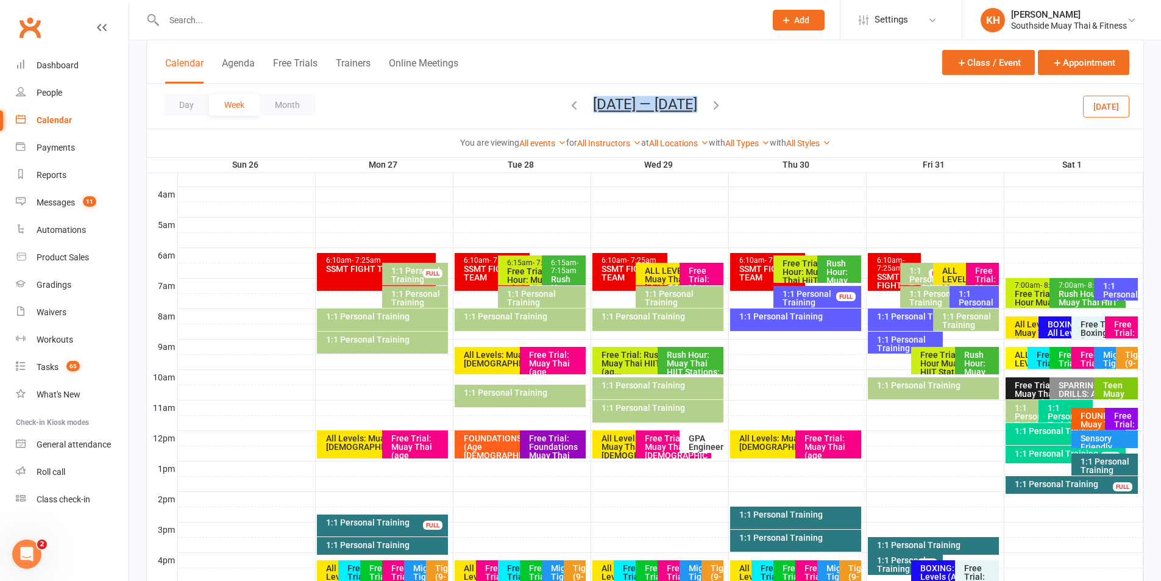
click at [567, 98] on icon "button" at bounding box center [573, 104] width 13 height 13
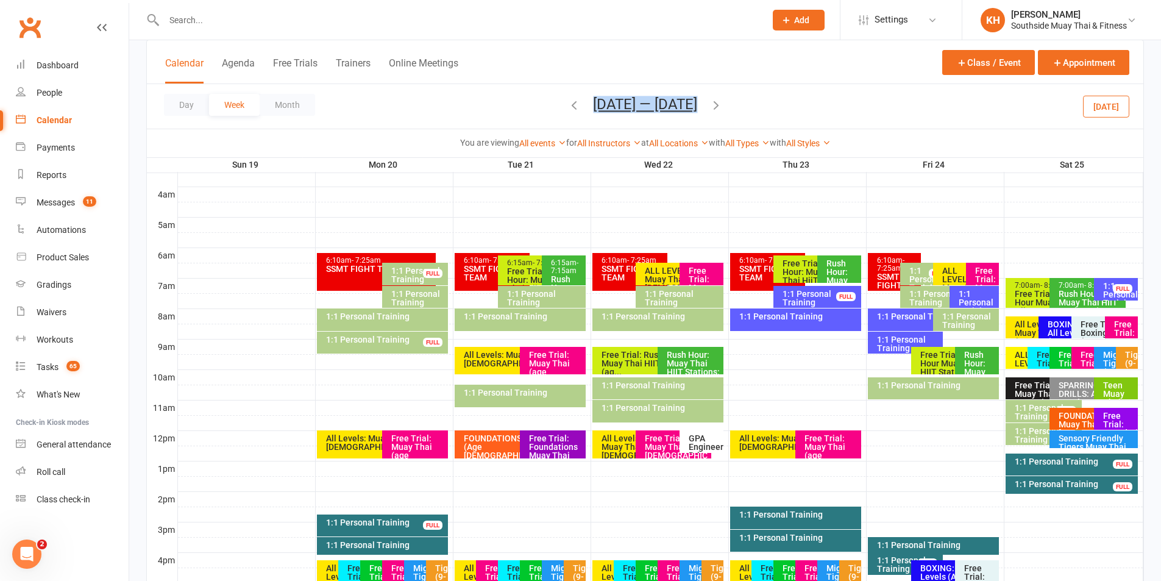
click at [575, 99] on icon "button" at bounding box center [573, 104] width 13 height 13
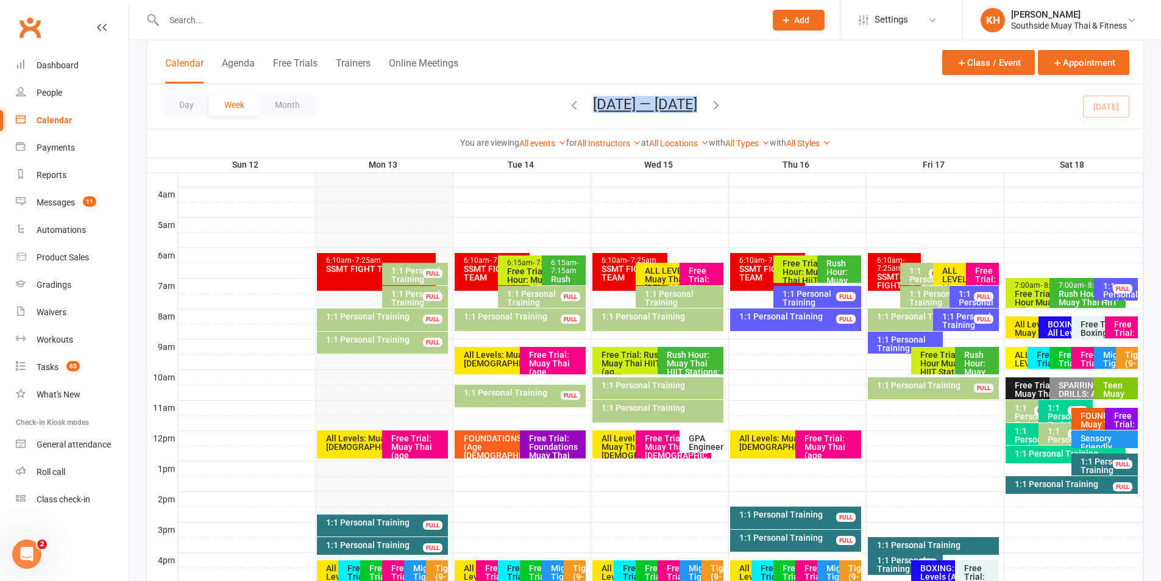
click at [1089, 461] on div "1:1 Personal Training" at bounding box center [1107, 465] width 55 height 17
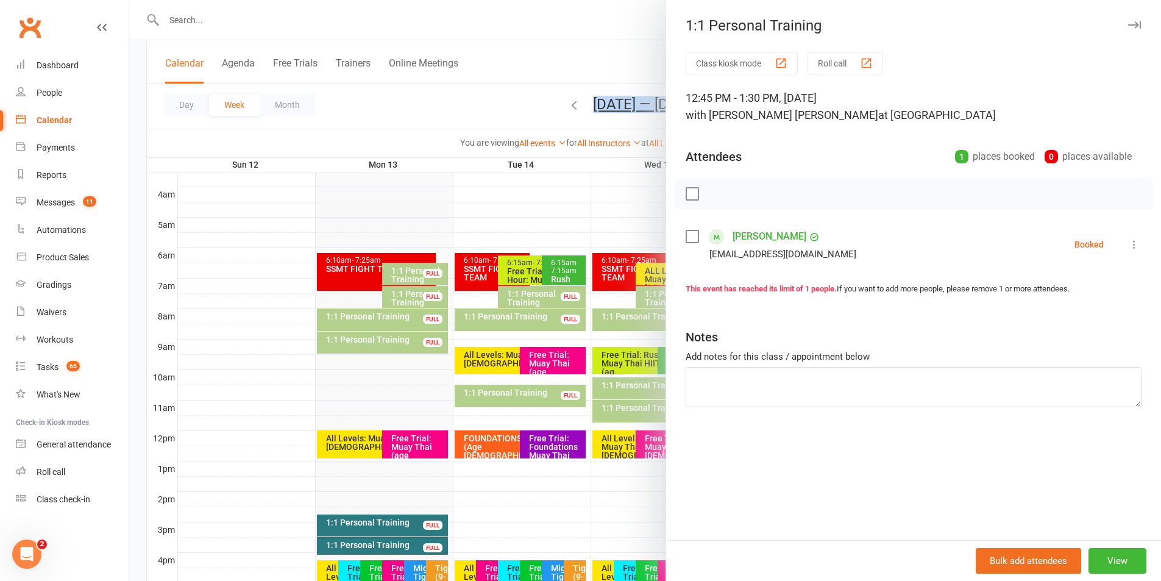
click at [1128, 24] on icon "button" at bounding box center [1134, 24] width 13 height 7
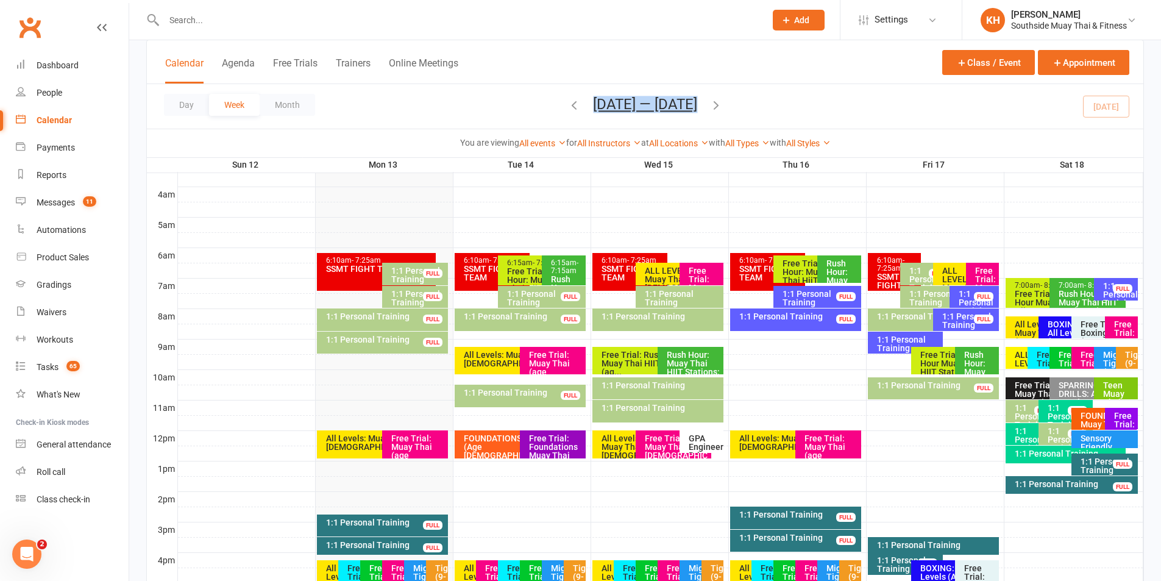
click at [1053, 480] on div "1:1 Personal Training" at bounding box center [1075, 484] width 122 height 9
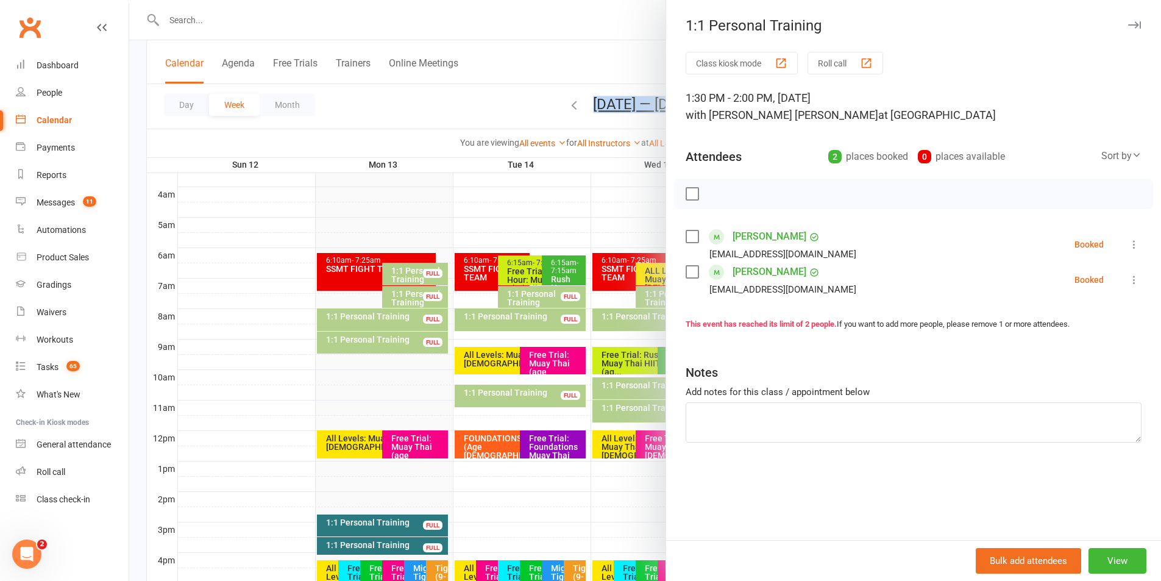
click at [1128, 22] on icon "button" at bounding box center [1134, 24] width 13 height 7
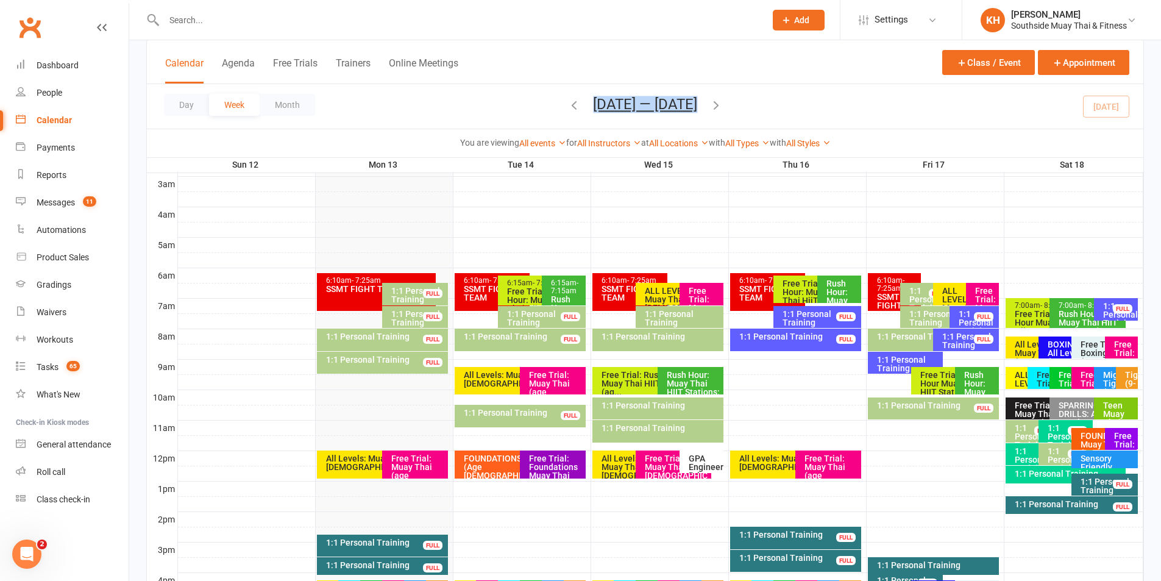
scroll to position [122, 0]
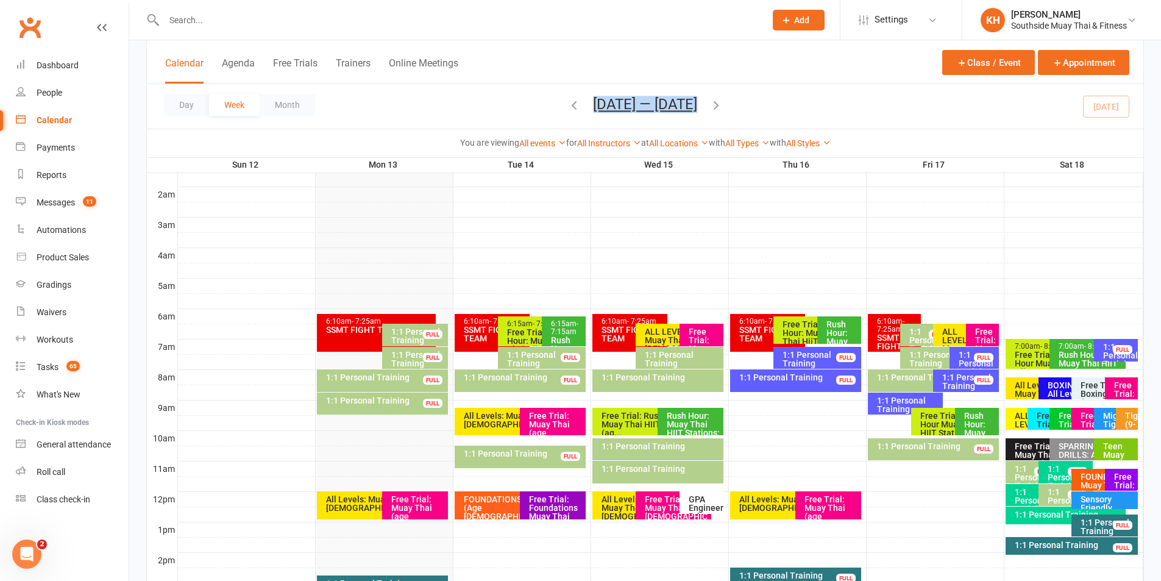
click at [723, 99] on icon "button" at bounding box center [715, 104] width 13 height 13
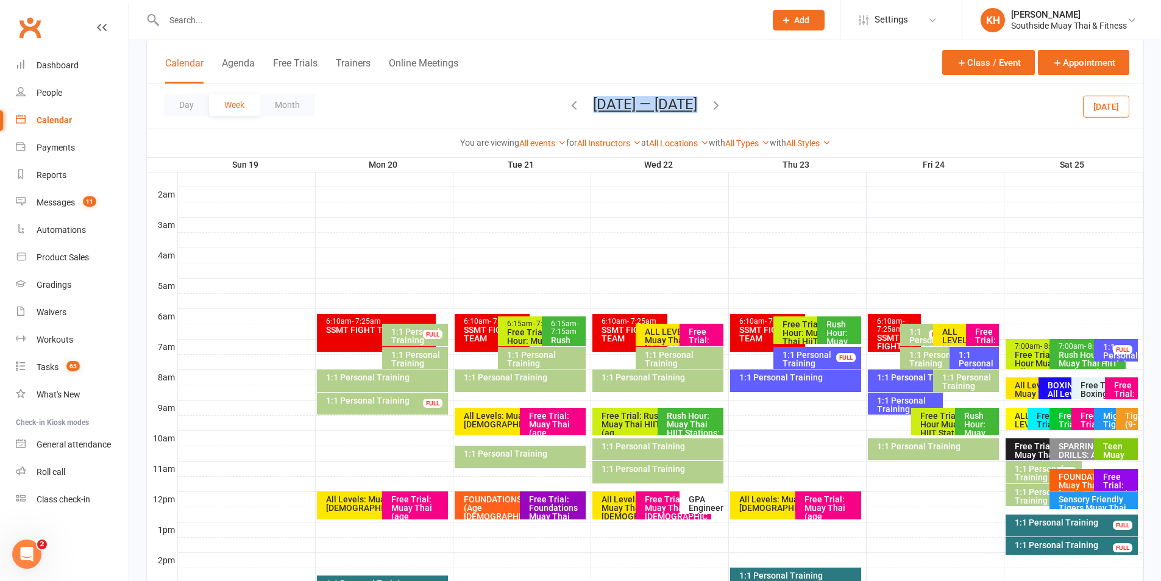
click at [723, 99] on icon "button" at bounding box center [715, 104] width 13 height 13
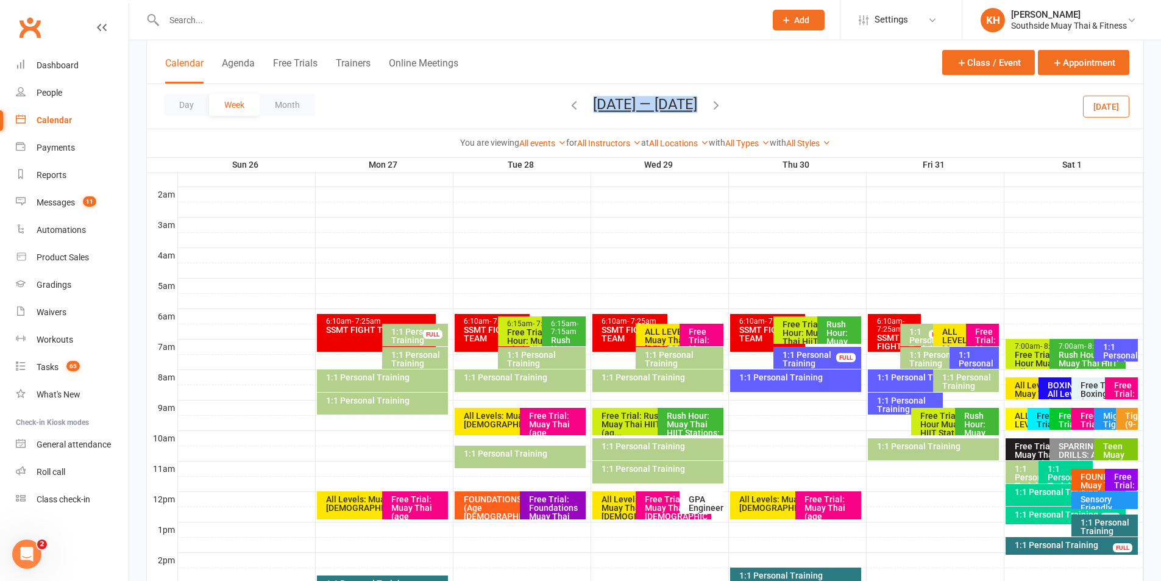
click at [236, 28] on input "text" at bounding box center [458, 20] width 597 height 17
paste input "Kym Kelly"
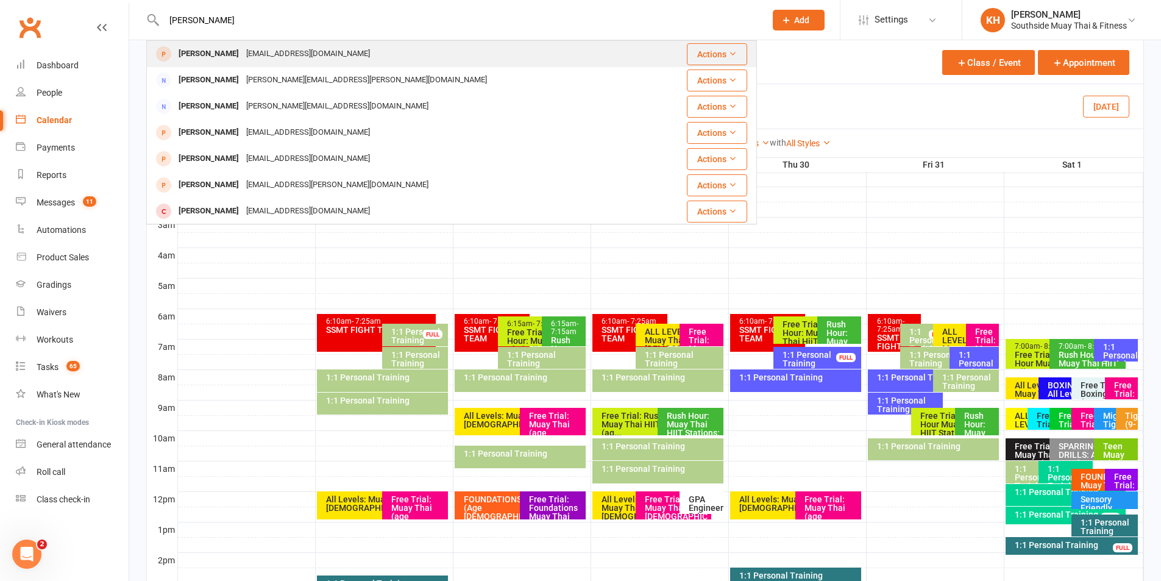
type input "Kym Kelly"
click at [204, 50] on div "Kym Kelly" at bounding box center [209, 54] width 68 height 18
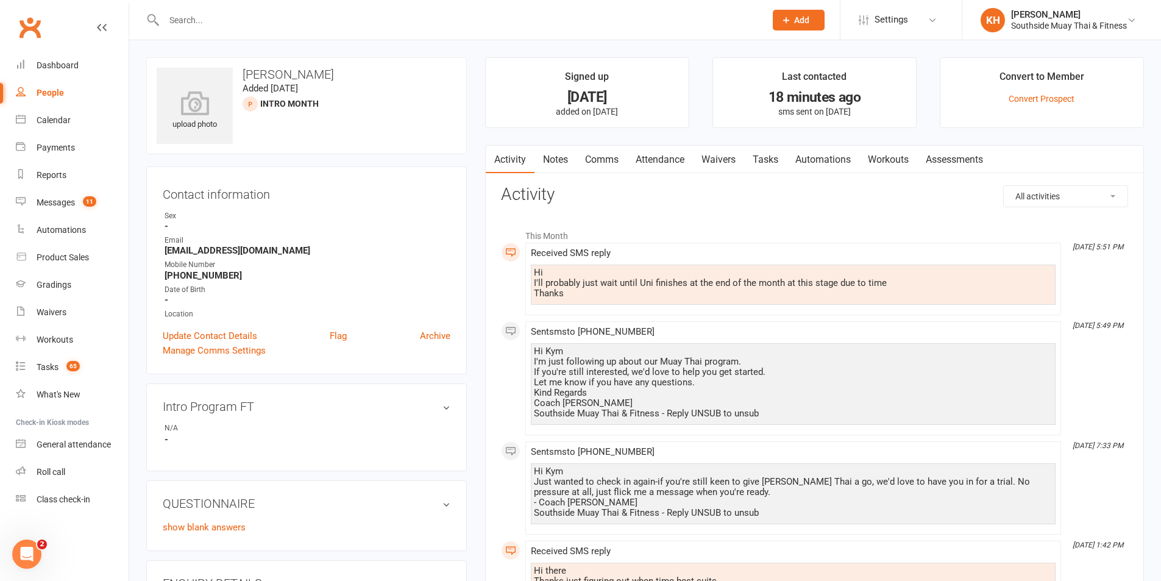
click at [605, 161] on link "Comms" at bounding box center [602, 160] width 51 height 28
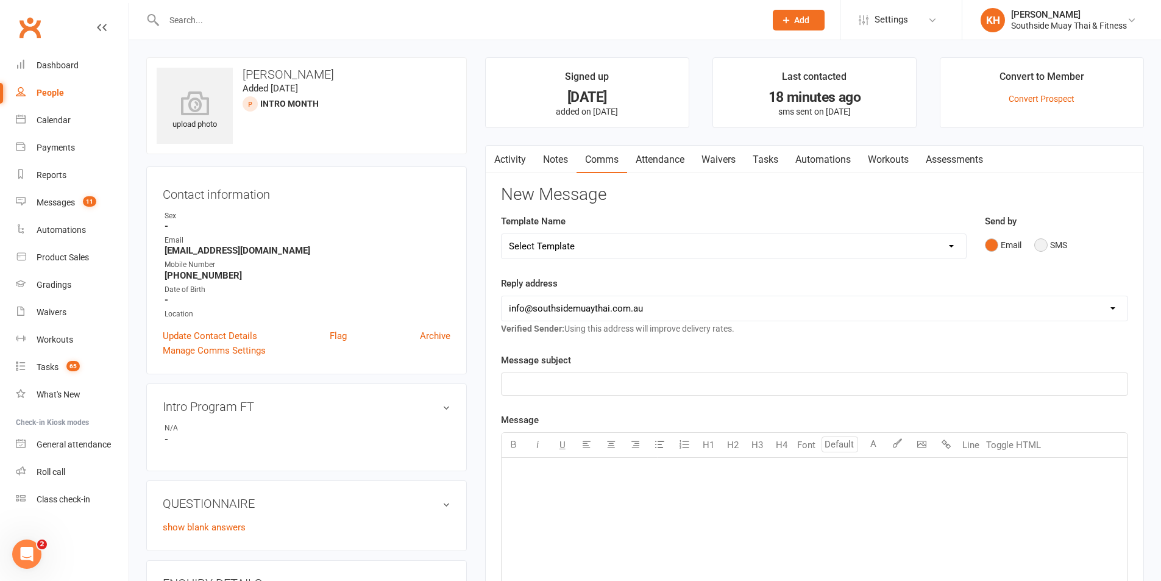
click at [1037, 248] on button "SMS" at bounding box center [1050, 244] width 33 height 23
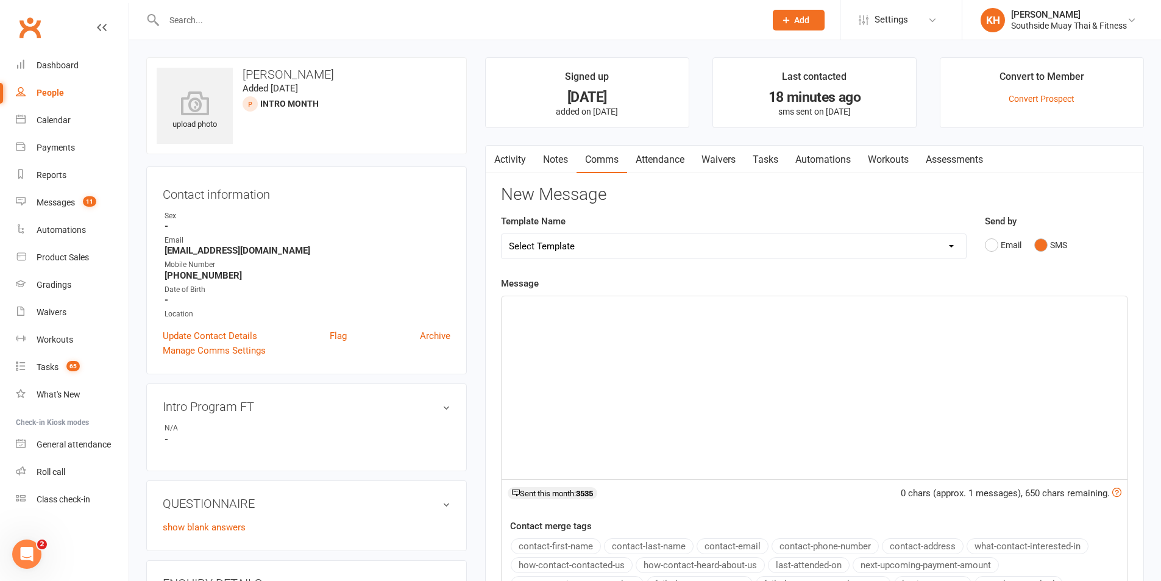
click at [829, 438] on div "﻿" at bounding box center [815, 387] width 626 height 183
click at [597, 541] on button "contact-first-name" at bounding box center [556, 546] width 90 height 16
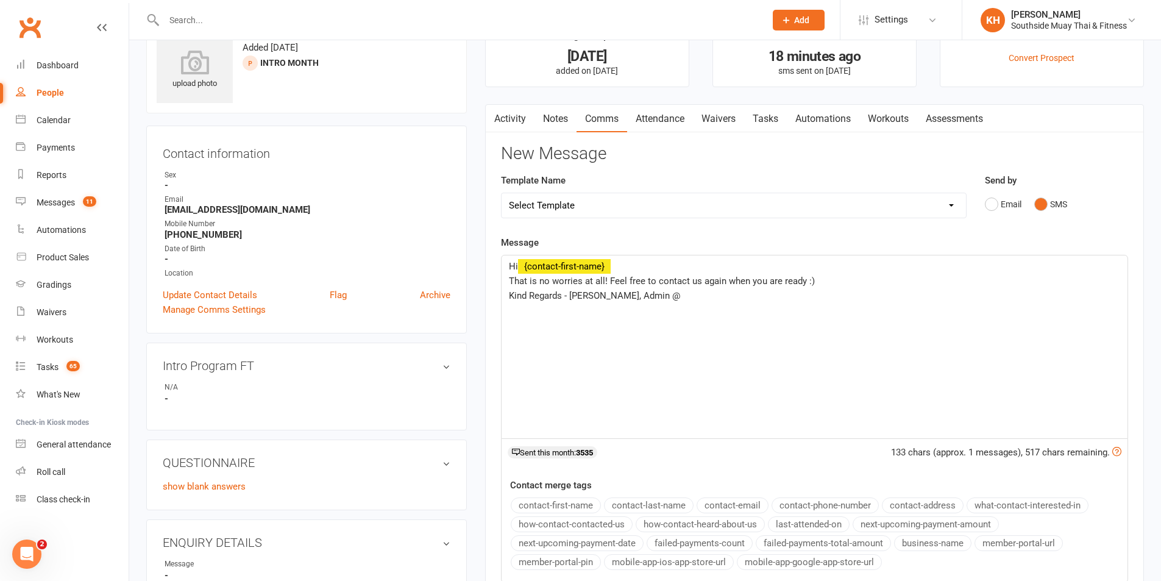
scroll to position [61, 0]
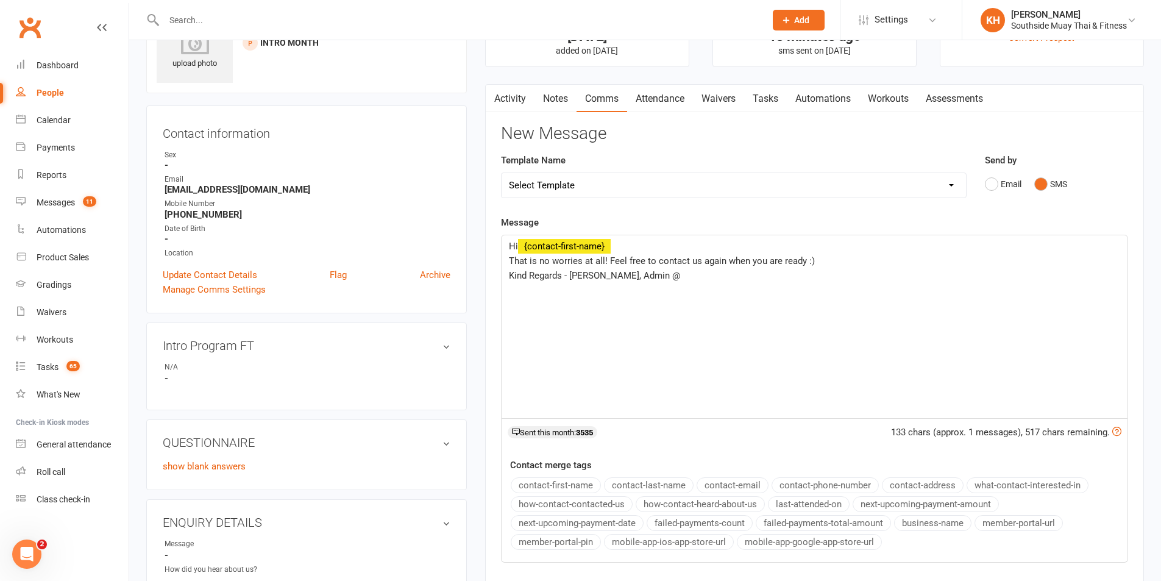
drag, startPoint x: 932, startPoint y: 522, endPoint x: 895, endPoint y: 481, distance: 54.8
click at [931, 520] on button "business-name" at bounding box center [932, 523] width 77 height 16
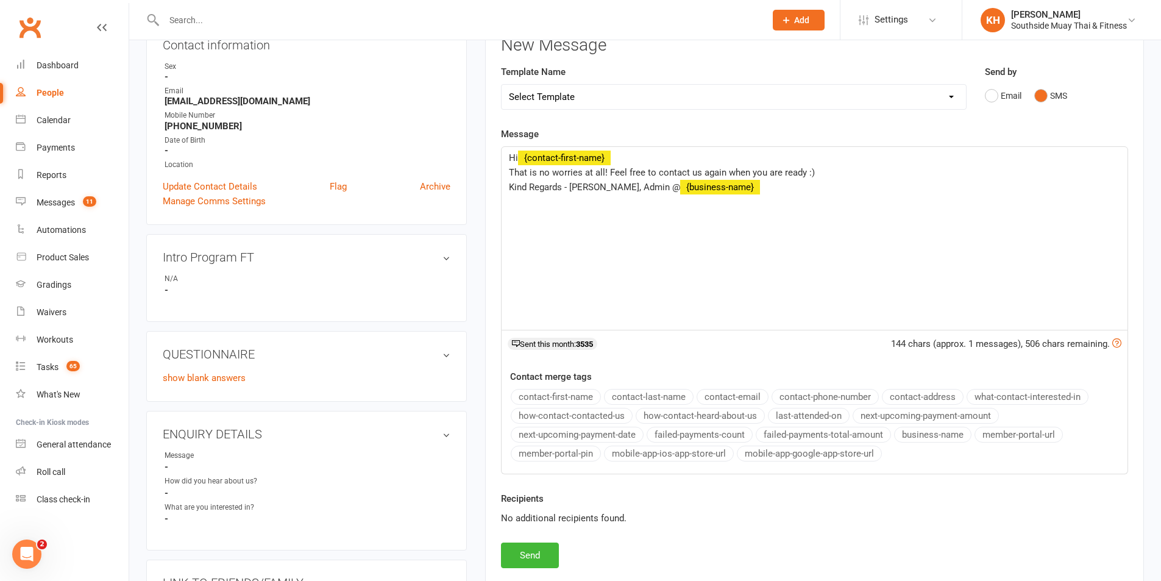
scroll to position [244, 0]
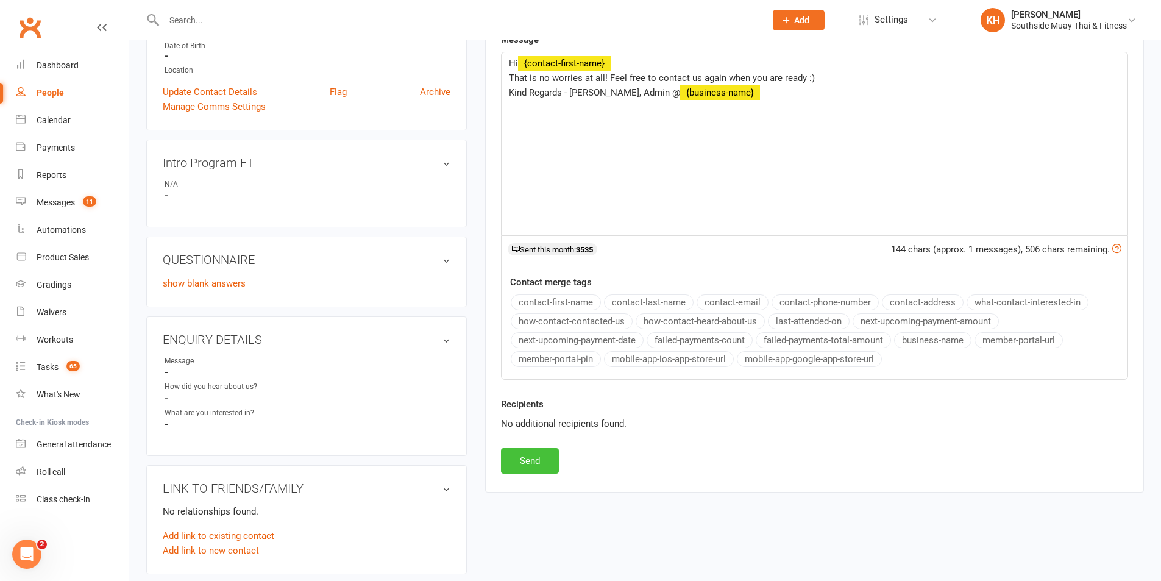
click at [547, 462] on button "Send" at bounding box center [530, 461] width 58 height 26
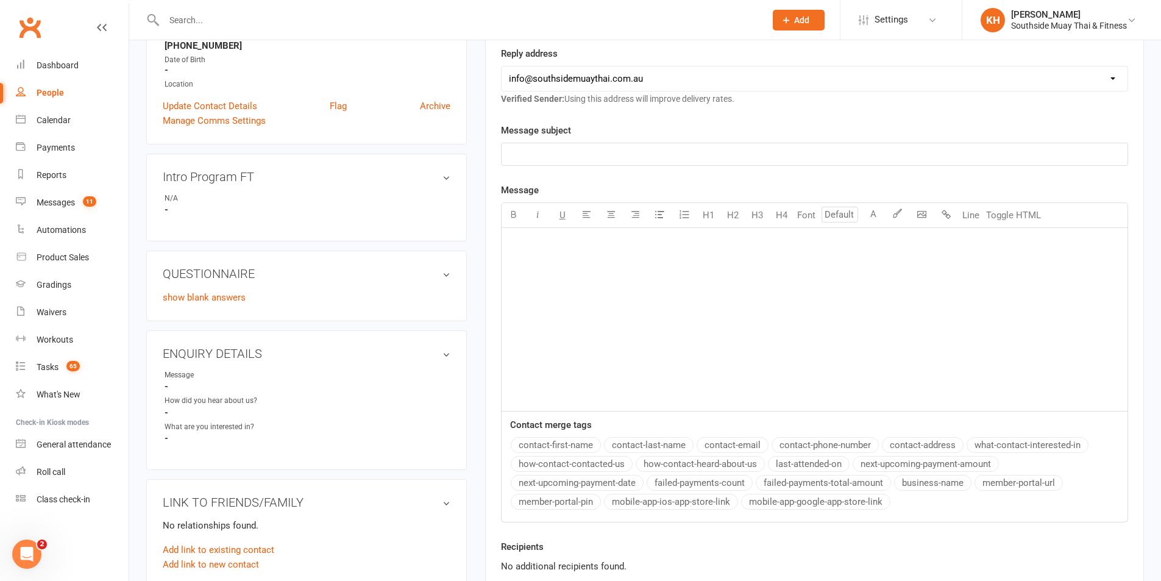
scroll to position [8, 0]
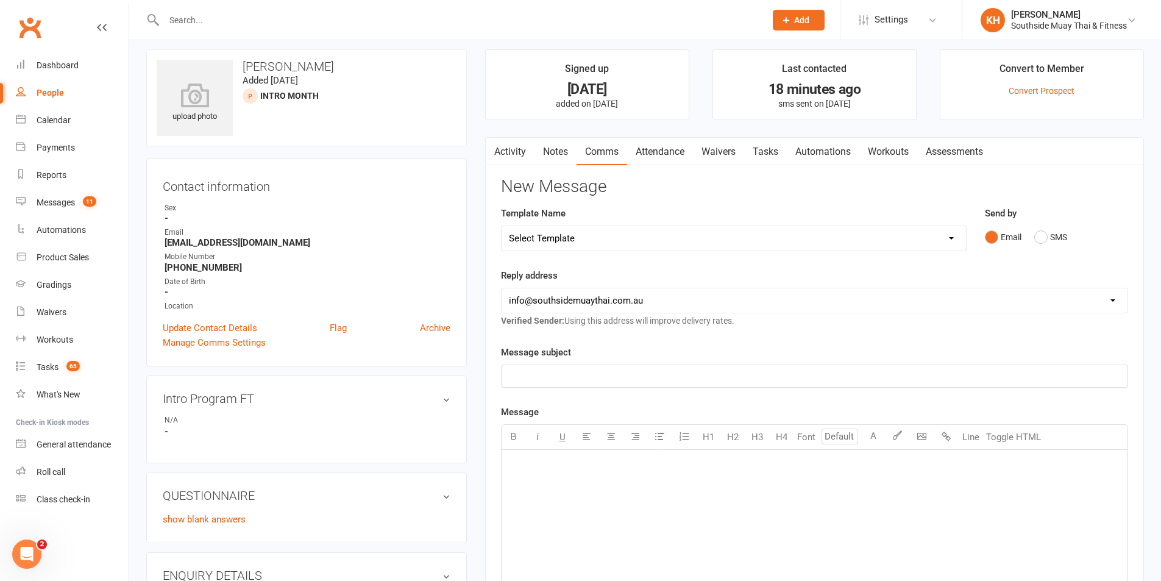
click at [759, 147] on link "Tasks" at bounding box center [765, 152] width 43 height 28
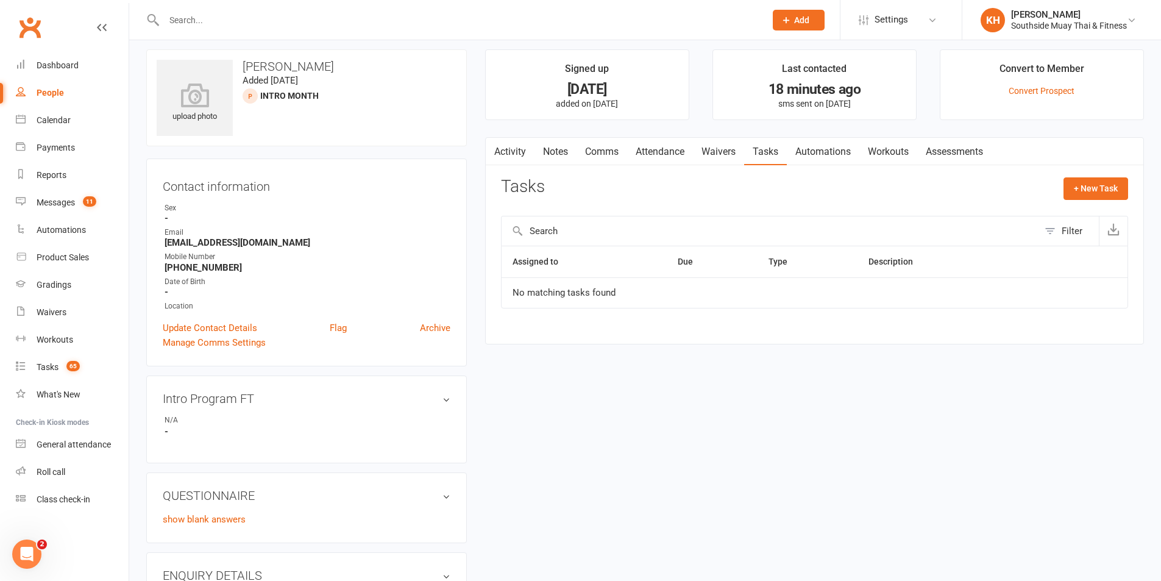
click at [511, 140] on link "Activity" at bounding box center [510, 152] width 49 height 28
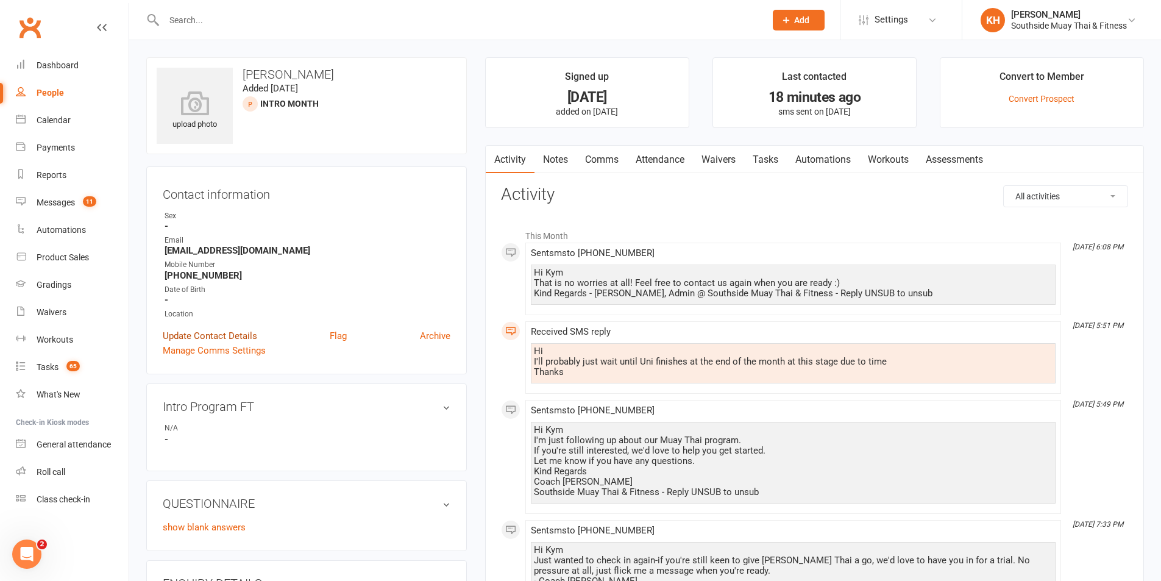
click at [196, 329] on link "Update Contact Details" at bounding box center [210, 336] width 94 height 15
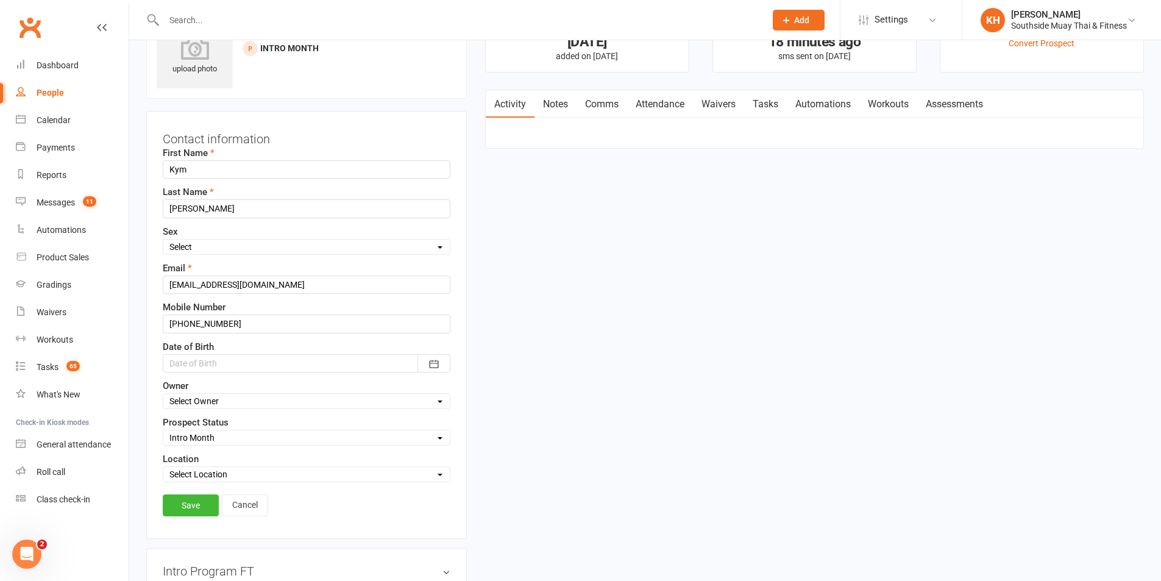
scroll to position [57, 0]
click at [182, 439] on select "Select Initial Contact 28 Day LBE - Contact Needed 28 Day LBE - Intro Class Boo…" at bounding box center [306, 435] width 286 height 13
drag, startPoint x: 678, startPoint y: 266, endPoint x: 673, endPoint y: 262, distance: 6.9
click at [678, 266] on div "upload photo Kym Kelly Added 2 October, 2025 Intro Month prospect Contact infor…" at bounding box center [645, 565] width 1016 height 1130
click at [566, 111] on link "Notes" at bounding box center [555, 102] width 42 height 28
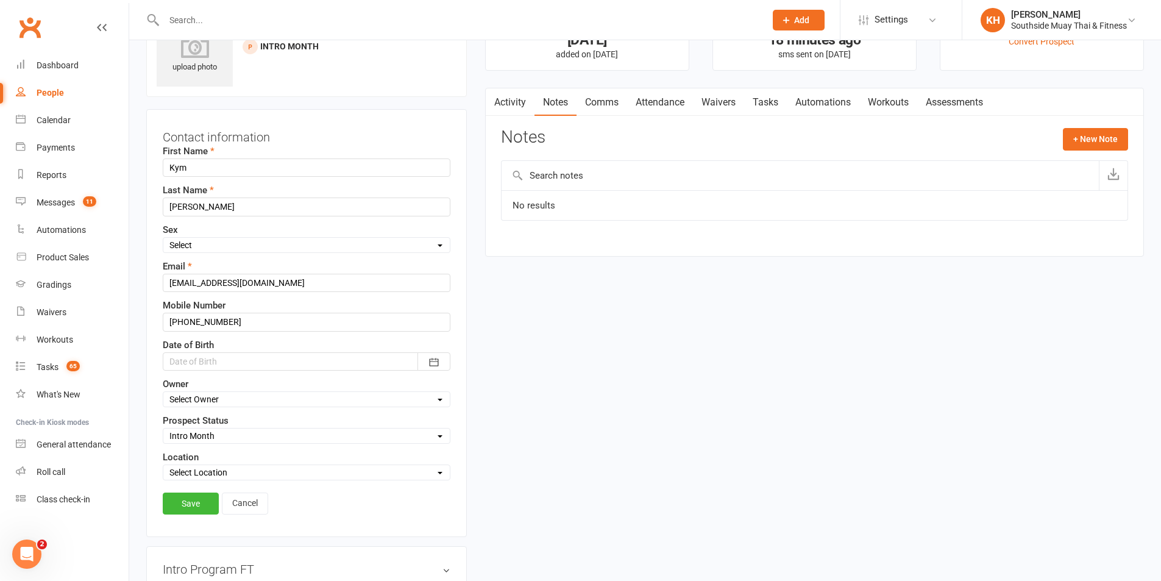
click at [516, 100] on link "Activity" at bounding box center [510, 102] width 49 height 28
click at [588, 103] on link "Comms" at bounding box center [602, 102] width 51 height 28
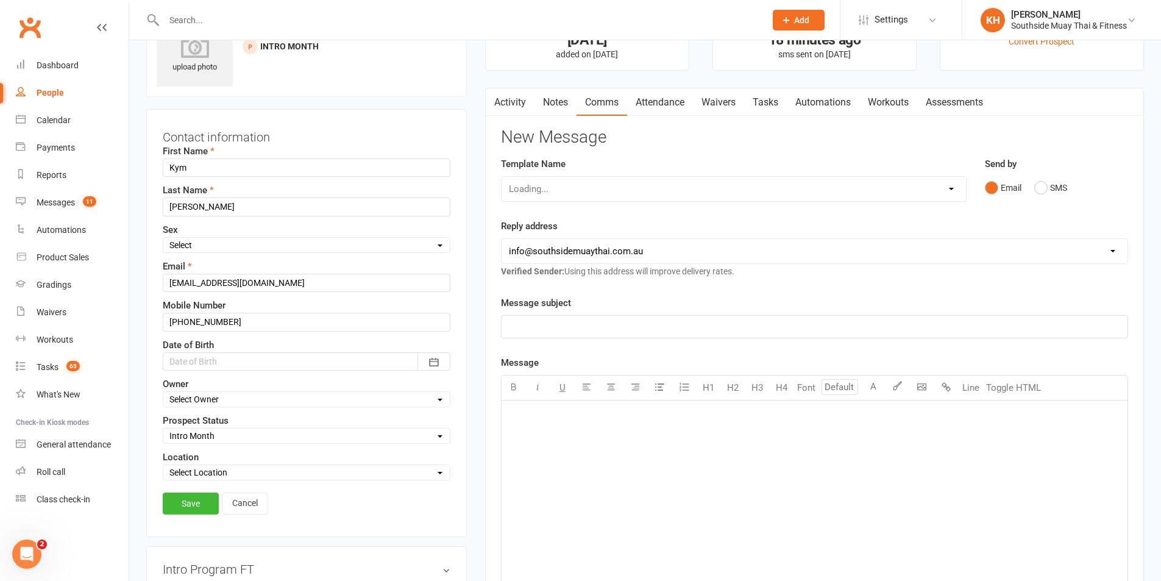
click at [522, 102] on link "Activity" at bounding box center [510, 102] width 49 height 28
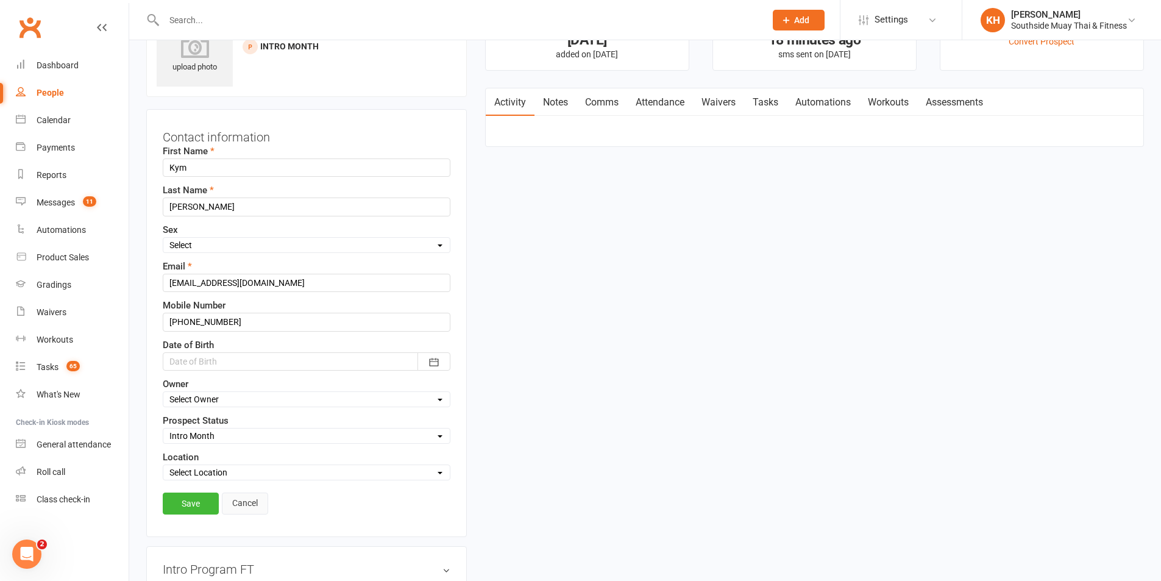
click at [257, 502] on link "Cancel" at bounding box center [245, 503] width 46 height 22
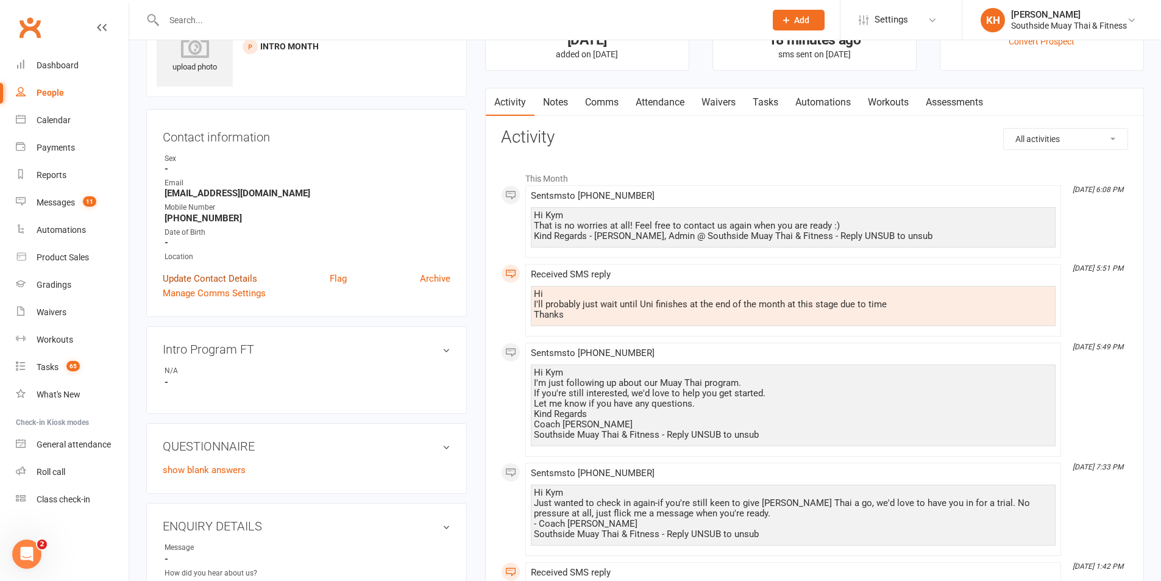
click at [210, 281] on link "Update Contact Details" at bounding box center [210, 278] width 94 height 15
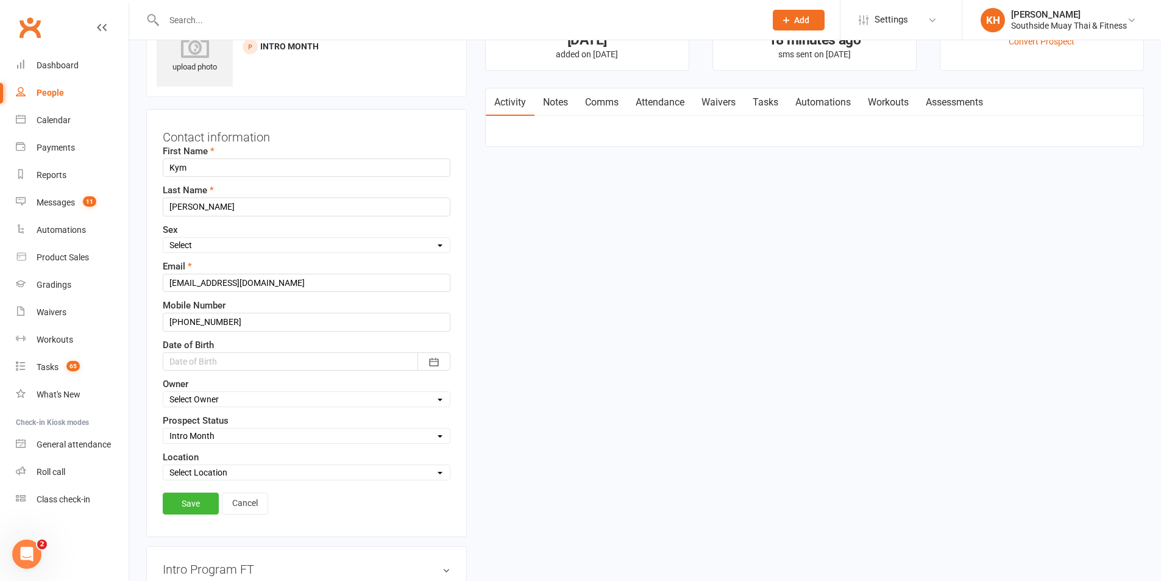
click at [192, 432] on select "Select Initial Contact 28 Day LBE - Contact Needed 28 Day LBE - Intro Class Boo…" at bounding box center [306, 435] width 286 height 13
click at [647, 375] on div "upload photo Kym Kelly Added 2 October, 2025 Intro Month prospect Contact infor…" at bounding box center [645, 565] width 1016 height 1130
drag, startPoint x: 224, startPoint y: 396, endPoint x: 219, endPoint y: 407, distance: 12.3
click at [224, 396] on select "Select Owner Nick Hunter Freya Tierney Barry Saunders Emma Edwards SSMT Retenti…" at bounding box center [306, 398] width 286 height 13
select select "6"
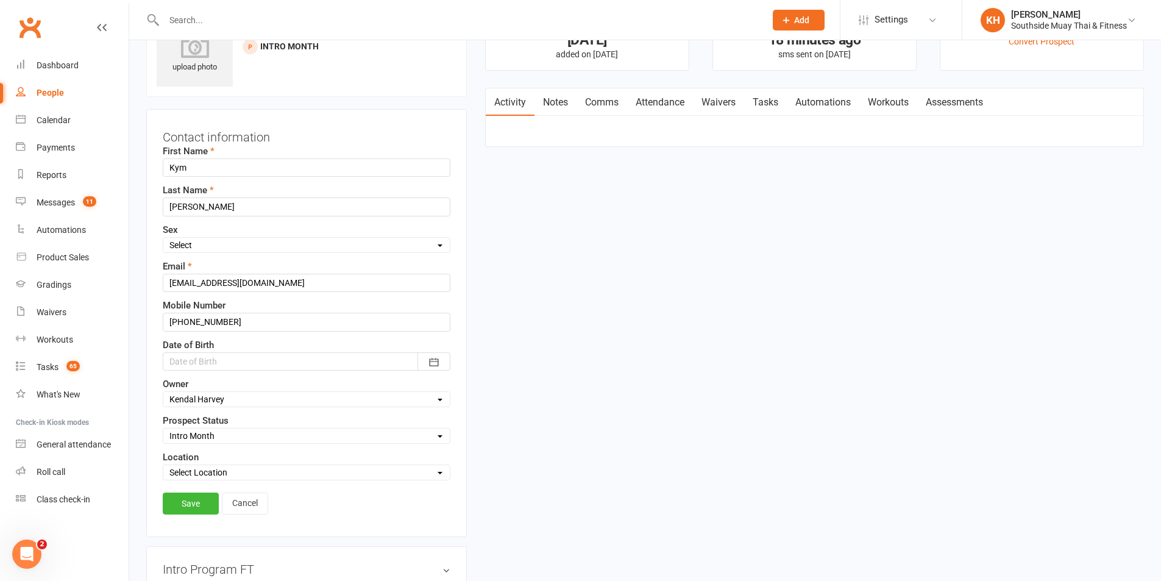
click at [163, 393] on select "Select Owner Nick Hunter Freya Tierney Barry Saunders Emma Edwards SSMT Retenti…" at bounding box center [306, 398] width 286 height 13
click at [199, 473] on select "Select Location Black Forest Coaching Calls" at bounding box center [306, 472] width 286 height 13
select select "0"
click at [163, 467] on select "Select Location Black Forest Coaching Calls" at bounding box center [306, 472] width 286 height 13
click at [185, 513] on link "Save" at bounding box center [191, 503] width 56 height 22
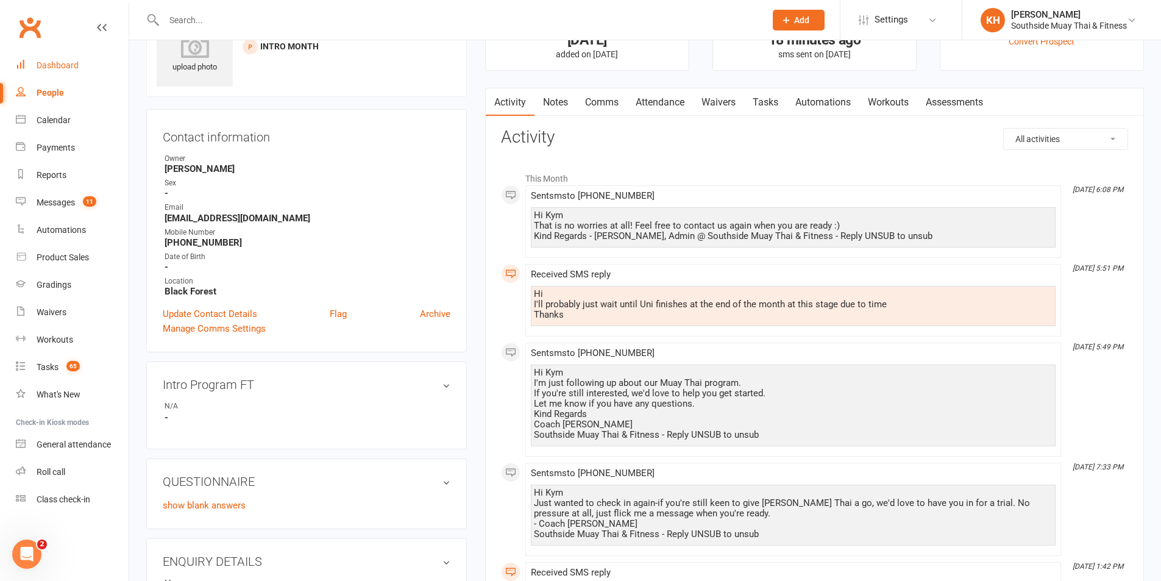
click at [68, 65] on div "Dashboard" at bounding box center [58, 65] width 42 height 10
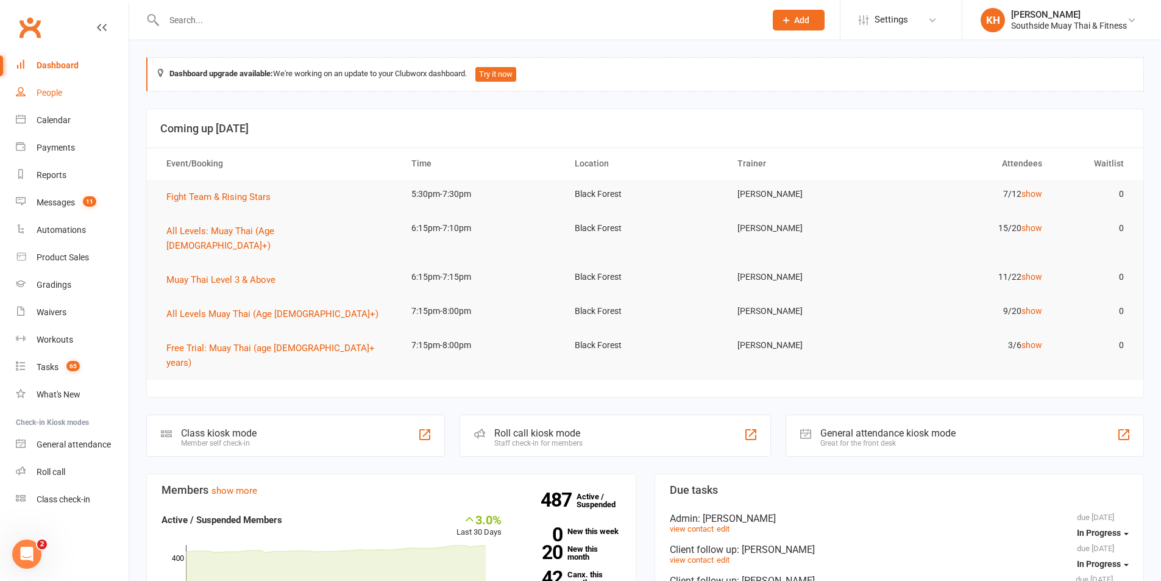
click at [50, 90] on div "People" at bounding box center [50, 93] width 26 height 10
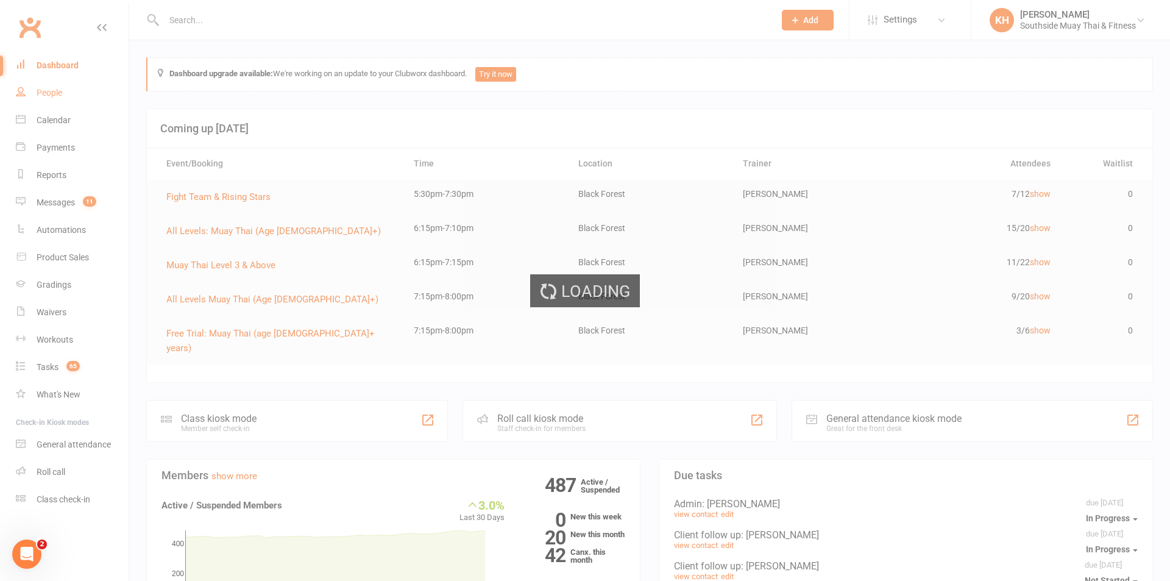
select select "100"
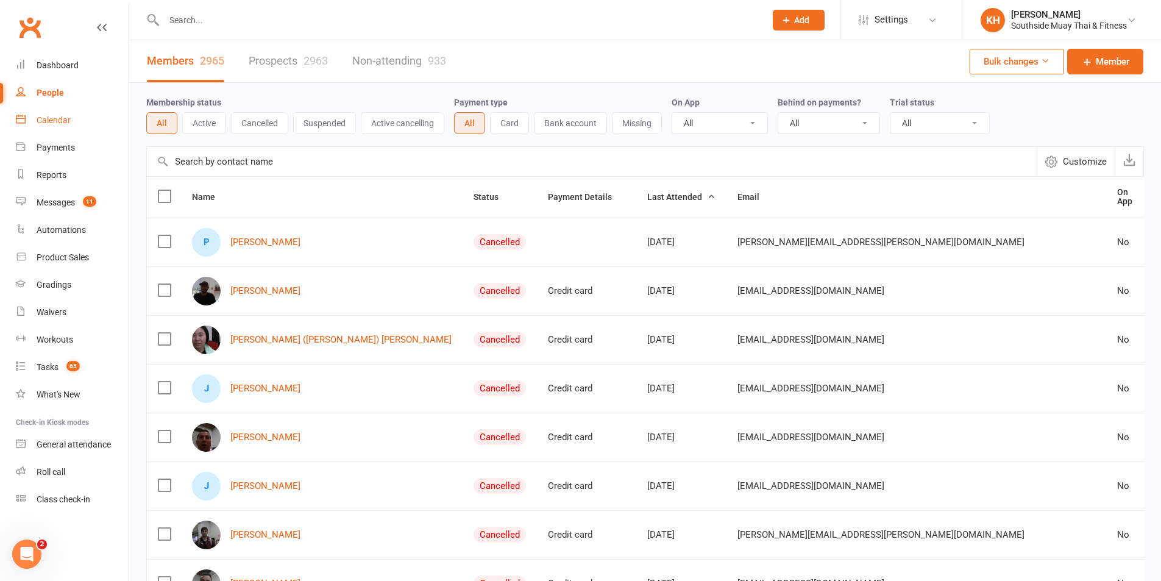
click at [41, 116] on div "Calendar" at bounding box center [54, 120] width 34 height 10
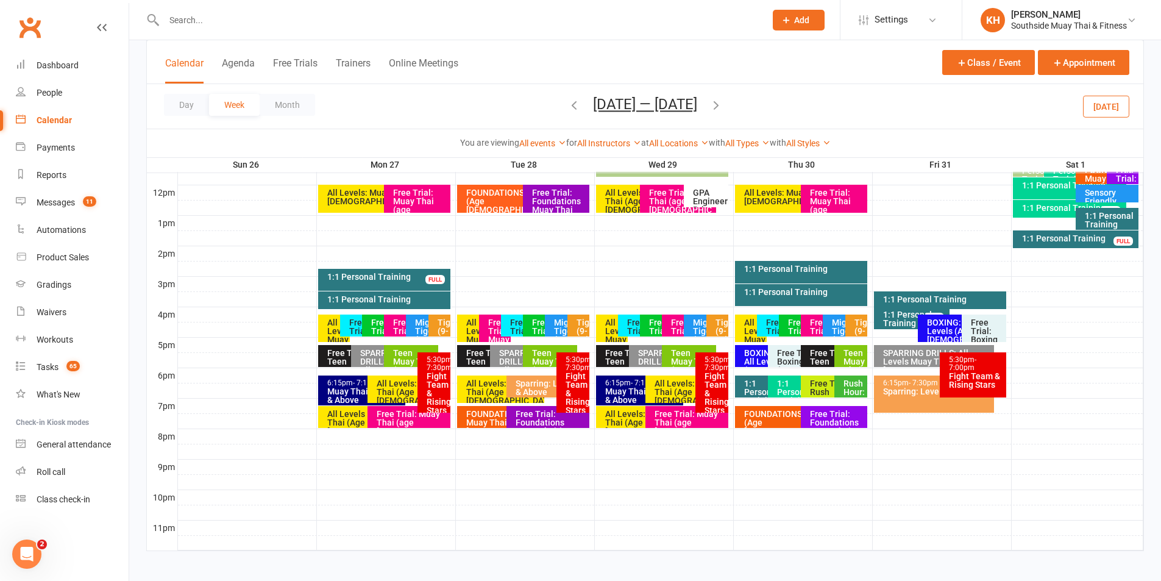
scroll to position [433, 0]
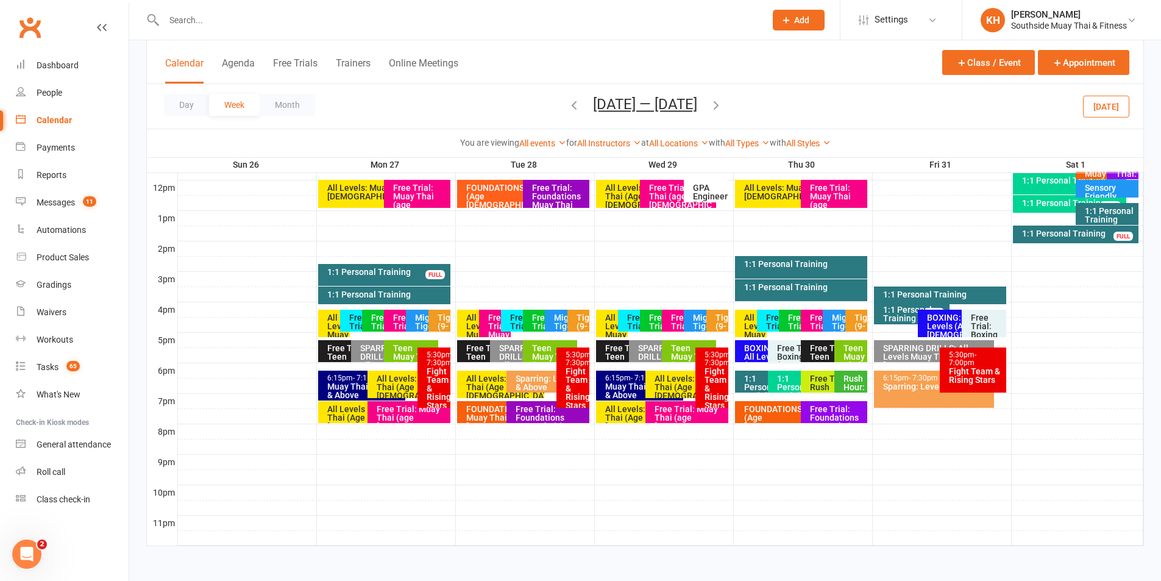
click at [385, 405] on div "Free Trial: Muay Thai (age 13+ years)" at bounding box center [412, 422] width 72 height 34
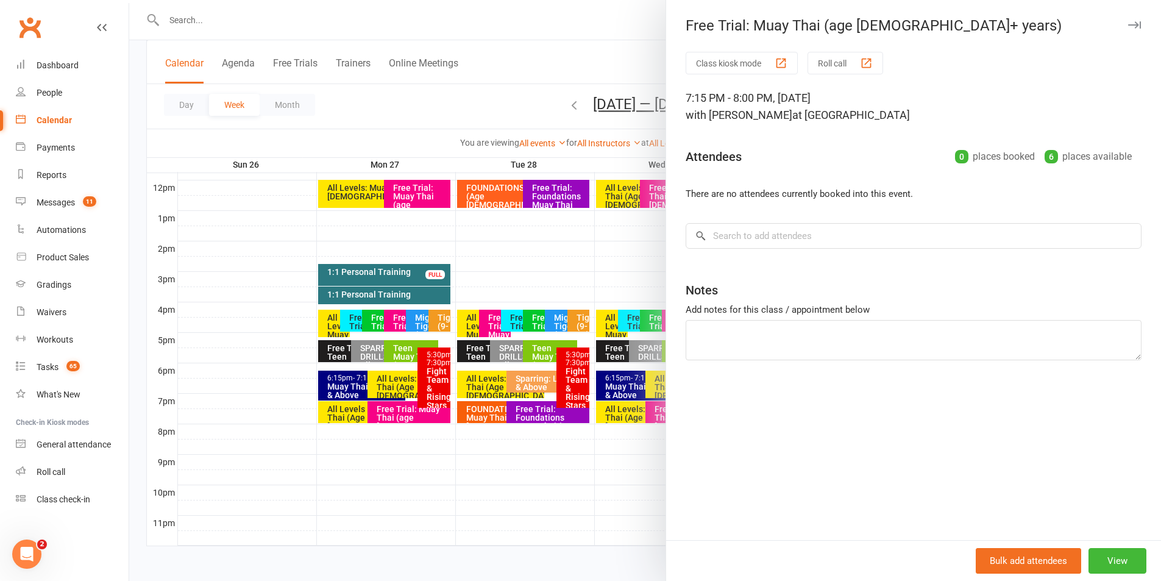
click at [1128, 23] on icon "button" at bounding box center [1134, 24] width 13 height 7
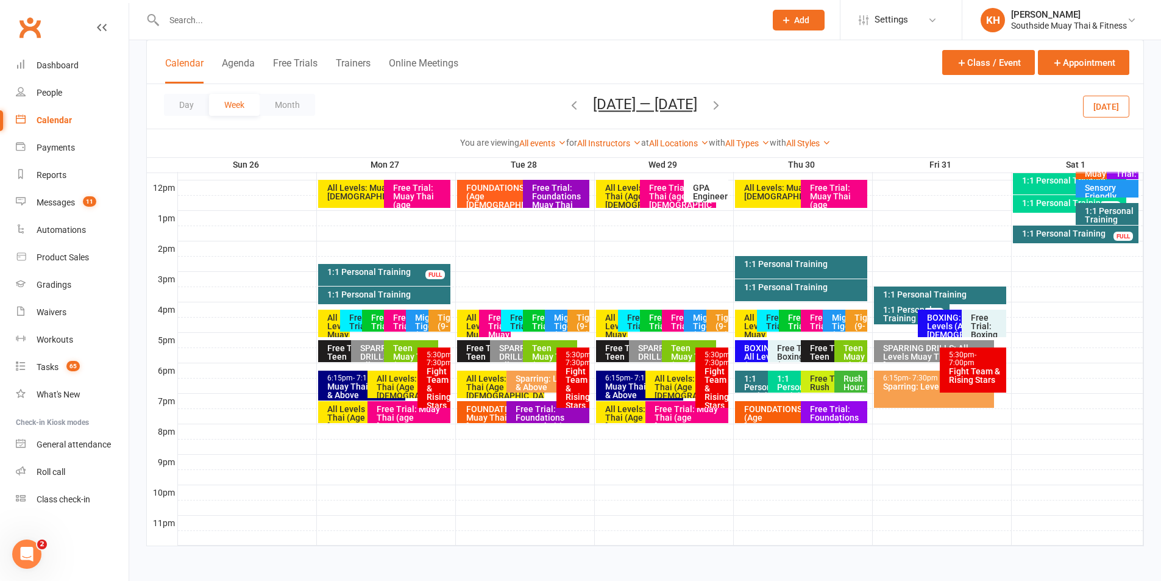
click at [1092, 106] on button "Today" at bounding box center [1106, 106] width 46 height 22
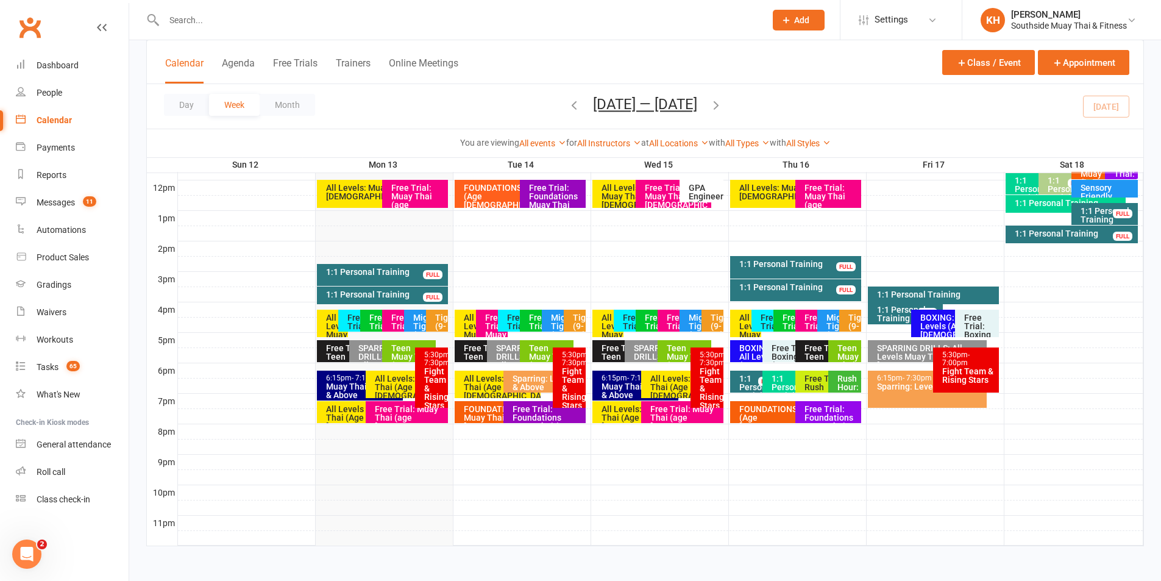
click at [389, 417] on div "Free Trial: Muay Thai (age 13+ years)" at bounding box center [409, 422] width 71 height 34
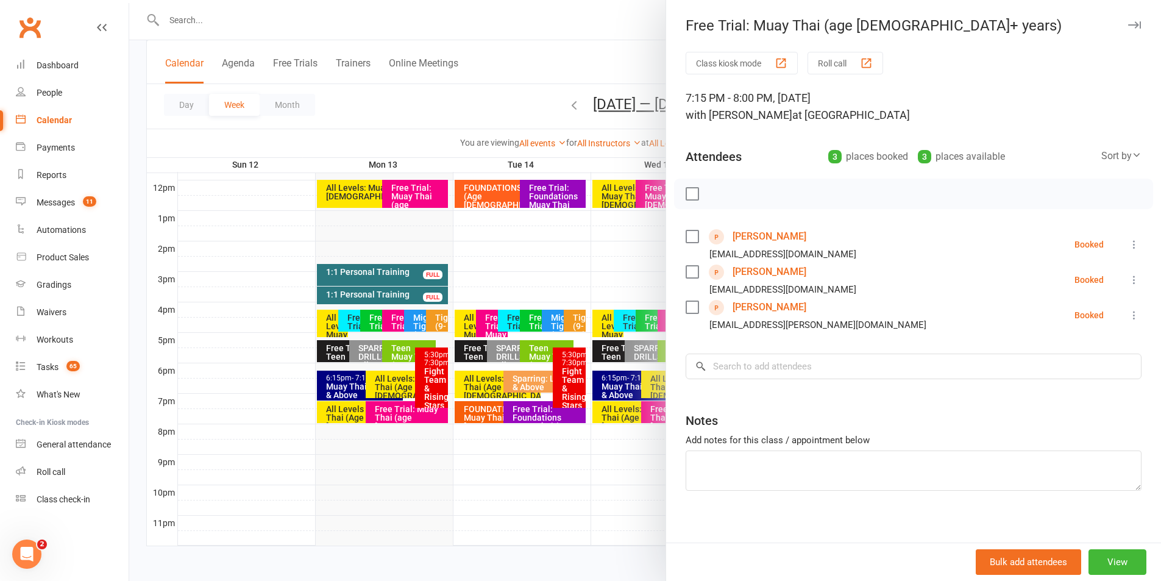
click at [737, 271] on link "[PERSON_NAME]" at bounding box center [770, 272] width 74 height 20
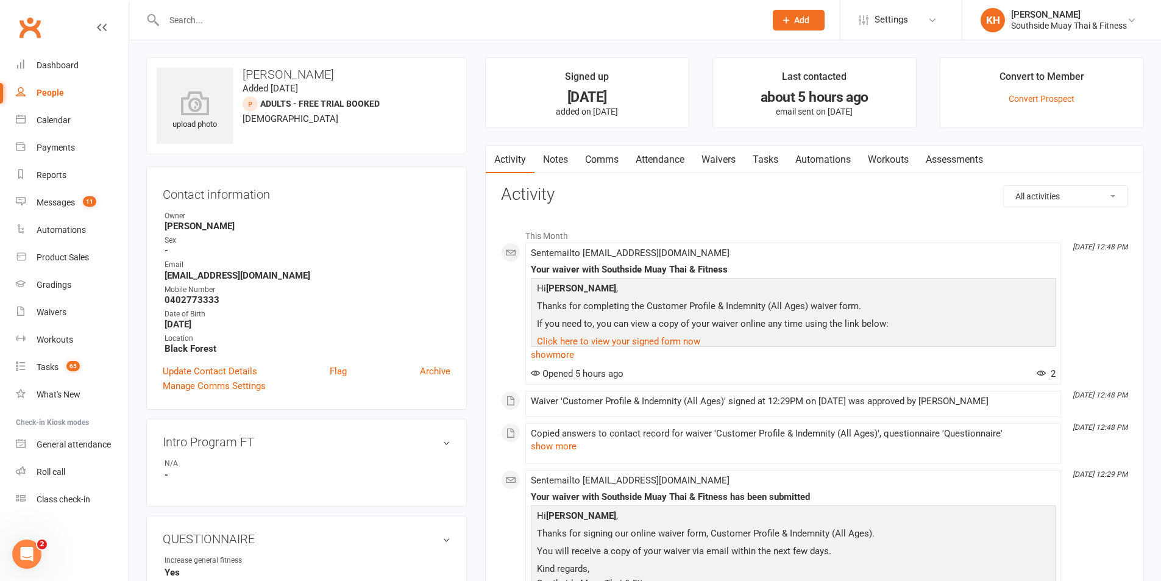
click at [719, 163] on link "Waivers" at bounding box center [718, 160] width 51 height 28
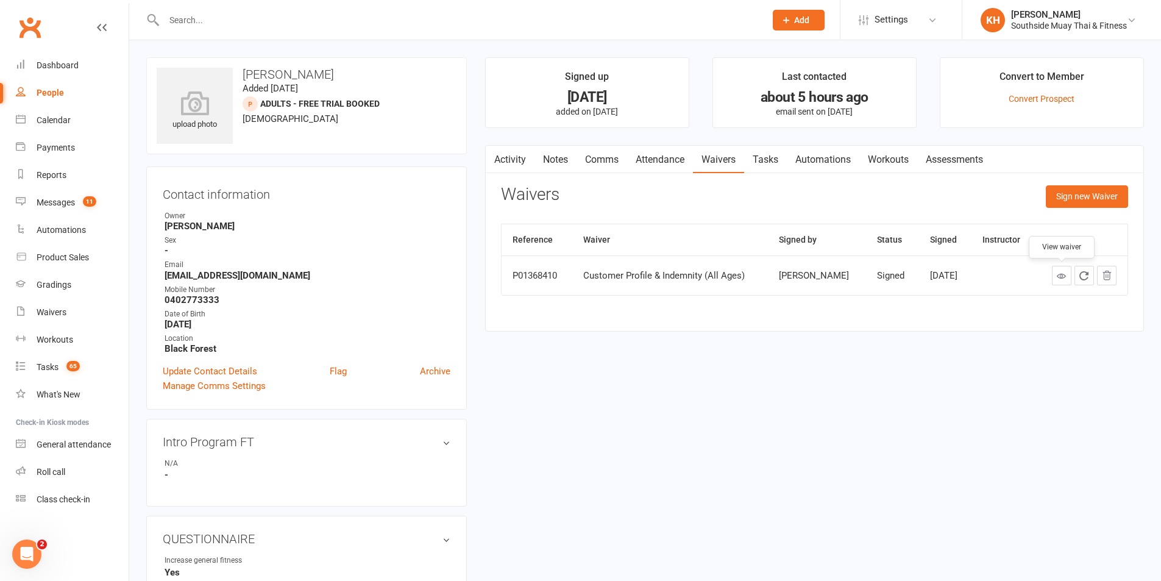
click at [1059, 279] on icon at bounding box center [1061, 275] width 9 height 9
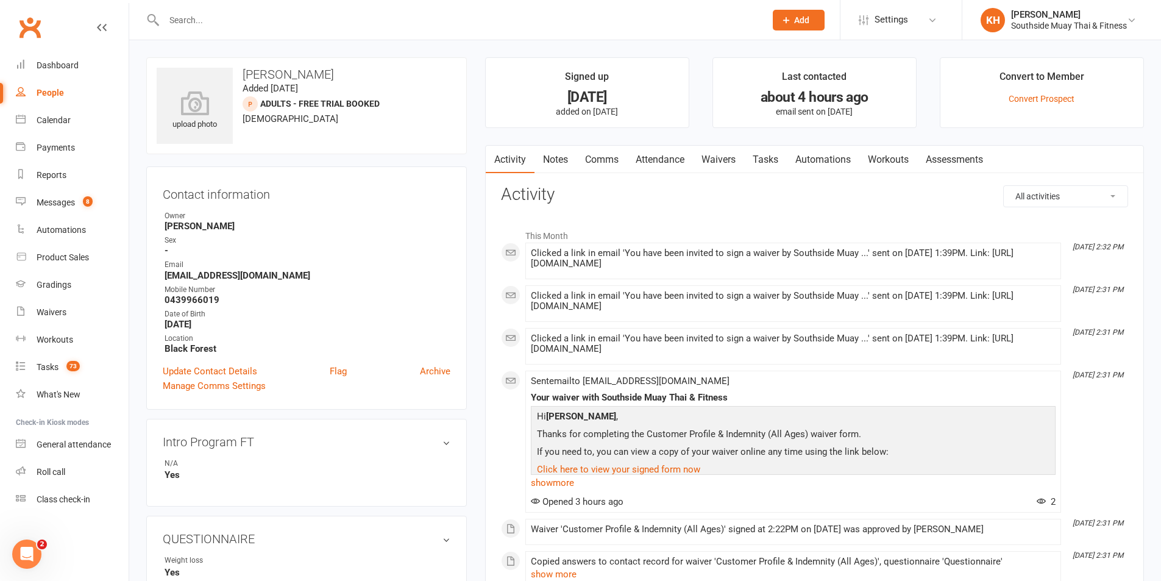
click at [758, 158] on link "Tasks" at bounding box center [765, 160] width 43 height 28
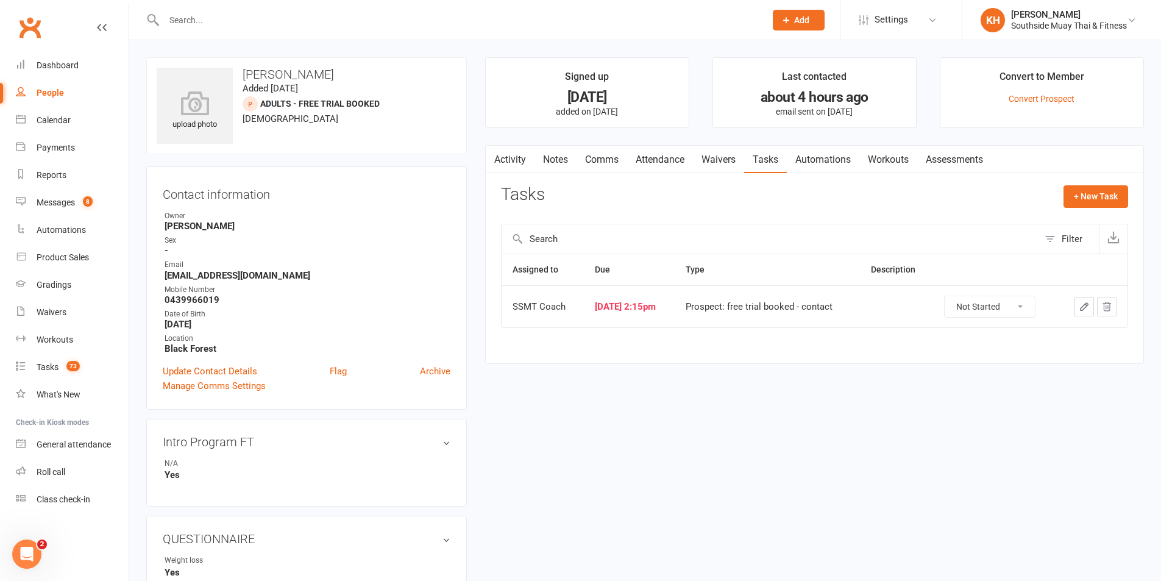
click at [739, 160] on link "Waivers" at bounding box center [718, 160] width 51 height 28
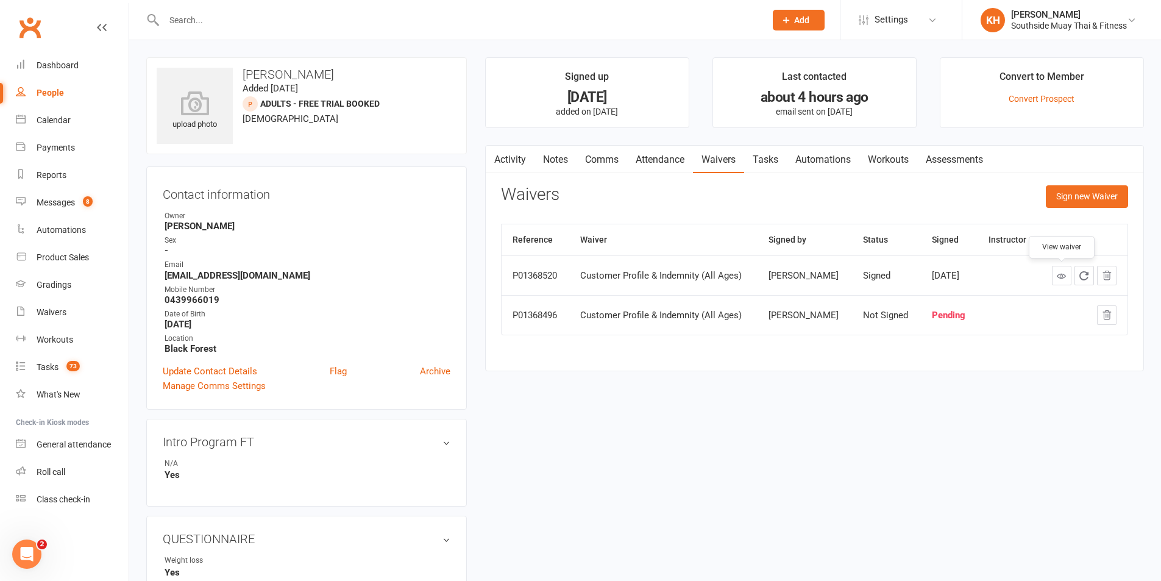
click at [1057, 275] on icon at bounding box center [1061, 275] width 9 height 9
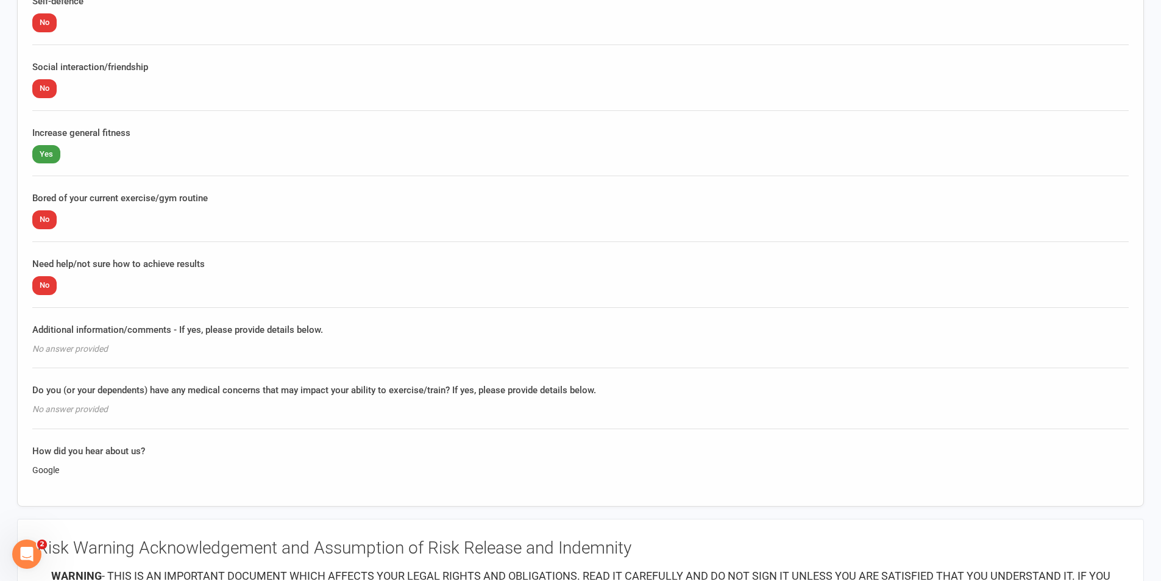
scroll to position [1124, 0]
